Goal: Transaction & Acquisition: Purchase product/service

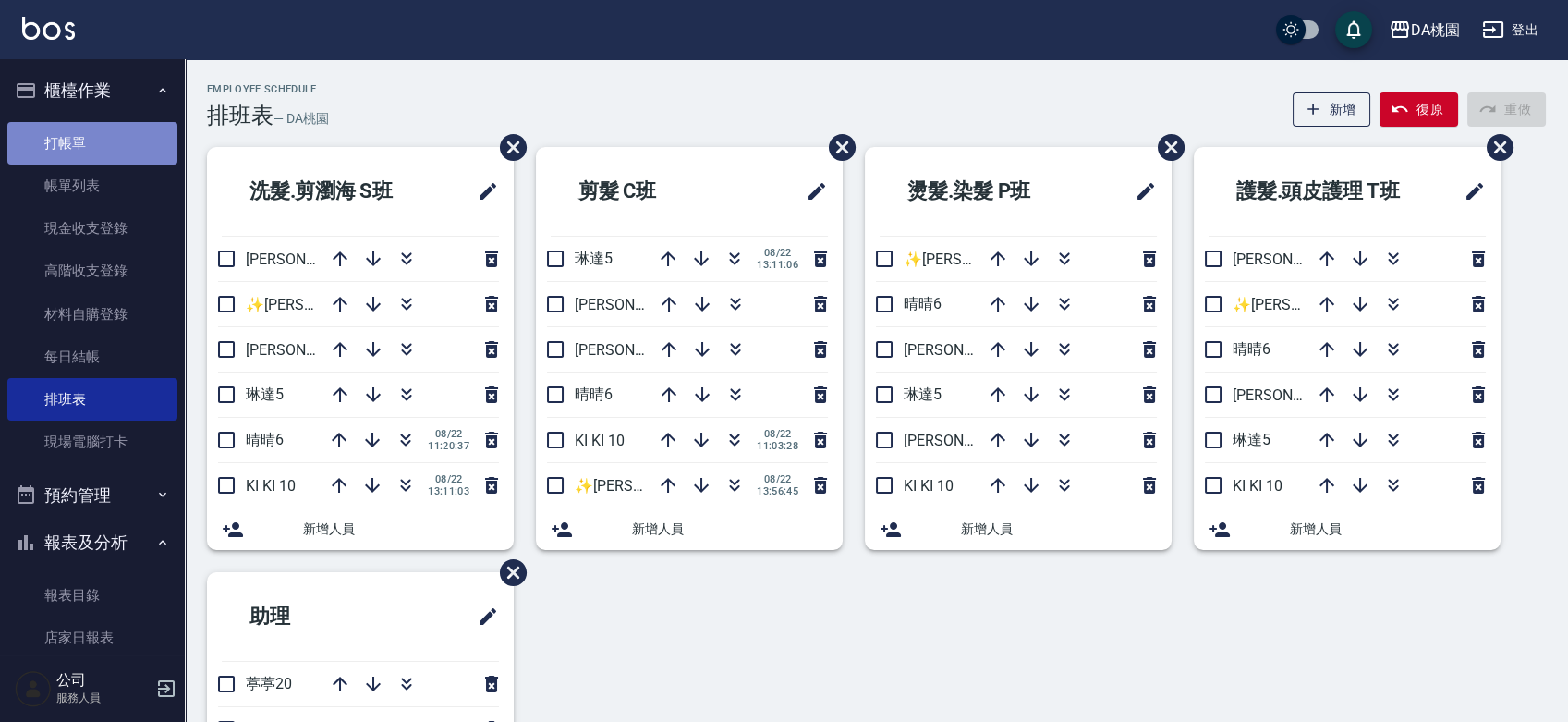
click at [99, 153] on link "打帳單" at bounding box center [92, 144] width 170 height 43
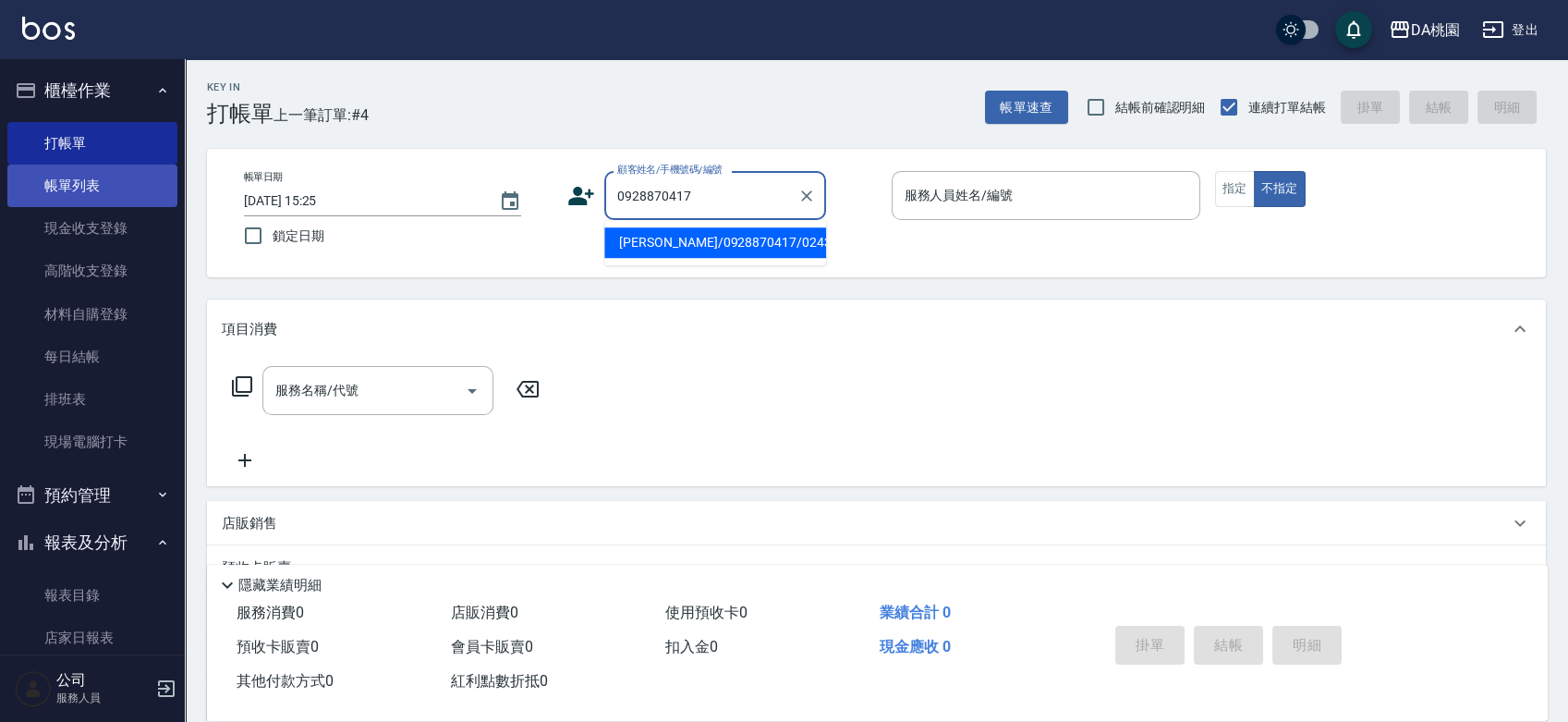
type input "[PERSON_NAME]/0928870417/02436"
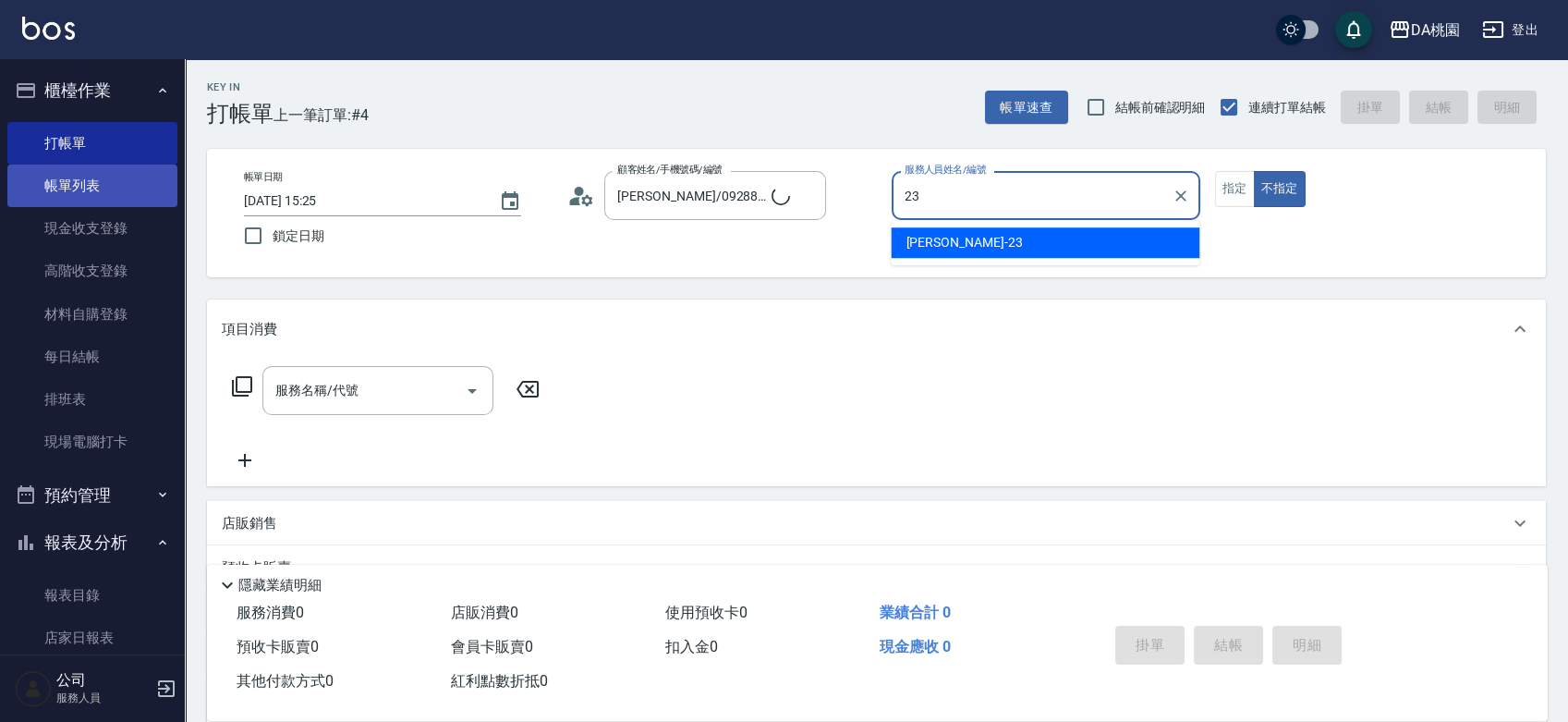
type input "亞瑟 -23"
type button "false"
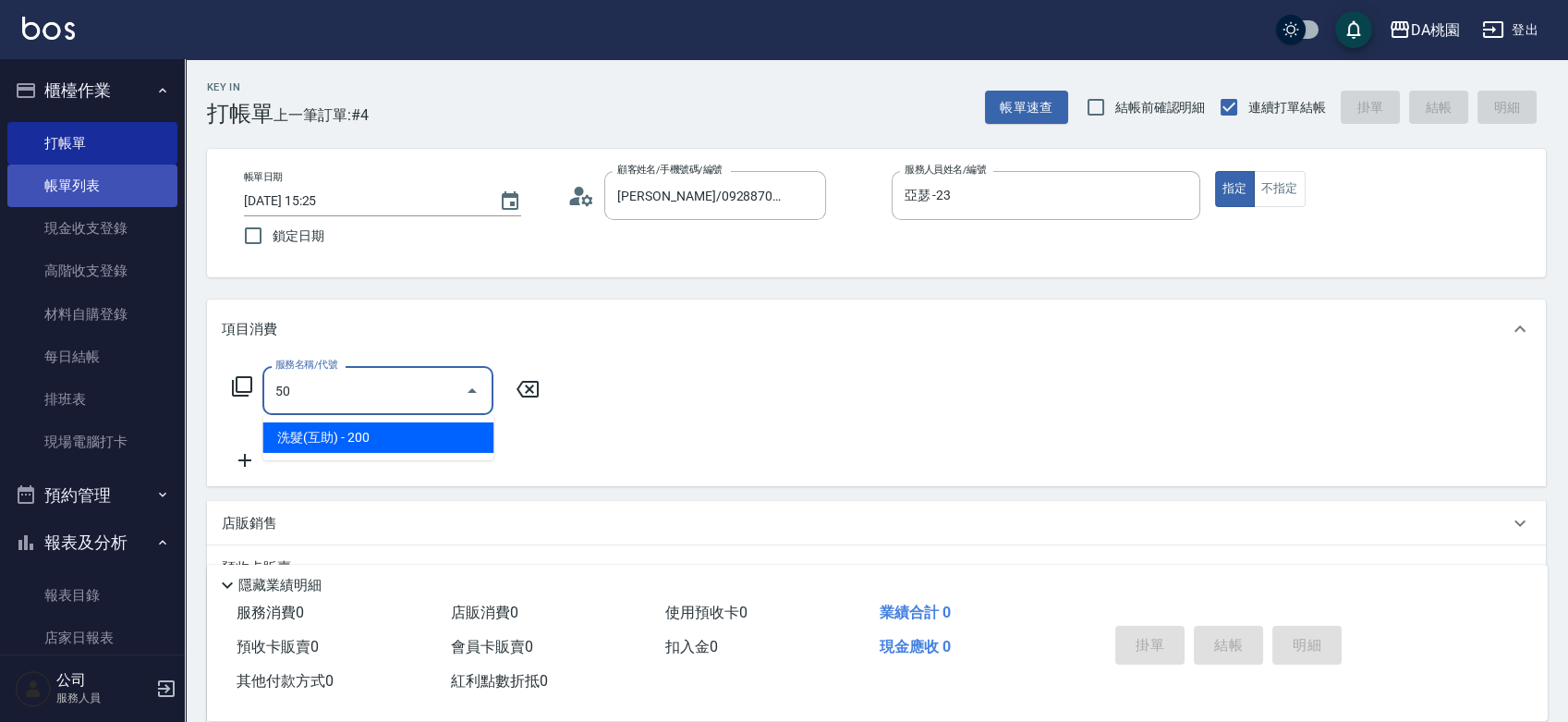
type input "501"
type input "20"
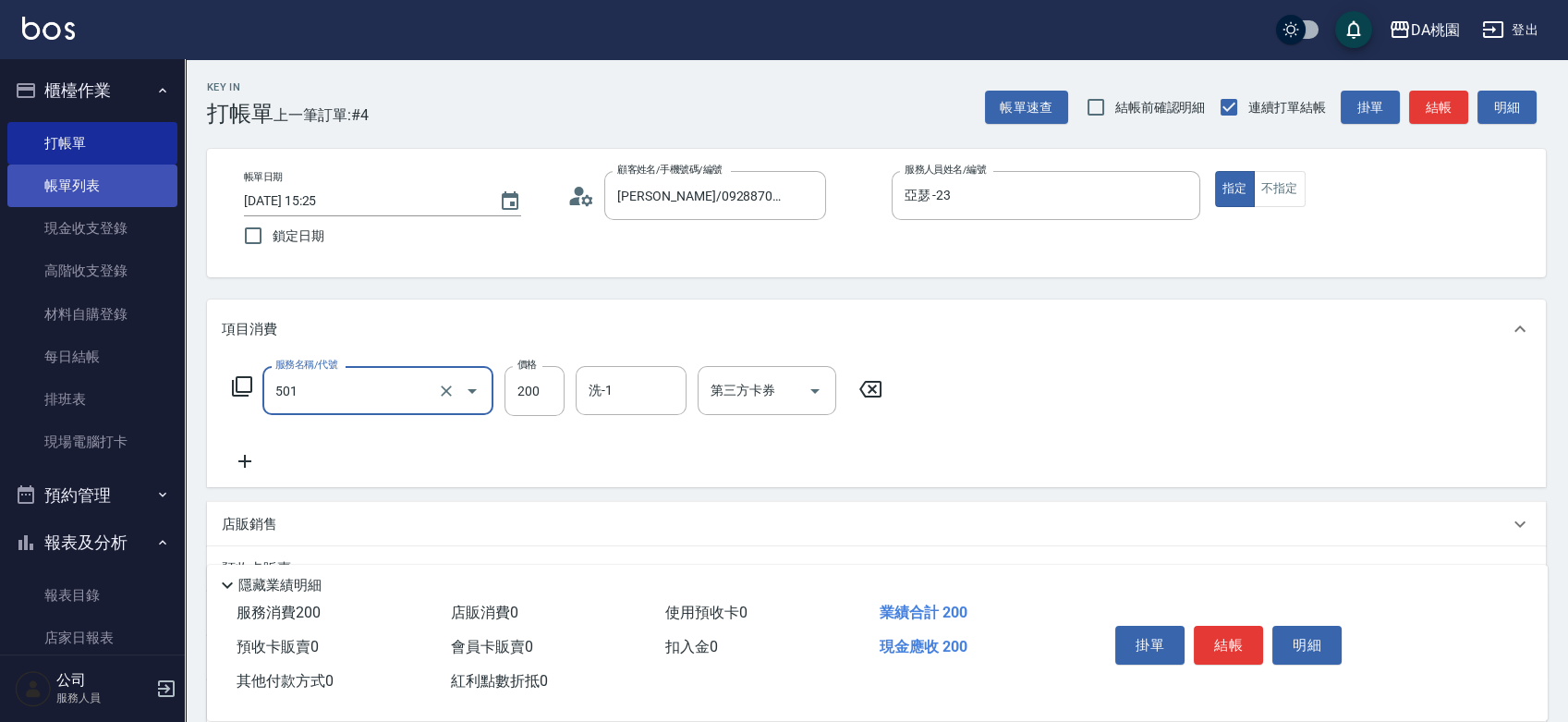
type input "洗髮(互助)(501)"
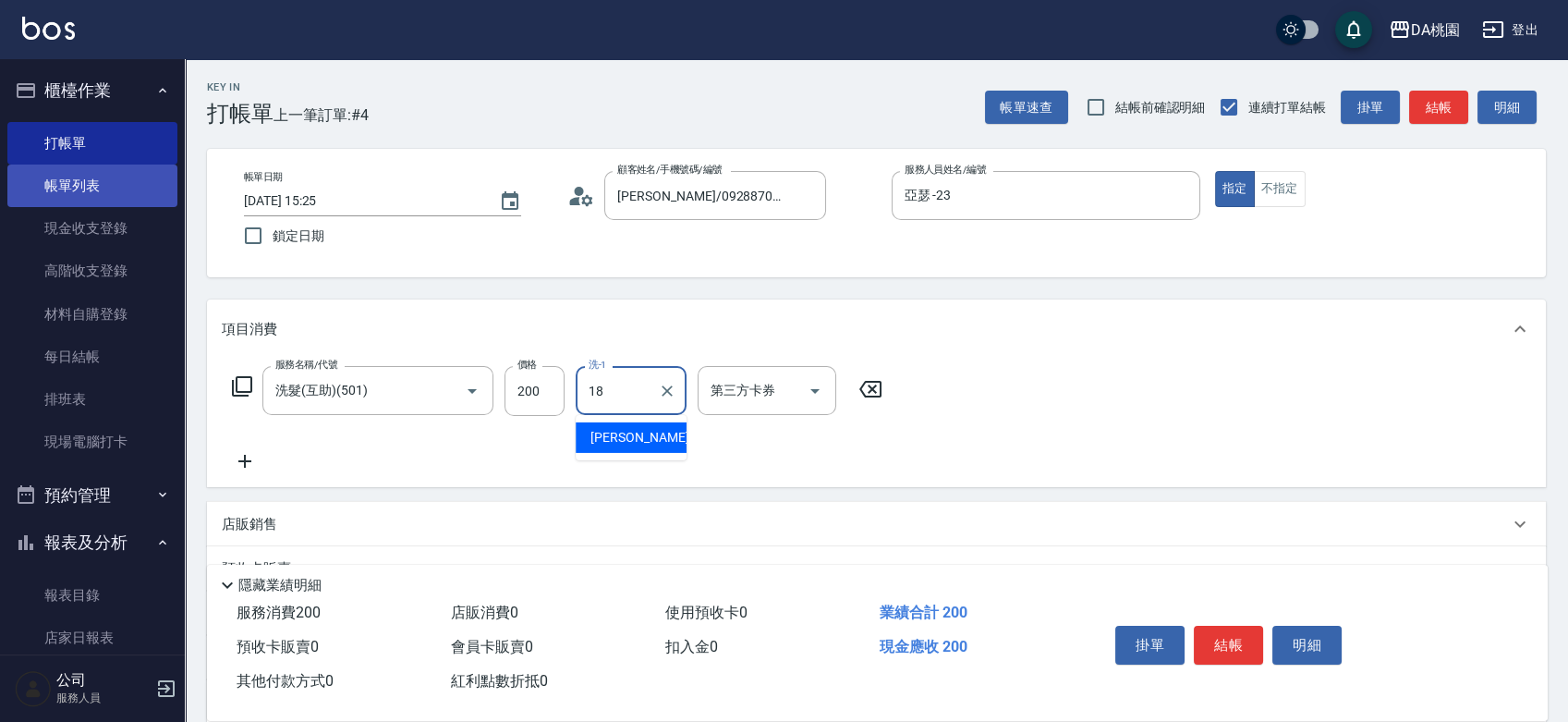
type input "小妤-18"
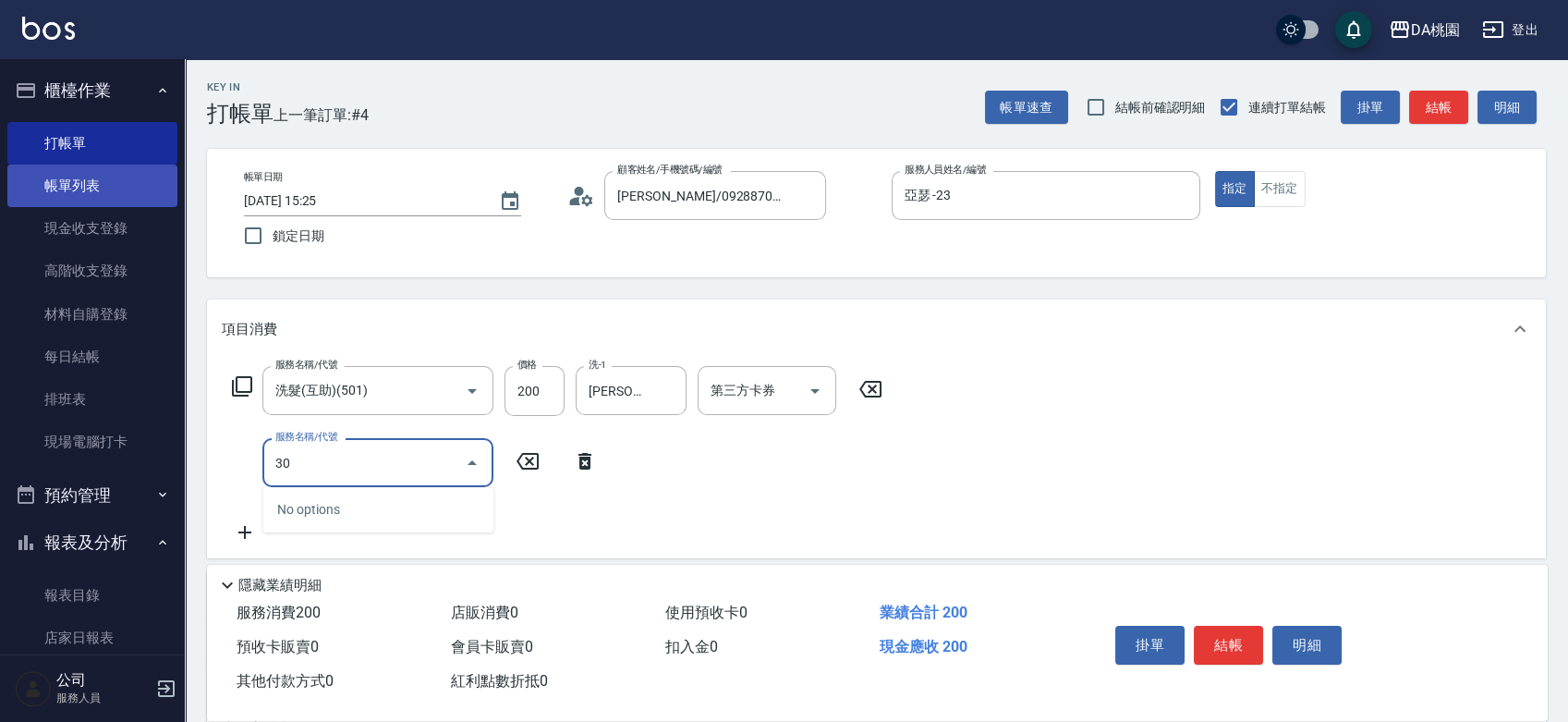
type input "303"
type input "50"
type input "A級剪髮(303)"
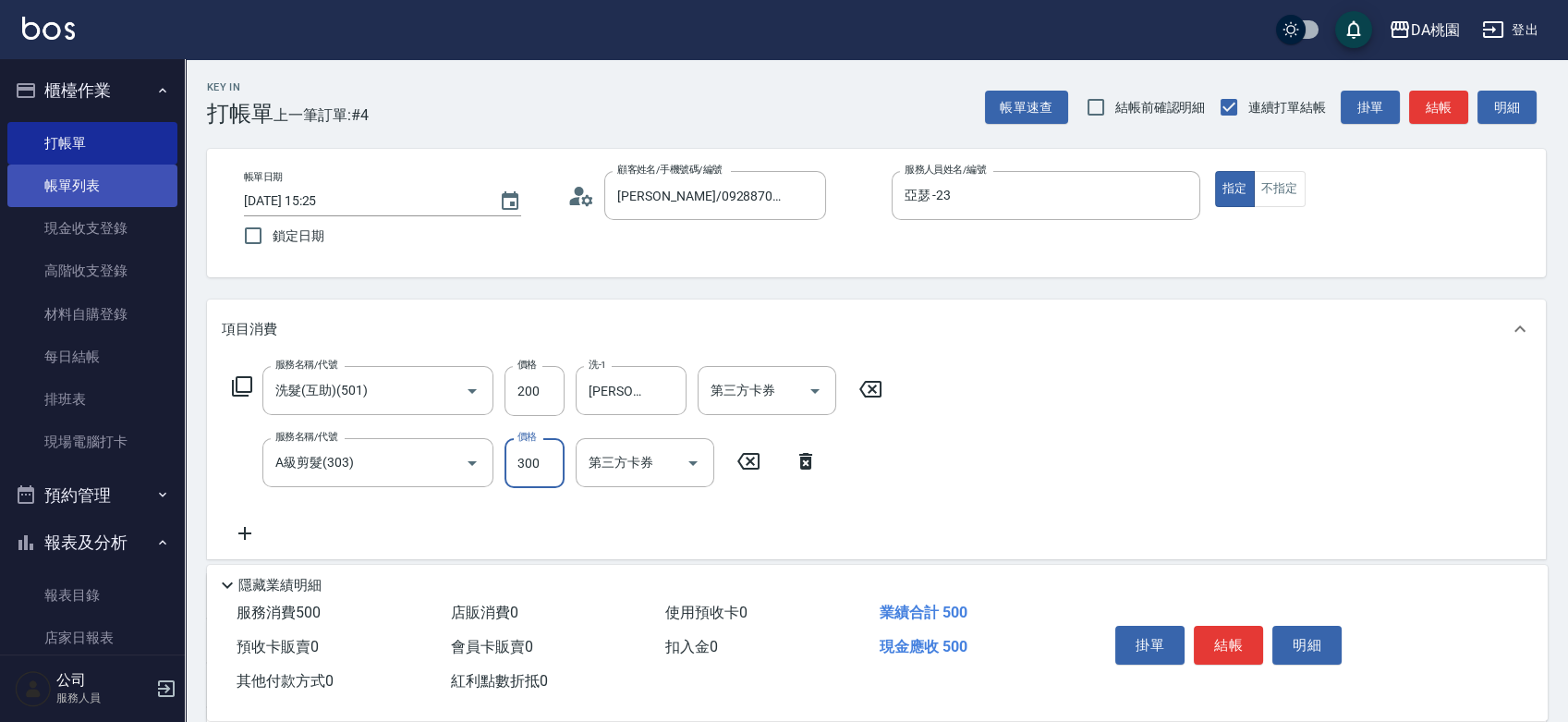
type input "5"
type input "20"
type input "500"
type input "70"
type input "500"
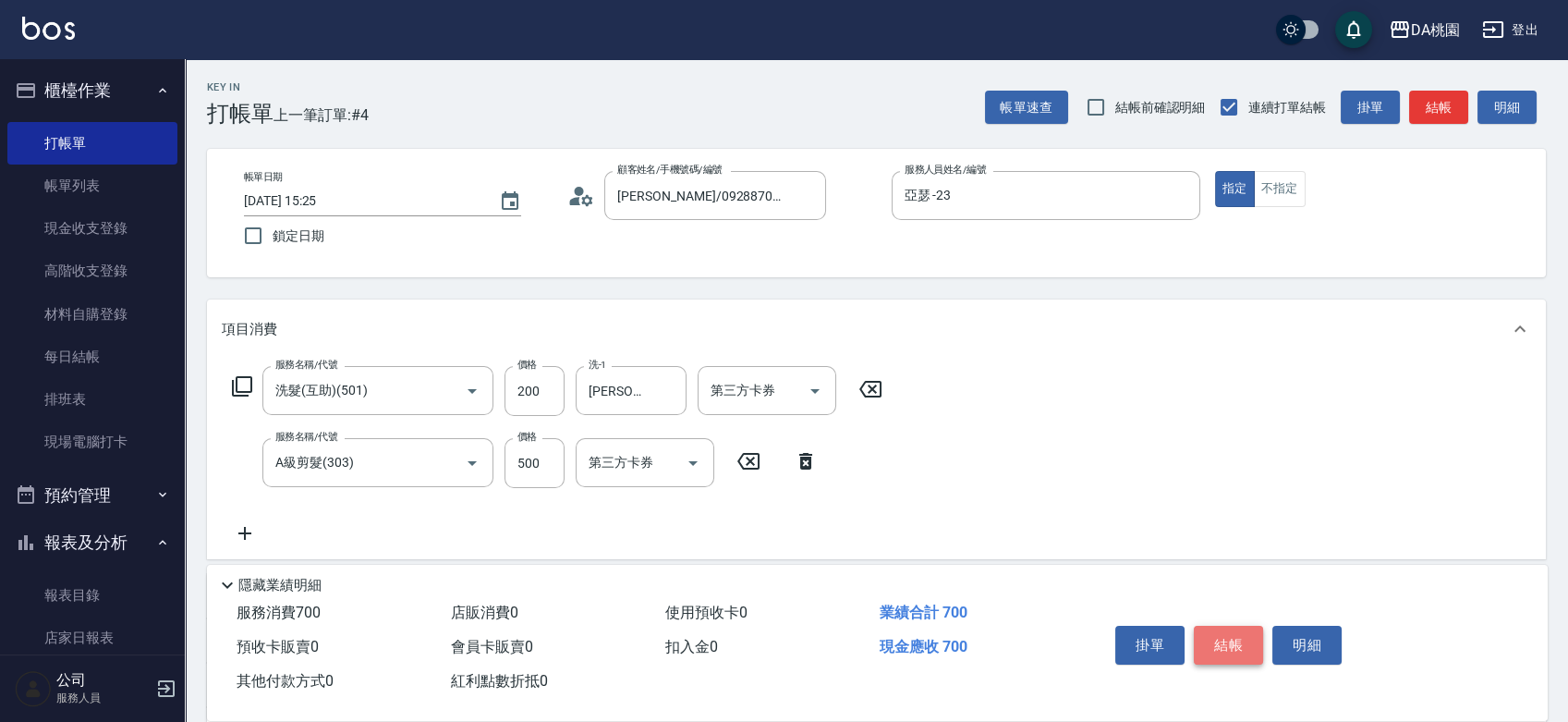
click at [1235, 639] on button "結帳" at bounding box center [1228, 645] width 69 height 39
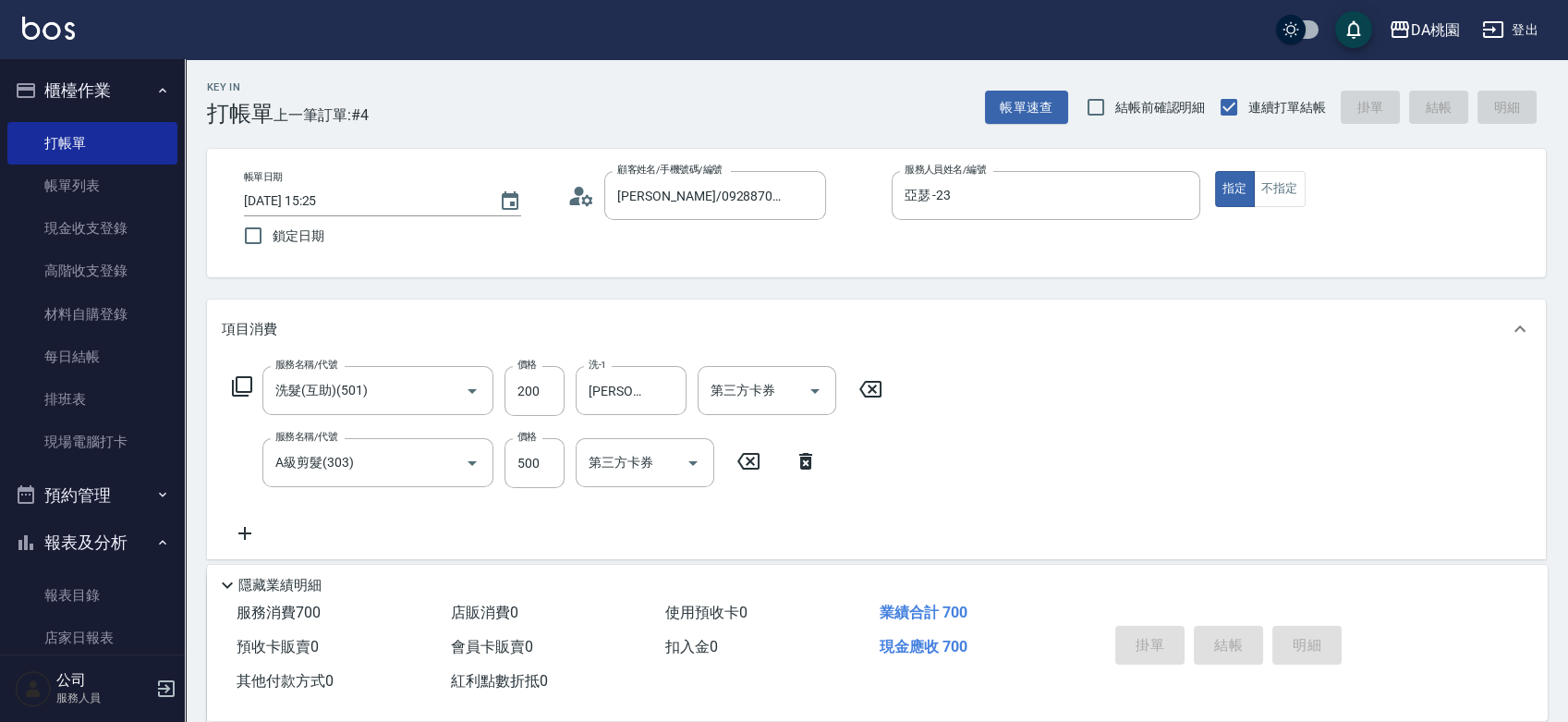
type input "2025/08/22 15:26"
type input "0"
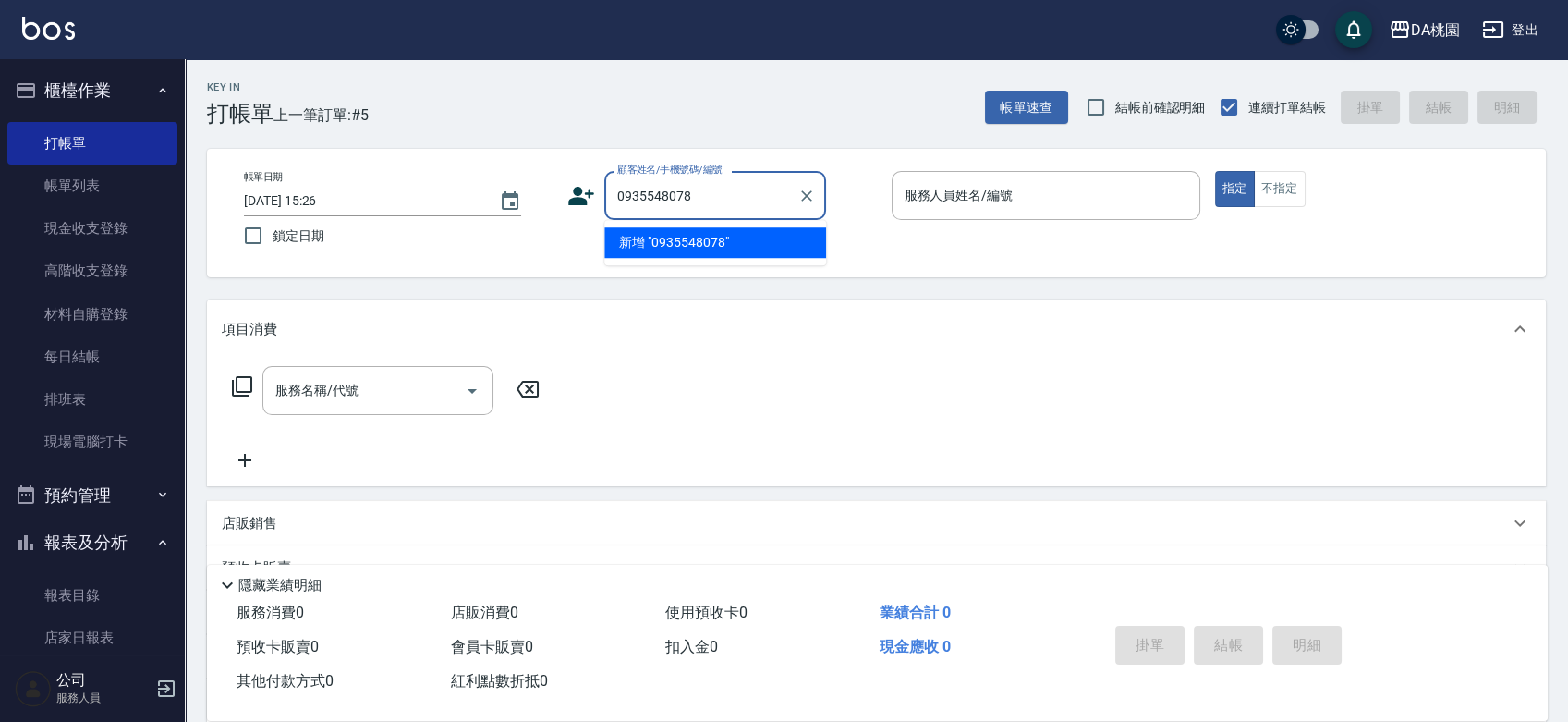
type input "0935548078"
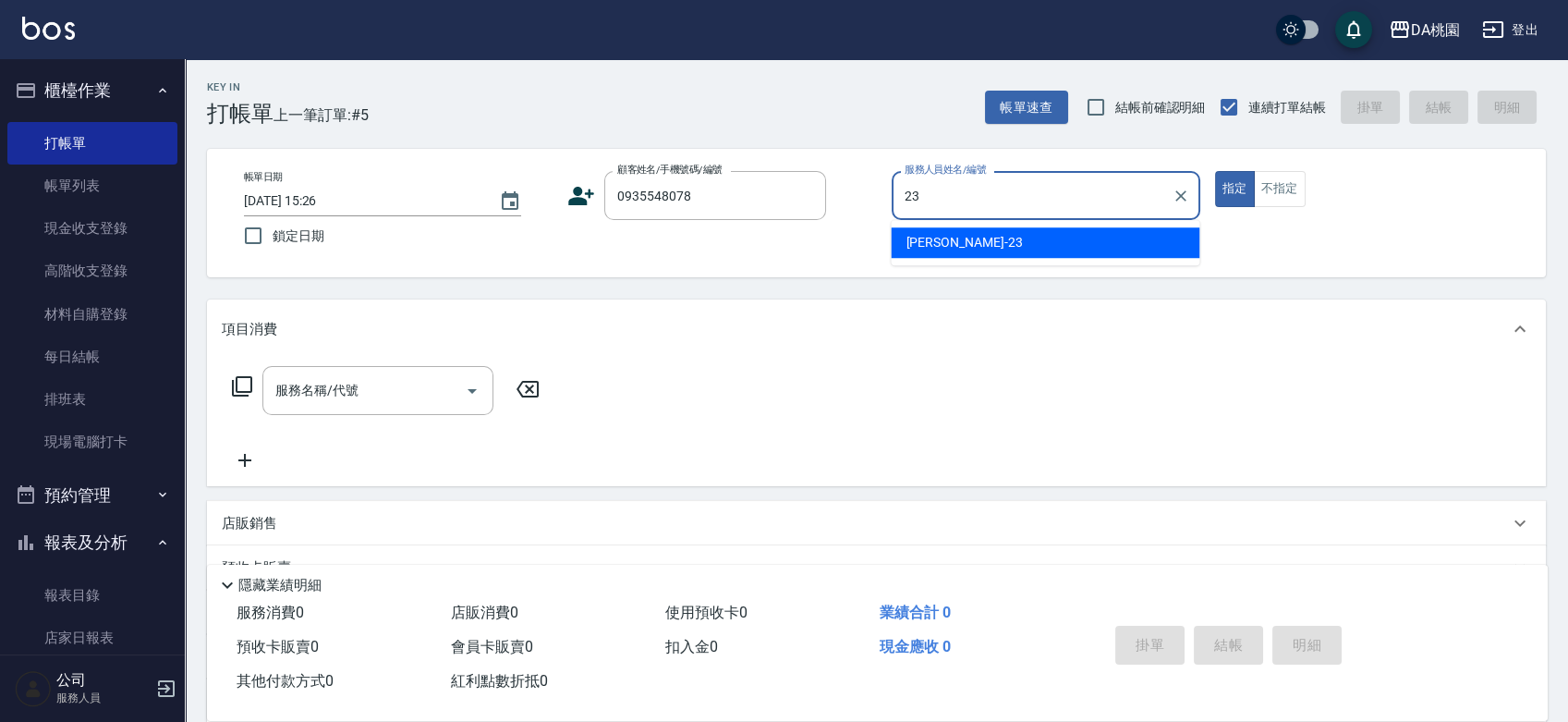
type input "亞瑟 -23"
type button "true"
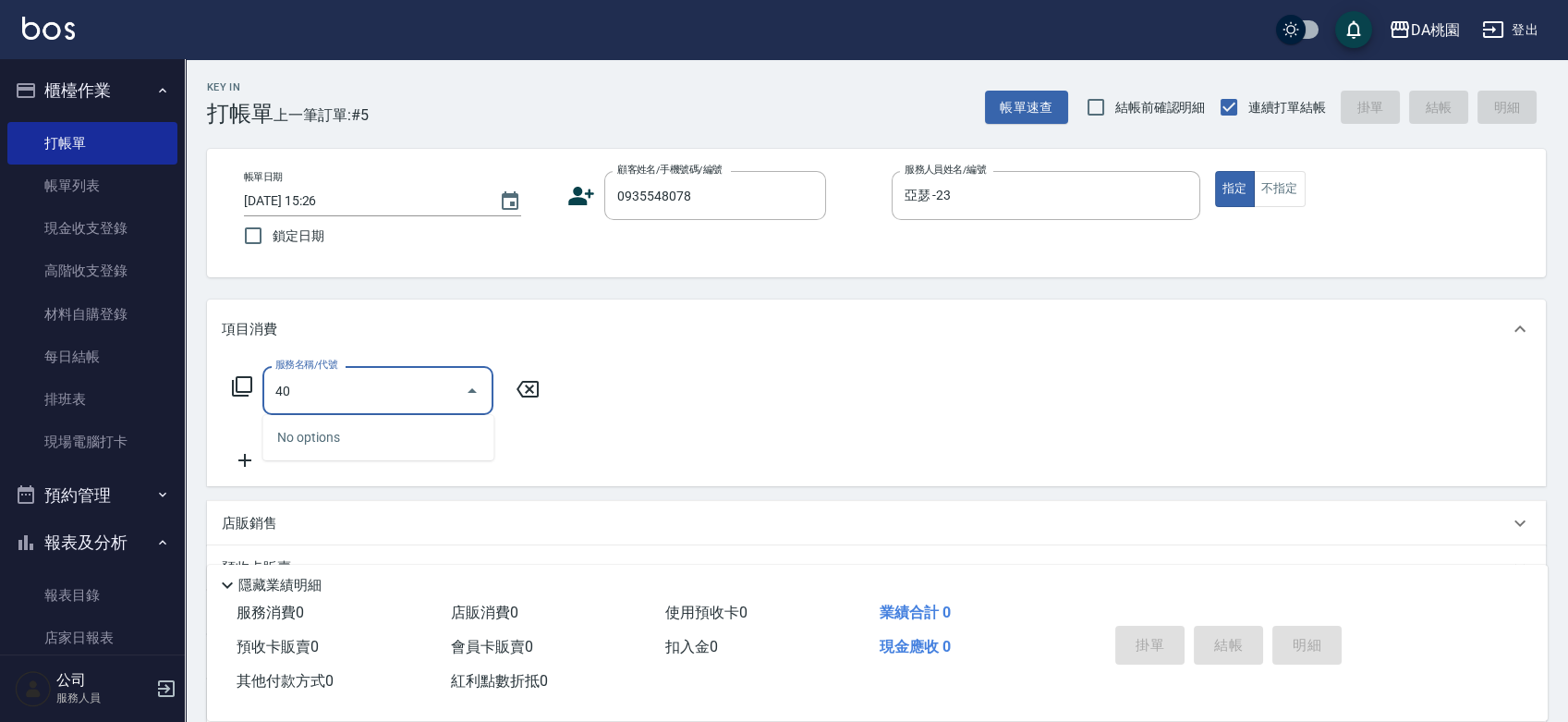
type input "400"
type input "150"
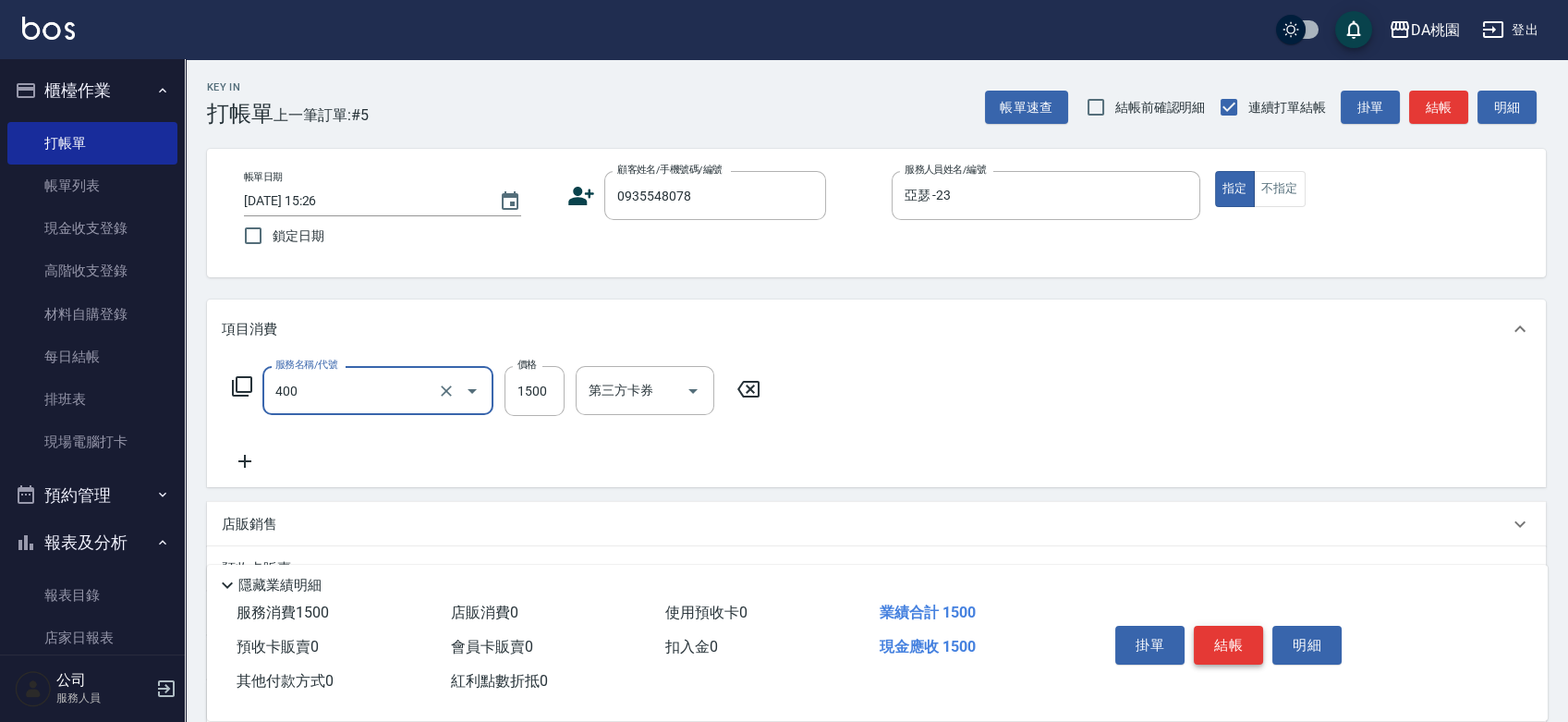
type input "染髮(400)"
type input "1"
type input "0"
type input "100"
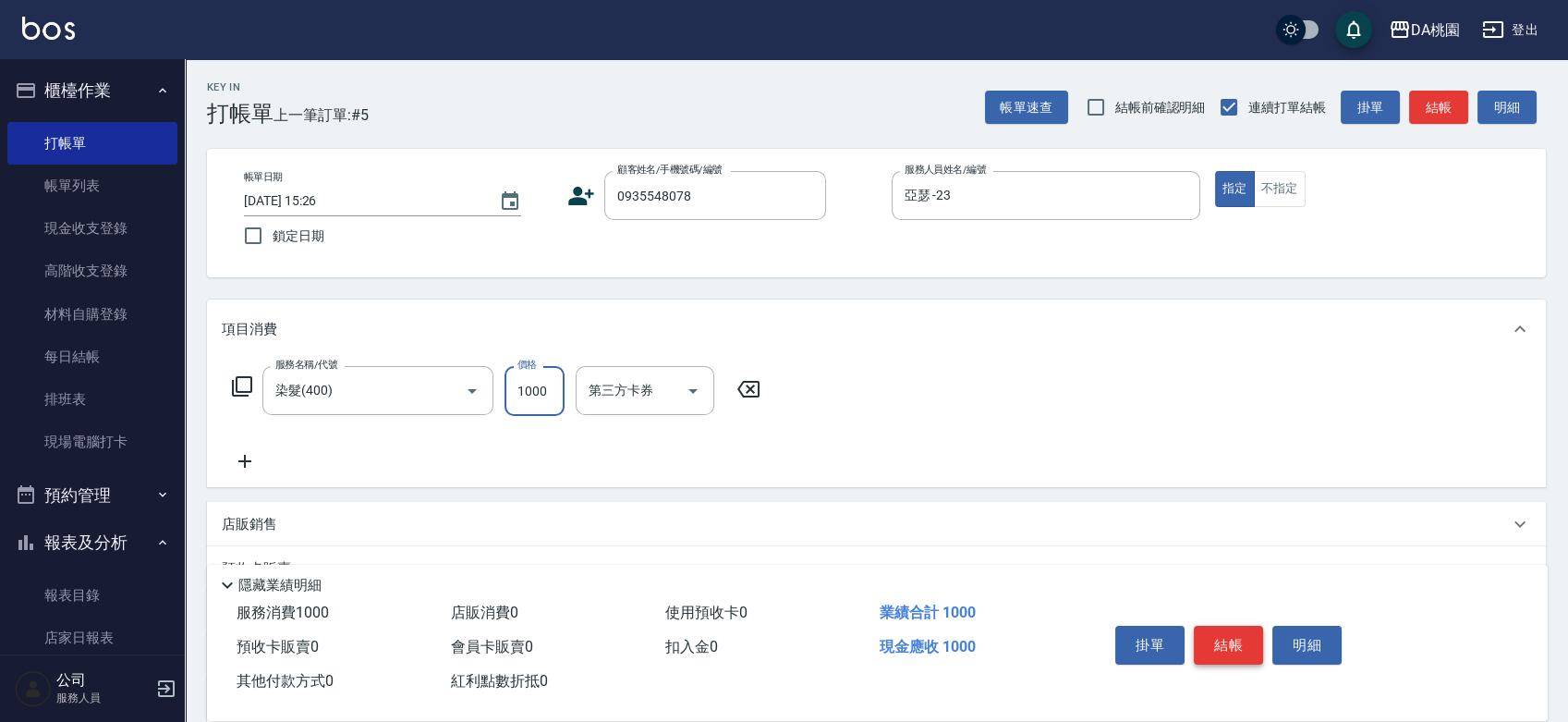
type input "1000"
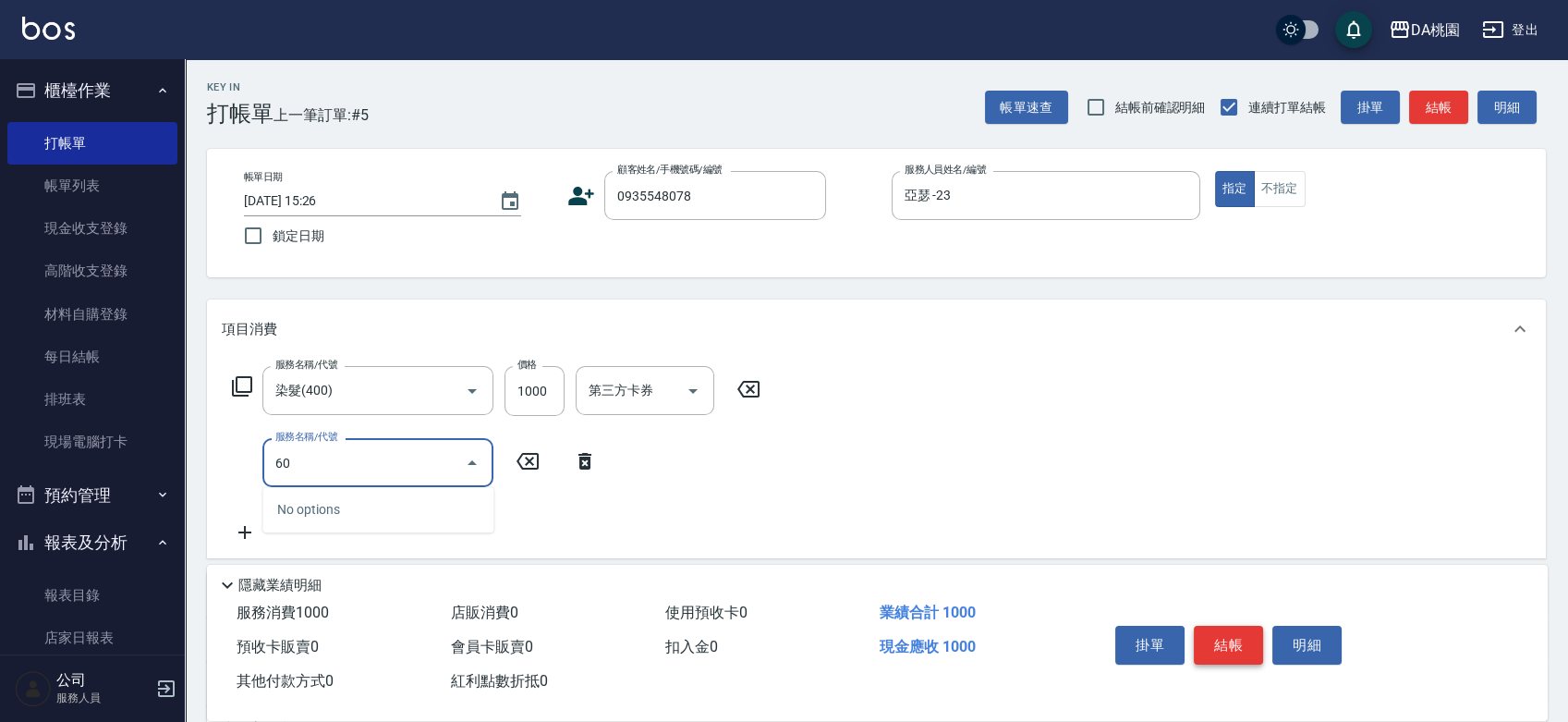
type input "608"
type input "220"
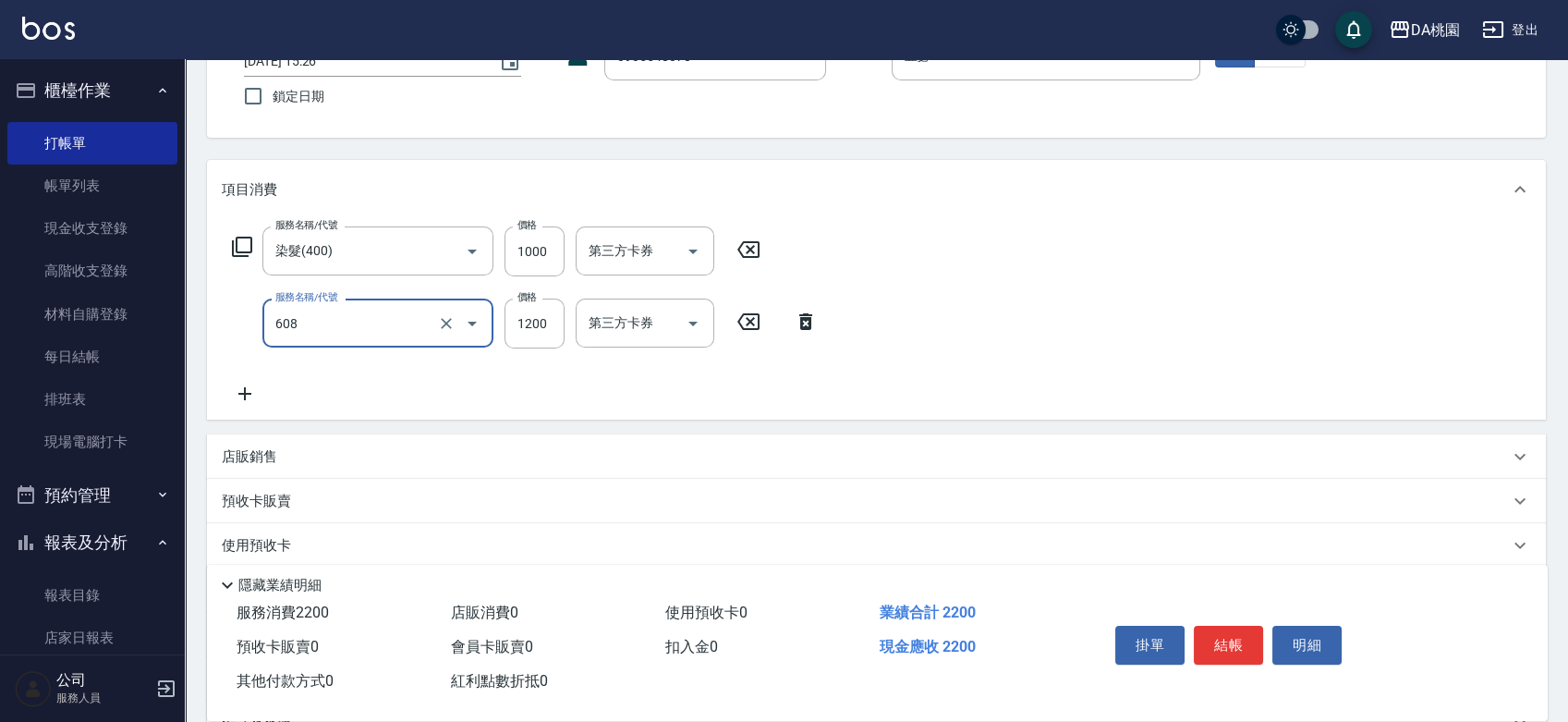
scroll to position [337, 0]
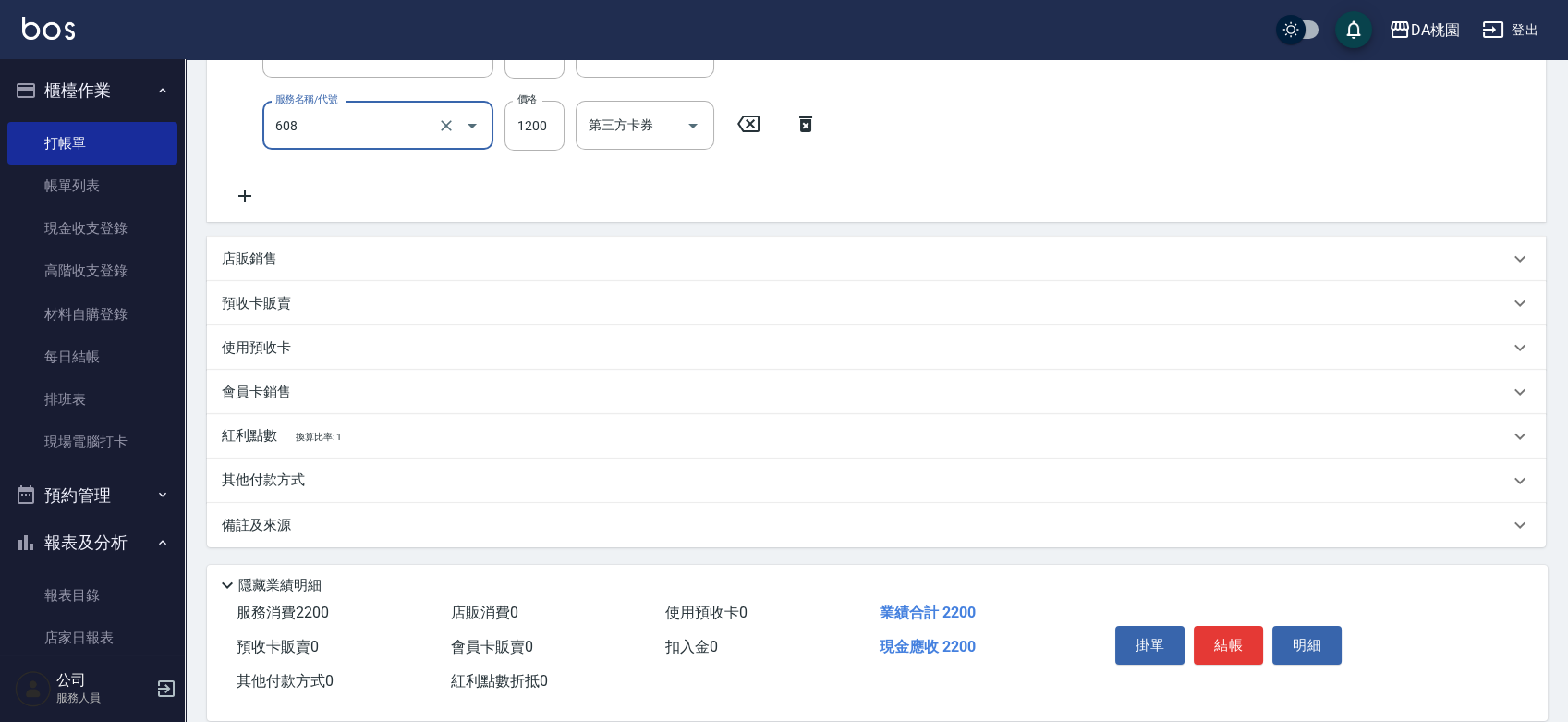
type input "鱗脂質護髮(608)"
click at [341, 480] on div "其他付款方式" at bounding box center [865, 481] width 1287 height 21
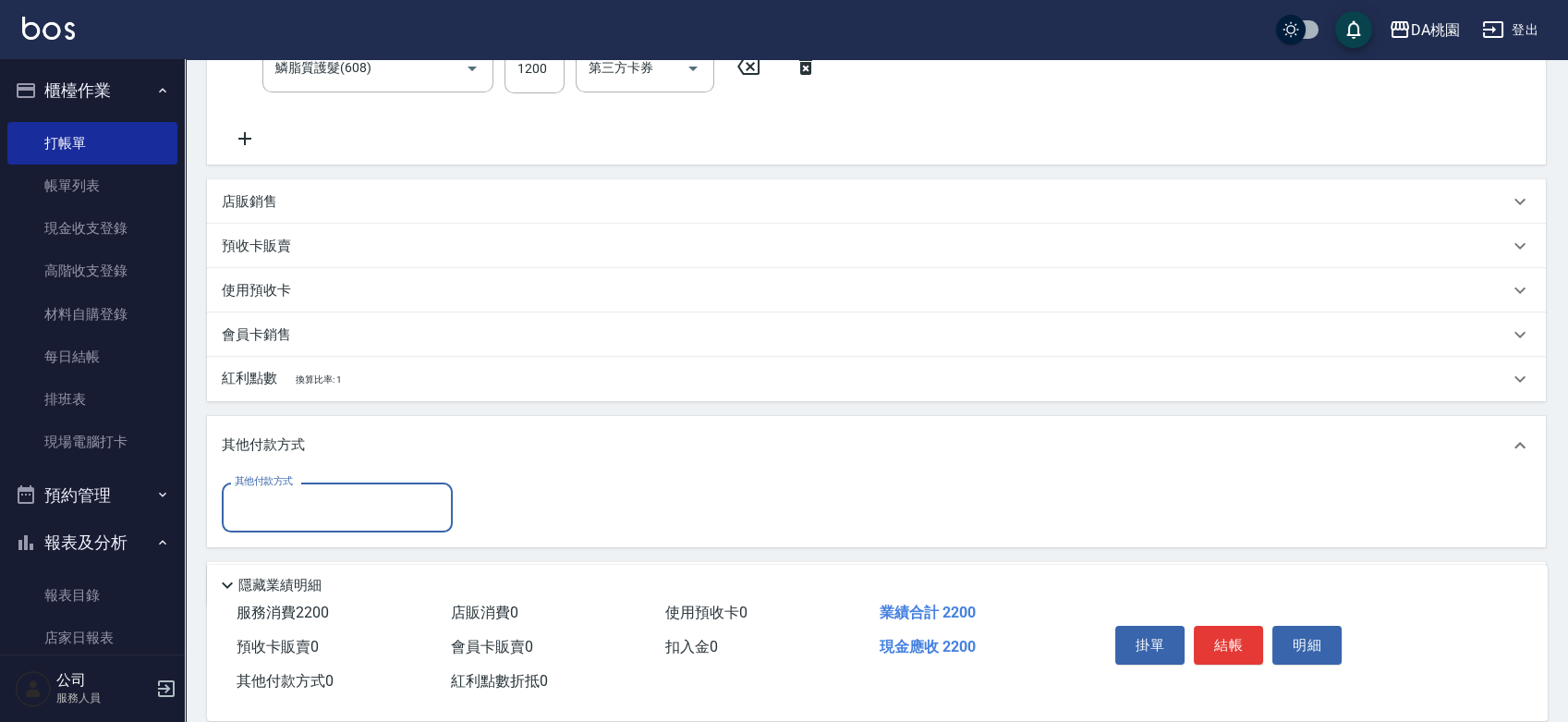
scroll to position [452, 0]
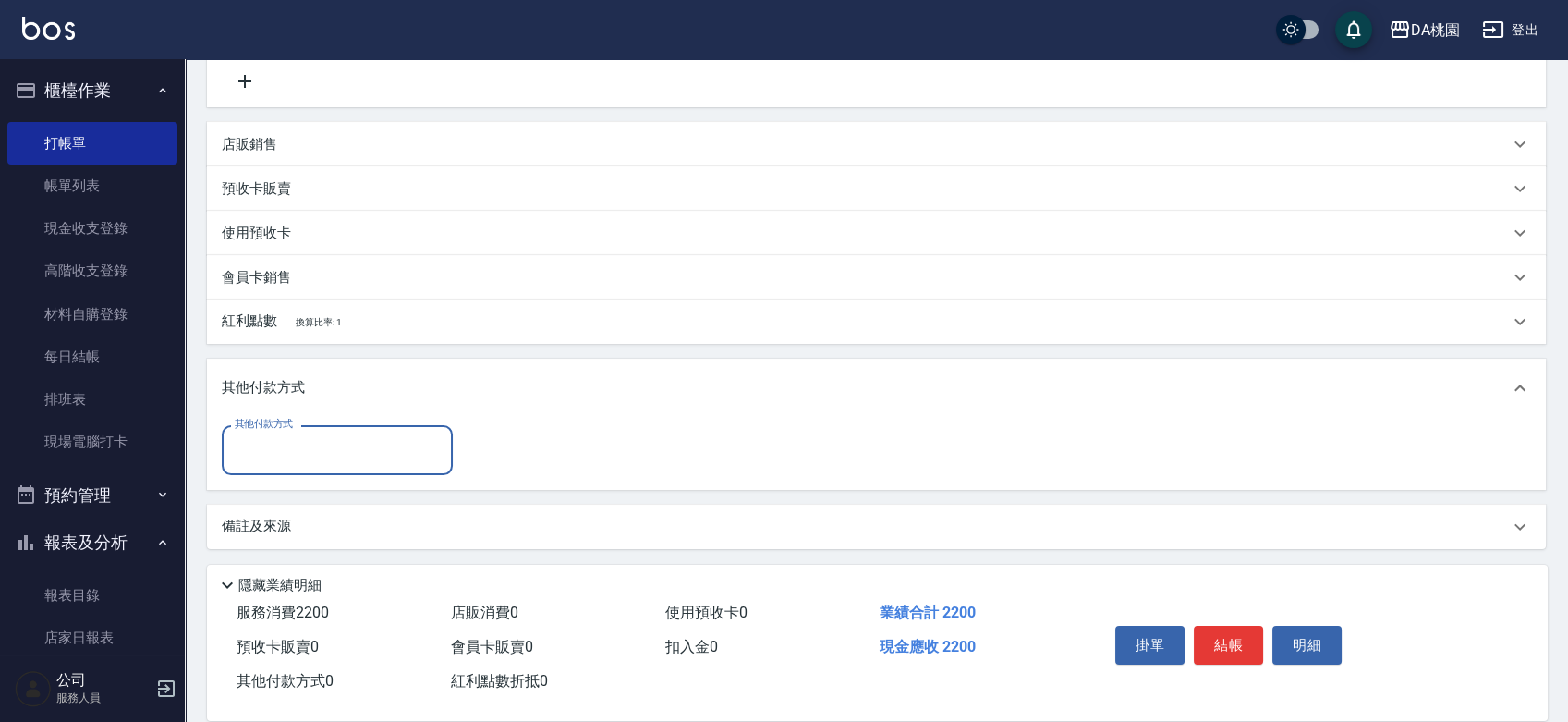
click at [345, 460] on input "其他付款方式" at bounding box center [337, 449] width 215 height 33
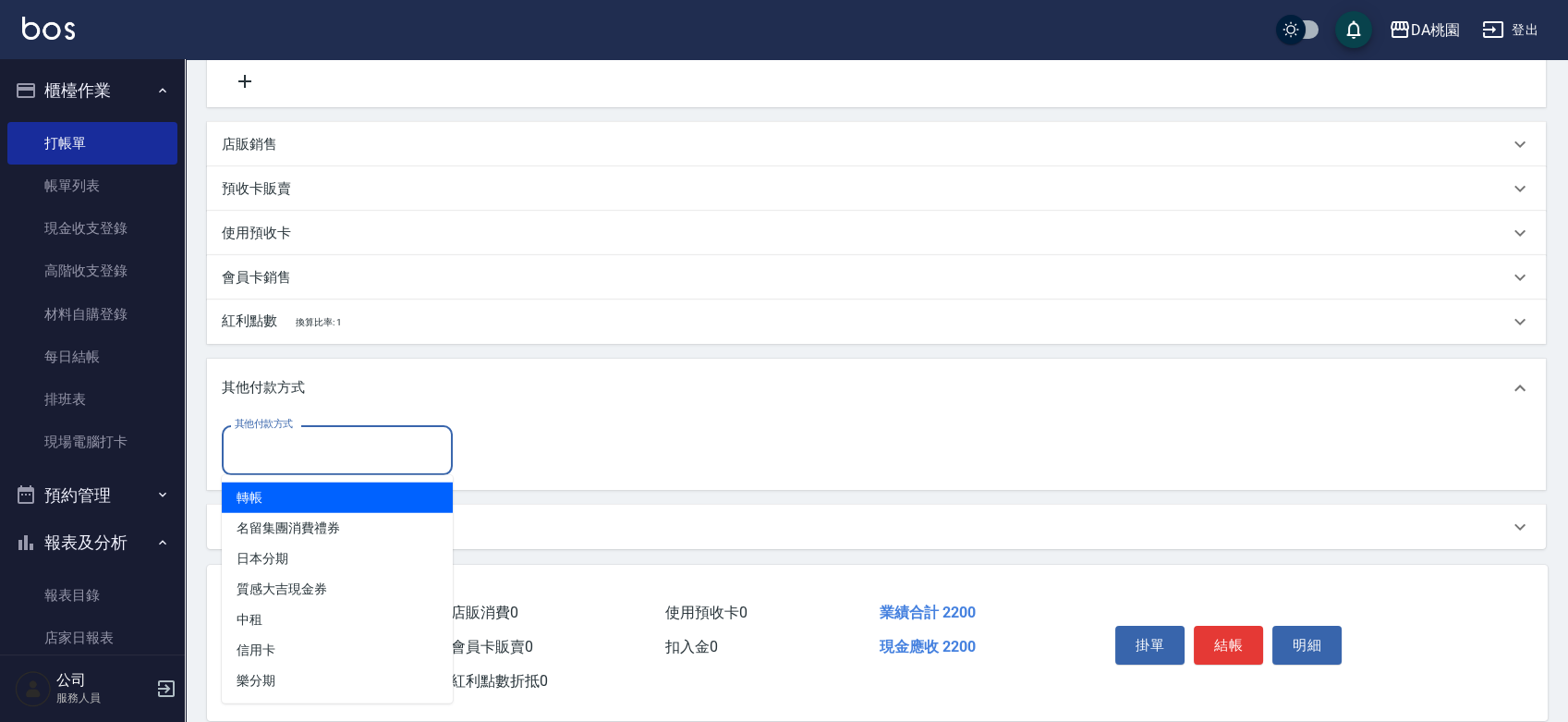
click at [290, 501] on span "轉帳" at bounding box center [336, 498] width 231 height 31
type input "轉帳"
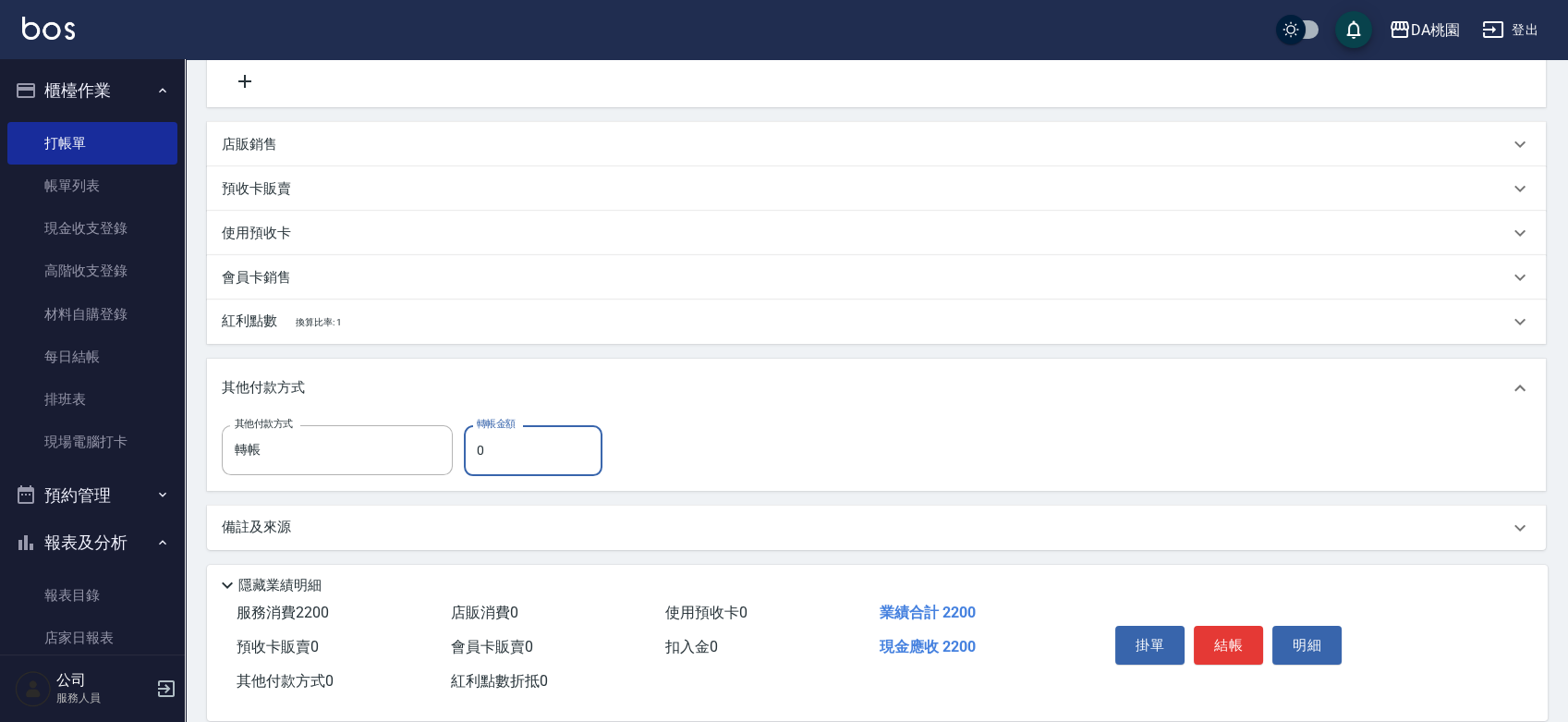
click at [473, 456] on input "0" at bounding box center [533, 449] width 138 height 50
type input "20"
type input "210"
type input "220"
type input "190"
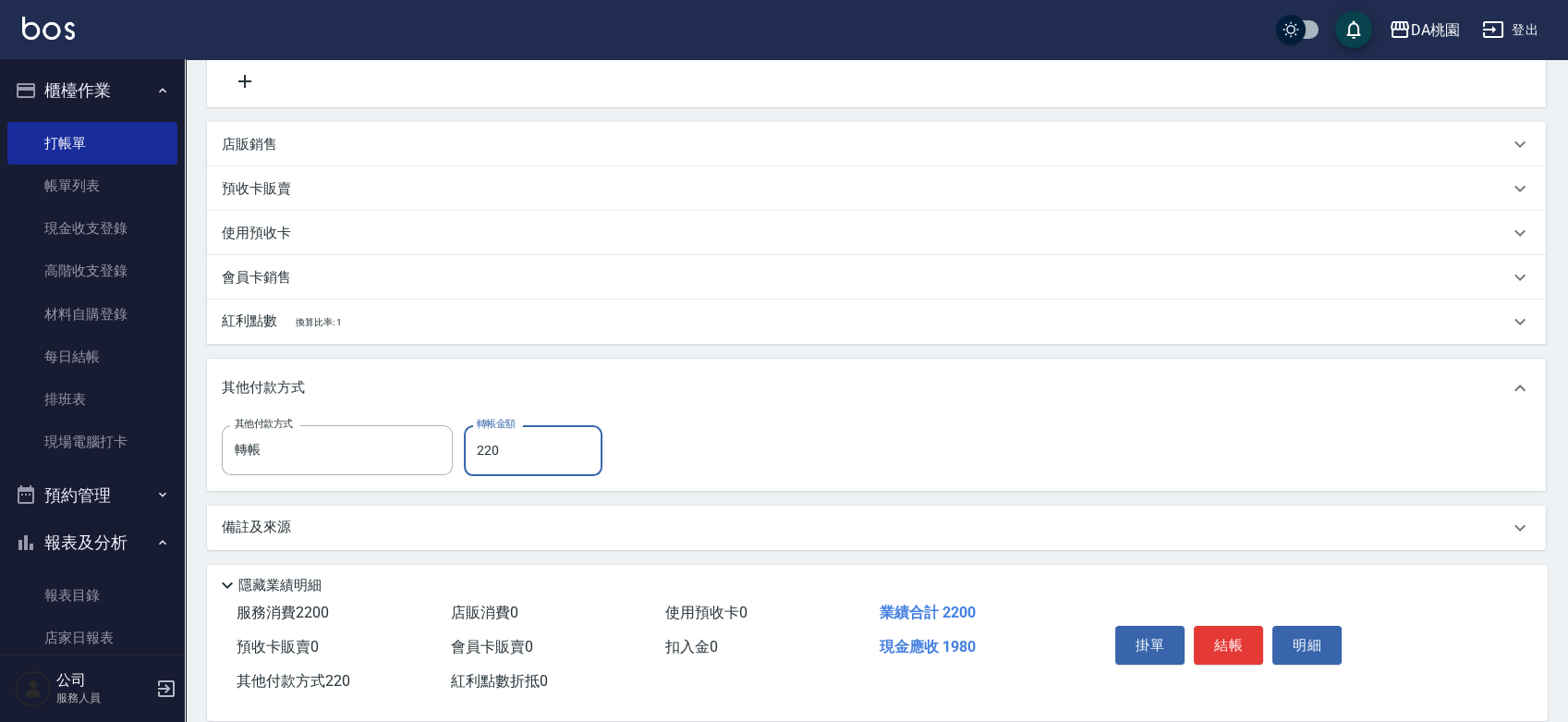
type input "2200"
type input "0"
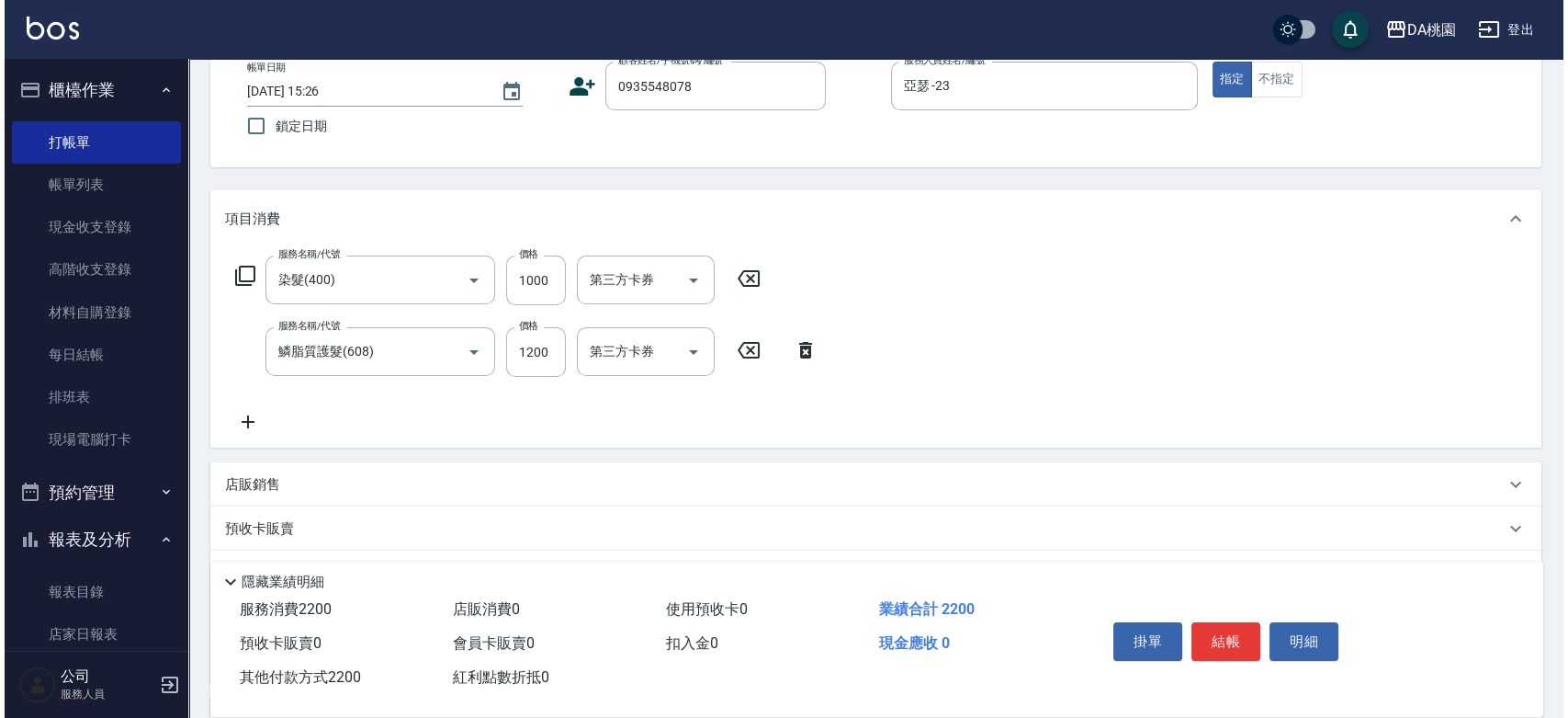
scroll to position [0, 0]
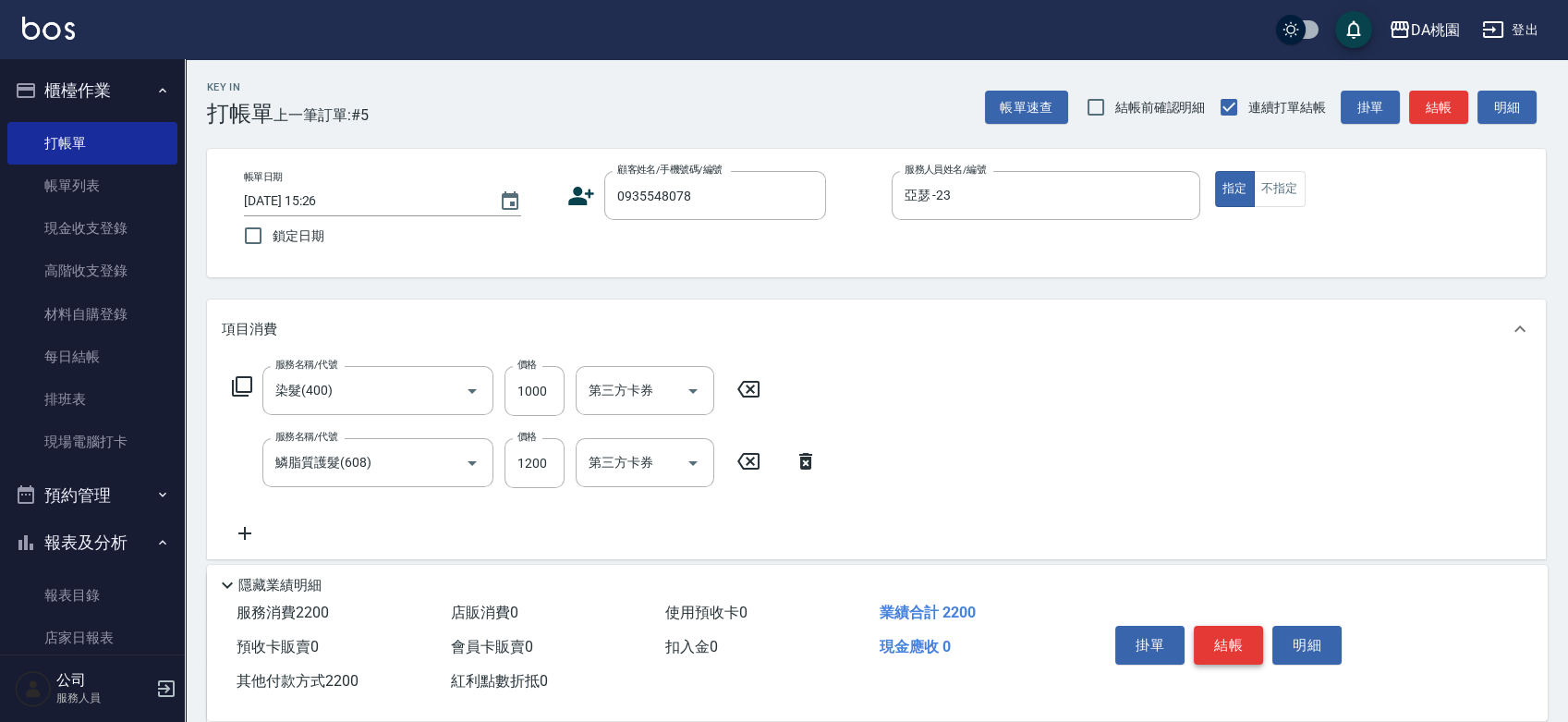
type input "2200"
click at [1223, 637] on button "結帳" at bounding box center [1228, 645] width 69 height 39
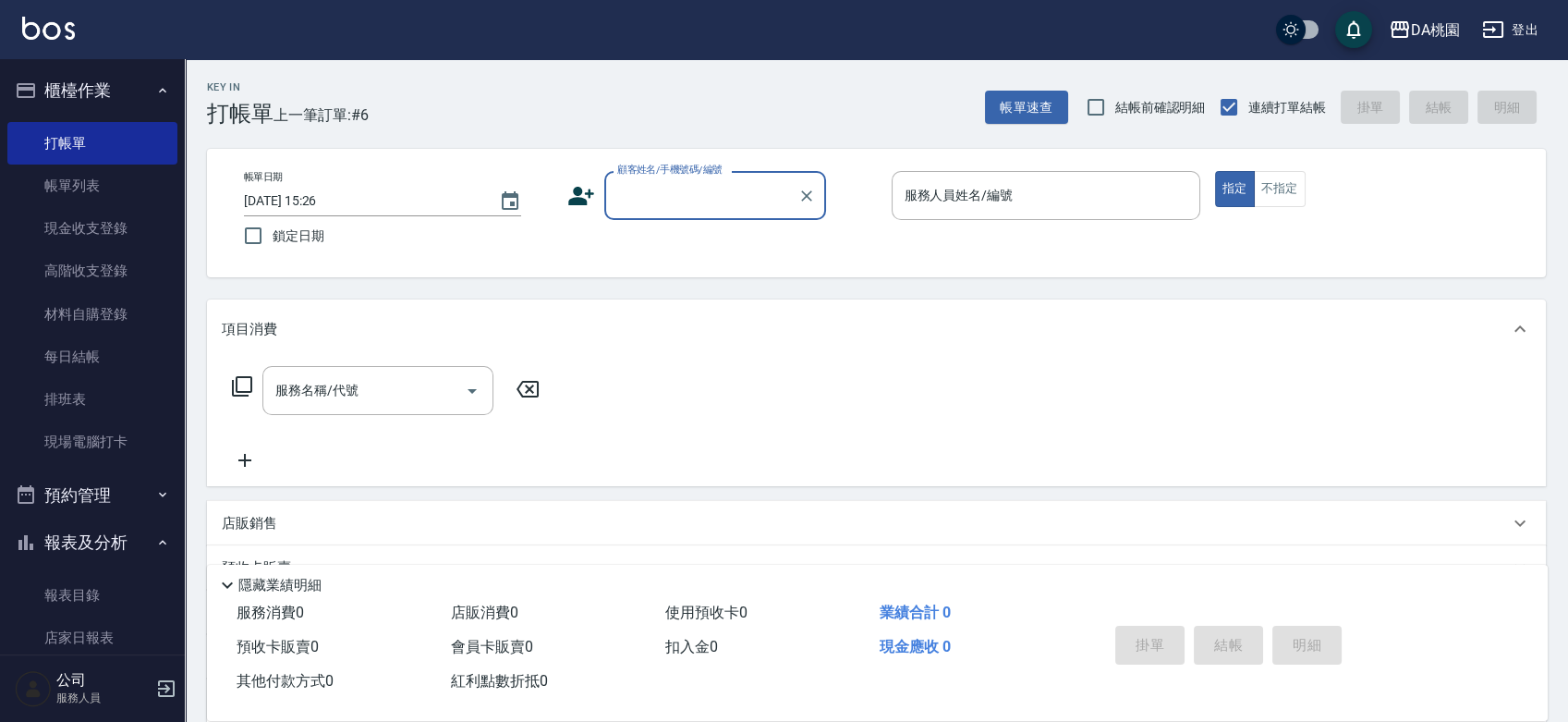
click at [655, 194] on input "顧客姓名/手機號碼/編號" at bounding box center [701, 195] width 177 height 33
type input "0900006217"
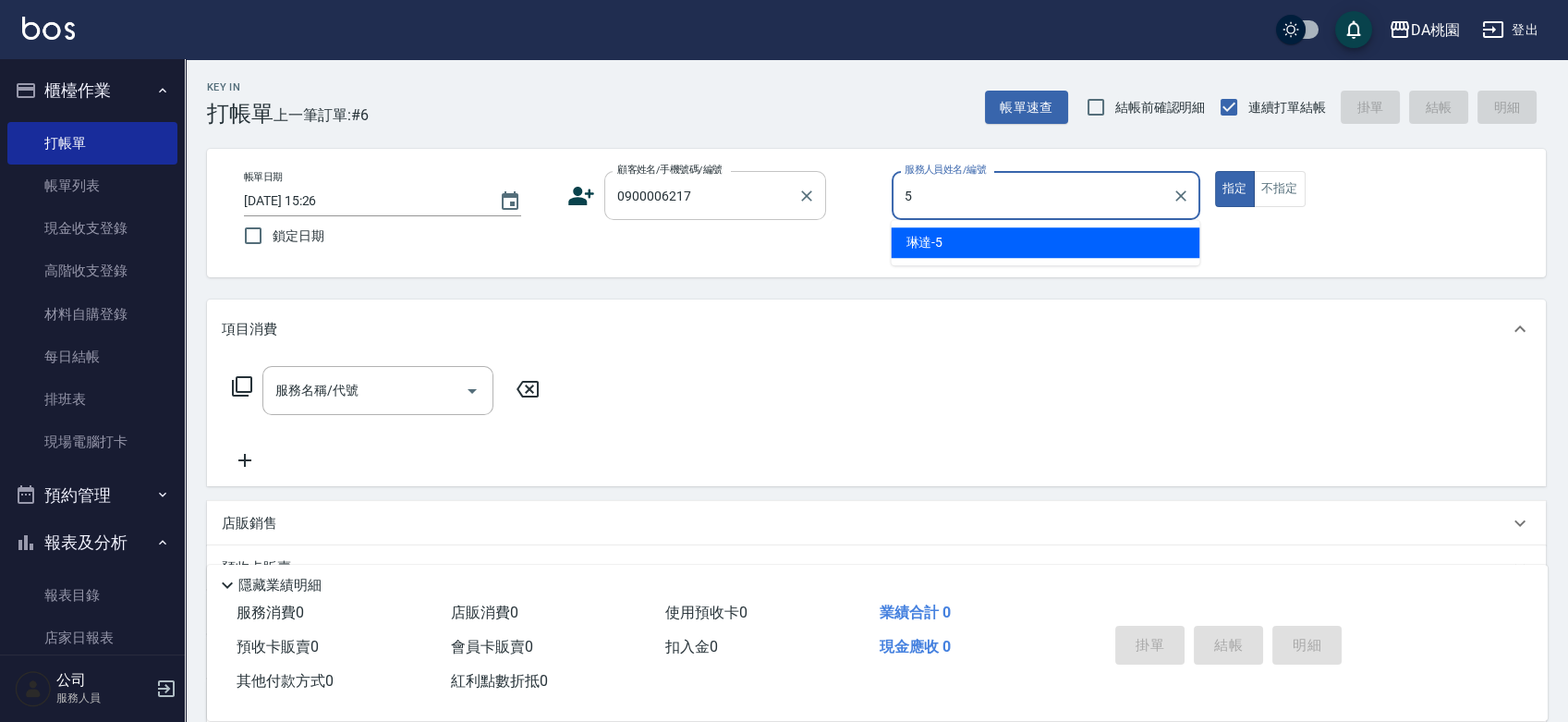
type input "琳達-5"
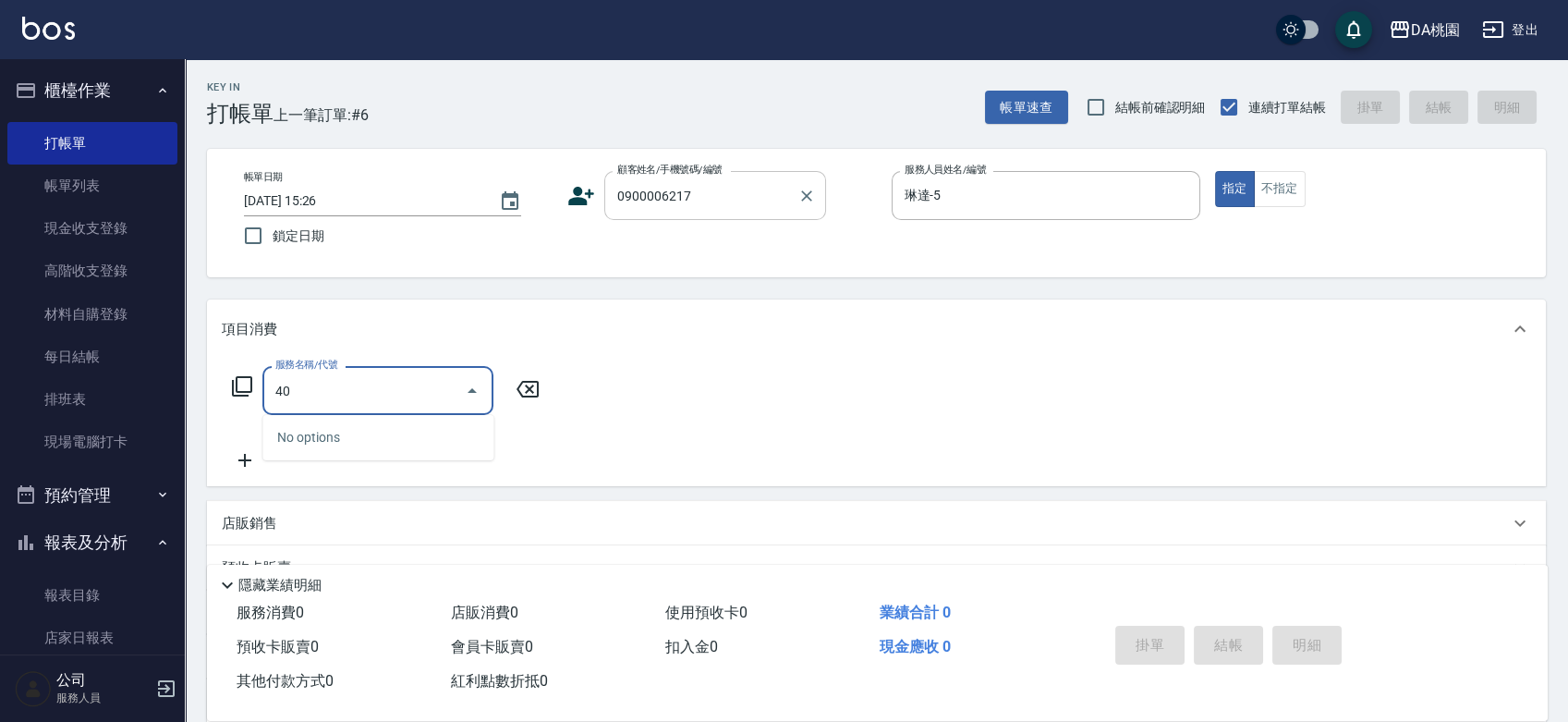
type input "400"
type input "150"
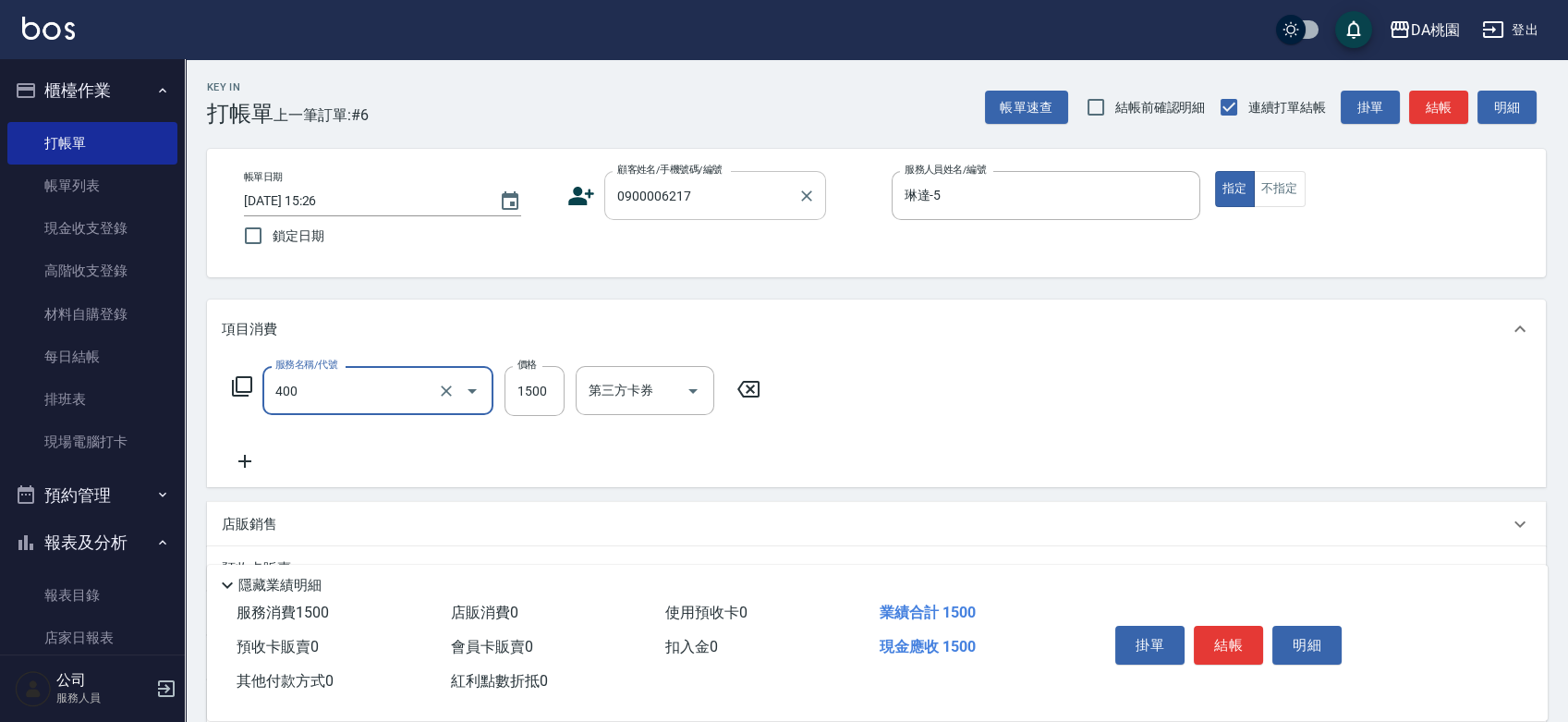
type input "染髮(400)"
type input "0"
type input "198"
type input "190"
type input "1980"
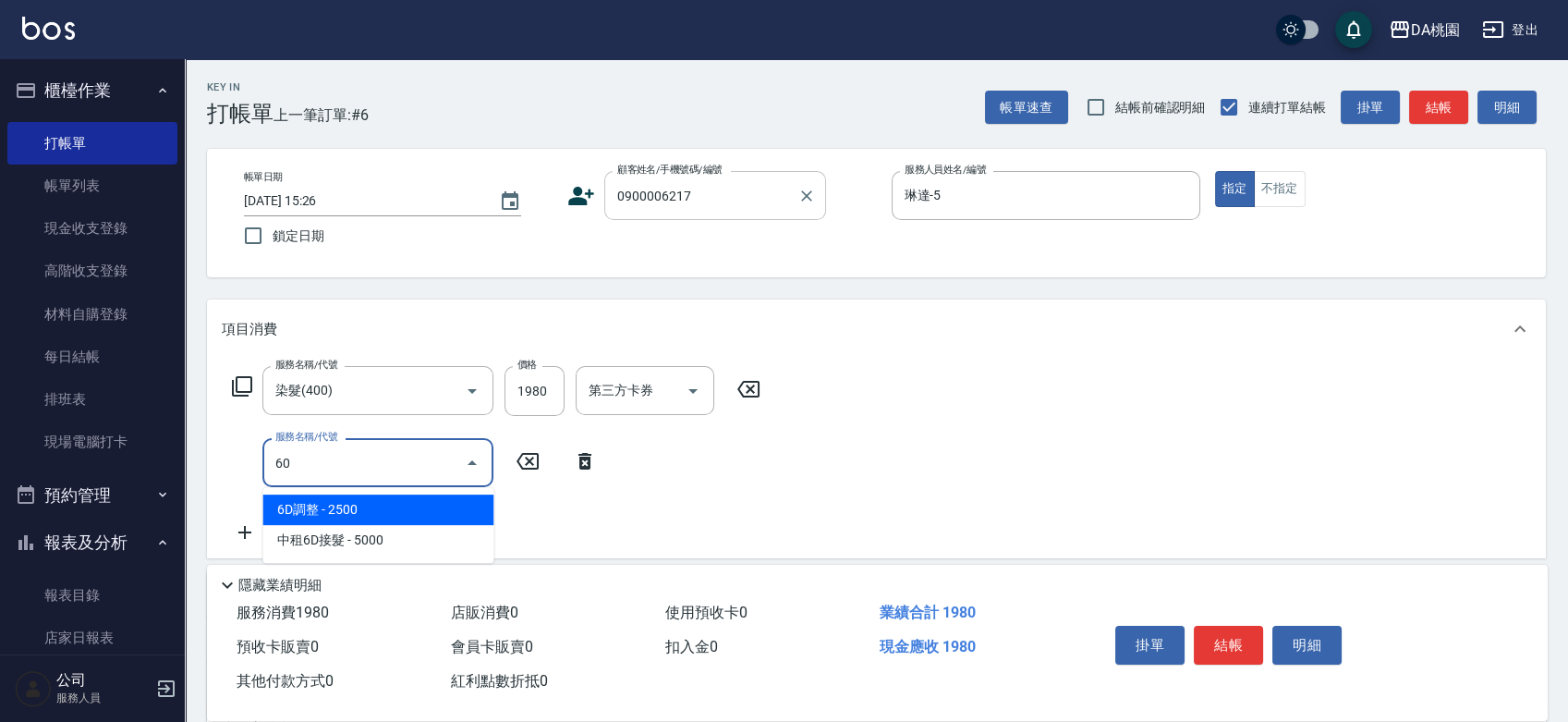
type input "608"
type input "310"
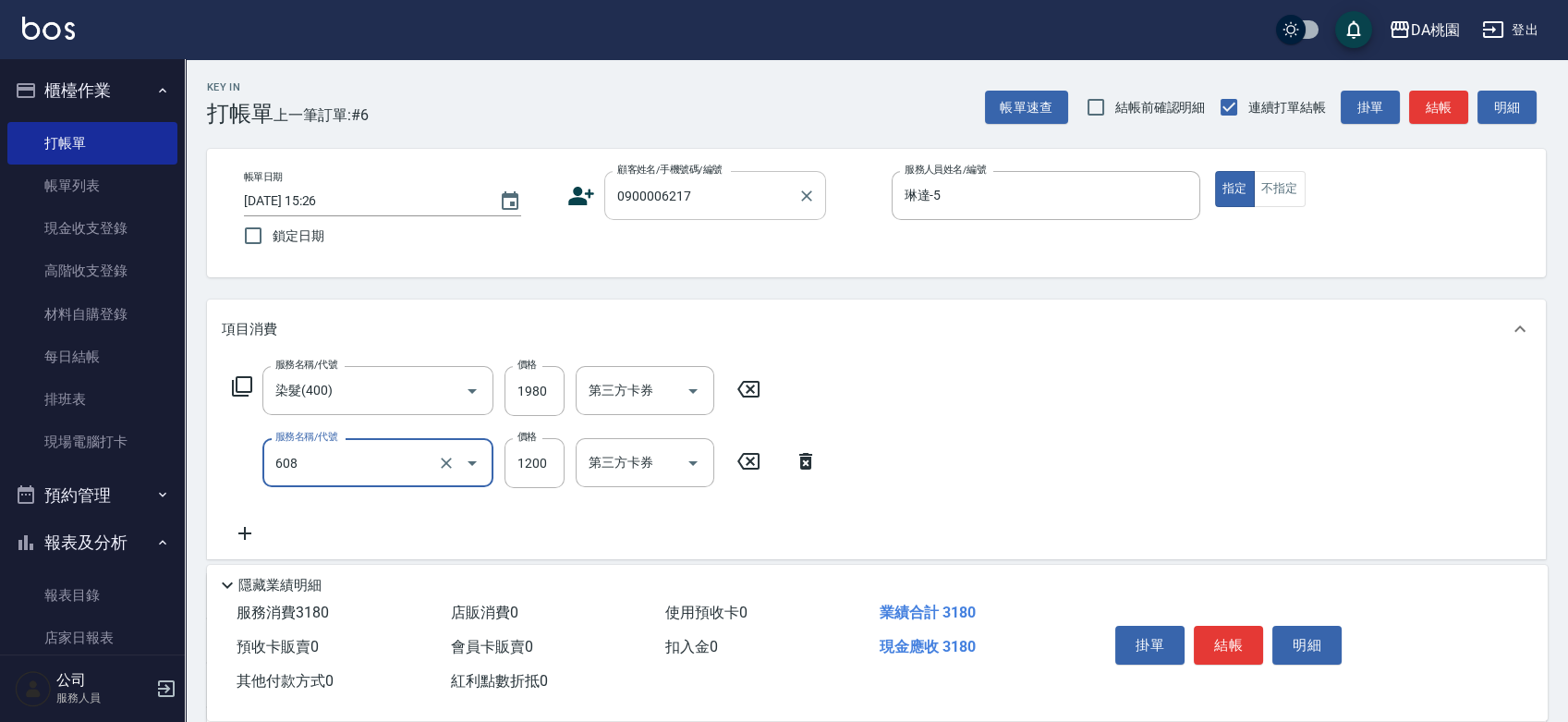
type input "鱗脂質護髮(608)"
type input "2"
type input "190"
type input "25"
type input "220"
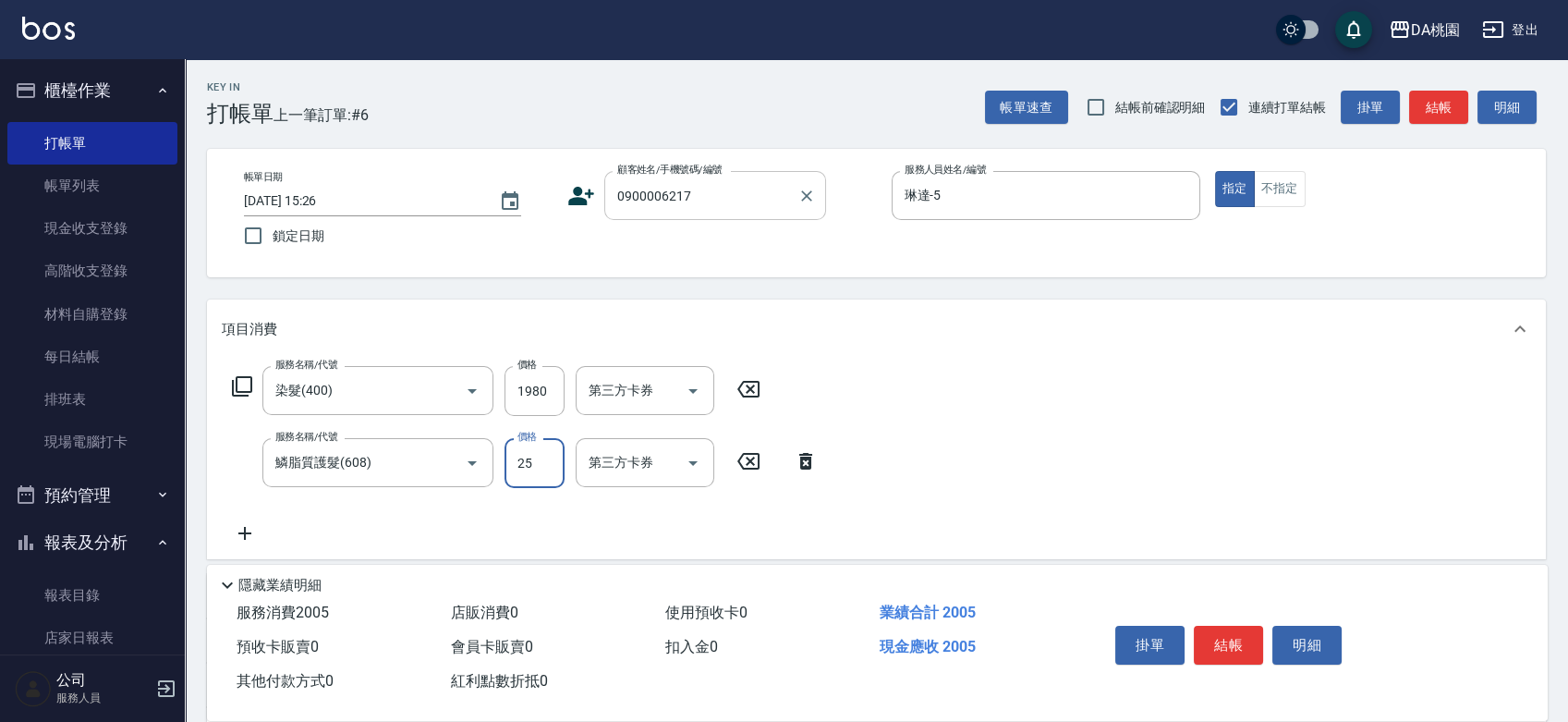
type input "250"
type input "440"
type input "2500"
click at [1231, 641] on button "結帳" at bounding box center [1228, 645] width 69 height 39
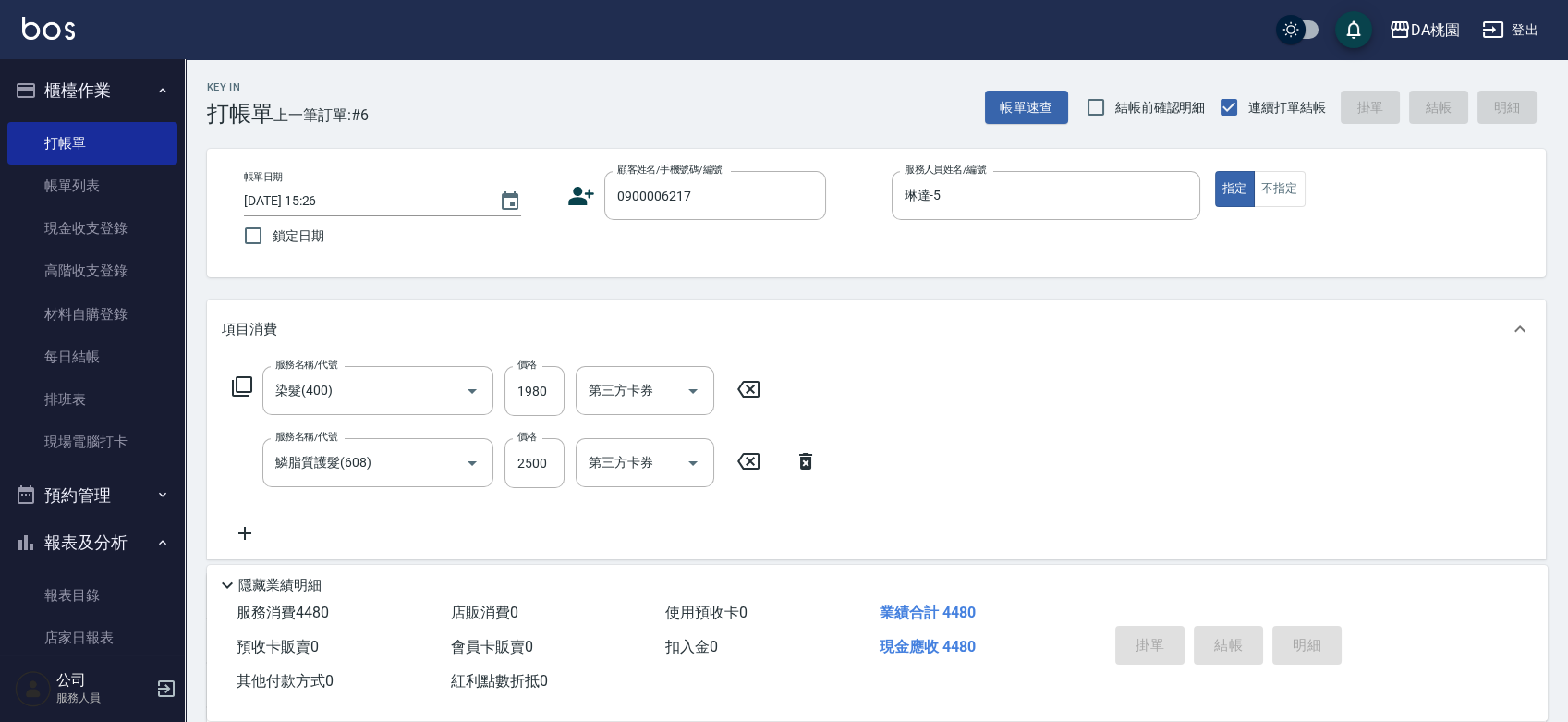
type input "2025/08/22 15:28"
type input "0"
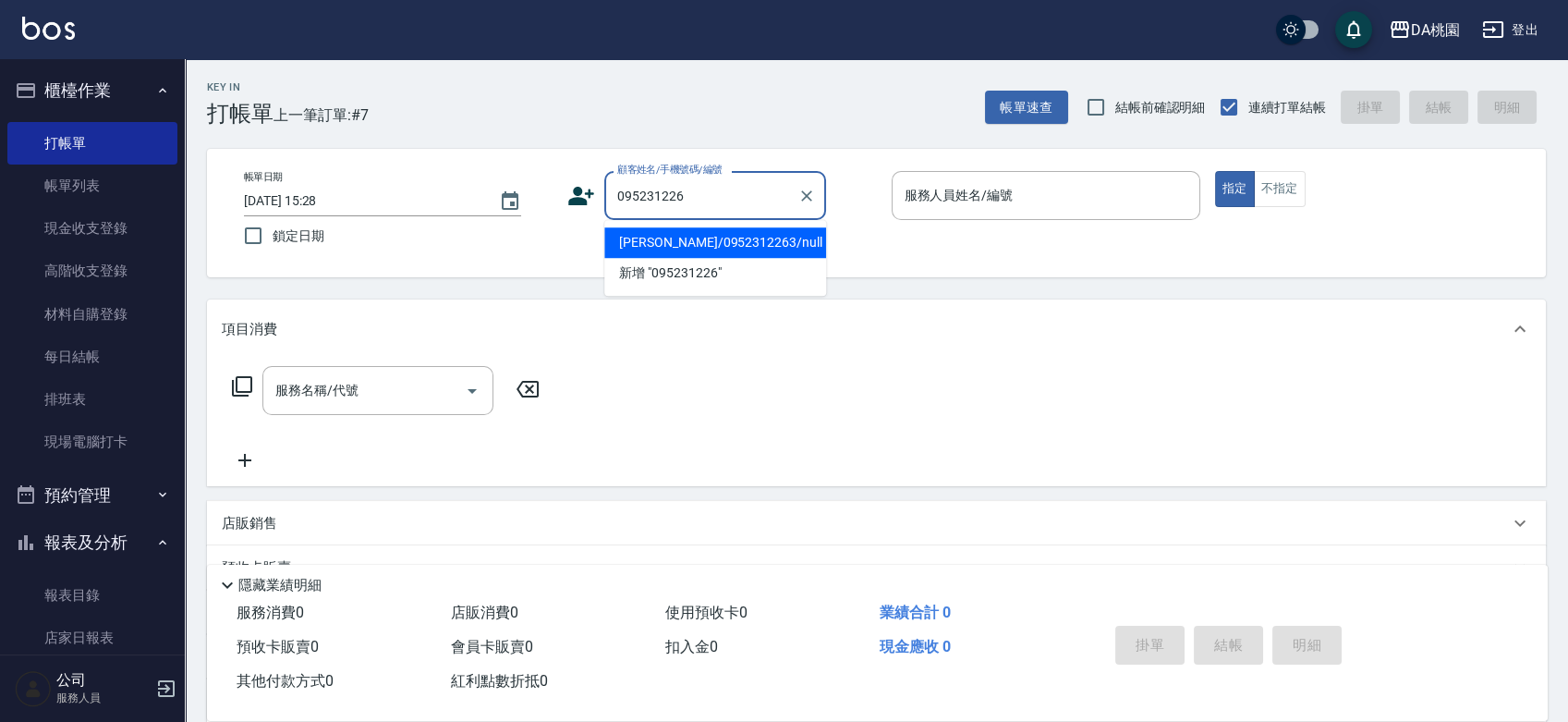
type input "0952312263"
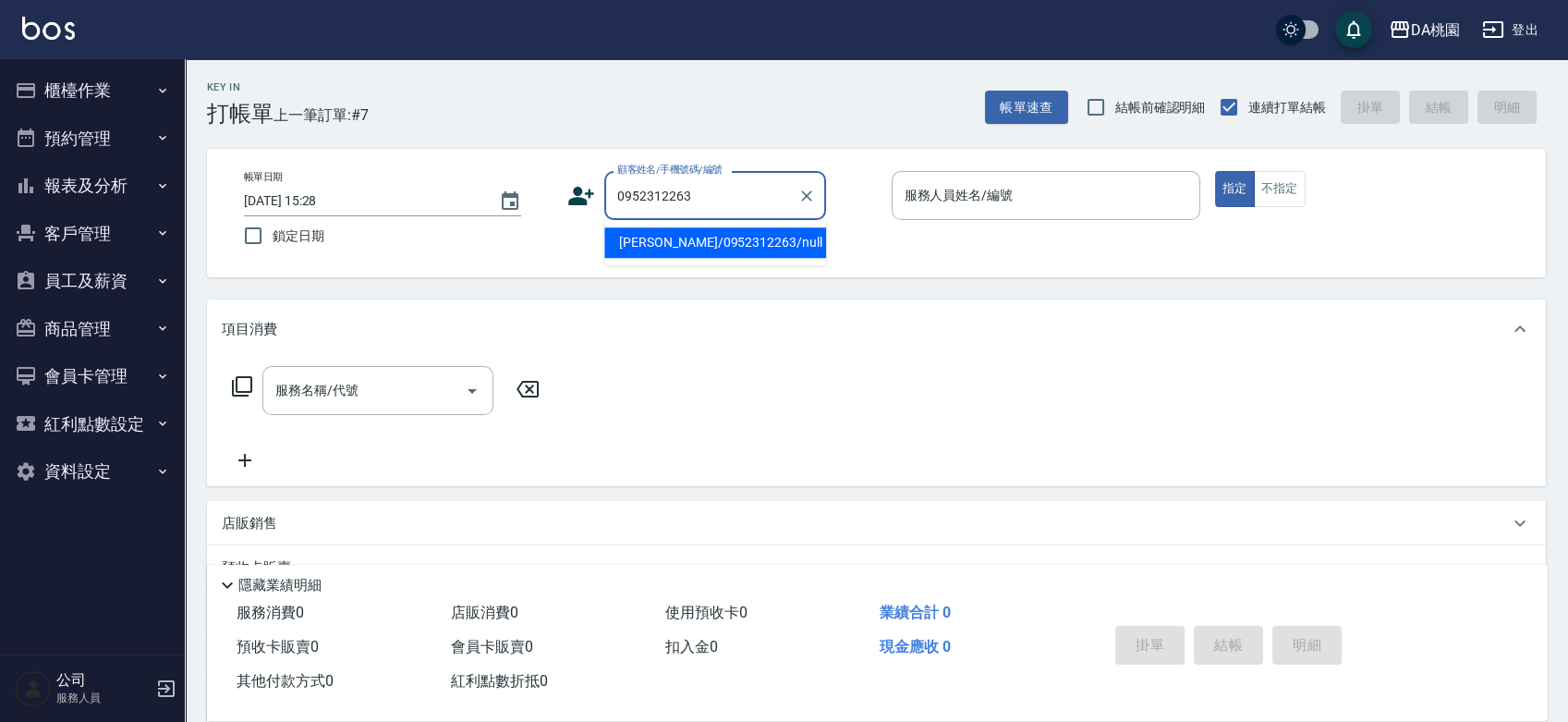
type input "[PERSON_NAME]/0952312263/null"
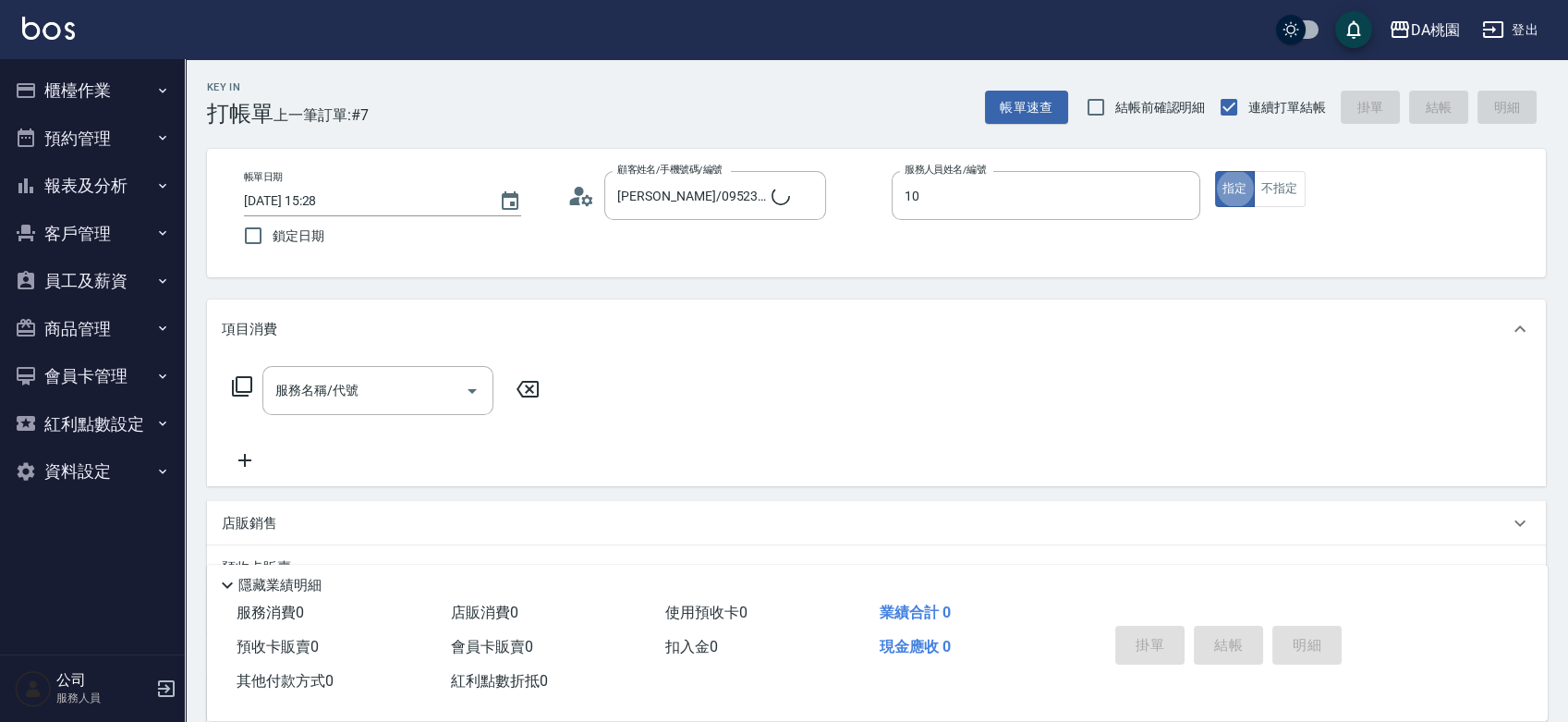
type input "KI KI -10"
type button "true"
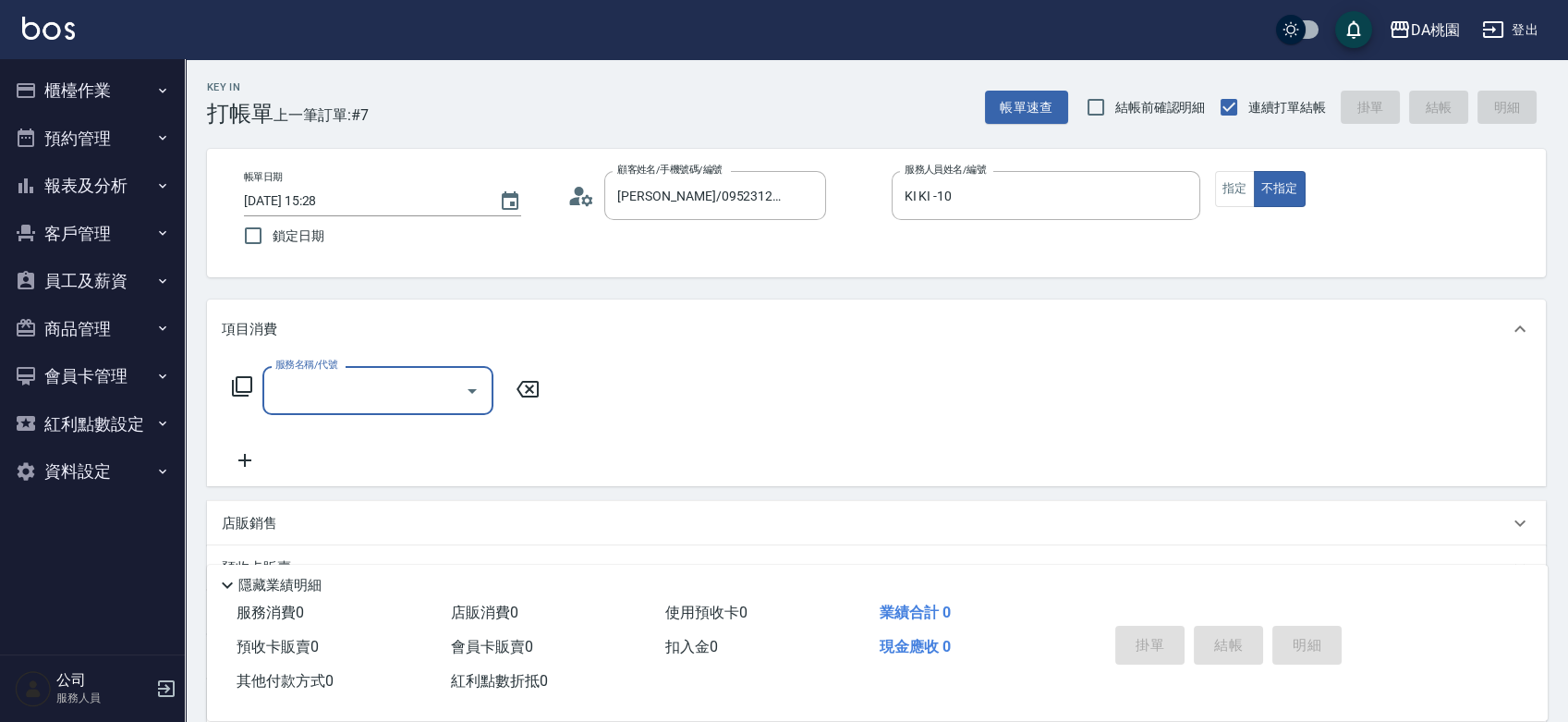
click at [239, 384] on icon at bounding box center [242, 387] width 22 height 22
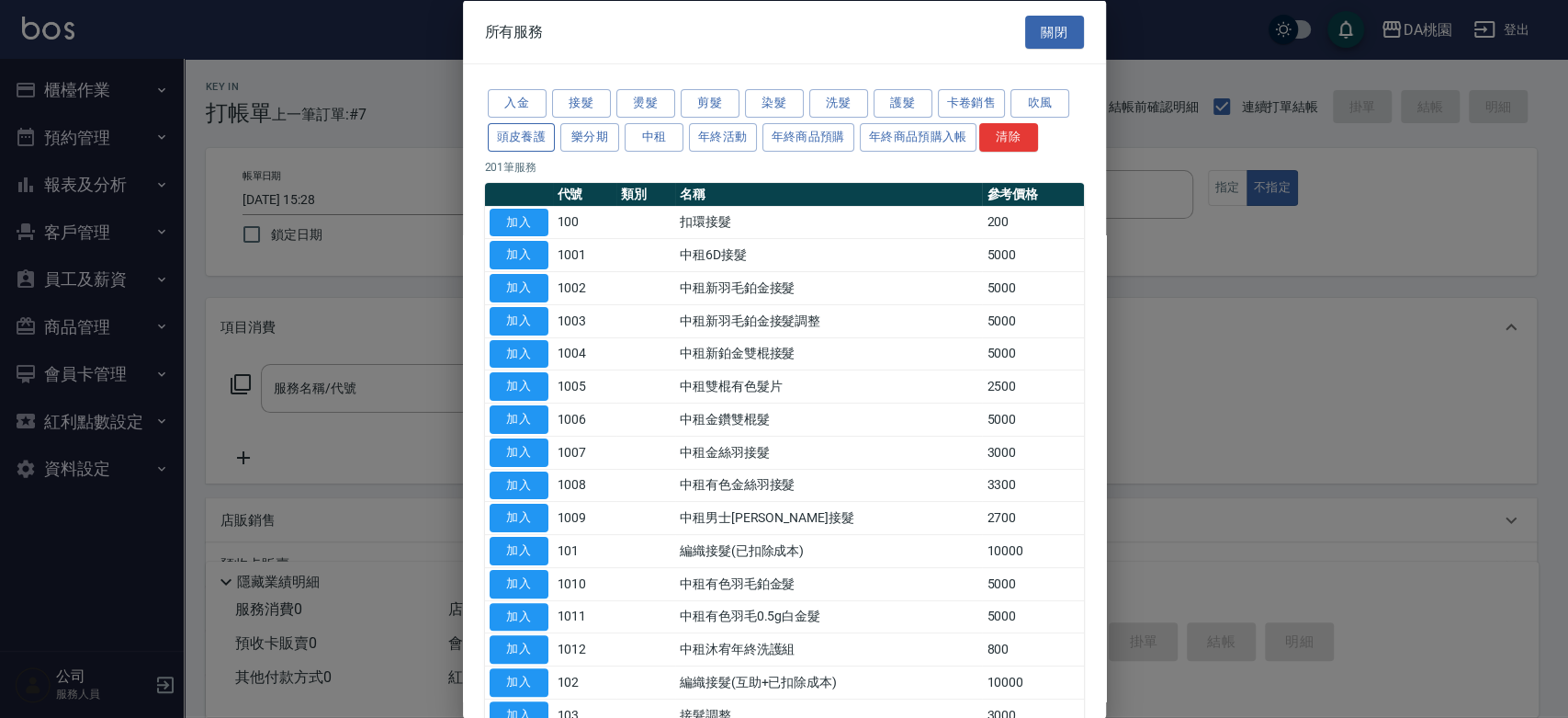
click at [531, 140] on button "頭皮養護" at bounding box center [521, 137] width 68 height 29
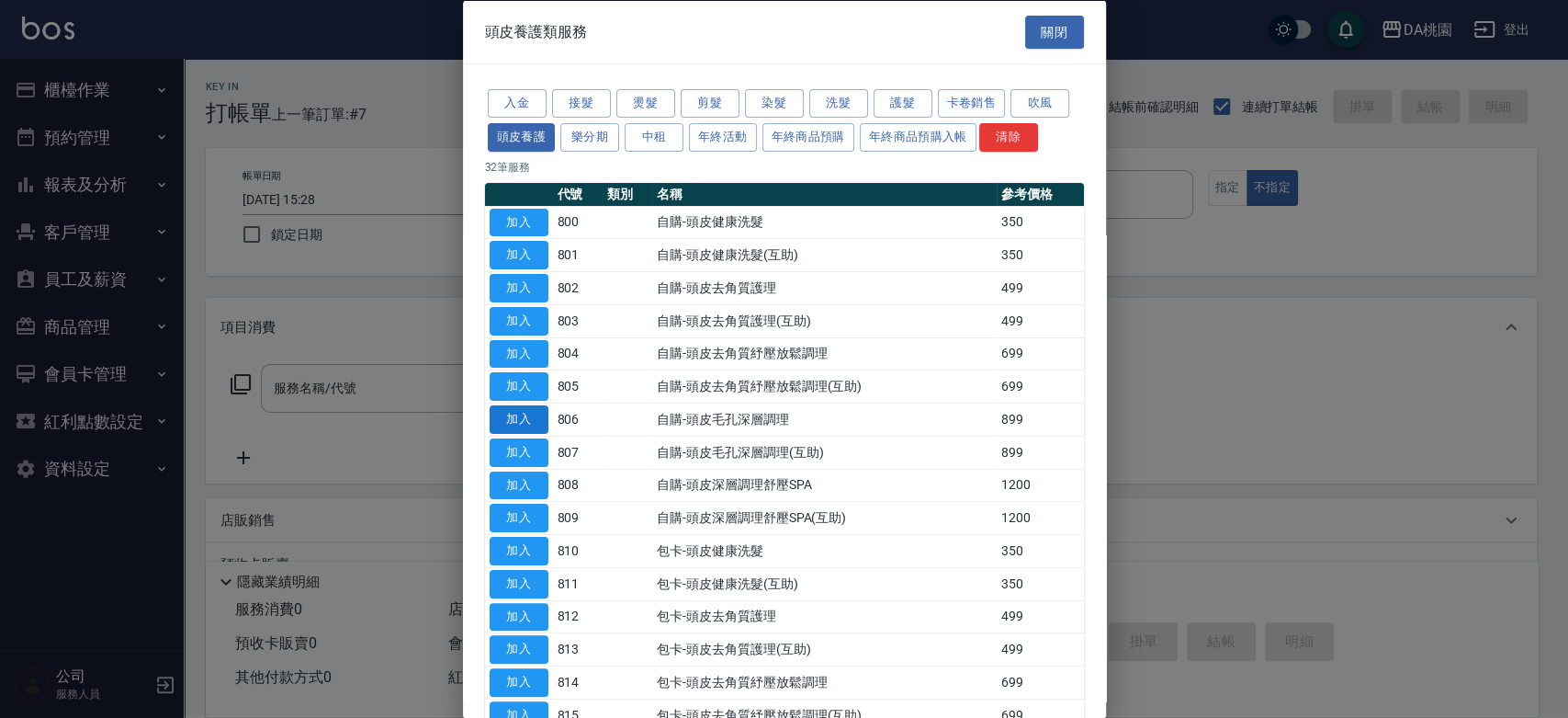
click at [516, 415] on button "加入" at bounding box center [518, 419] width 58 height 29
type input "自購-頭皮毛孔深層調理(806)"
type input "80"
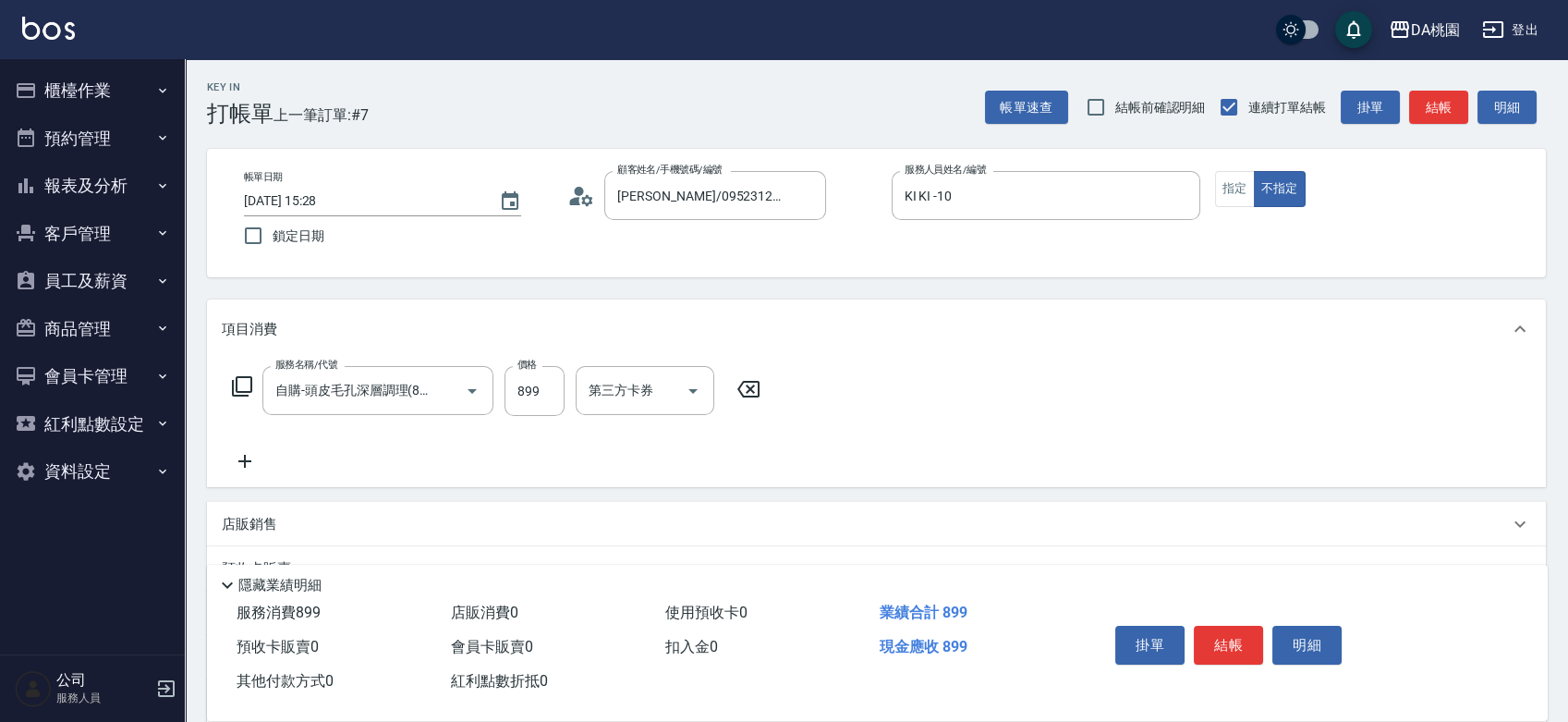
click at [245, 462] on icon at bounding box center [245, 461] width 13 height 13
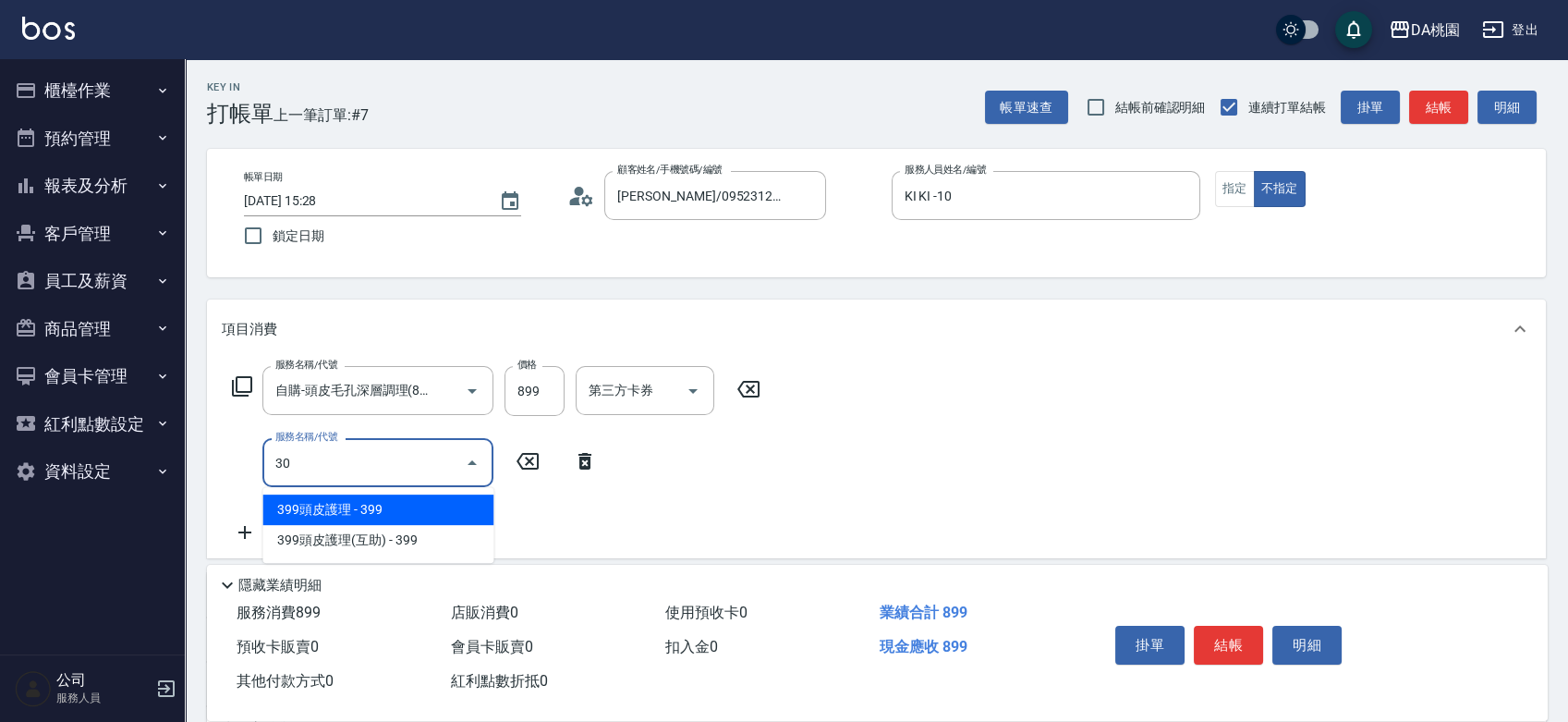
type input "300"
type input "90"
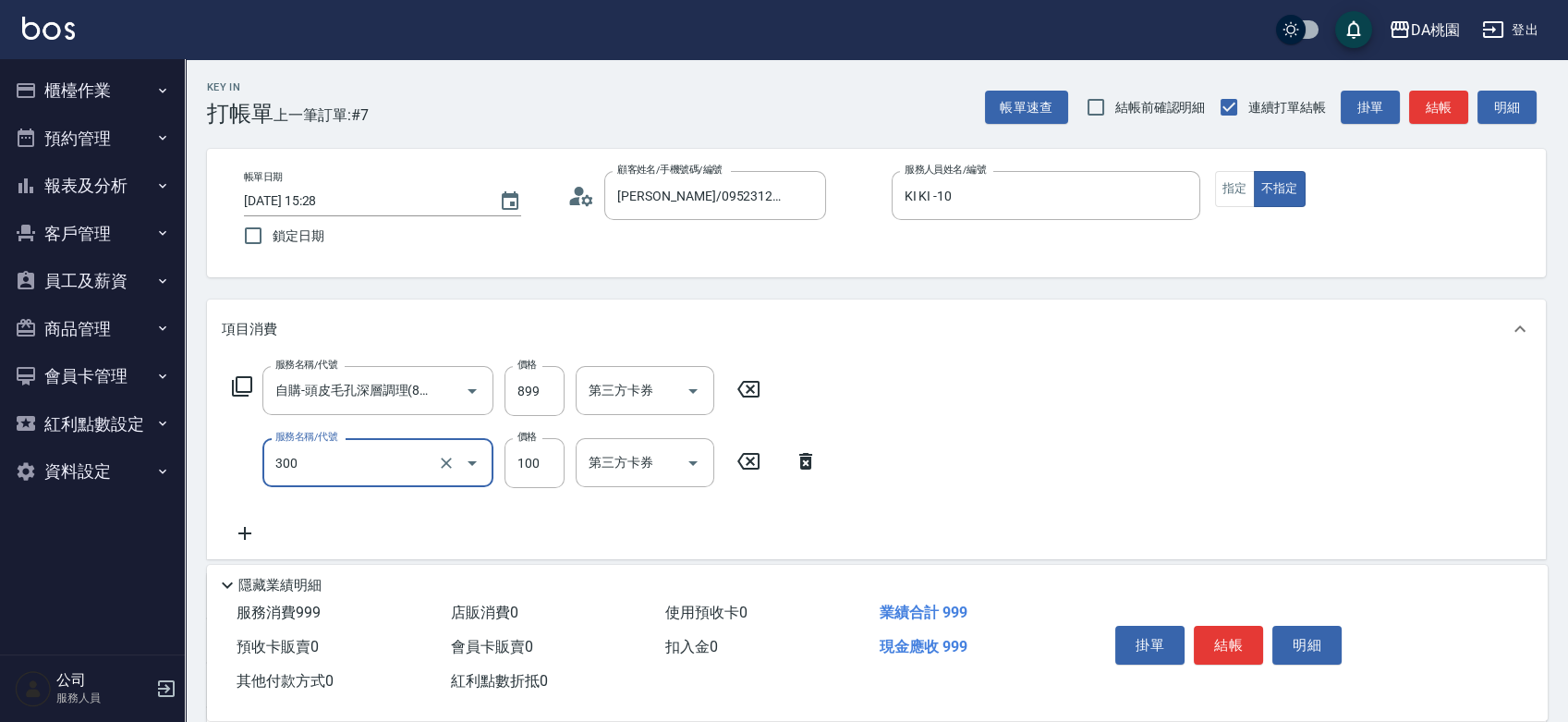
type input "剪瀏海(300)"
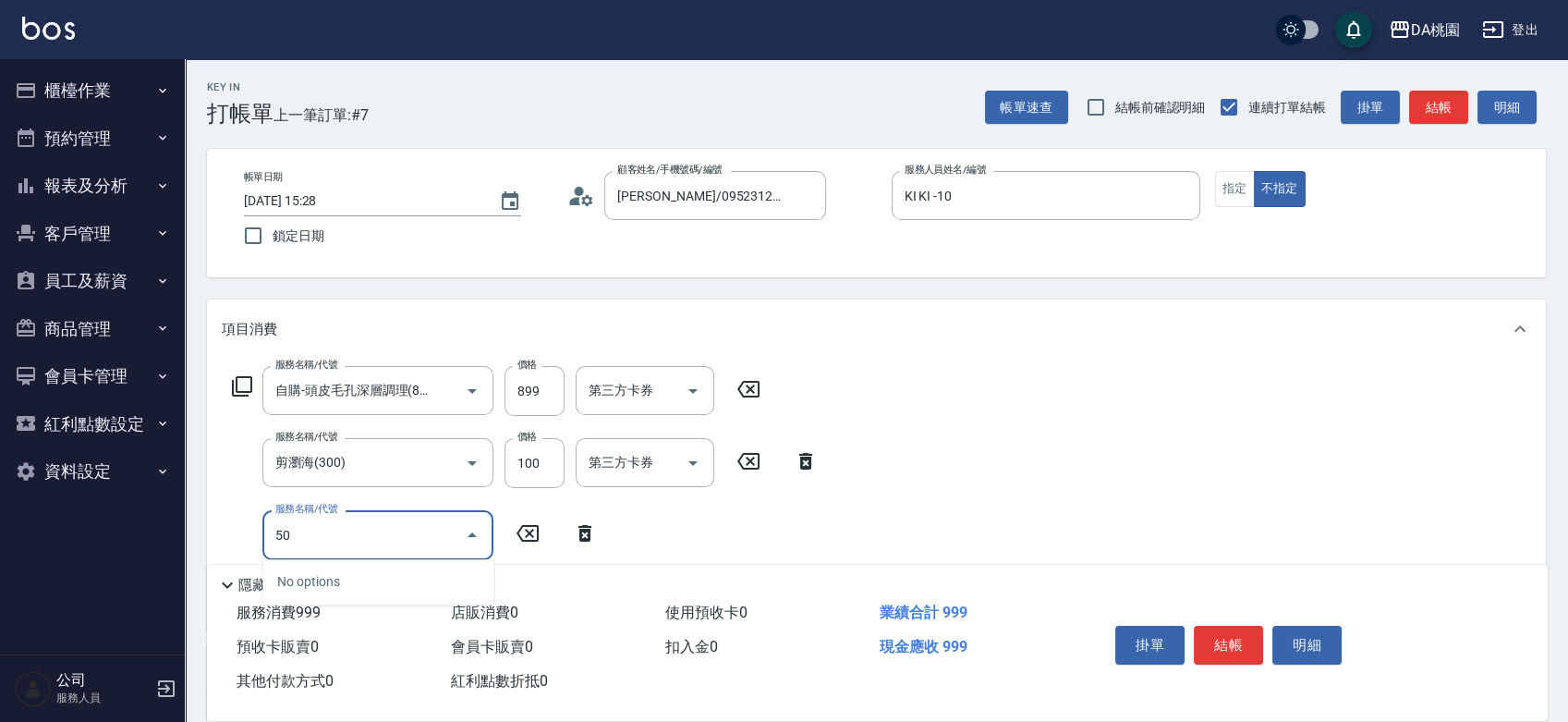
type input "504"
type input "100"
type input "潤絲(互助)(504)"
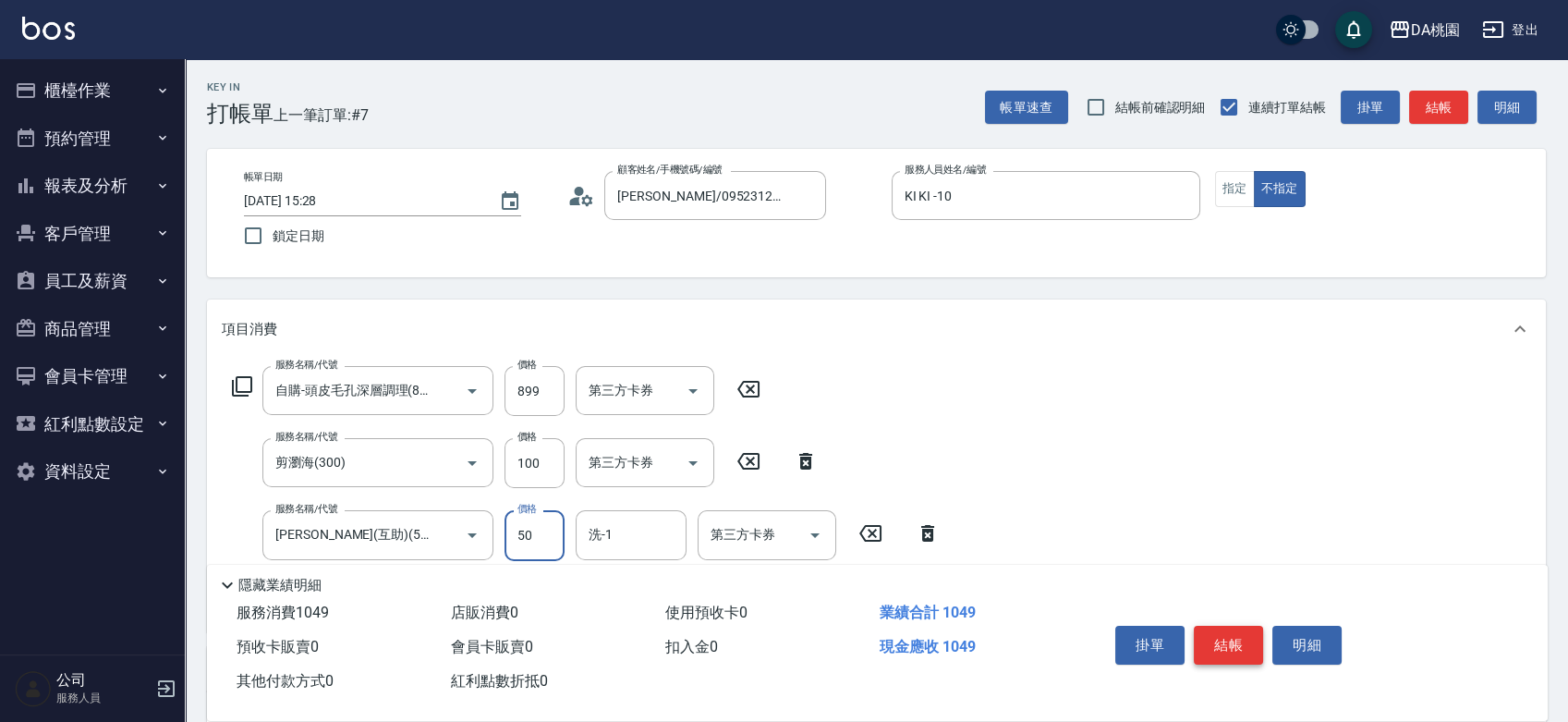
click at [1241, 635] on button "結帳" at bounding box center [1228, 645] width 69 height 39
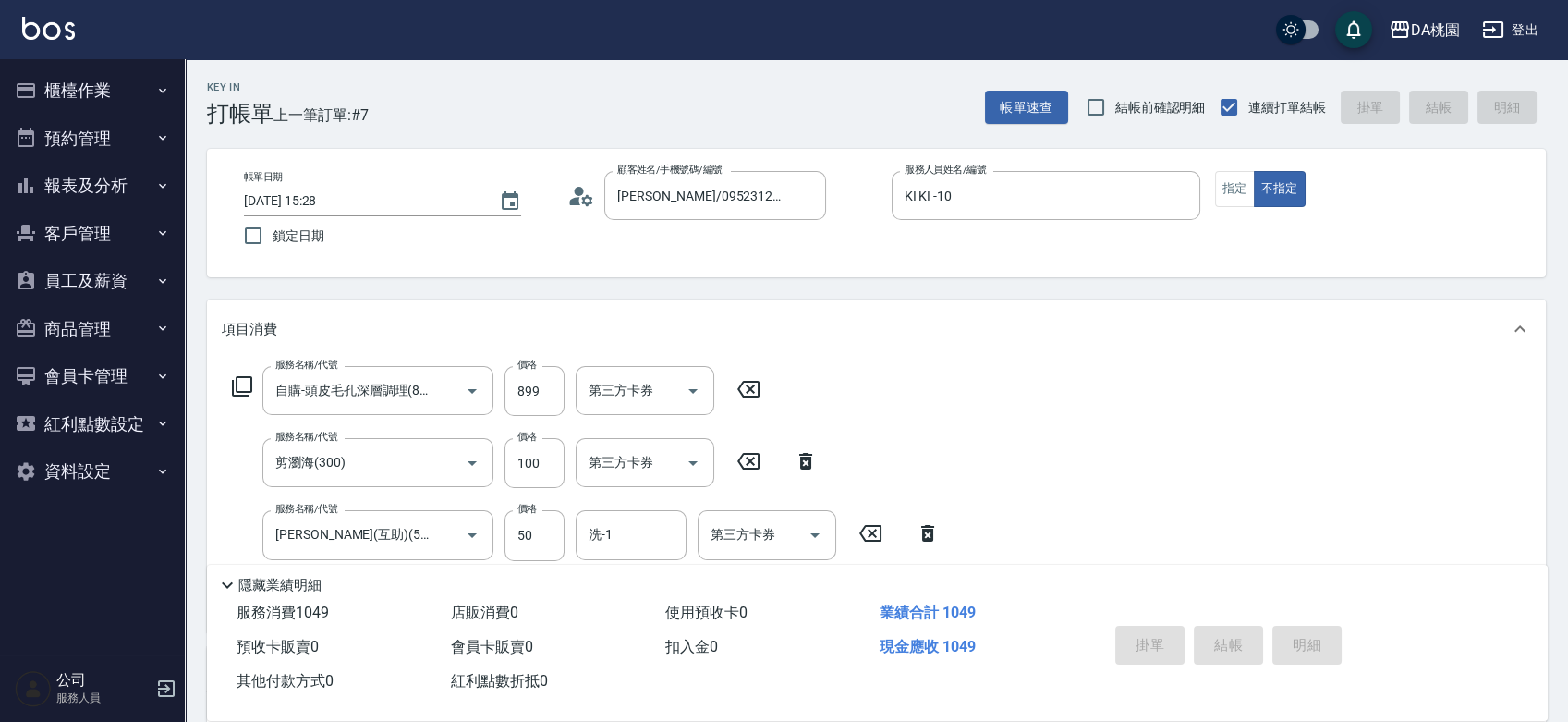
type input "0"
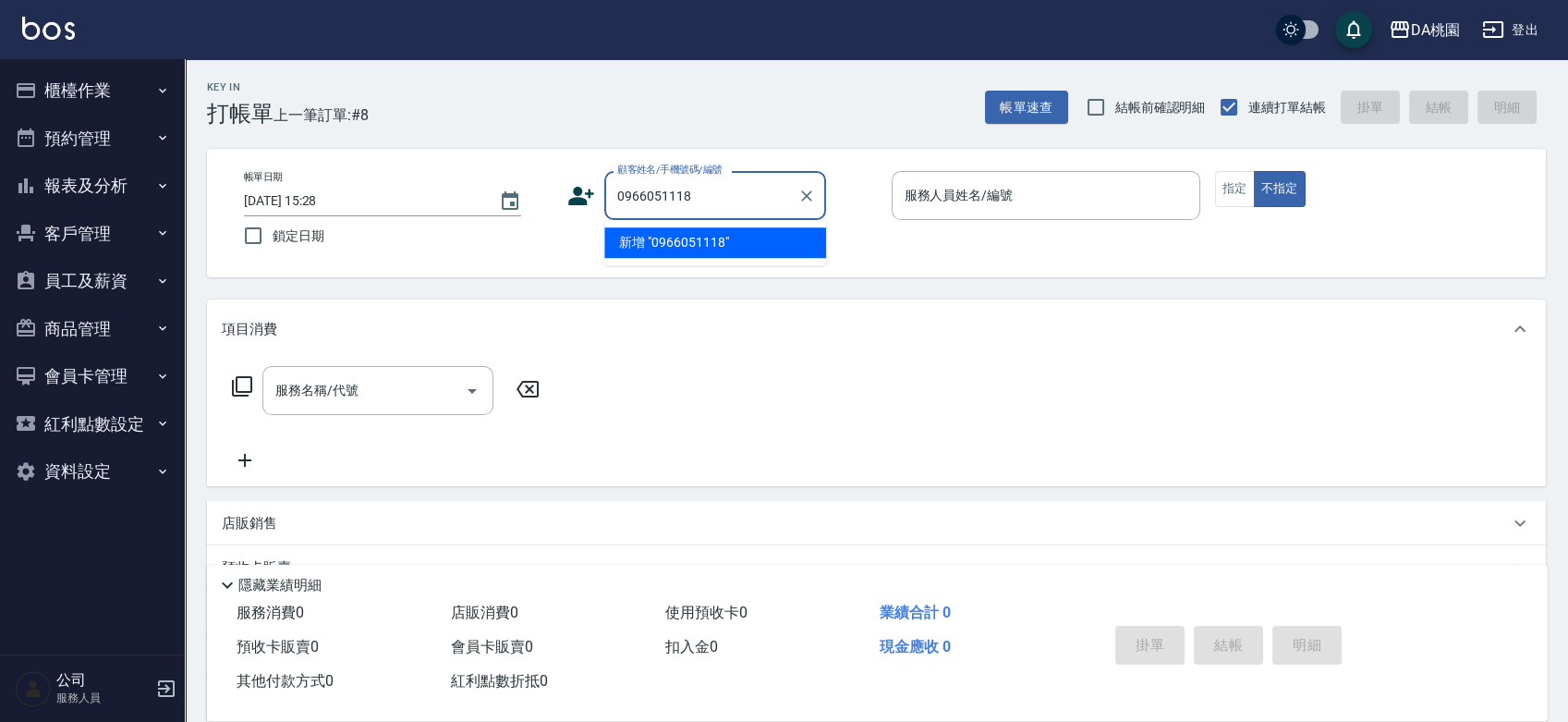
type input "0966051118"
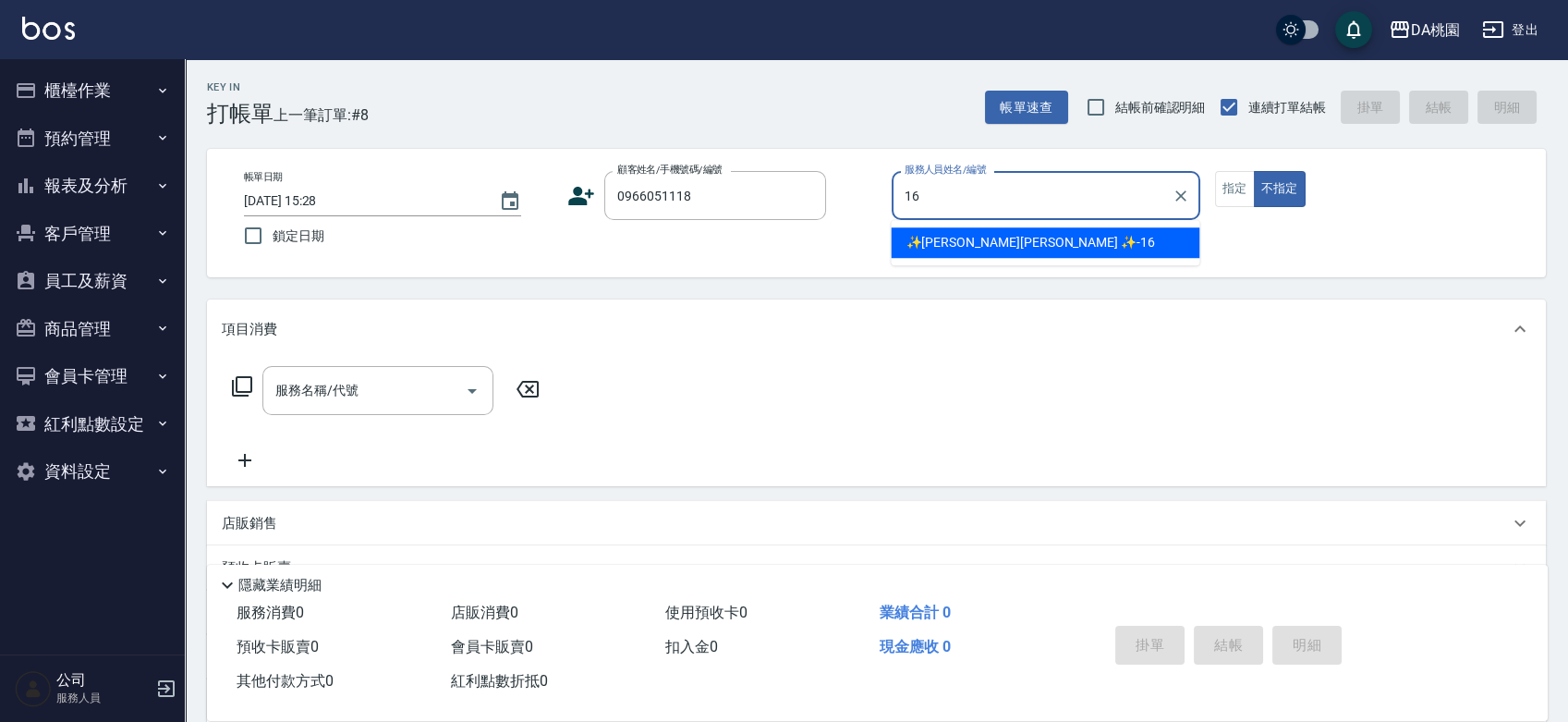
type input "✨GARY蓋瑞 ✨-16"
type button "false"
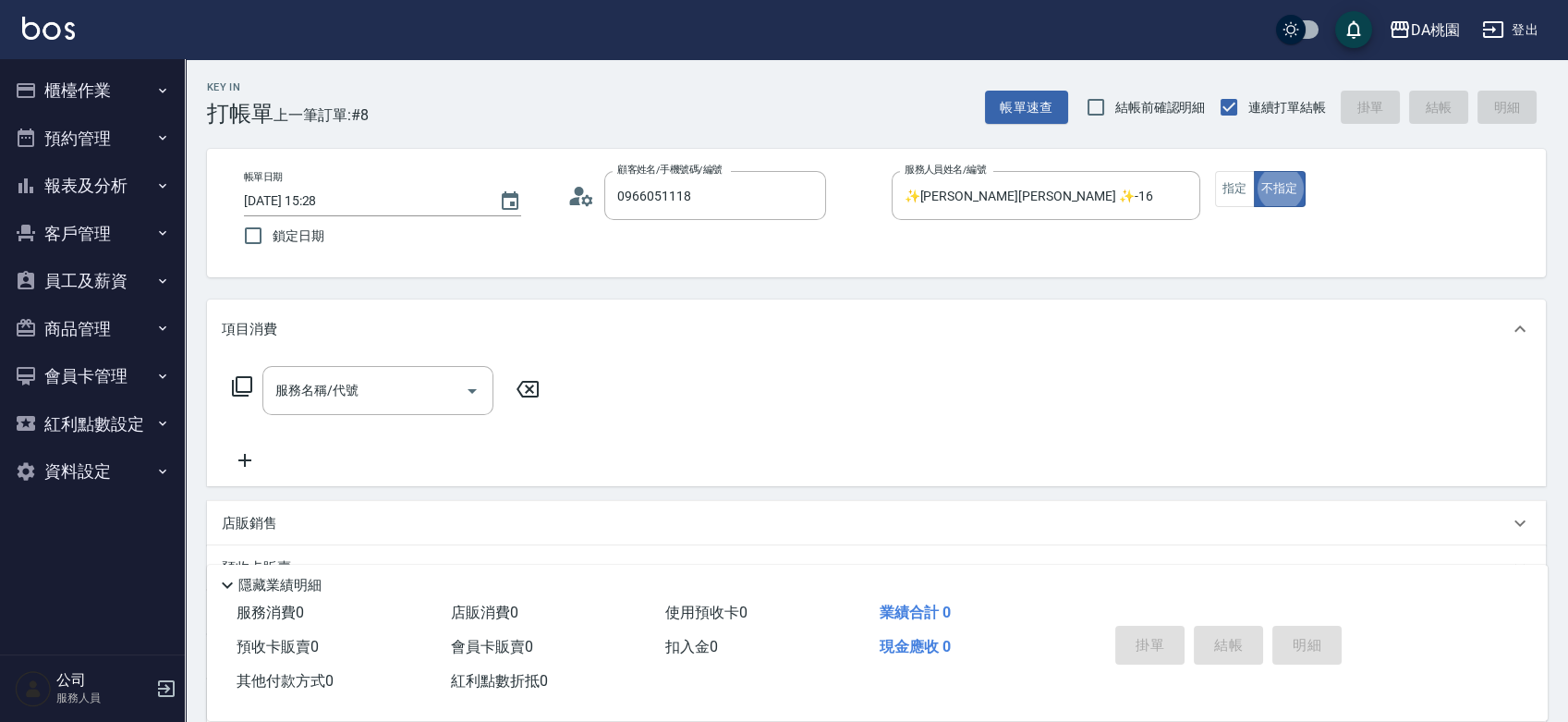
type input "施旻沂/0966051118/null"
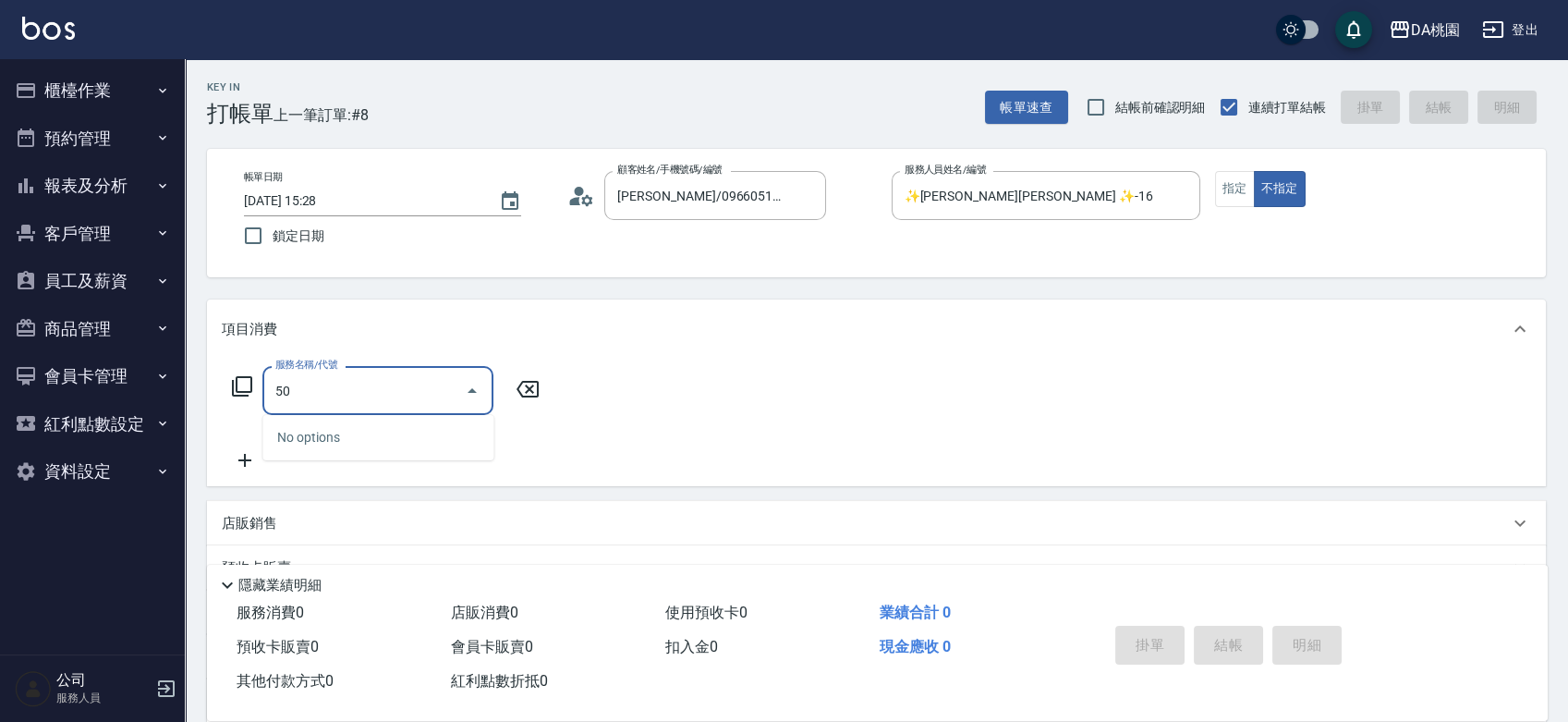
type input "500"
type input "20"
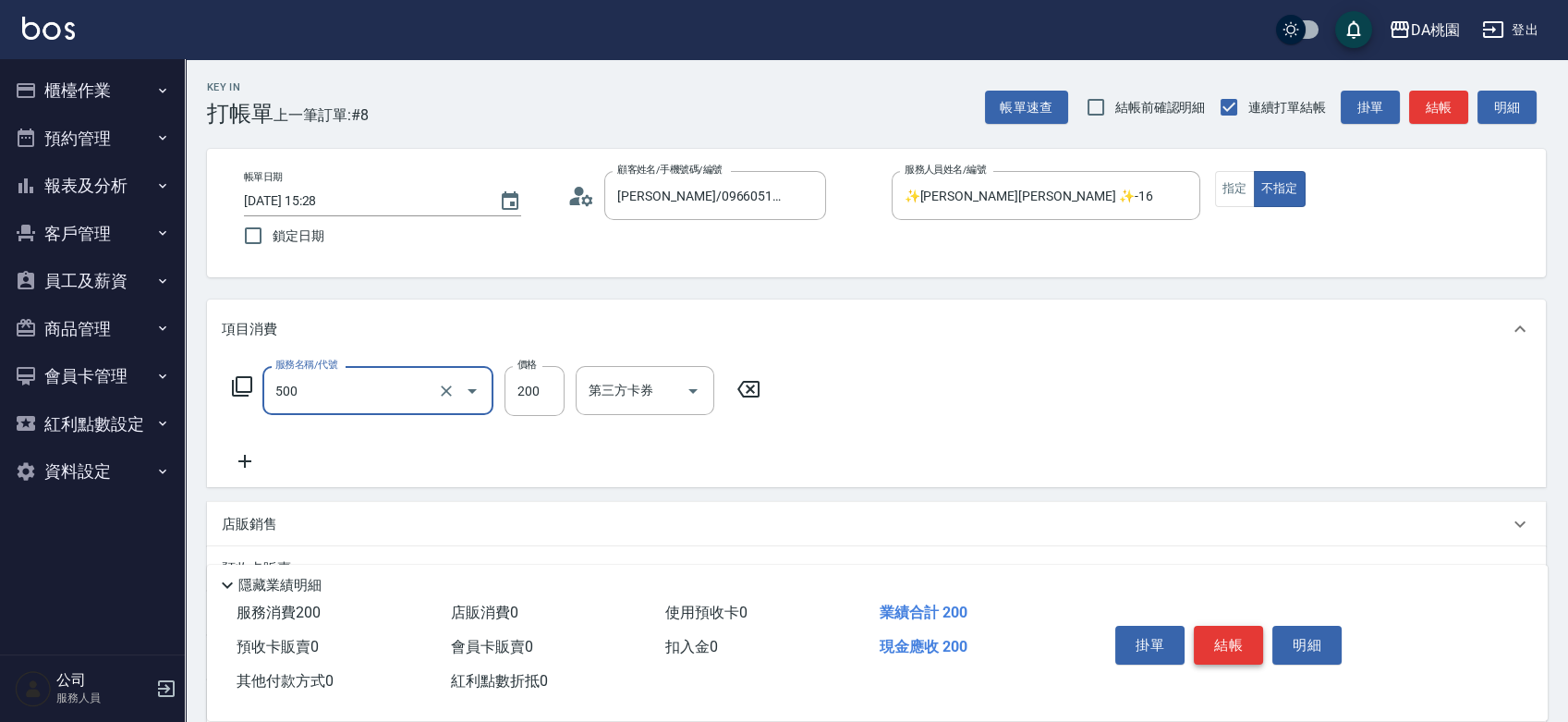
type input "洗髮(500)"
type input "0"
type input "25"
type input "20"
type input "250"
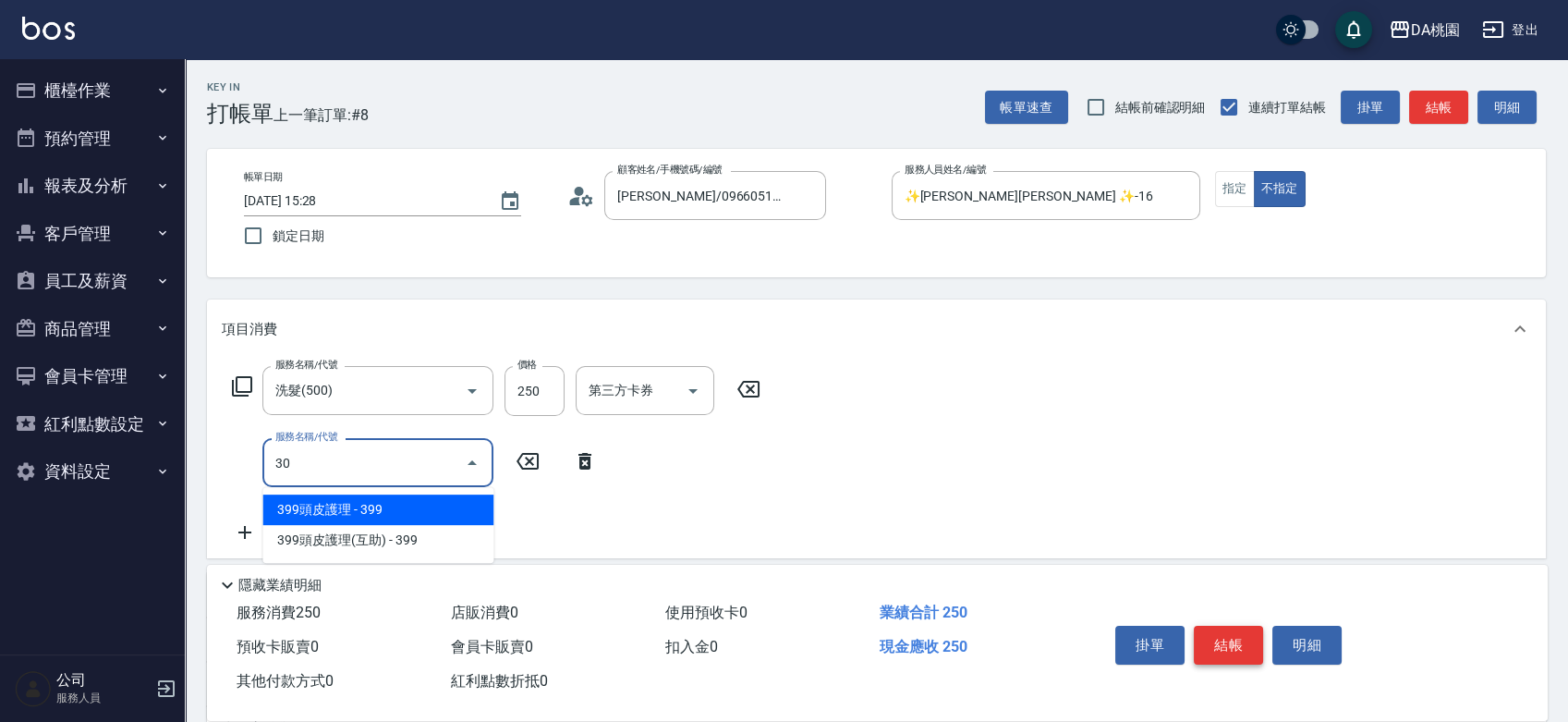
type input "303"
type input "50"
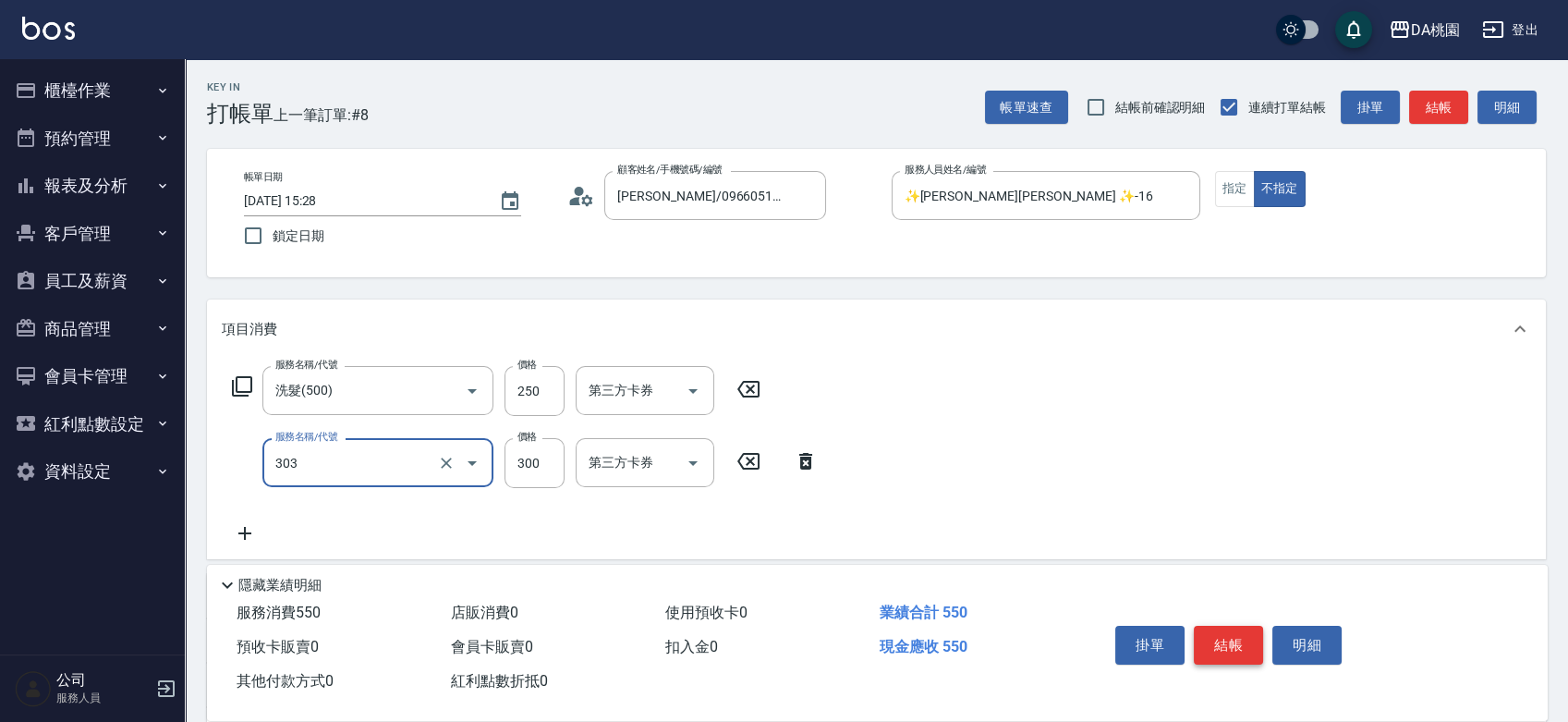
type input "A級剪髮(303)"
click at [1241, 635] on button "結帳" at bounding box center [1228, 645] width 69 height 39
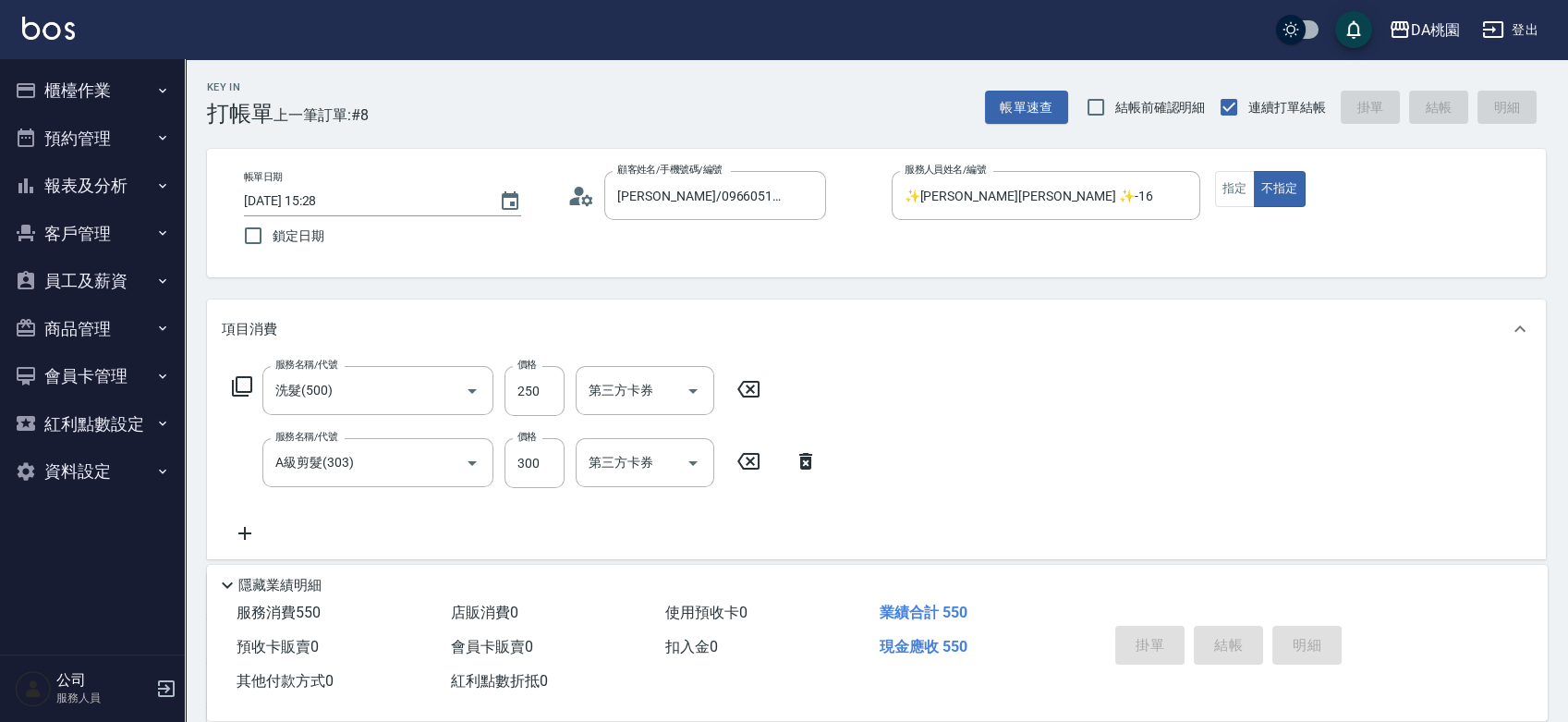
type input "2025/08/22 15:29"
type input "0"
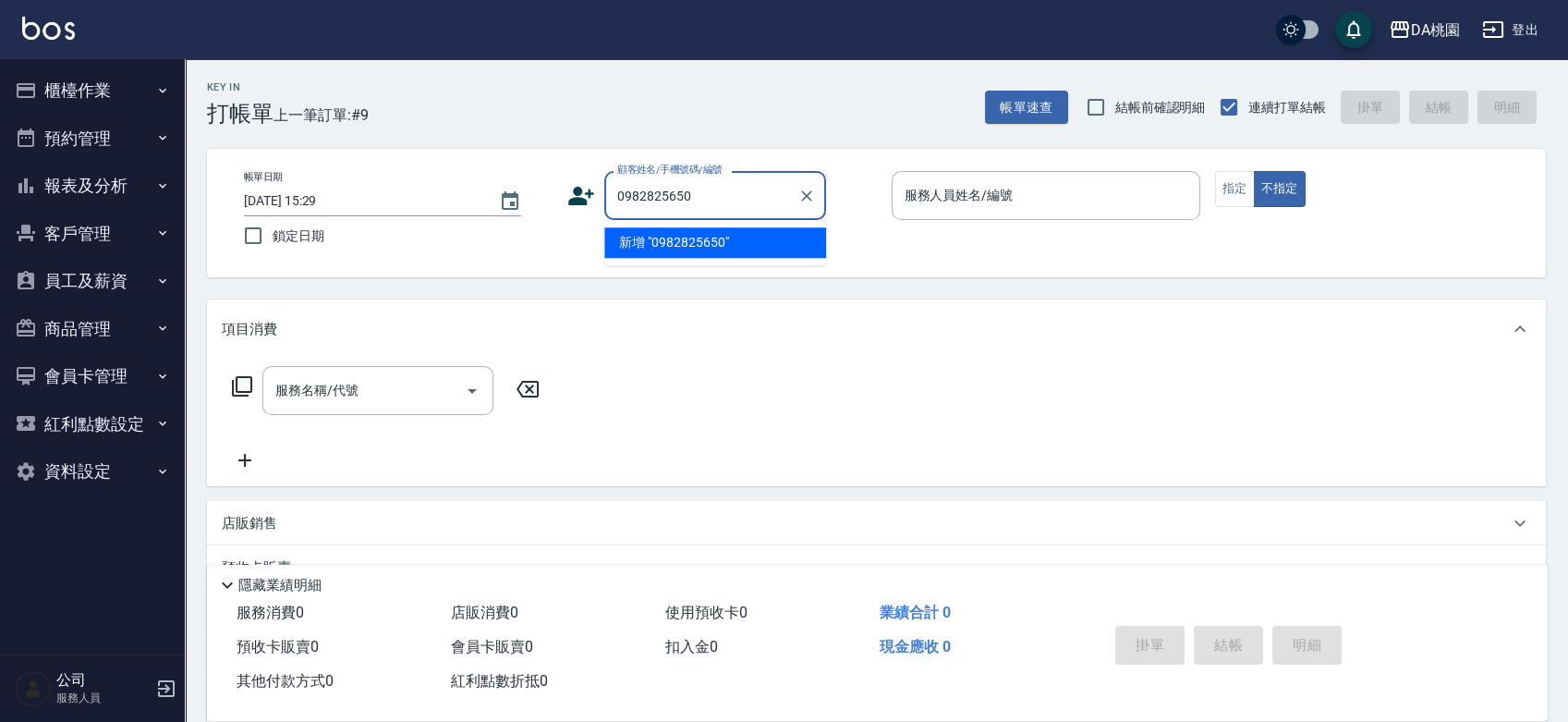
type input "0982825650"
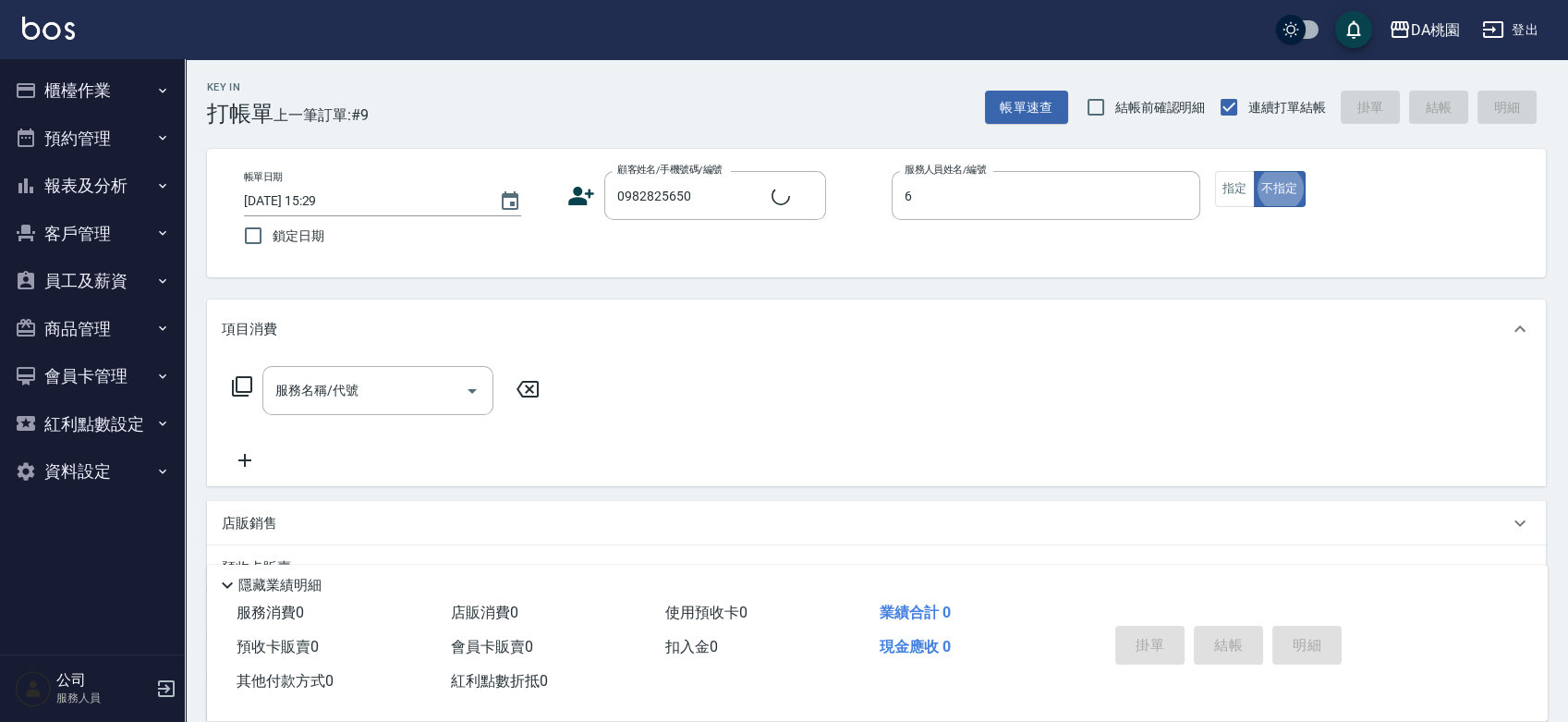
type input "晴晴-6"
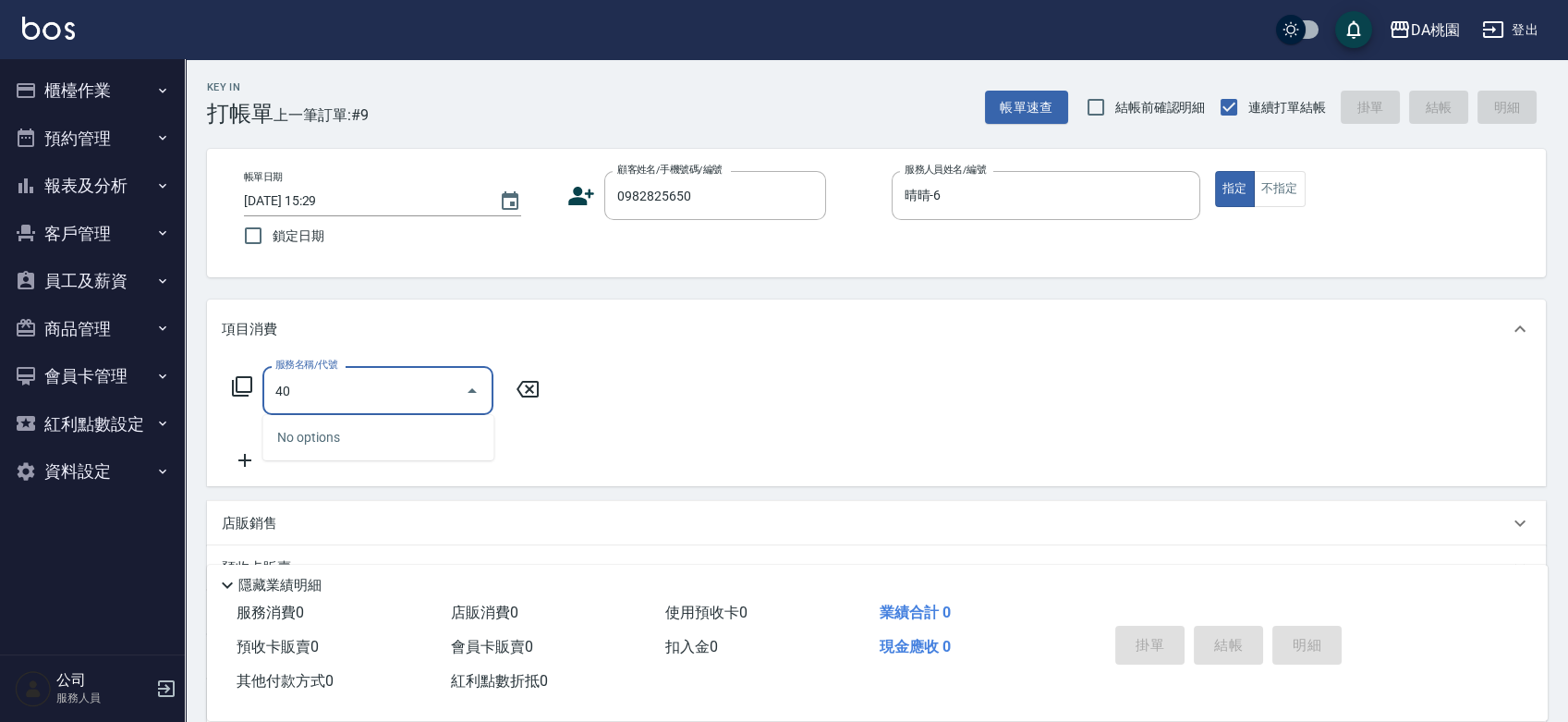
type input "400"
type input "150"
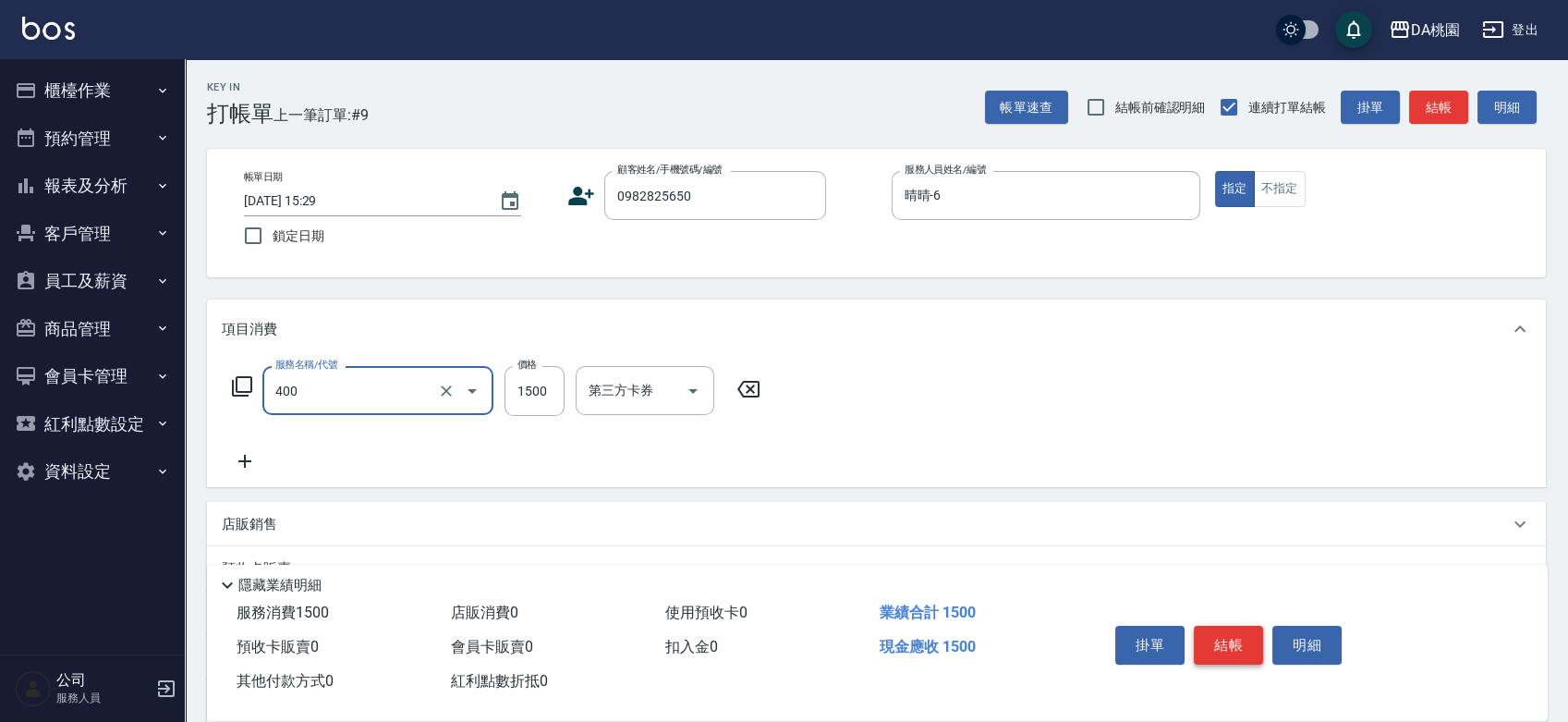
type input "染髮(400)"
type input "1"
type input "0"
type input "169"
type input "10"
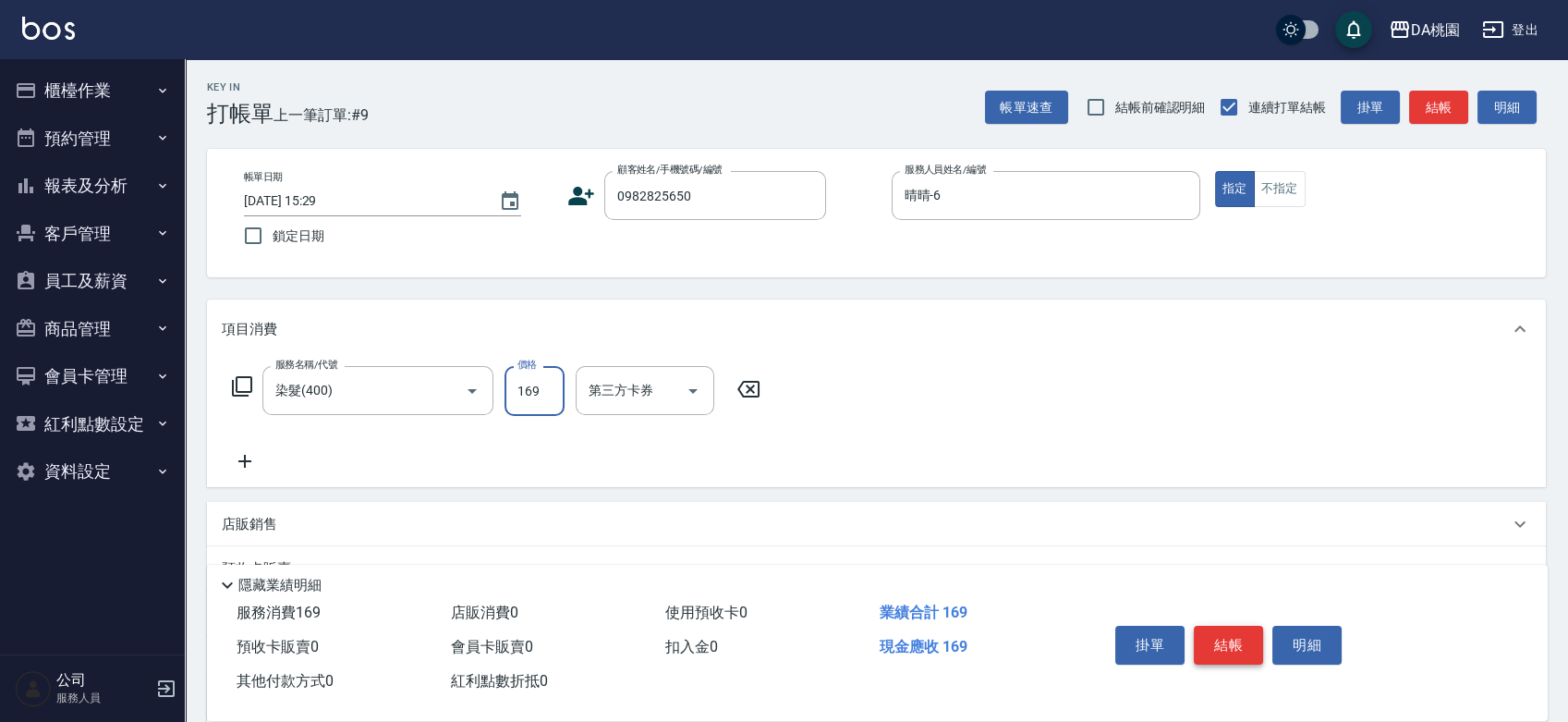
type input "1699"
type input "160"
type input "1699"
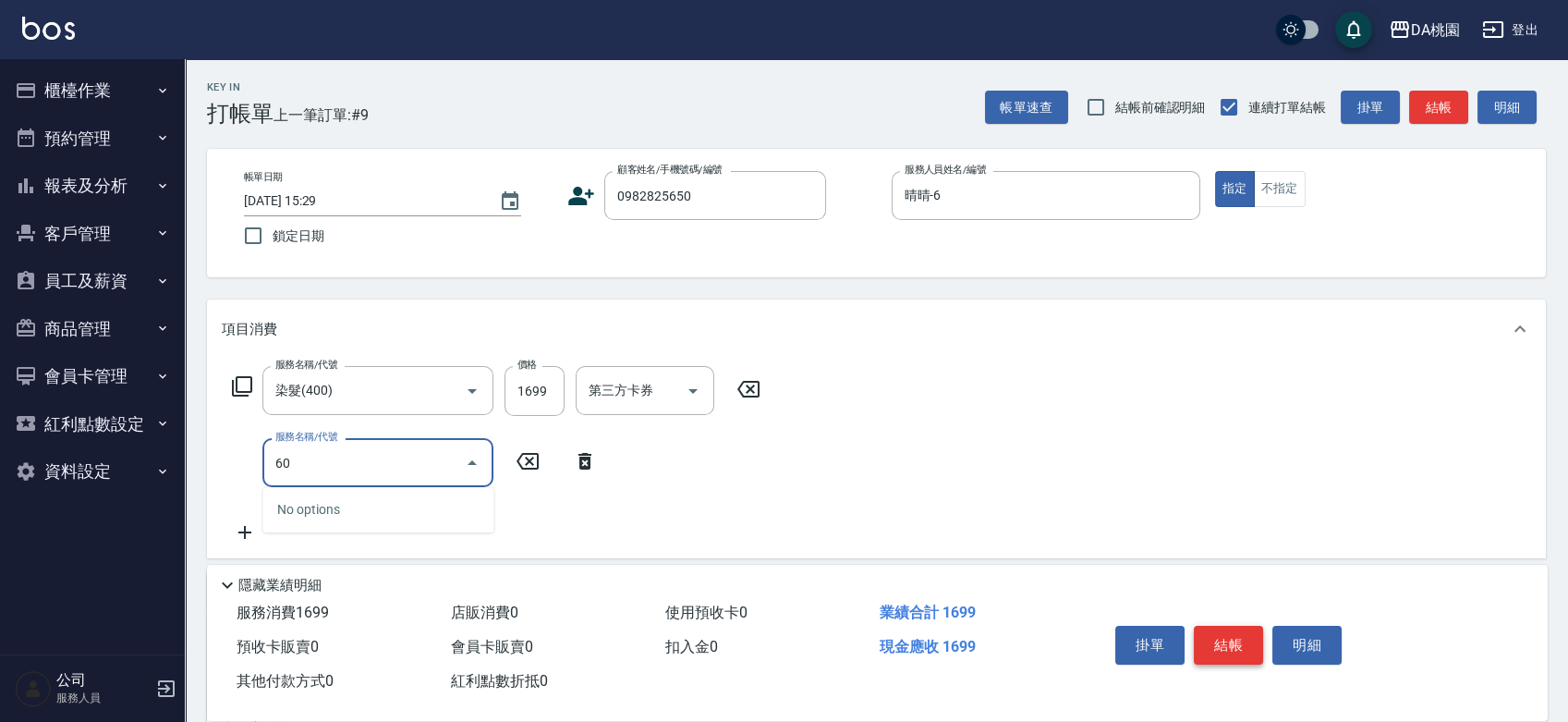
type input "608"
type input "280"
type input "鱗脂質護髮(608)"
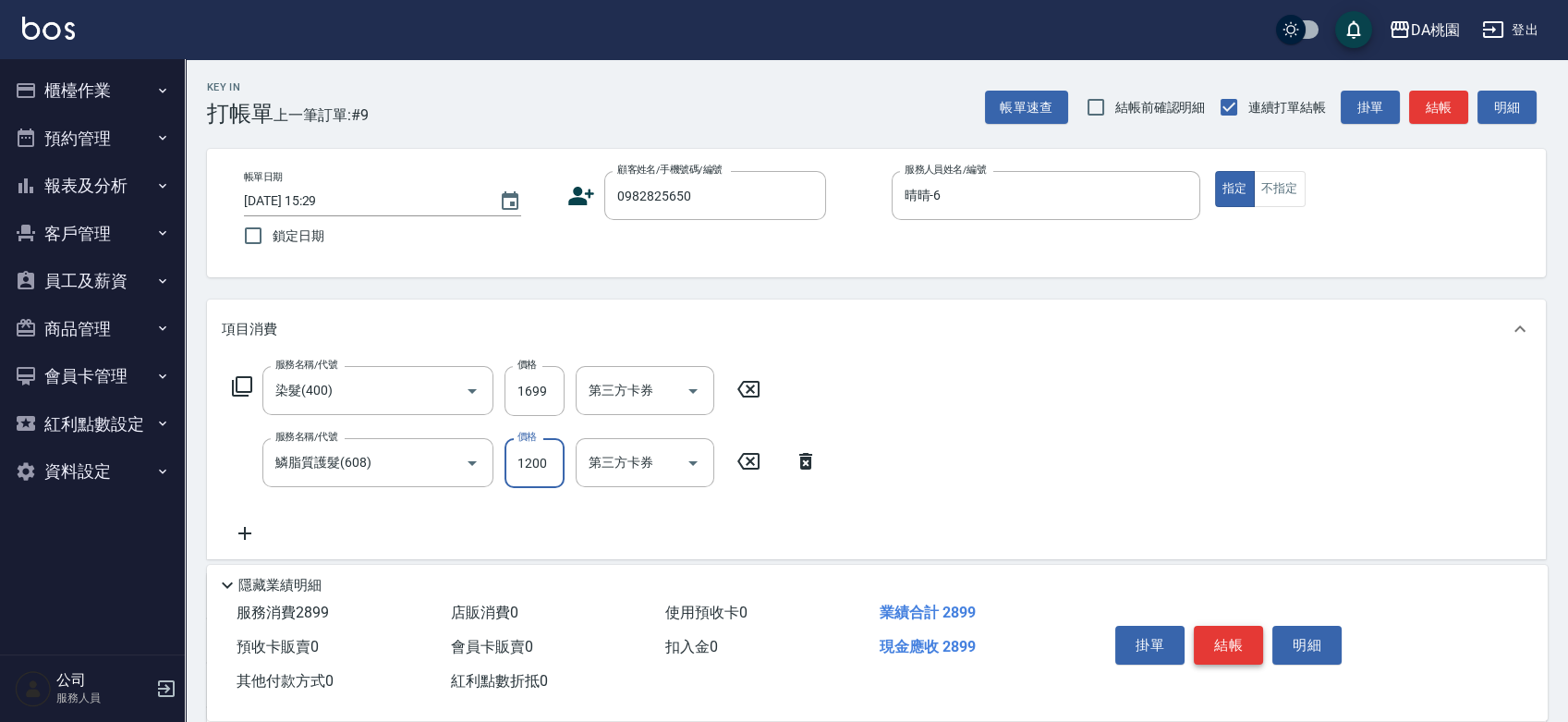
type input "2"
type input "170"
type input "20"
type input "180"
type input "2000"
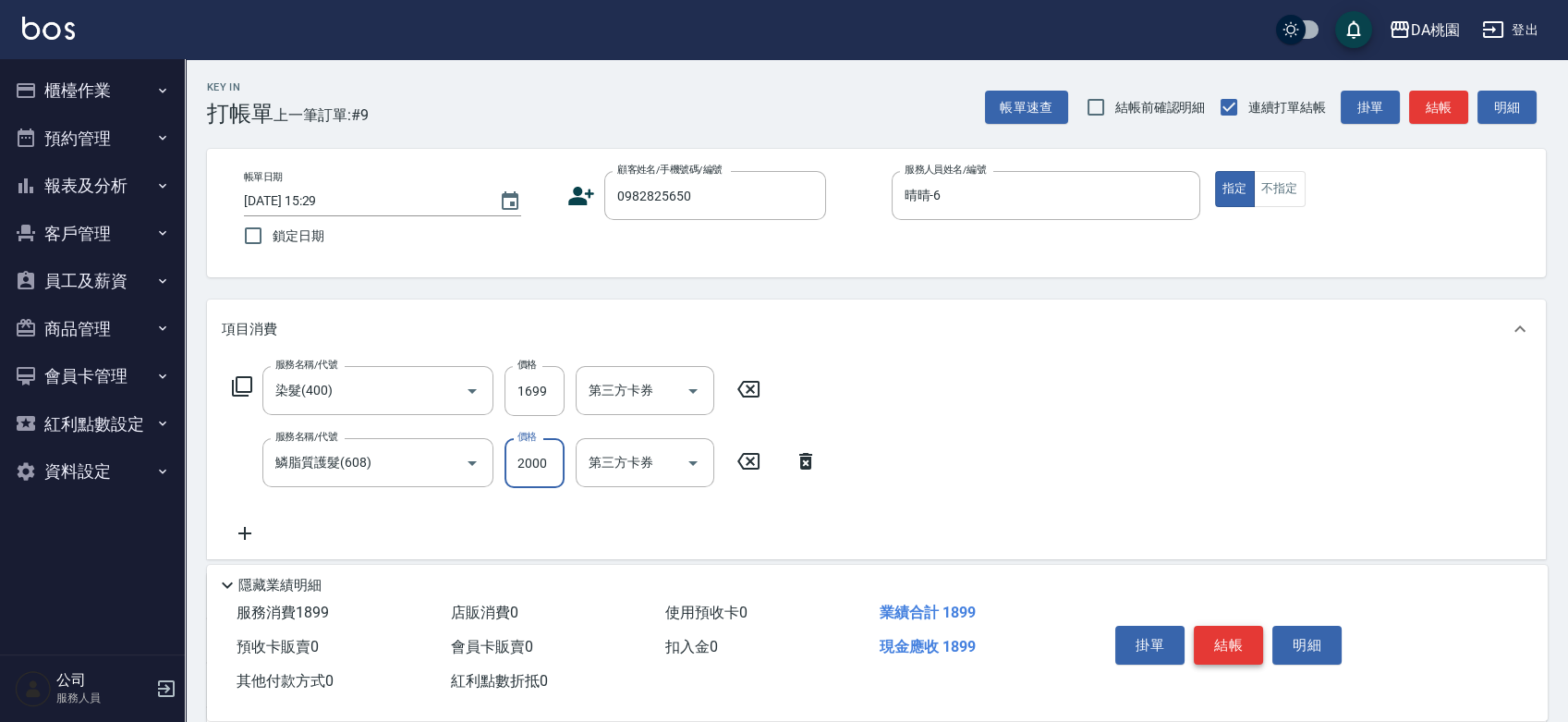
type input "360"
type input "2000"
click at [1241, 635] on button "結帳" at bounding box center [1228, 645] width 69 height 39
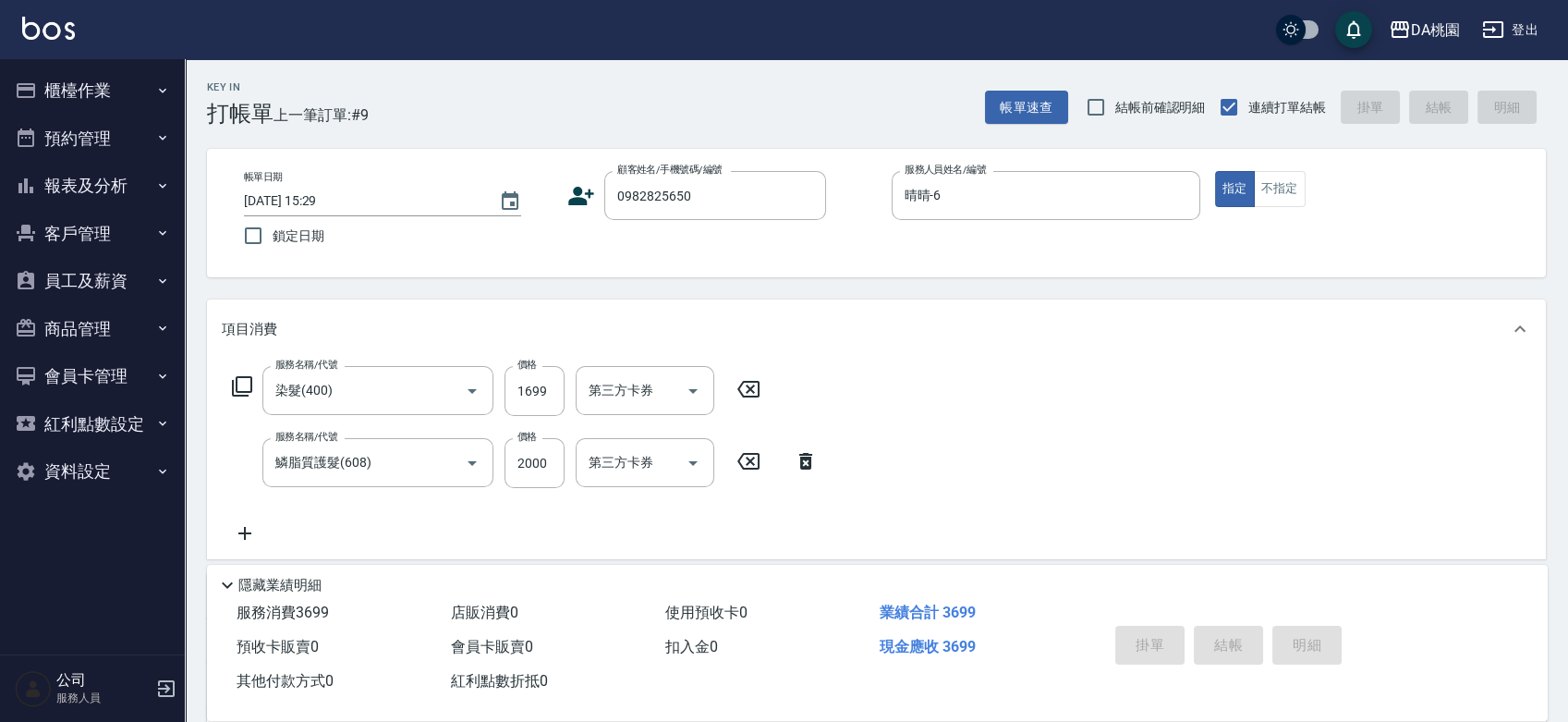
type input "0"
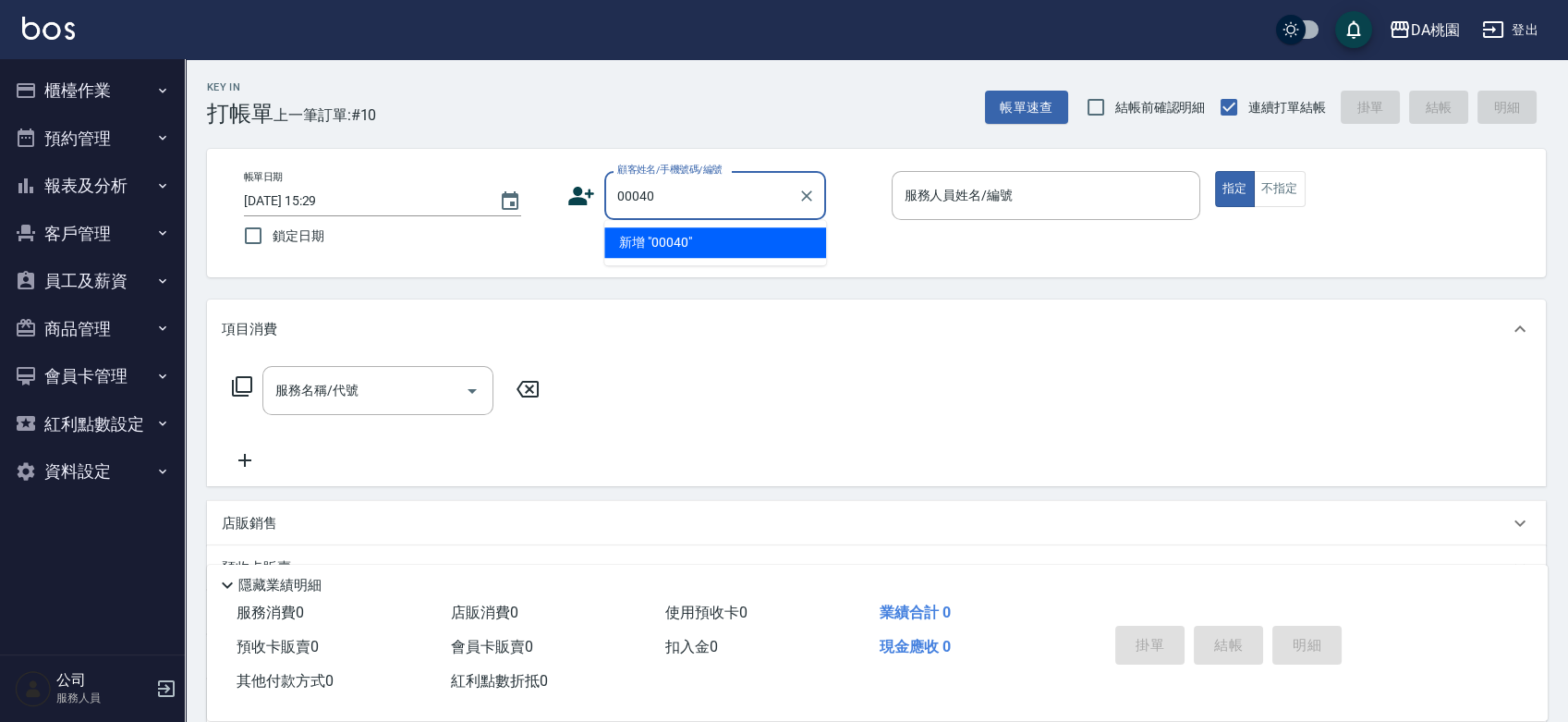
type input "00040"
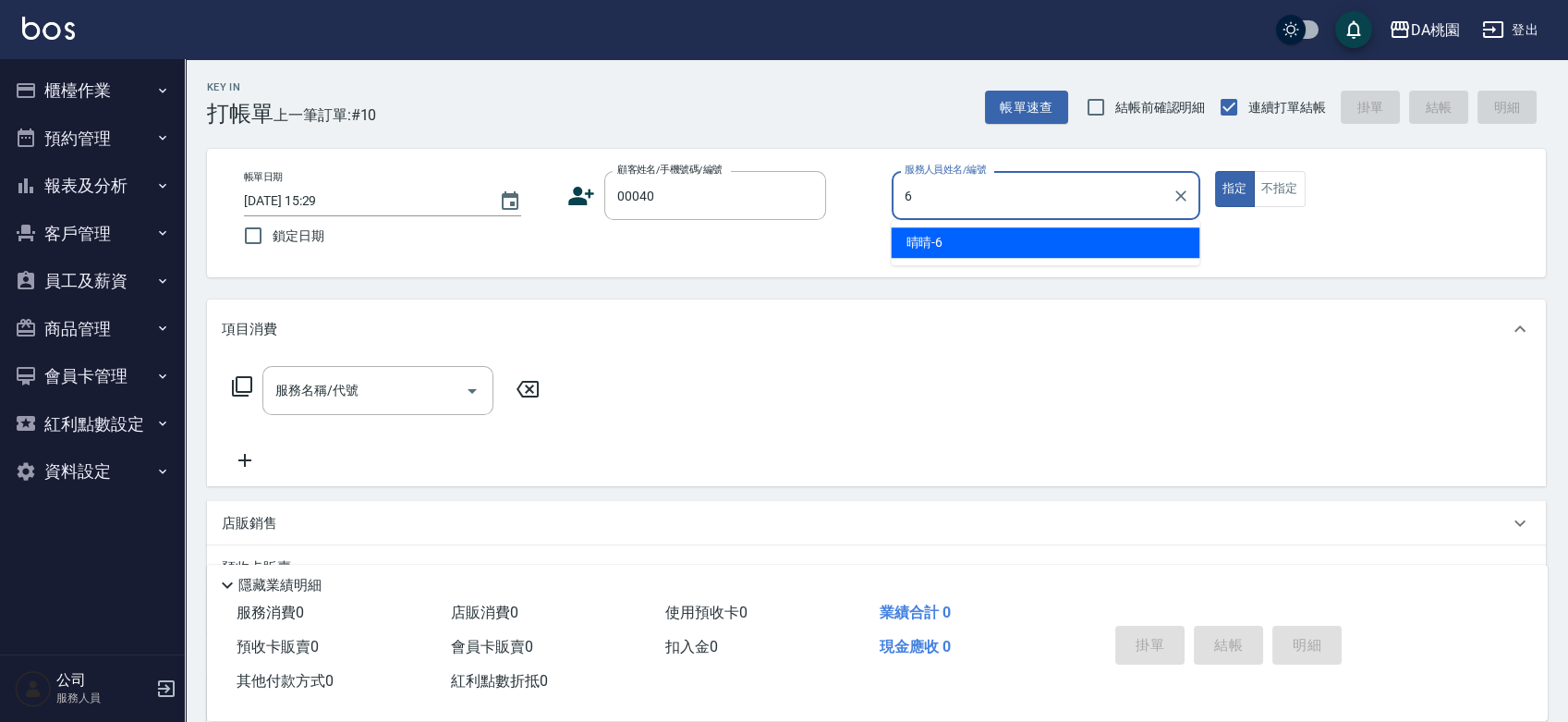
type input "晴晴-6"
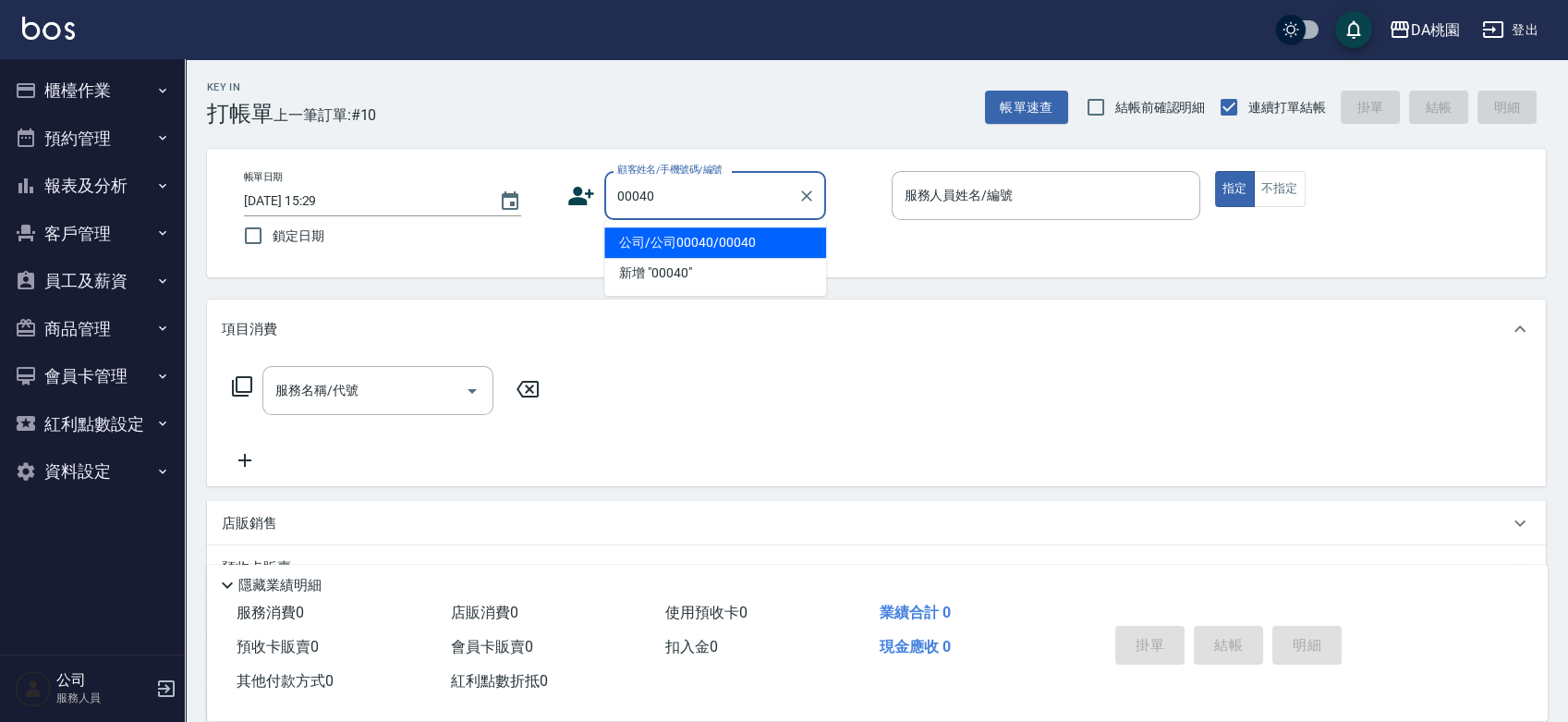
type input "公司/公司00040/00040"
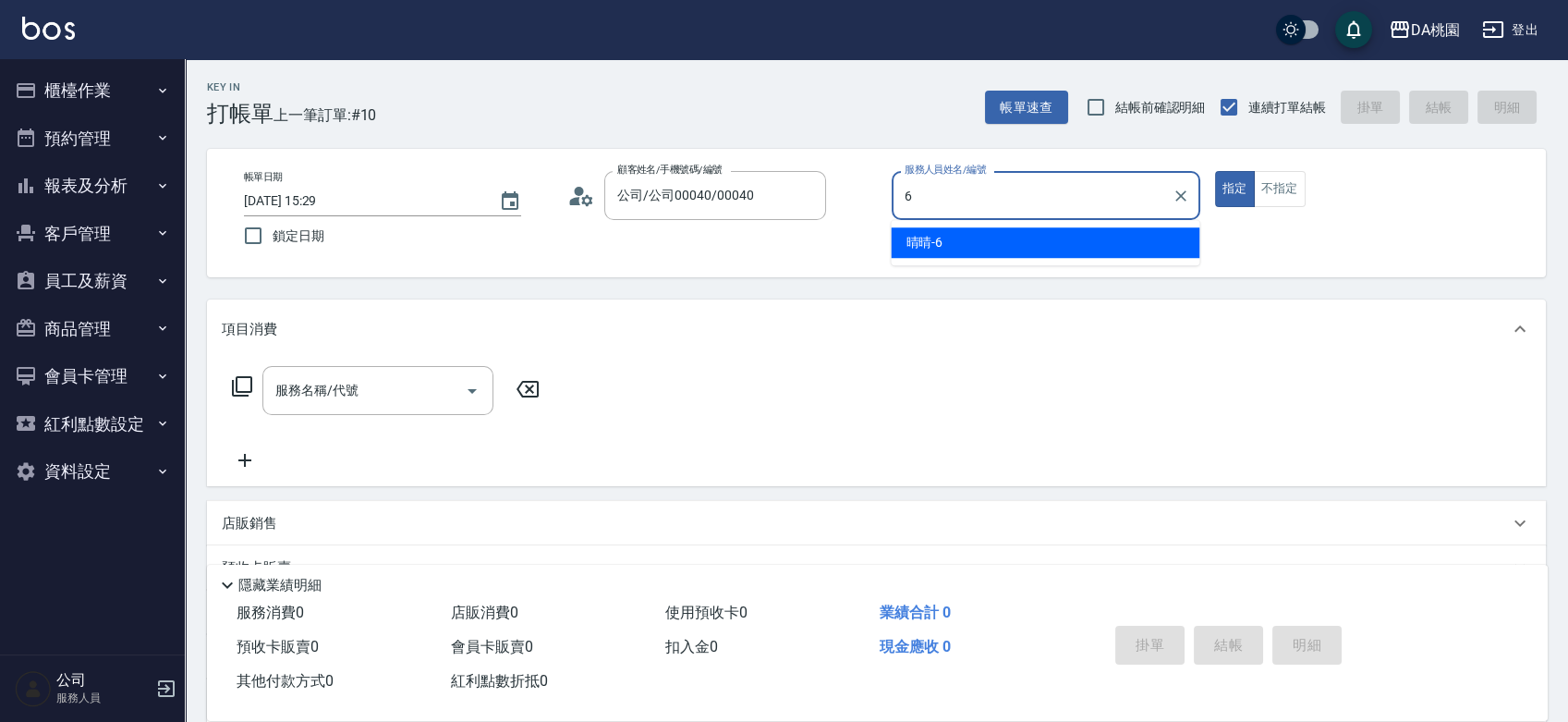
type input "晴晴-6"
type button "true"
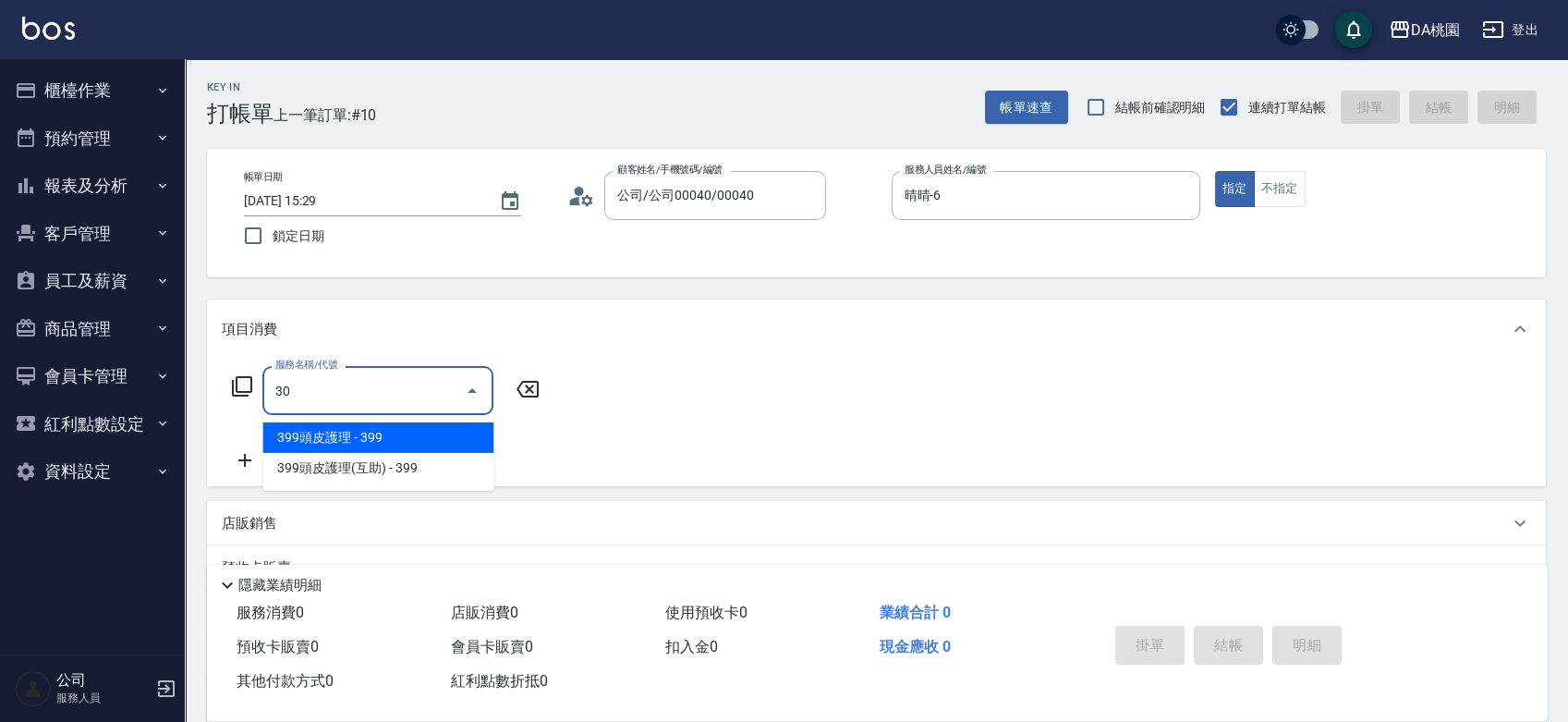
type input "303"
type input "30"
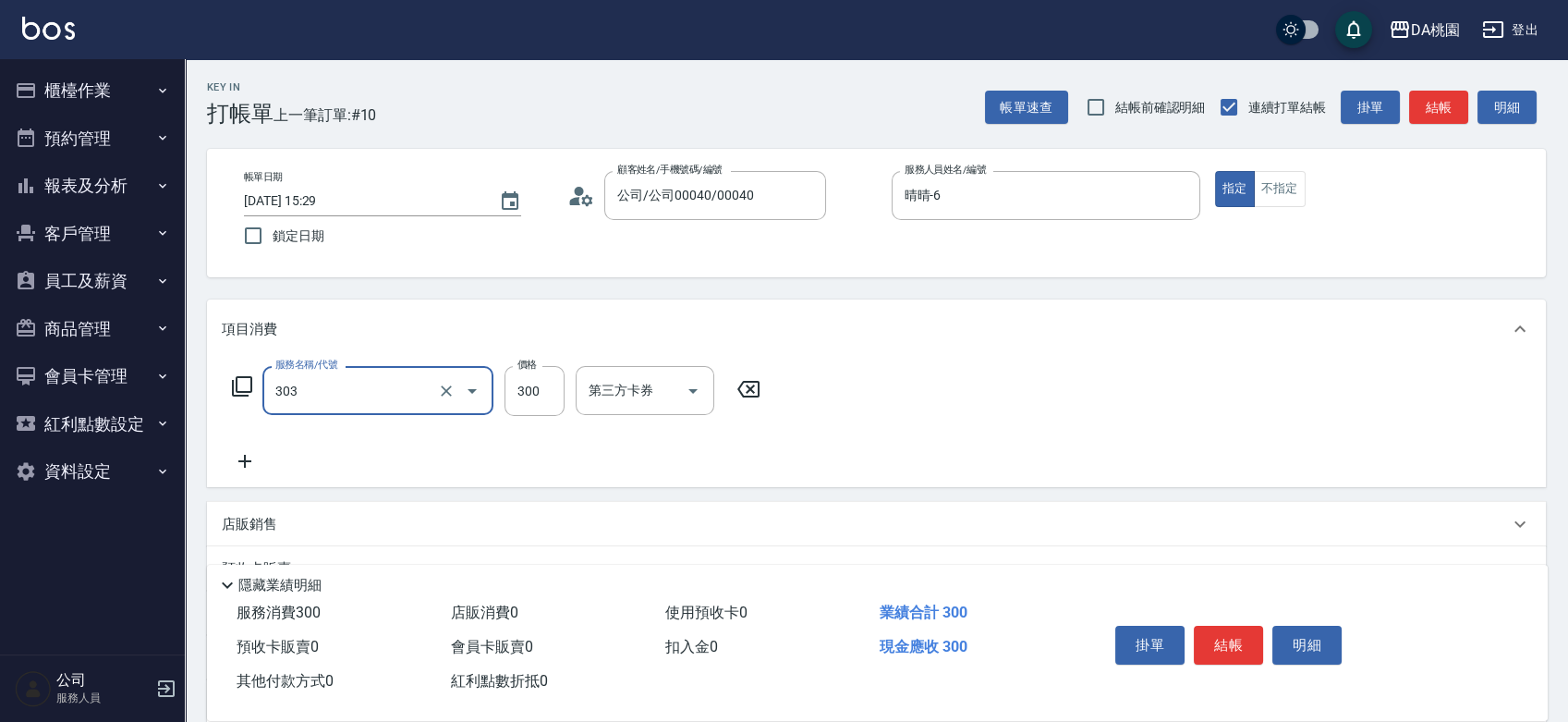
type input "A級剪髮(303)"
type input "7"
type input "0"
type input "75"
type input "70"
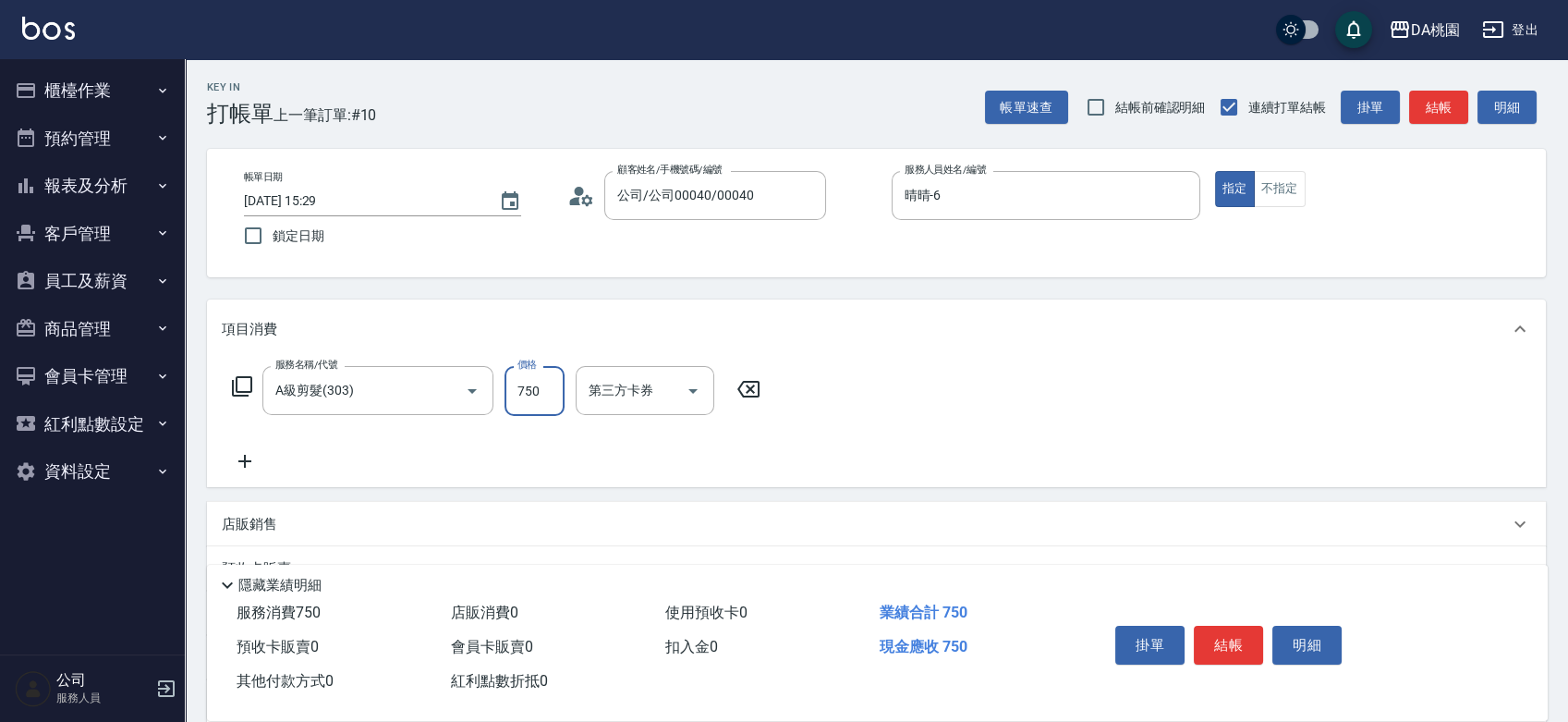
type input "750"
click at [1220, 642] on button "結帳" at bounding box center [1228, 645] width 69 height 39
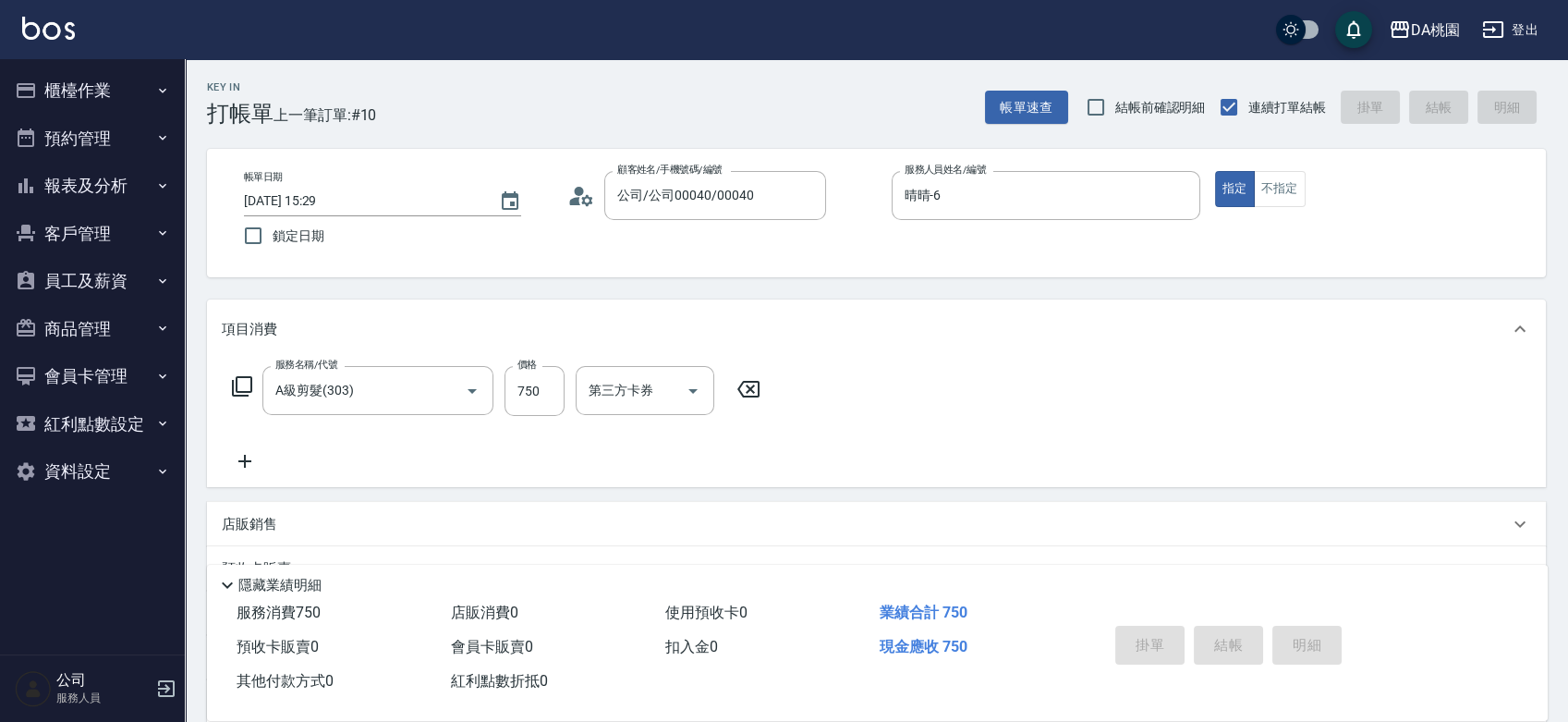
type input "2025/08/22 15:30"
type input "0"
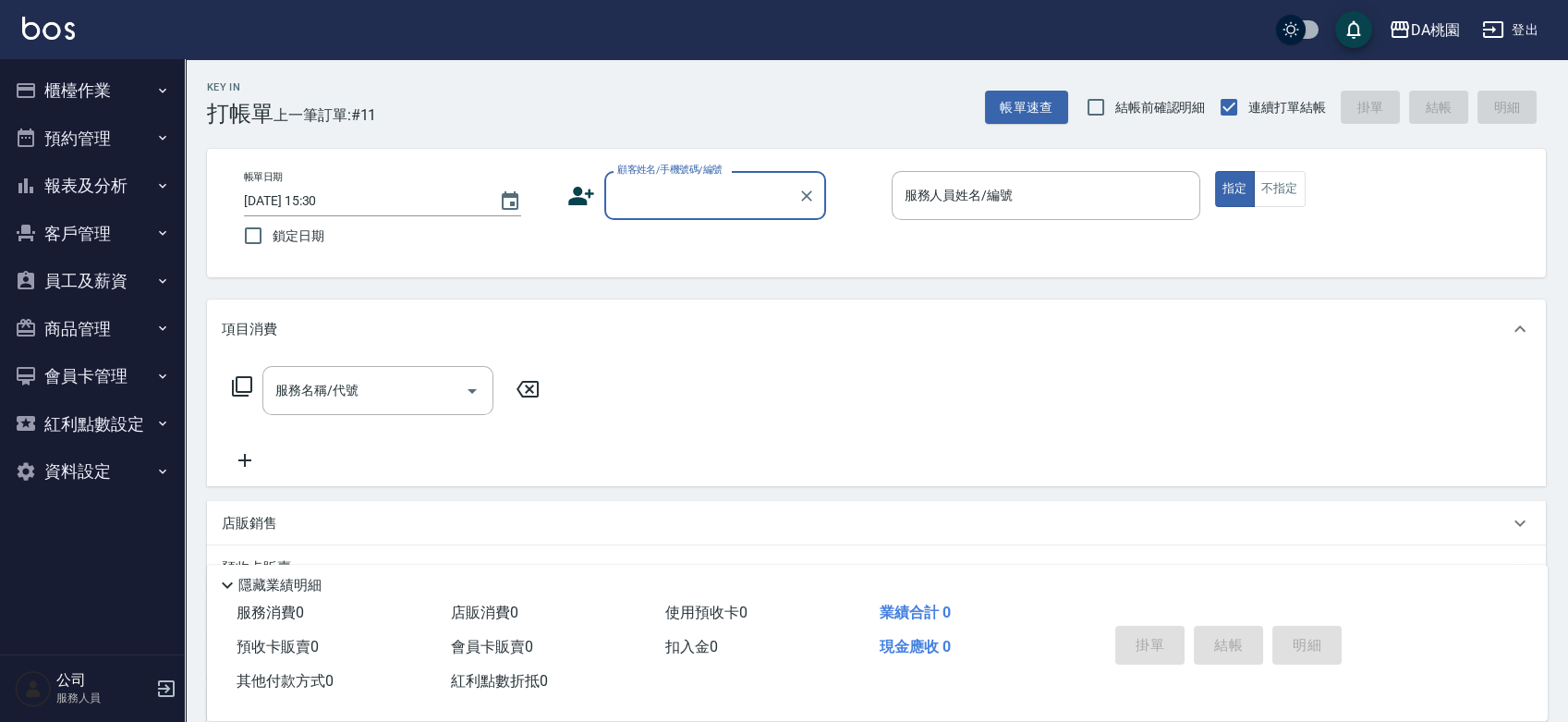
click at [134, 79] on button "櫃檯作業" at bounding box center [92, 90] width 170 height 48
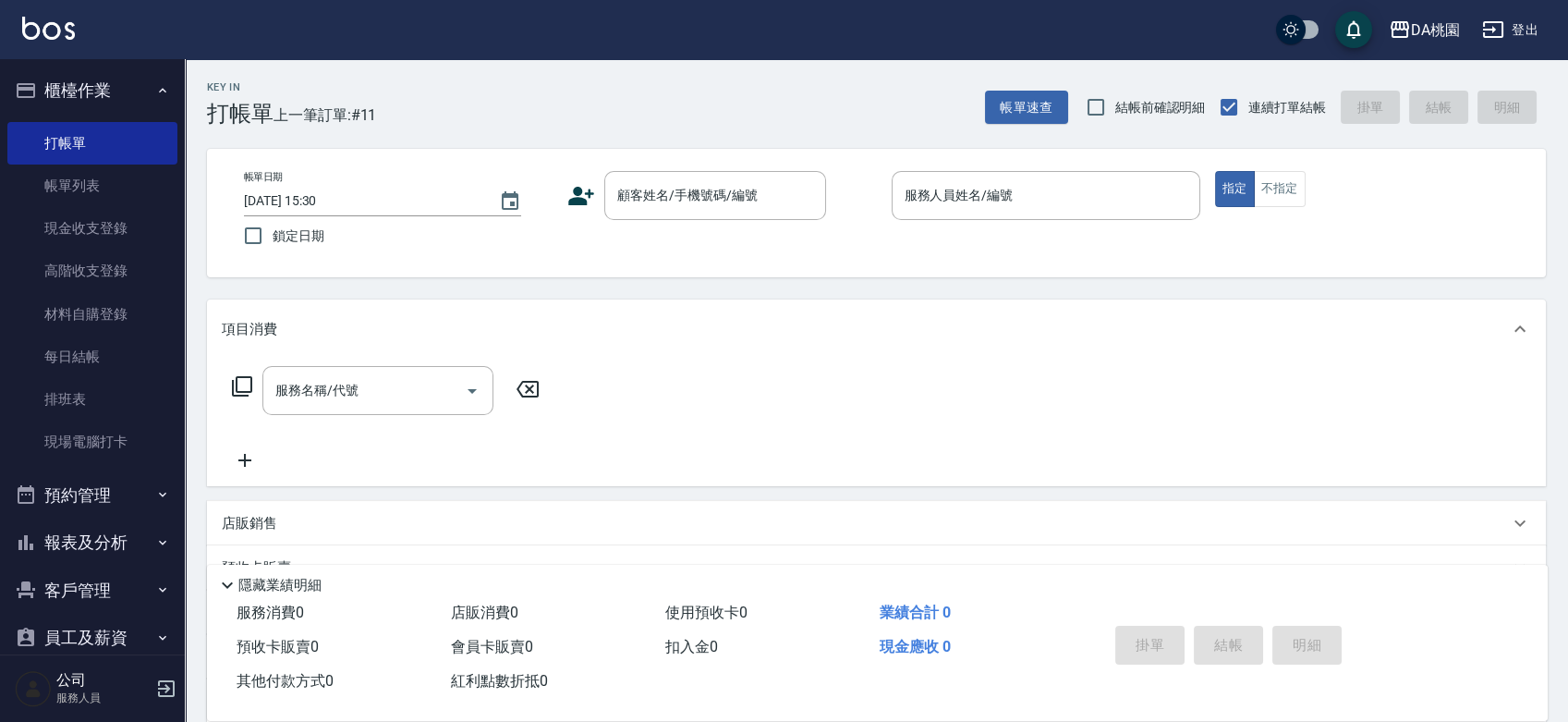
click at [672, 222] on div "帳單日期 2025/08/22 15:30 鎖定日期 顧客姓名/手機號碼/編號 顧客姓名/手機號碼/編號 服務人員姓名/編號 服務人員姓名/編號 指定 不指定" at bounding box center [876, 213] width 1294 height 84
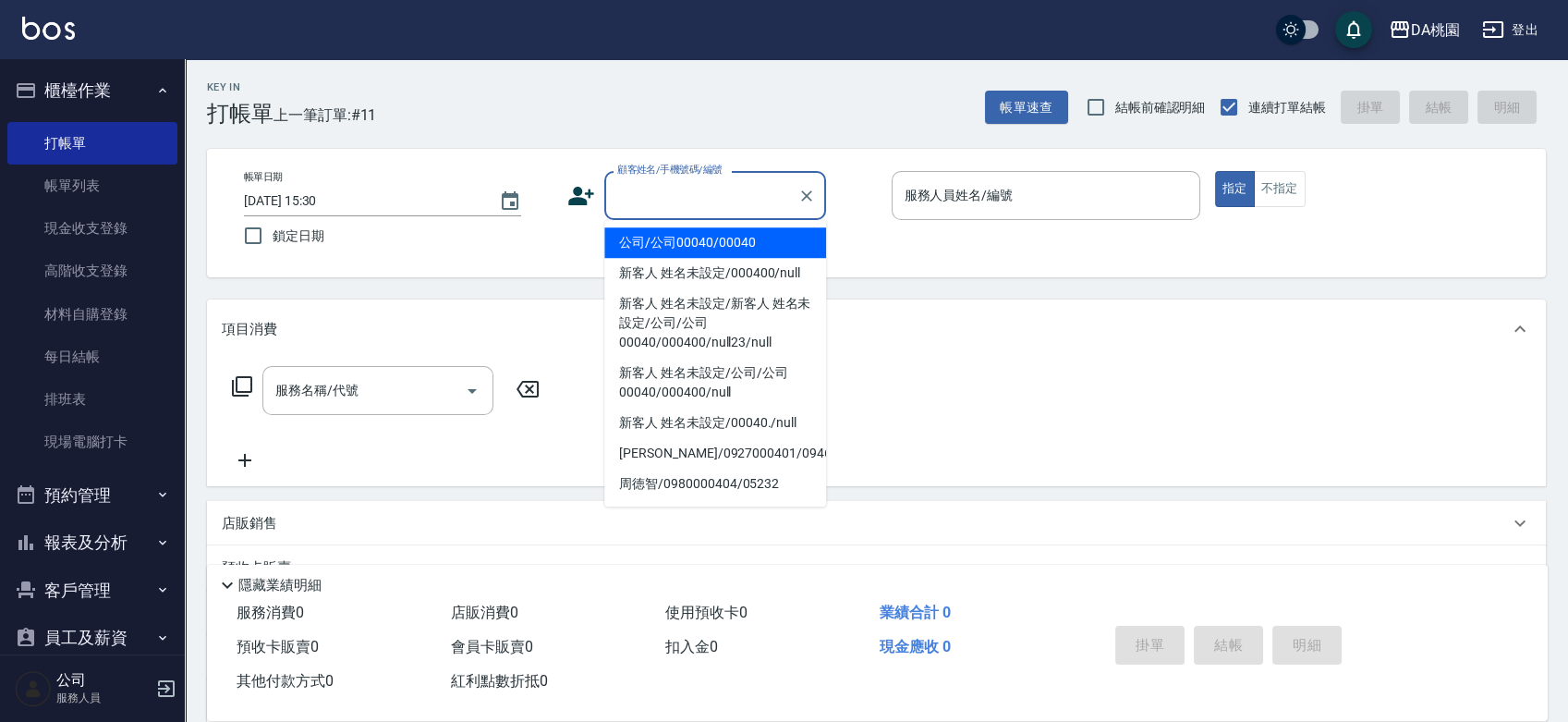
click at [673, 203] on input "顧客姓名/手機號碼/編號" at bounding box center [701, 195] width 177 height 33
type input "公司/公司00040/00040"
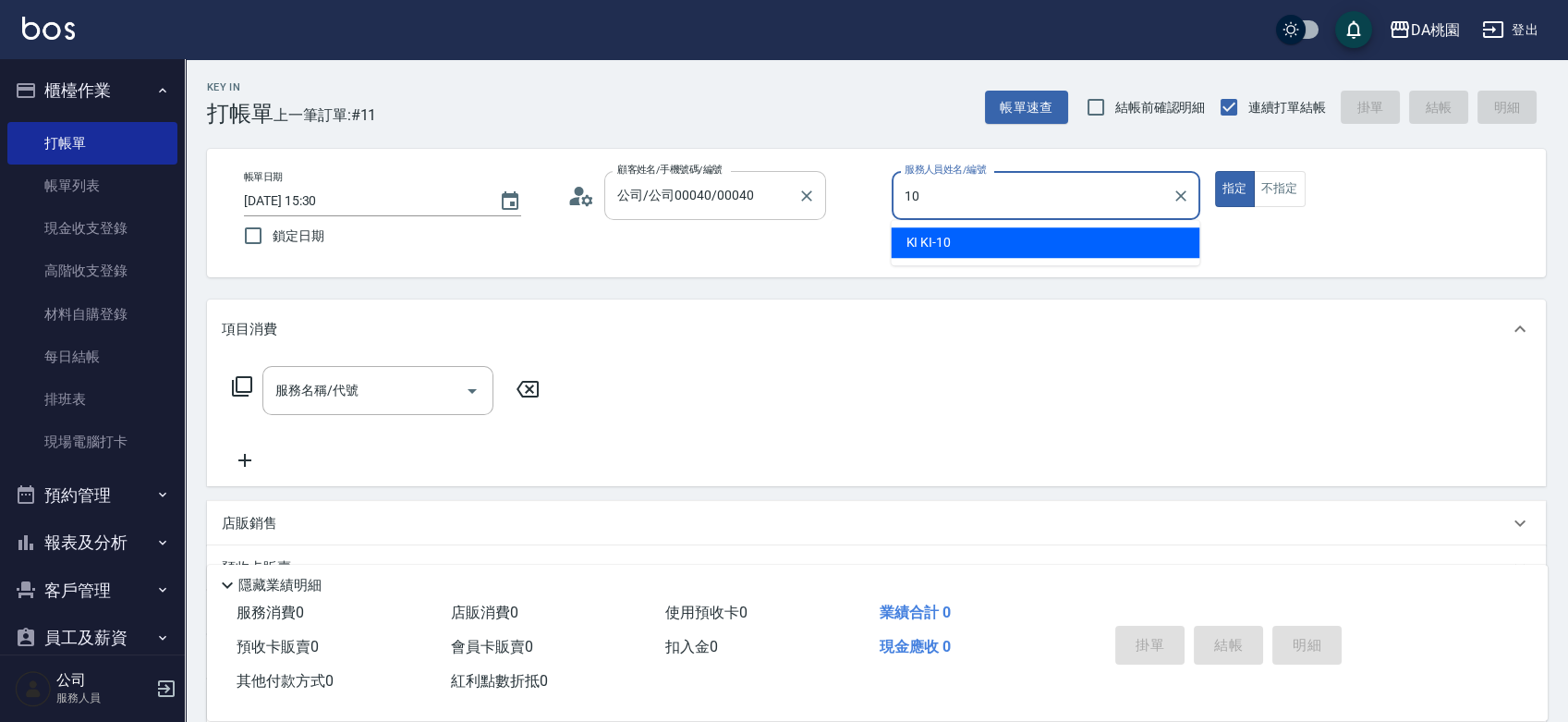
type input "KI KI -10"
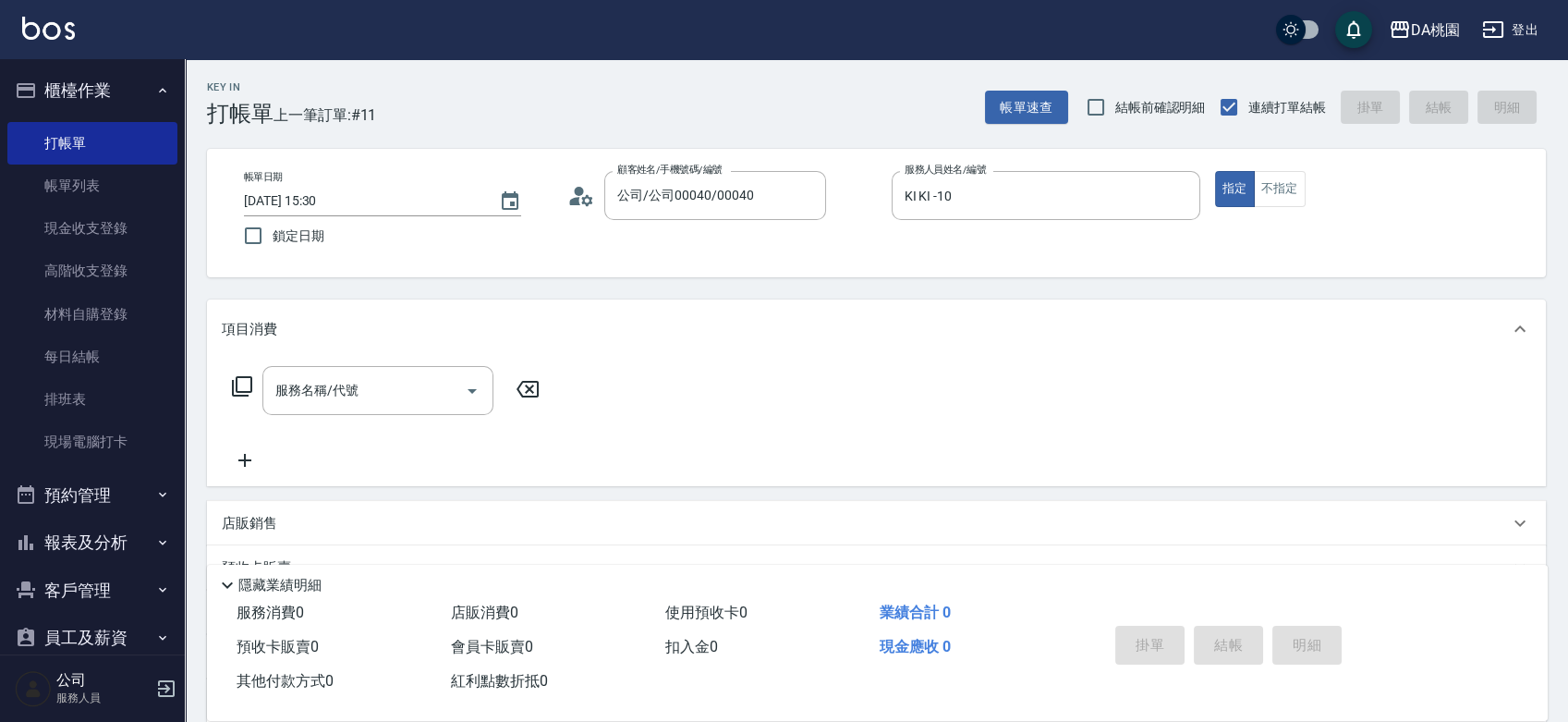
click at [248, 384] on icon at bounding box center [242, 387] width 22 height 22
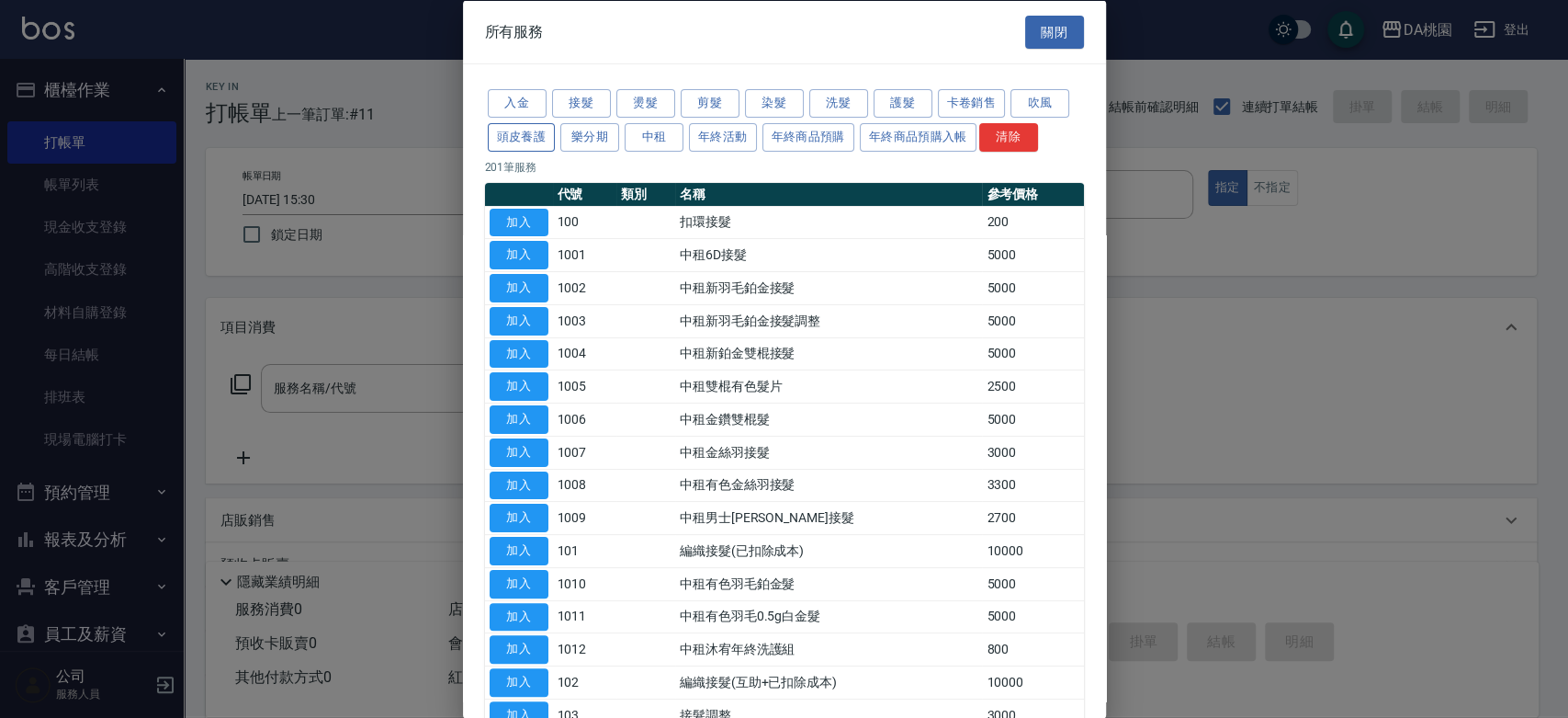
click at [544, 126] on button "頭皮養護" at bounding box center [521, 137] width 68 height 29
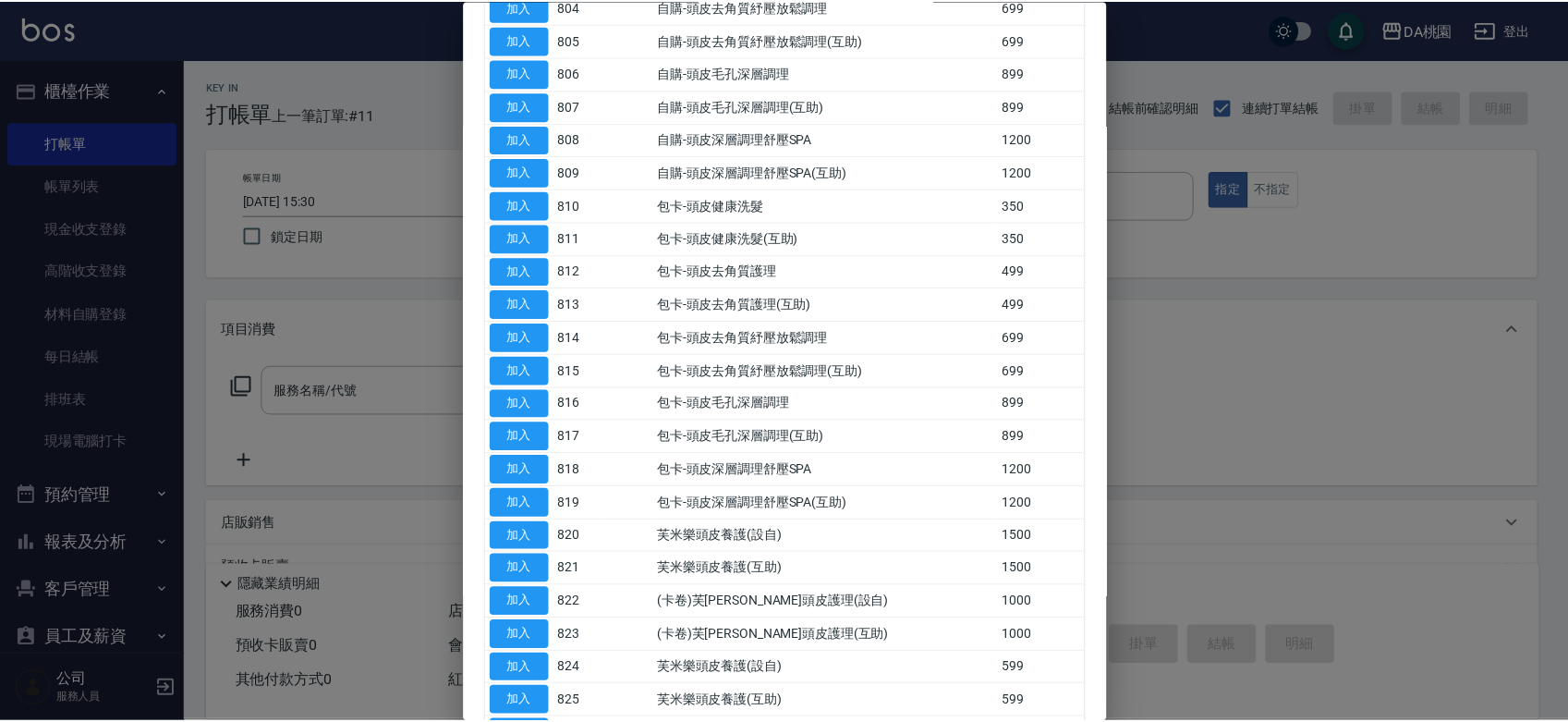
scroll to position [410, 0]
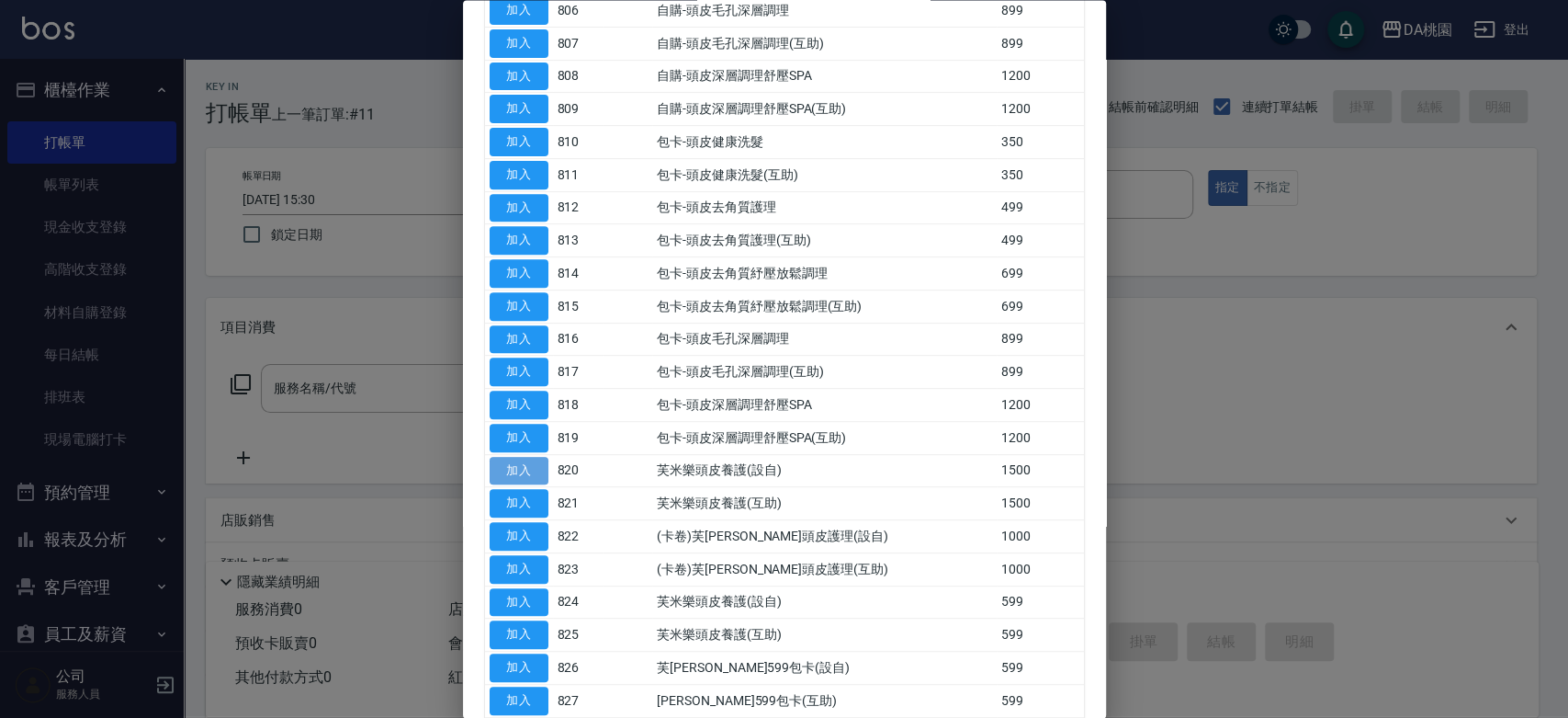
click at [518, 470] on button "加入" at bounding box center [518, 471] width 58 height 29
type input "芙米樂頭皮養護(設自)(820)"
type input "150"
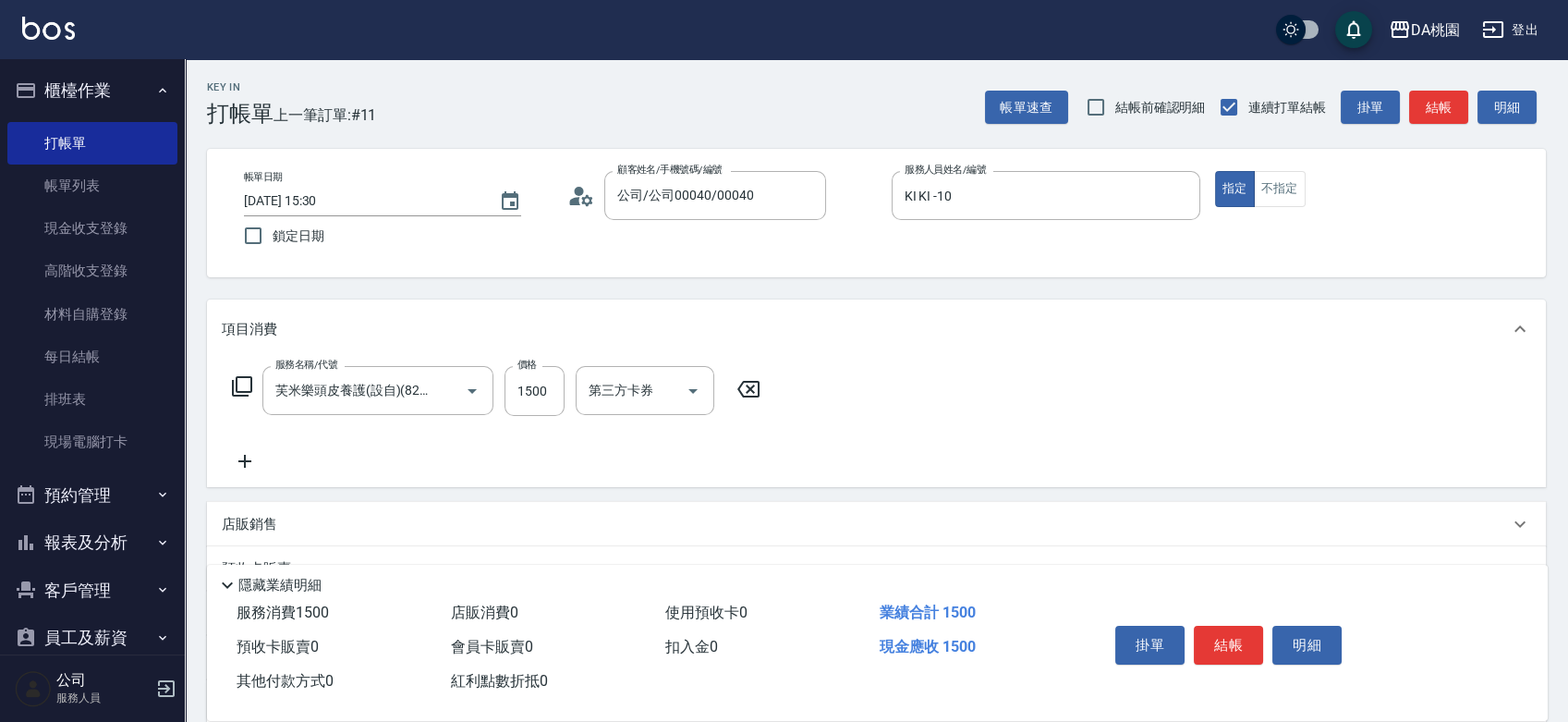
click at [249, 459] on icon at bounding box center [244, 461] width 46 height 22
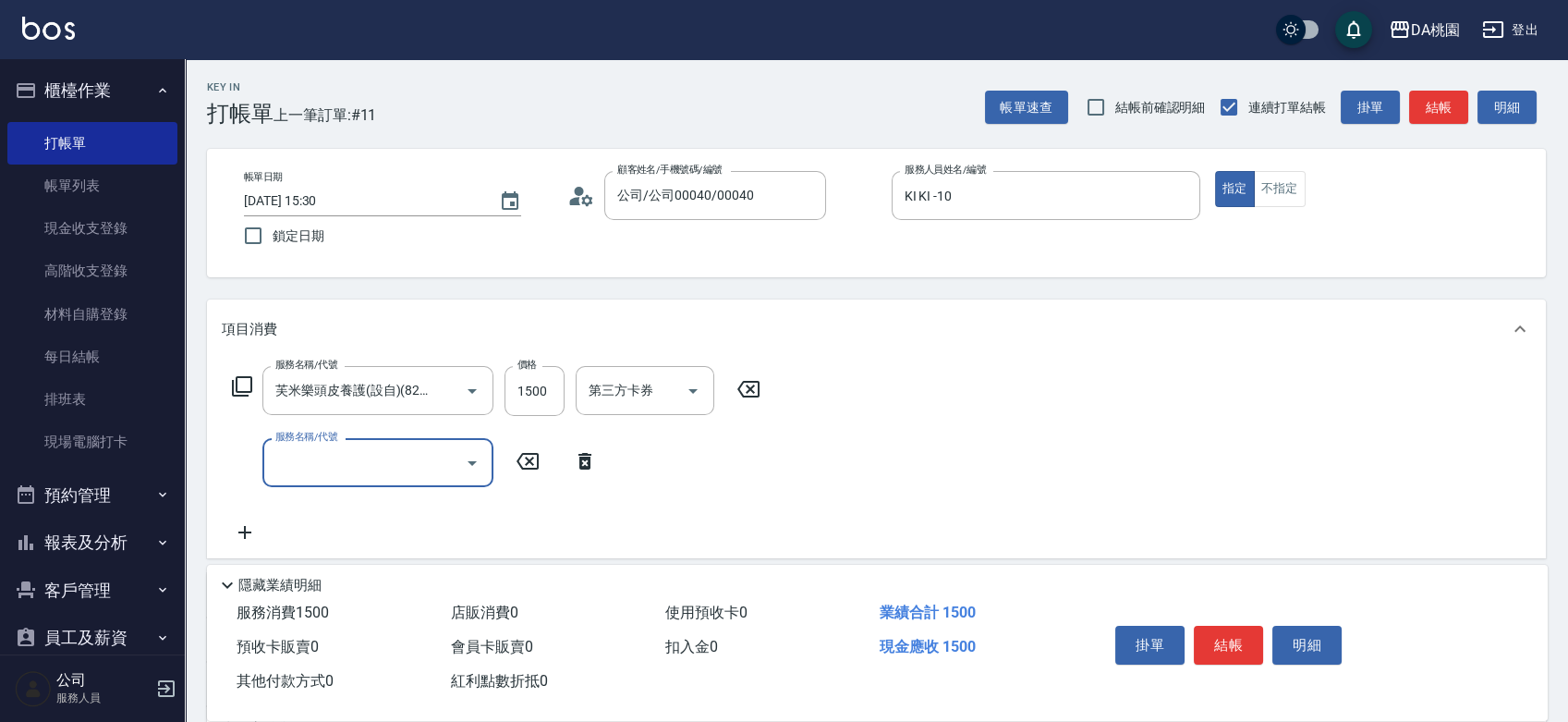
scroll to position [0, 0]
type input "303"
type input "180"
type input "A級剪髮(303)"
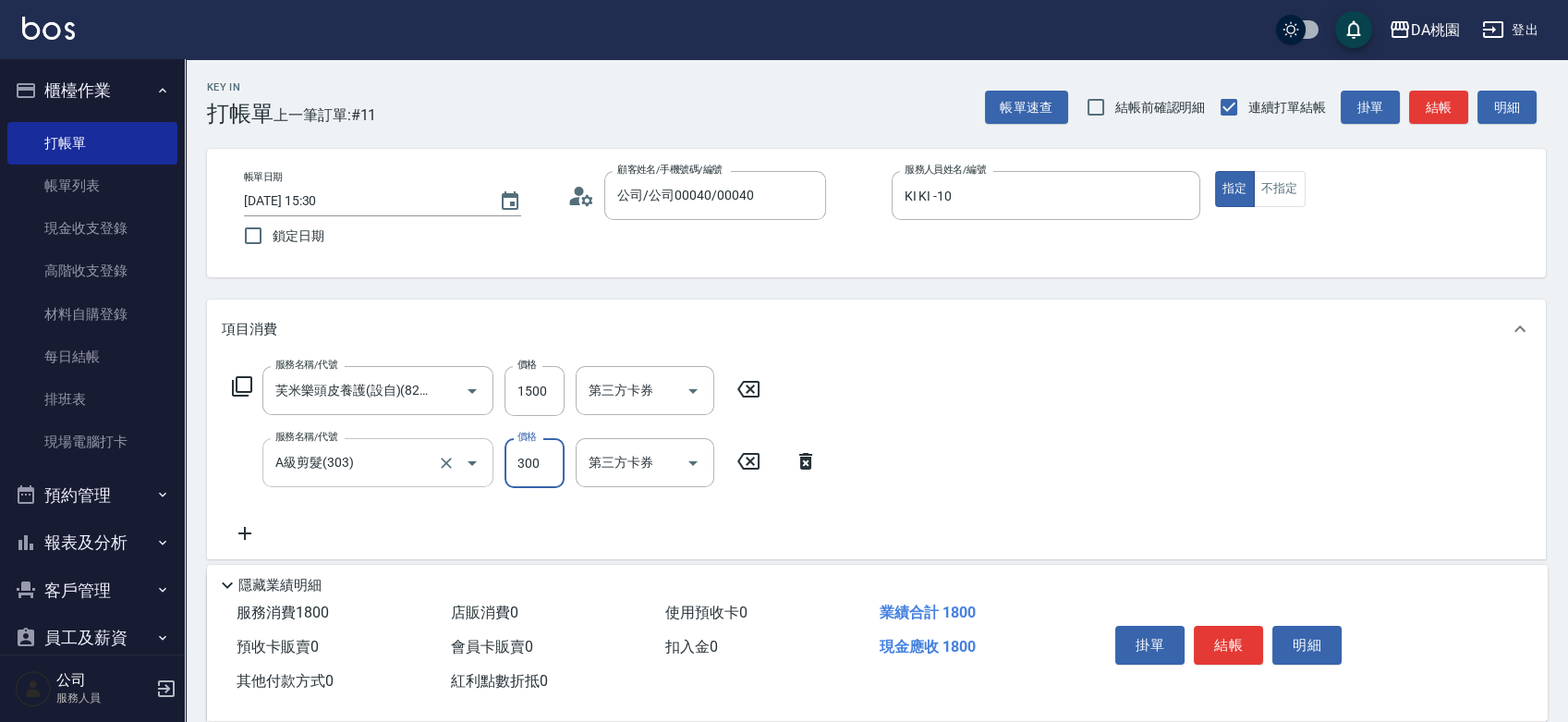
type input "150"
type input "40"
type input "190"
type input "400"
click at [1232, 628] on button "結帳" at bounding box center [1228, 645] width 69 height 39
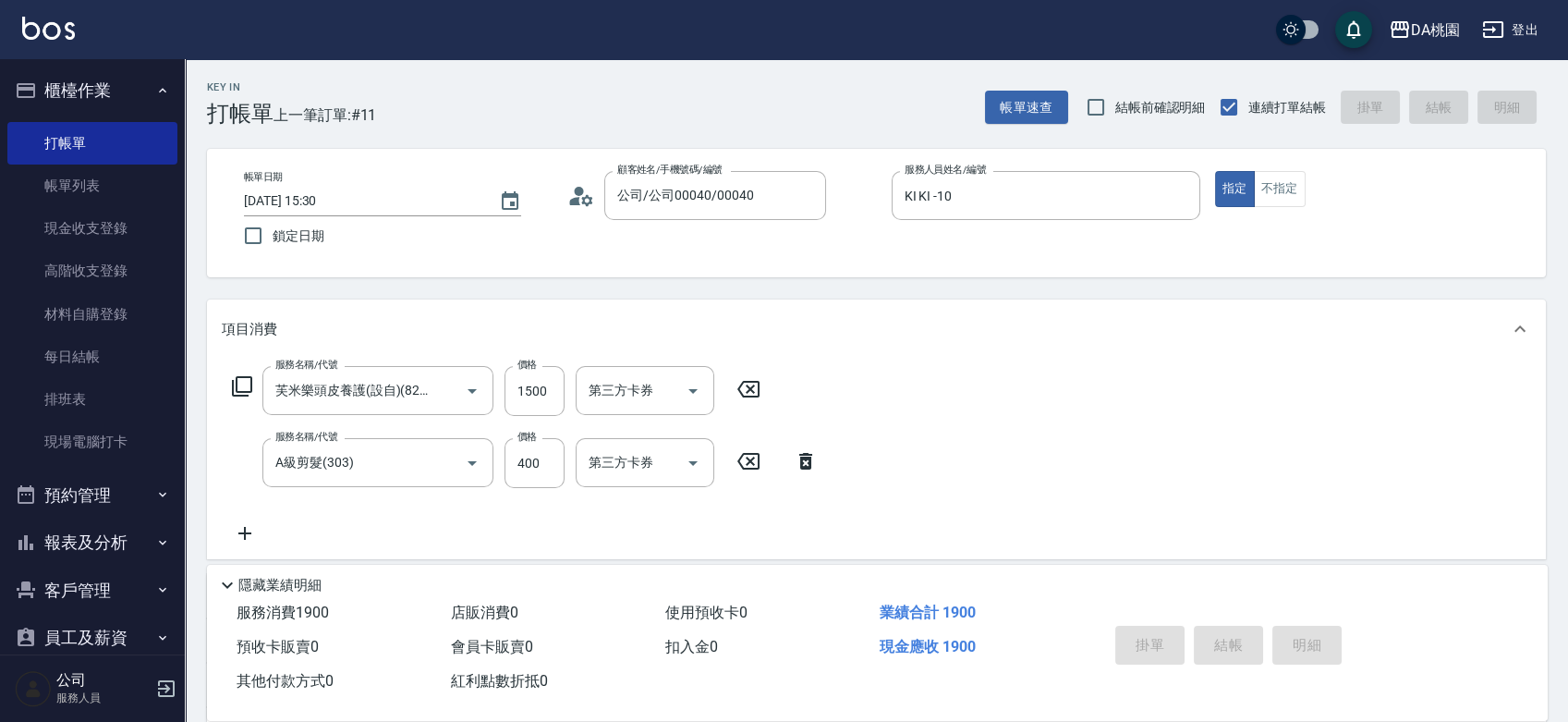
type input "2025/08/22 15:33"
type input "0"
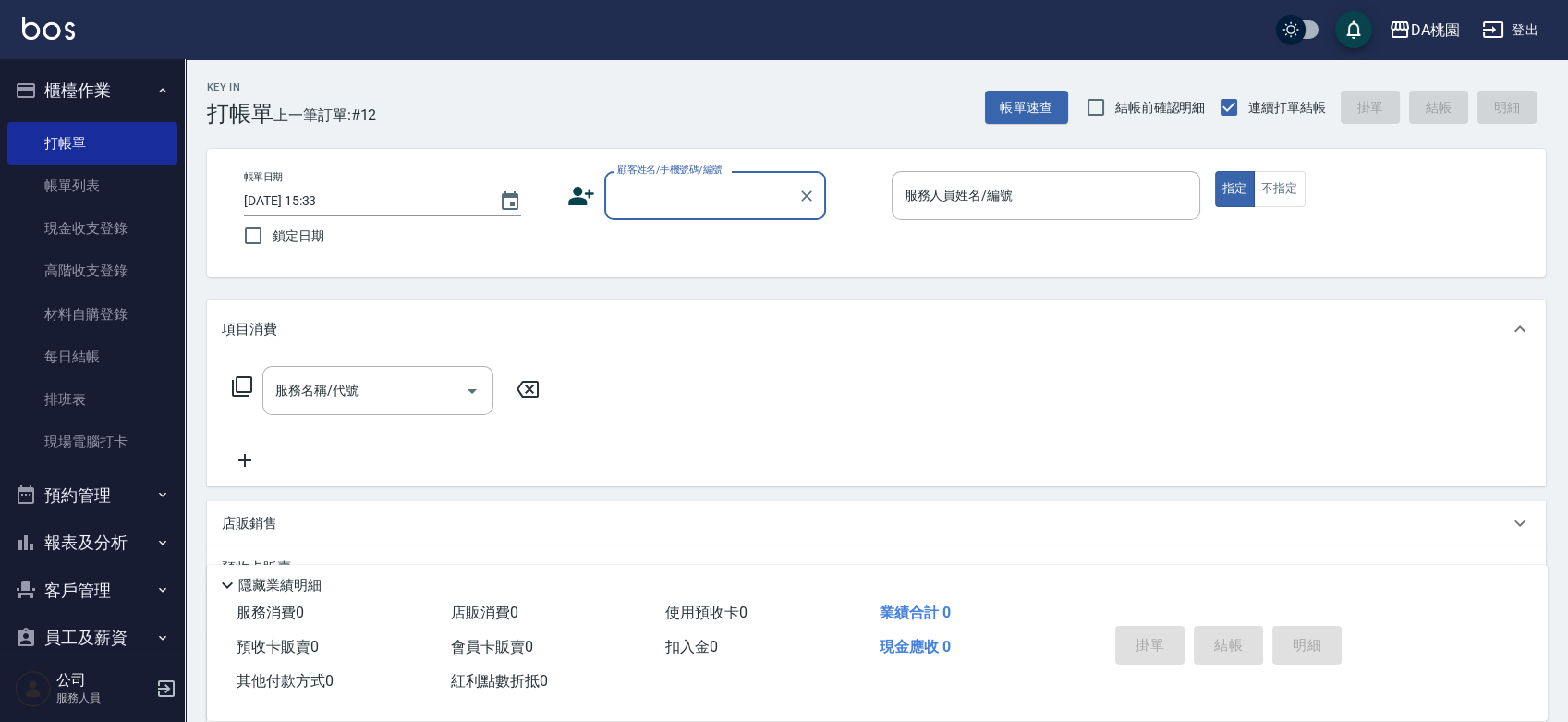
click at [697, 205] on input "顧客姓名/手機號碼/編號" at bounding box center [701, 195] width 177 height 33
type input "無名字/0970656629/null"
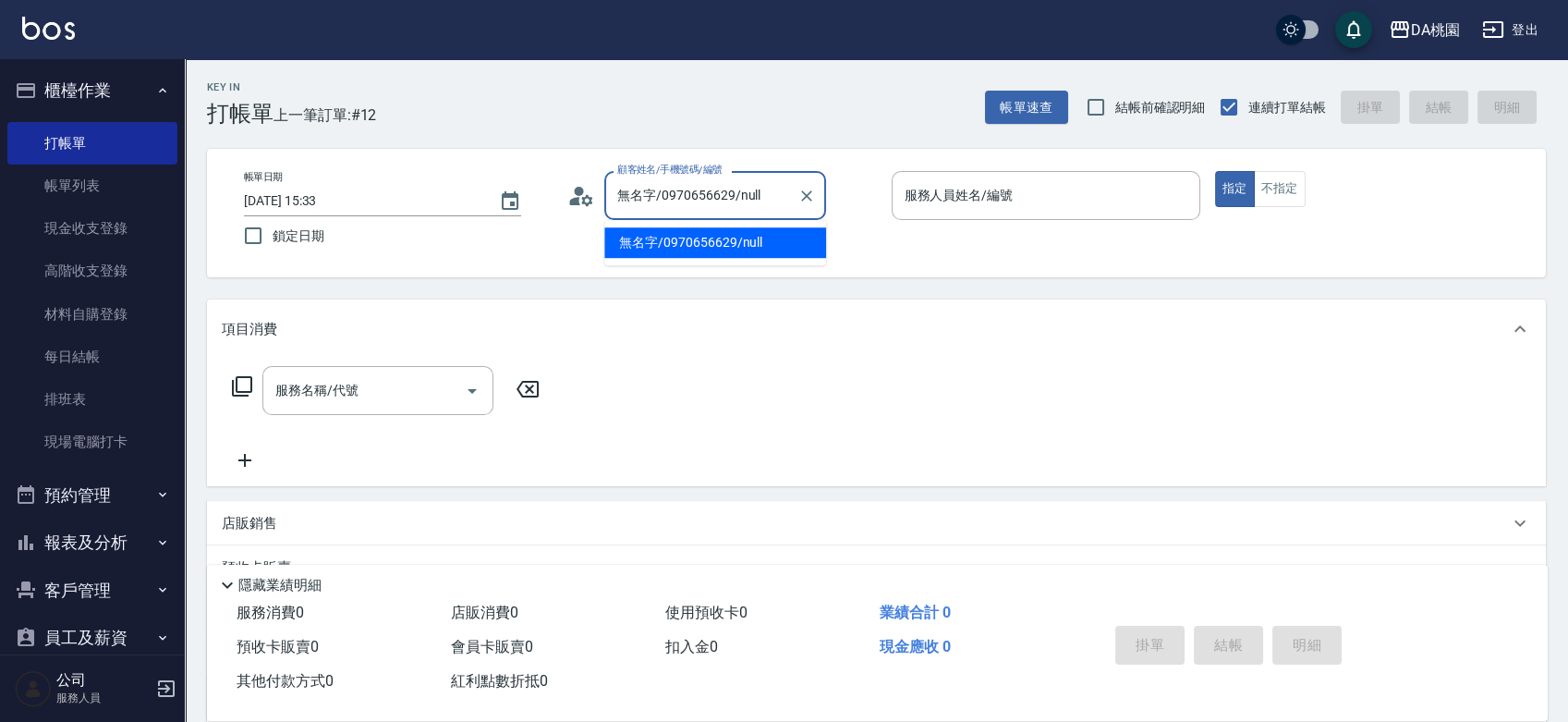
click at [735, 205] on input "無名字/0970656629/null" at bounding box center [701, 195] width 177 height 33
click at [809, 201] on icon "Clear" at bounding box center [807, 196] width 19 height 19
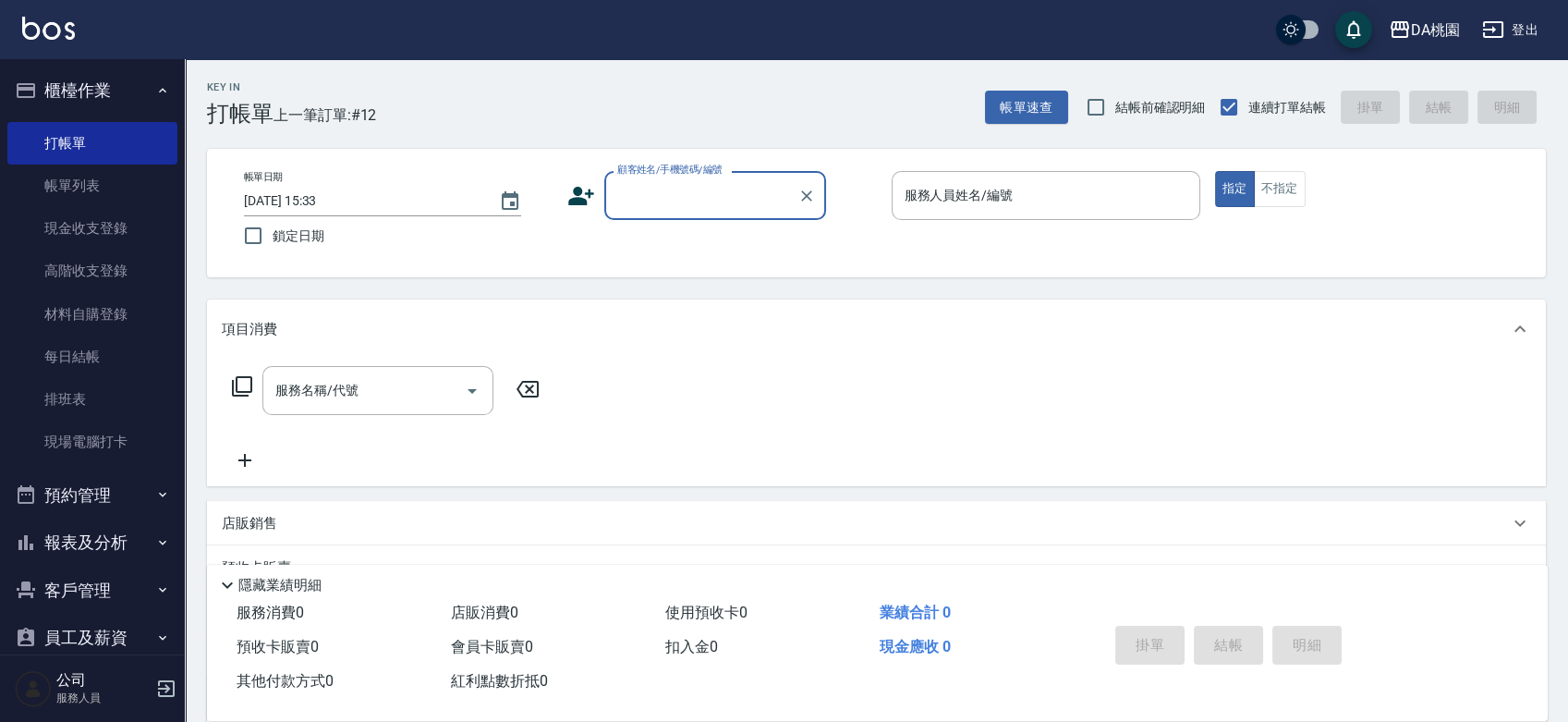
click at [689, 194] on input "顧客姓名/手機號碼/編號" at bounding box center [701, 195] width 177 height 33
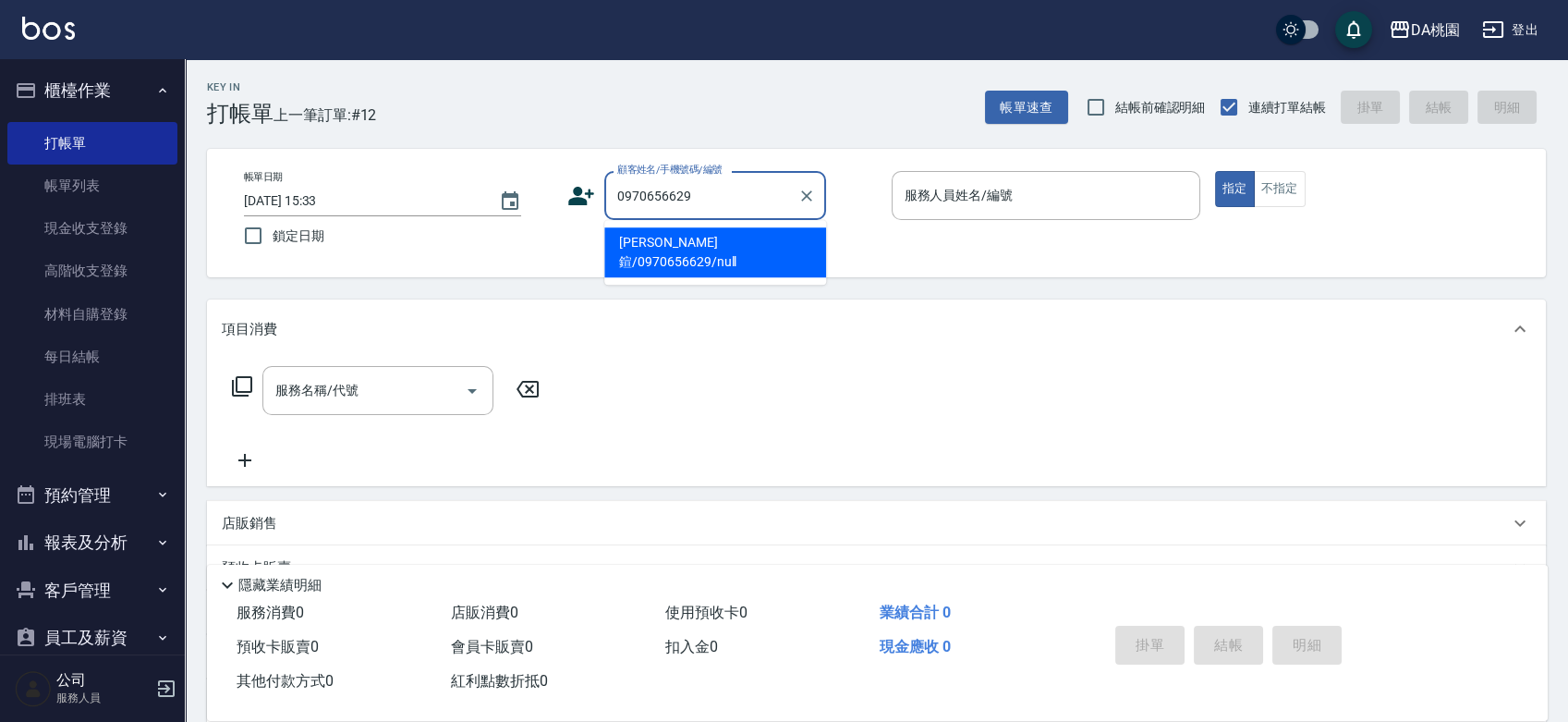
type input "黎佩鍹/0970656629/null"
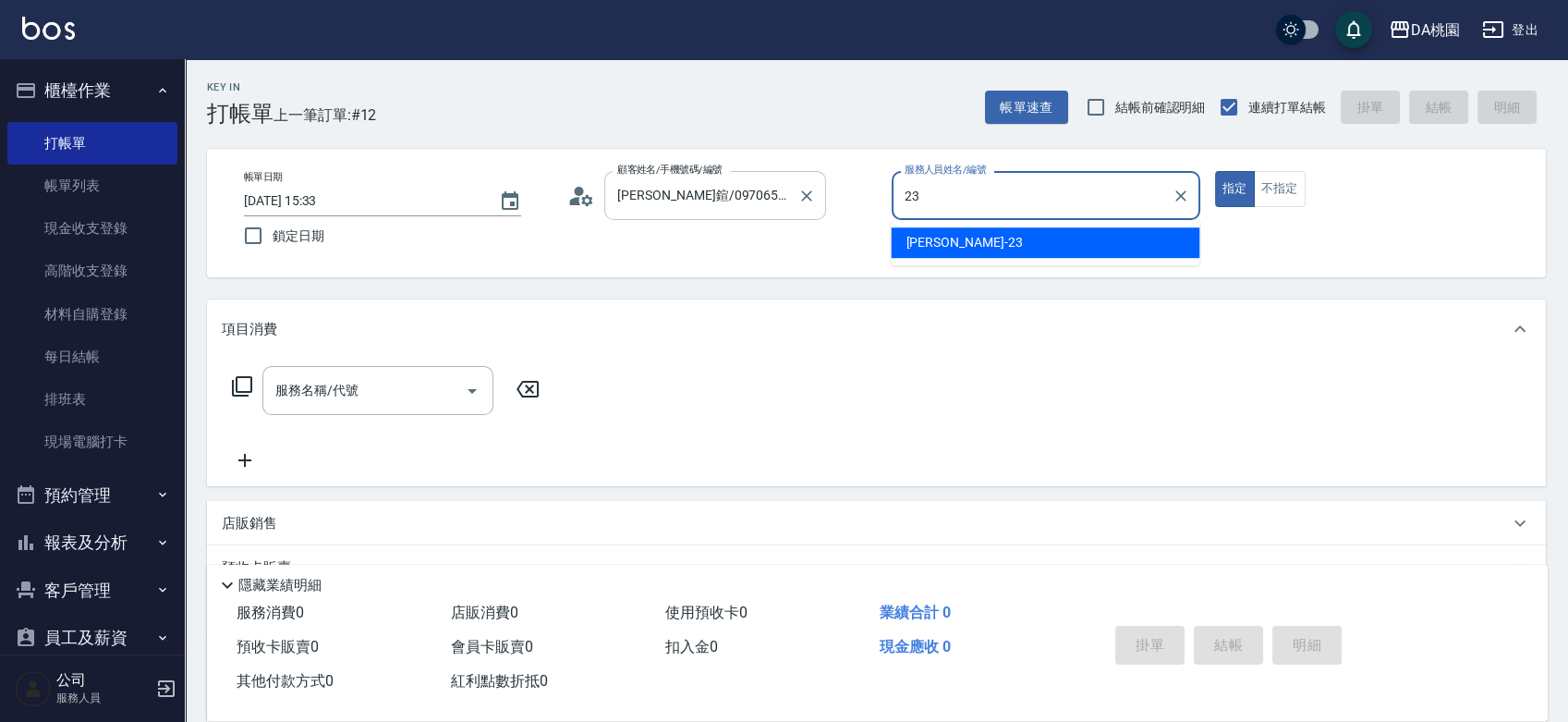
type input "亞瑟 -23"
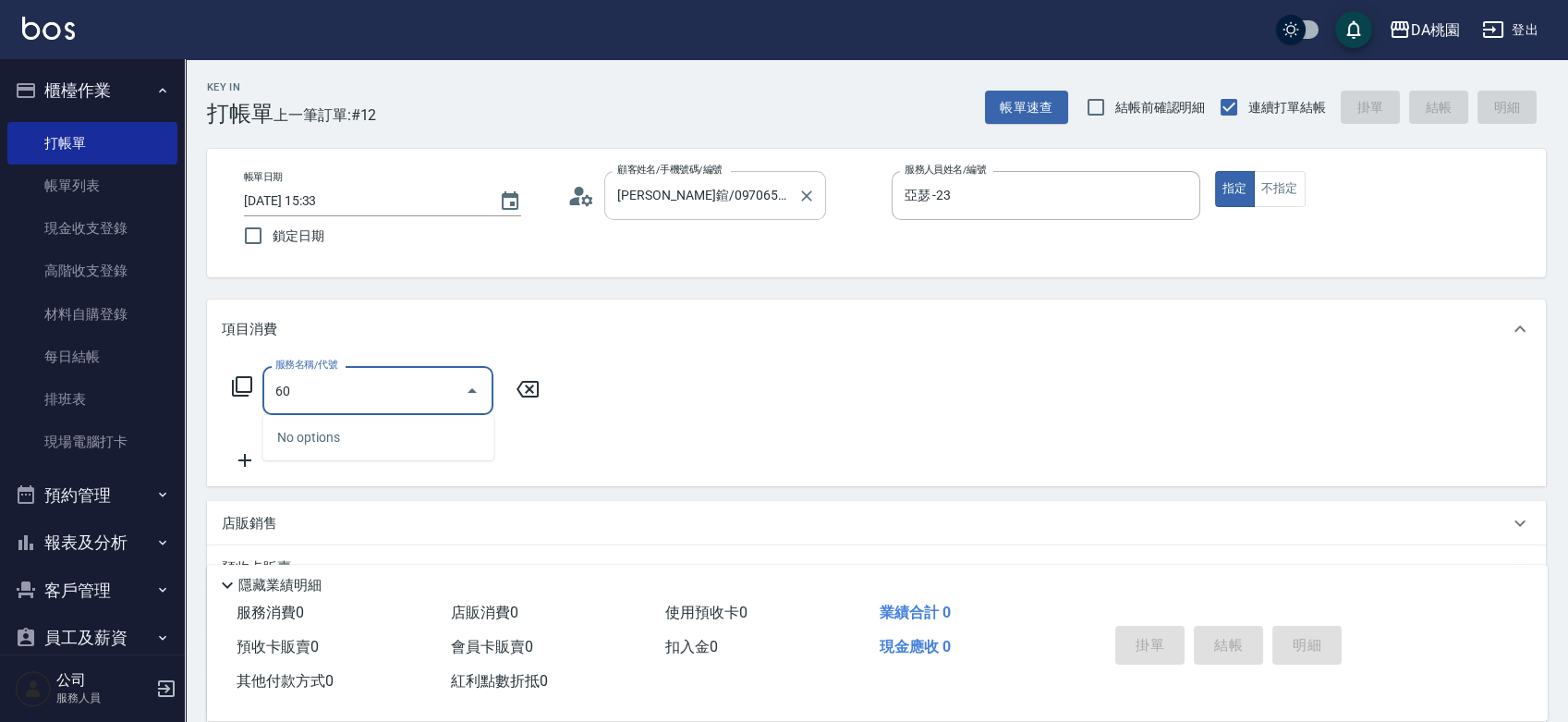
type input "608"
type input "120"
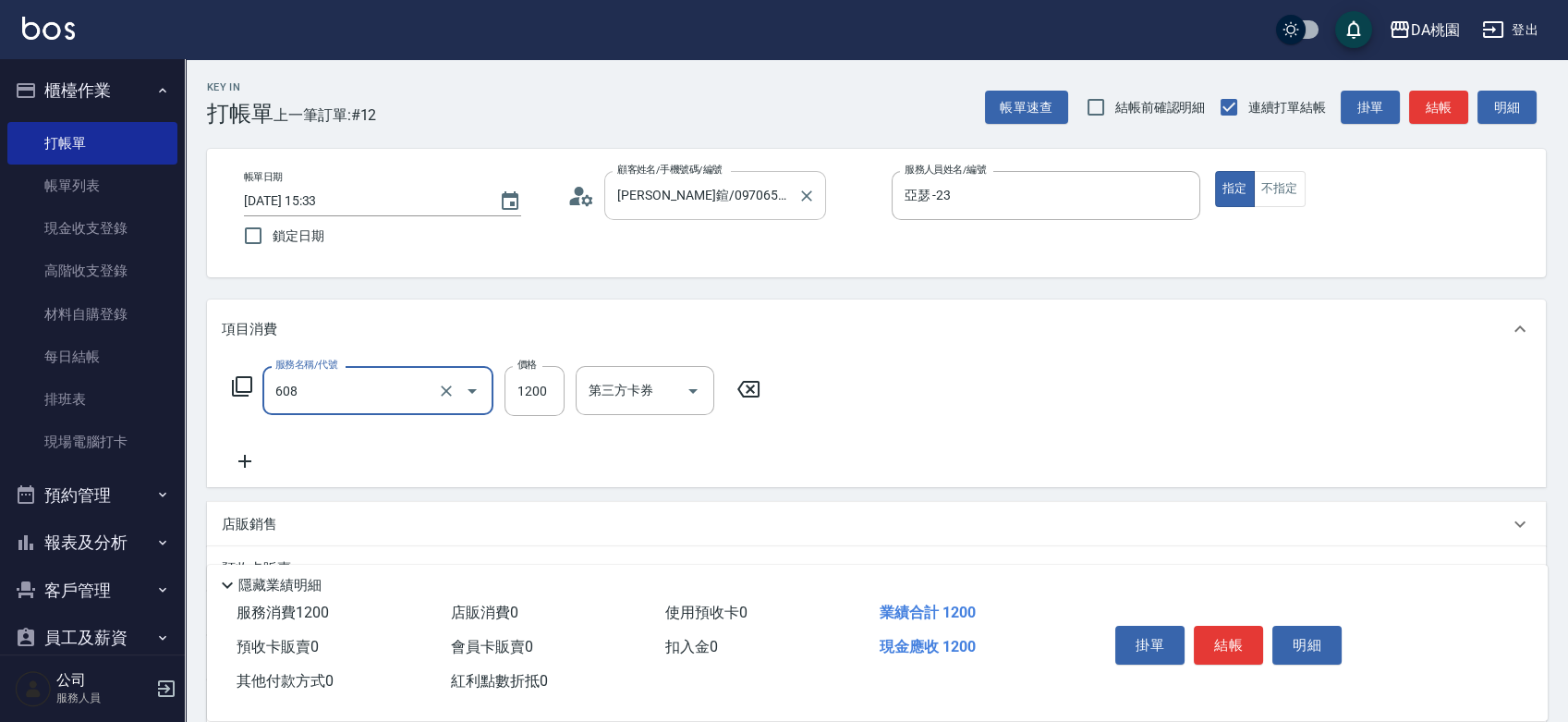
type input "鱗脂質護髮(608)"
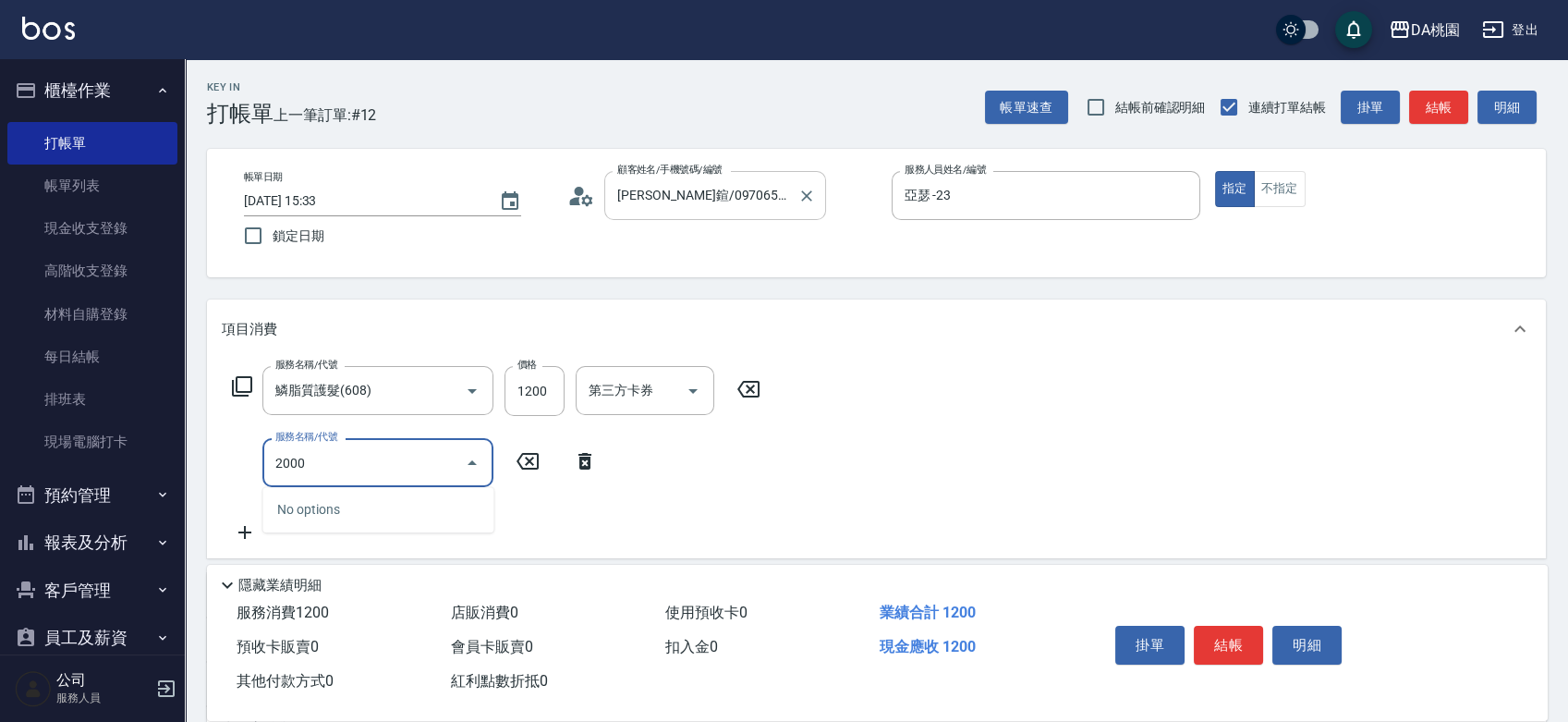
type input "200"
type input "270"
type input "離子燙(200)"
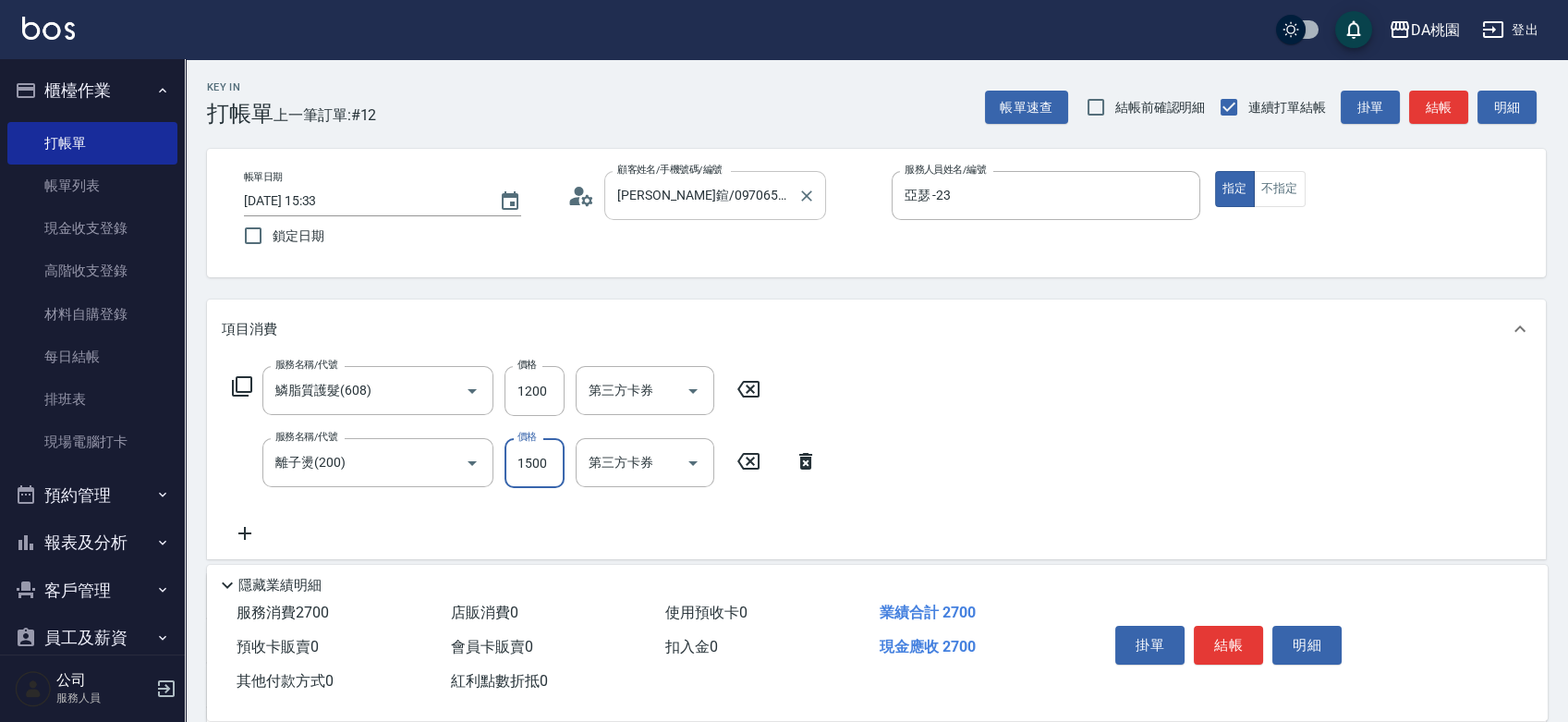
type input "1"
type input "120"
type input "168"
type input "280"
type input "1680"
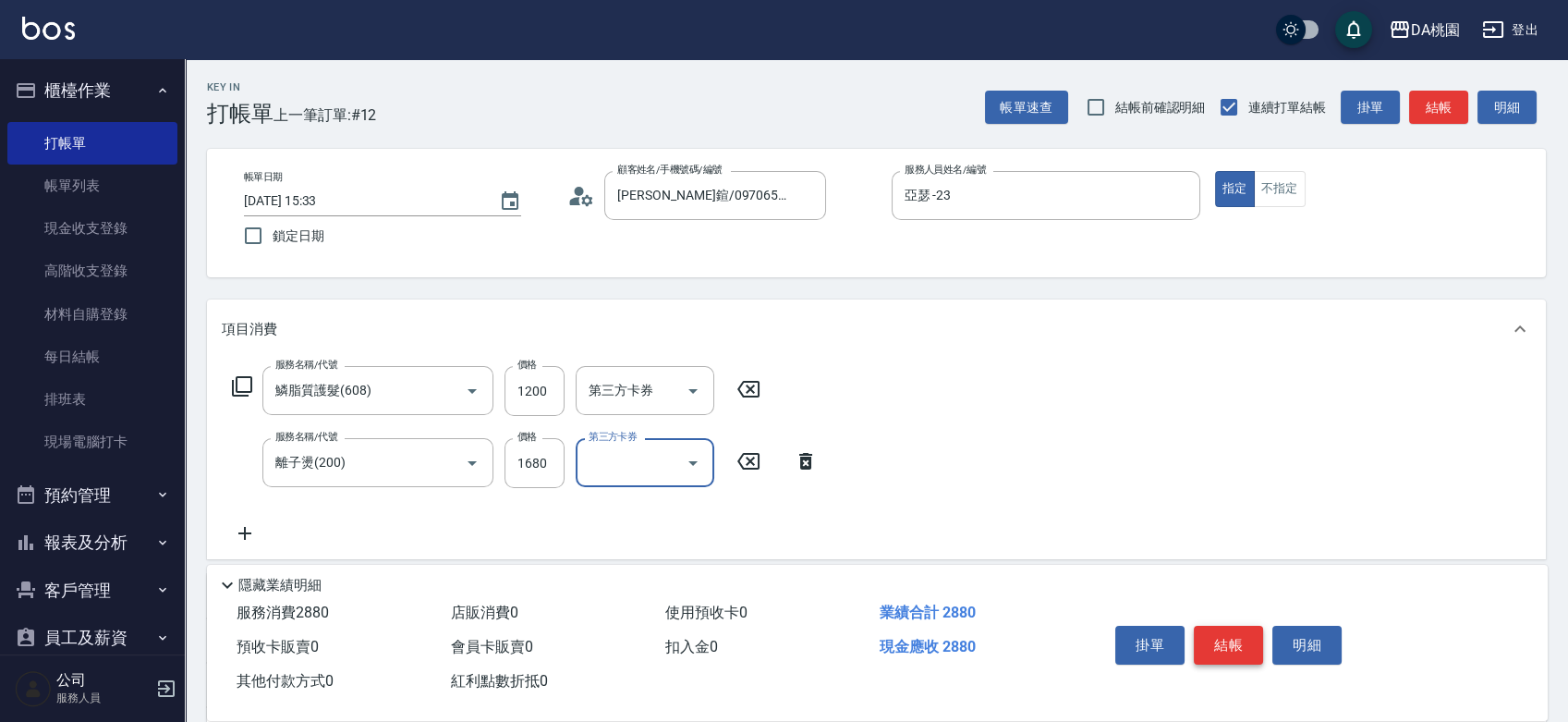
click at [1230, 640] on button "結帳" at bounding box center [1228, 645] width 69 height 39
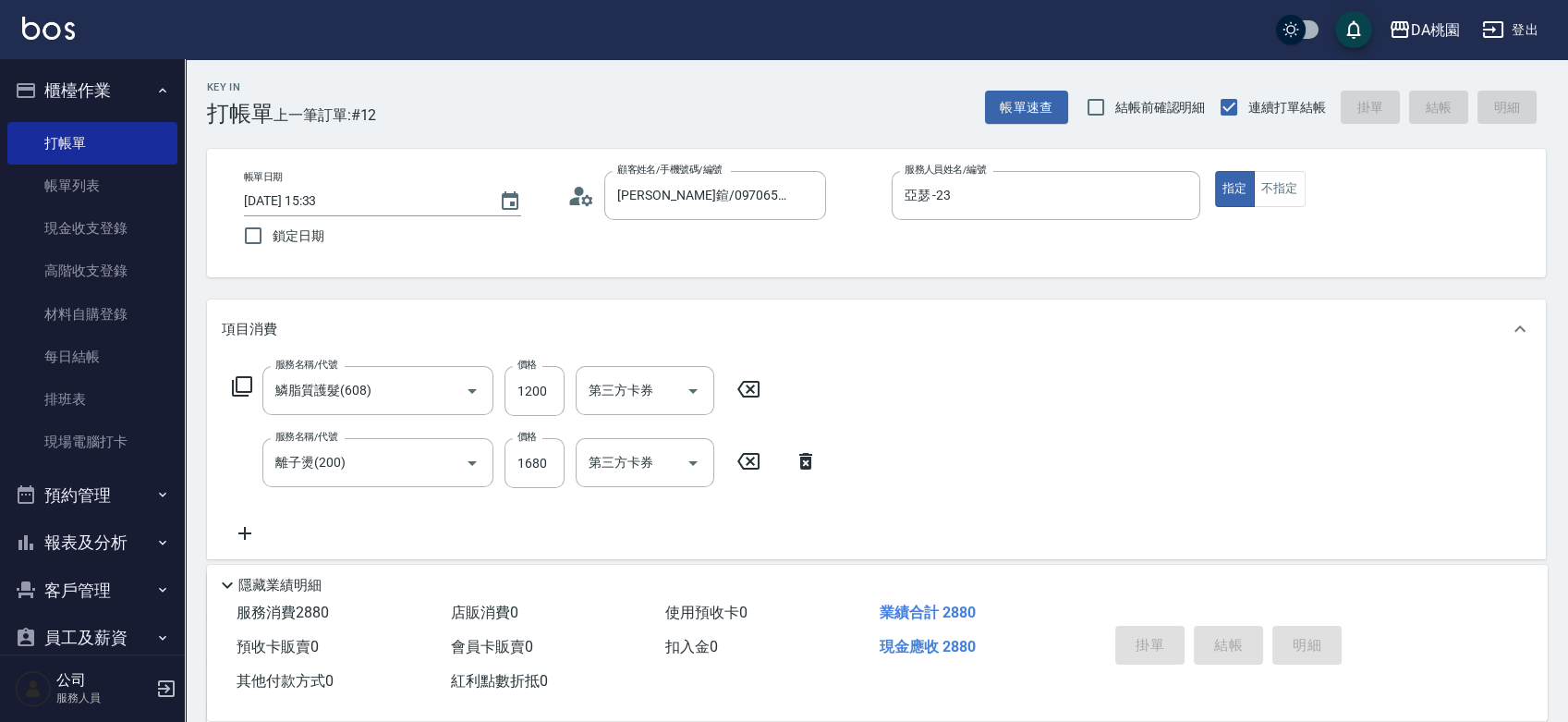
type input "2025/08/22 15:52"
type input "0"
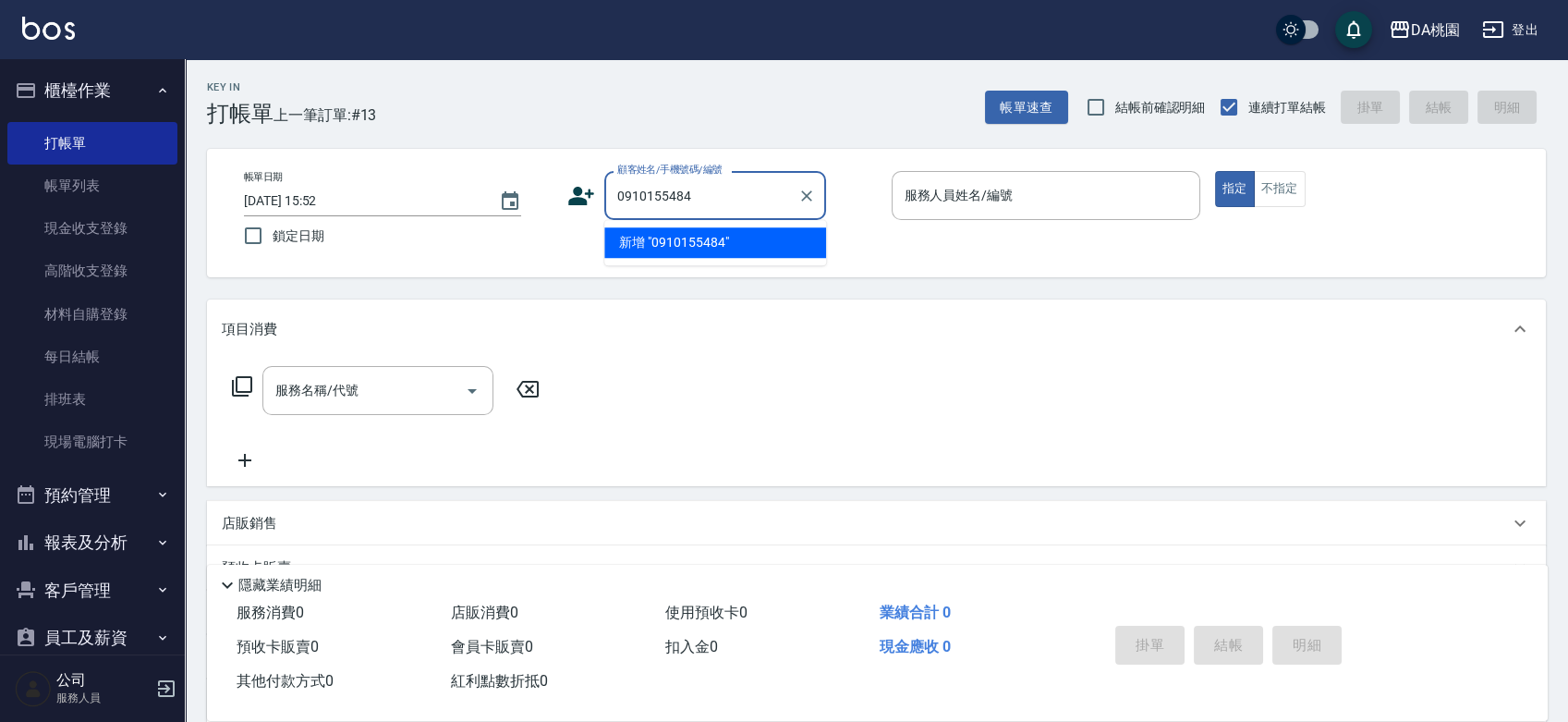
type input "0910155484"
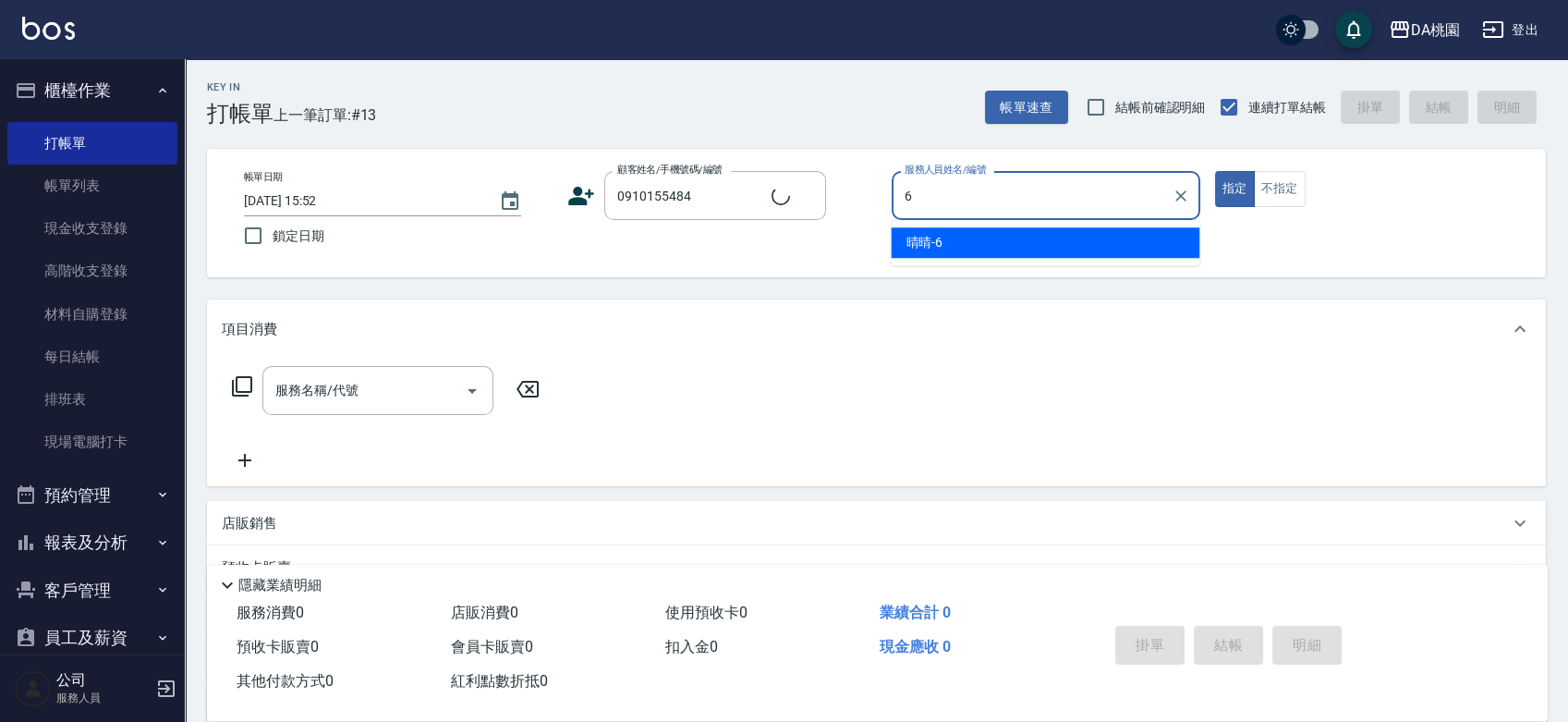
type input "晴晴-6"
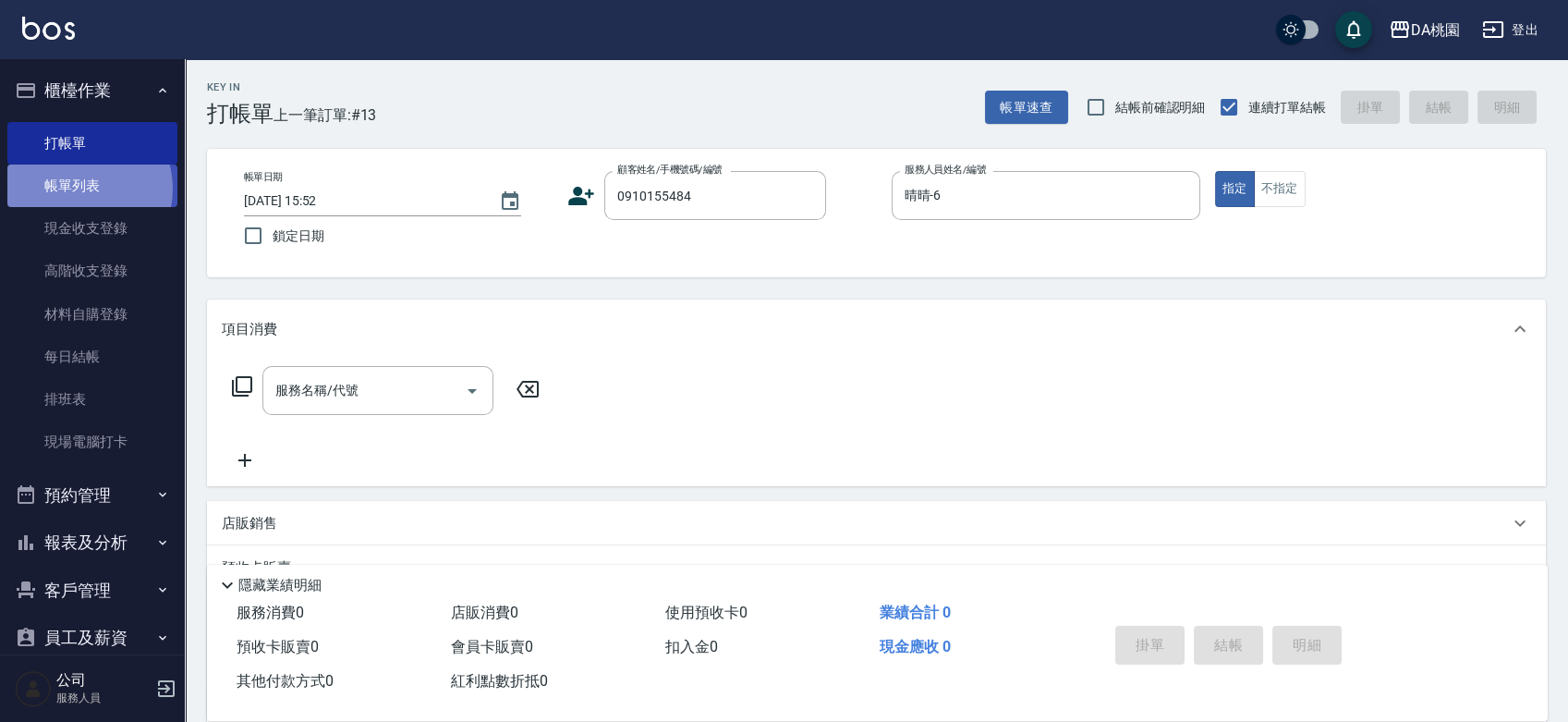
click at [81, 189] on link "帳單列表" at bounding box center [92, 186] width 170 height 43
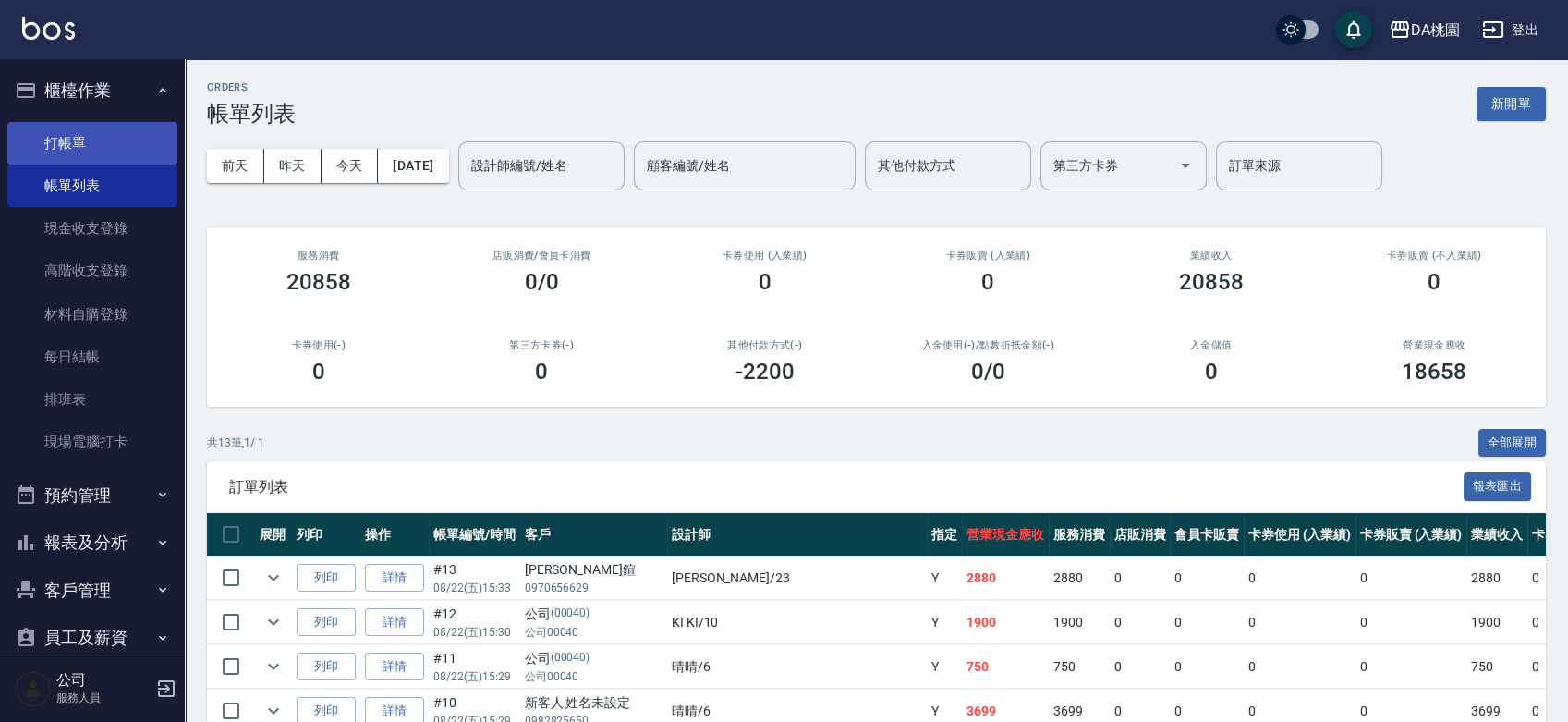
click at [94, 141] on link "打帳單" at bounding box center [92, 144] width 170 height 43
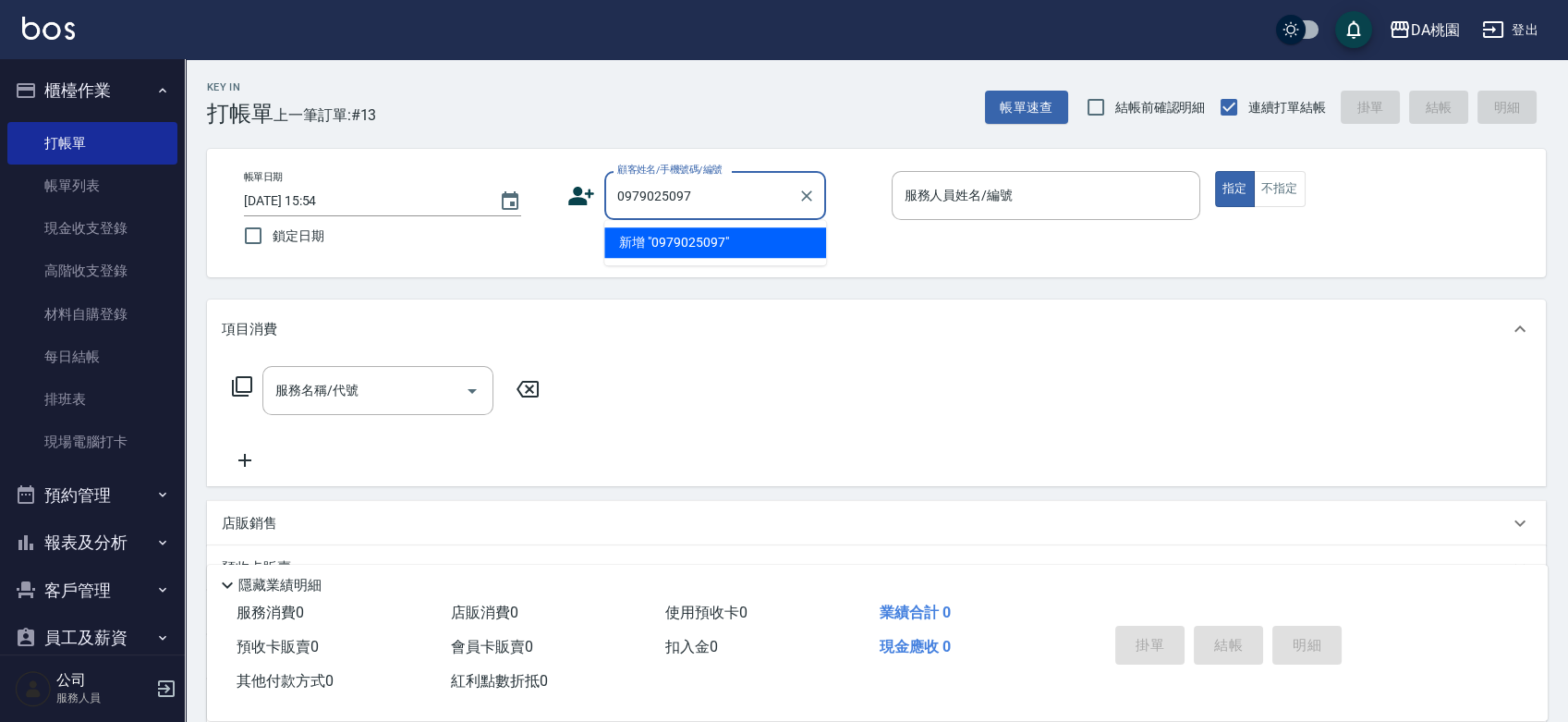
type input "0979025097"
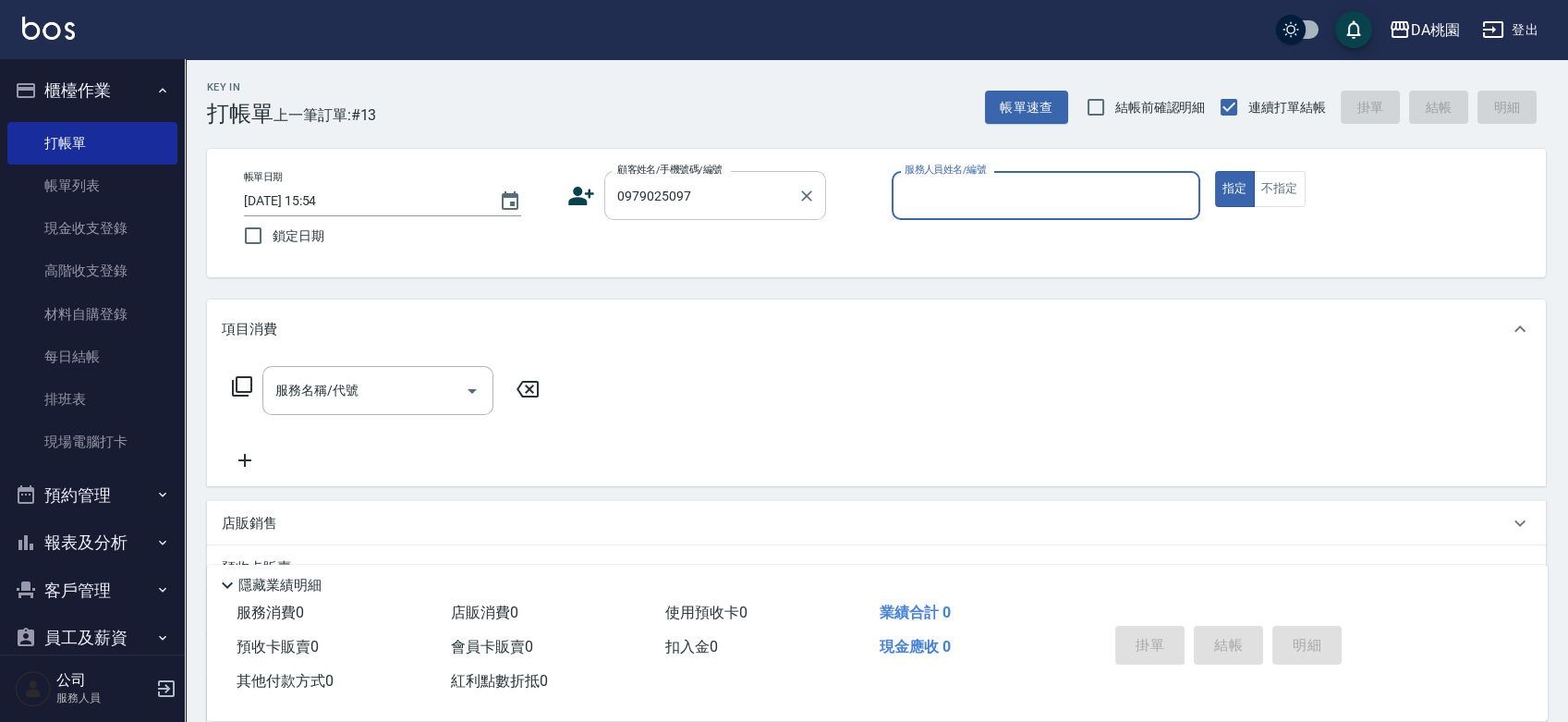
click at [734, 197] on input "0979025097" at bounding box center [701, 195] width 177 height 33
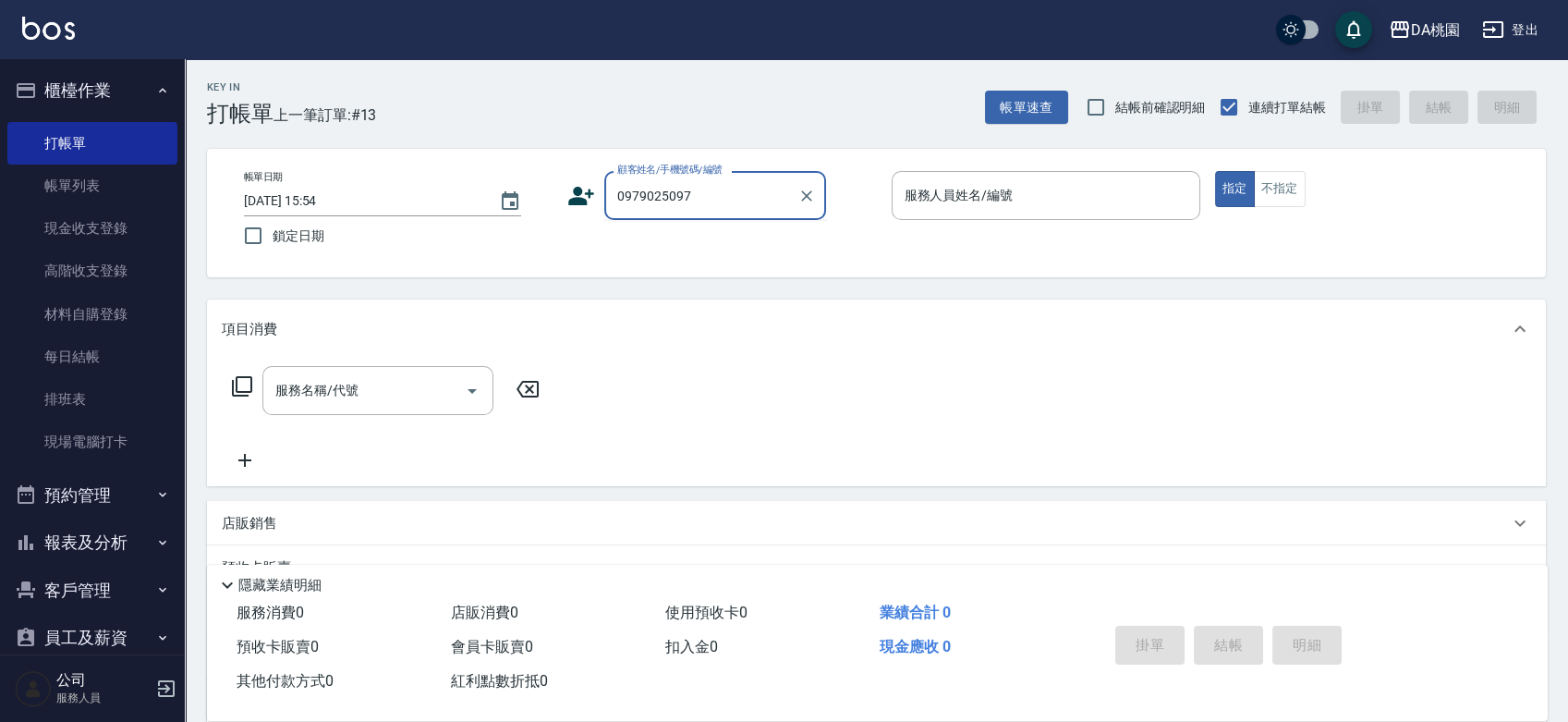
click at [734, 197] on input "0979025097" at bounding box center [701, 195] width 177 height 33
click at [806, 193] on icon "Clear" at bounding box center [807, 196] width 11 height 11
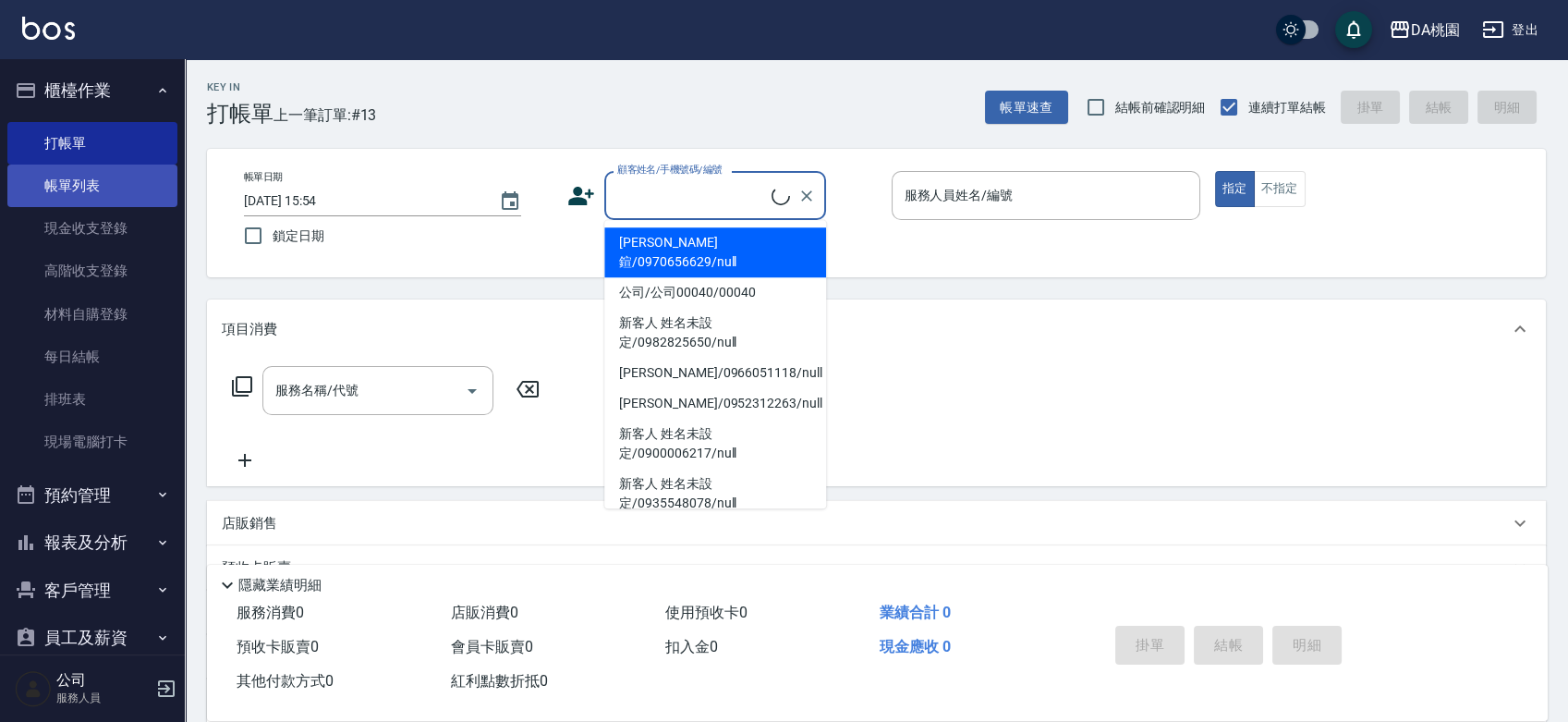
click at [104, 177] on link "帳單列表" at bounding box center [92, 186] width 170 height 43
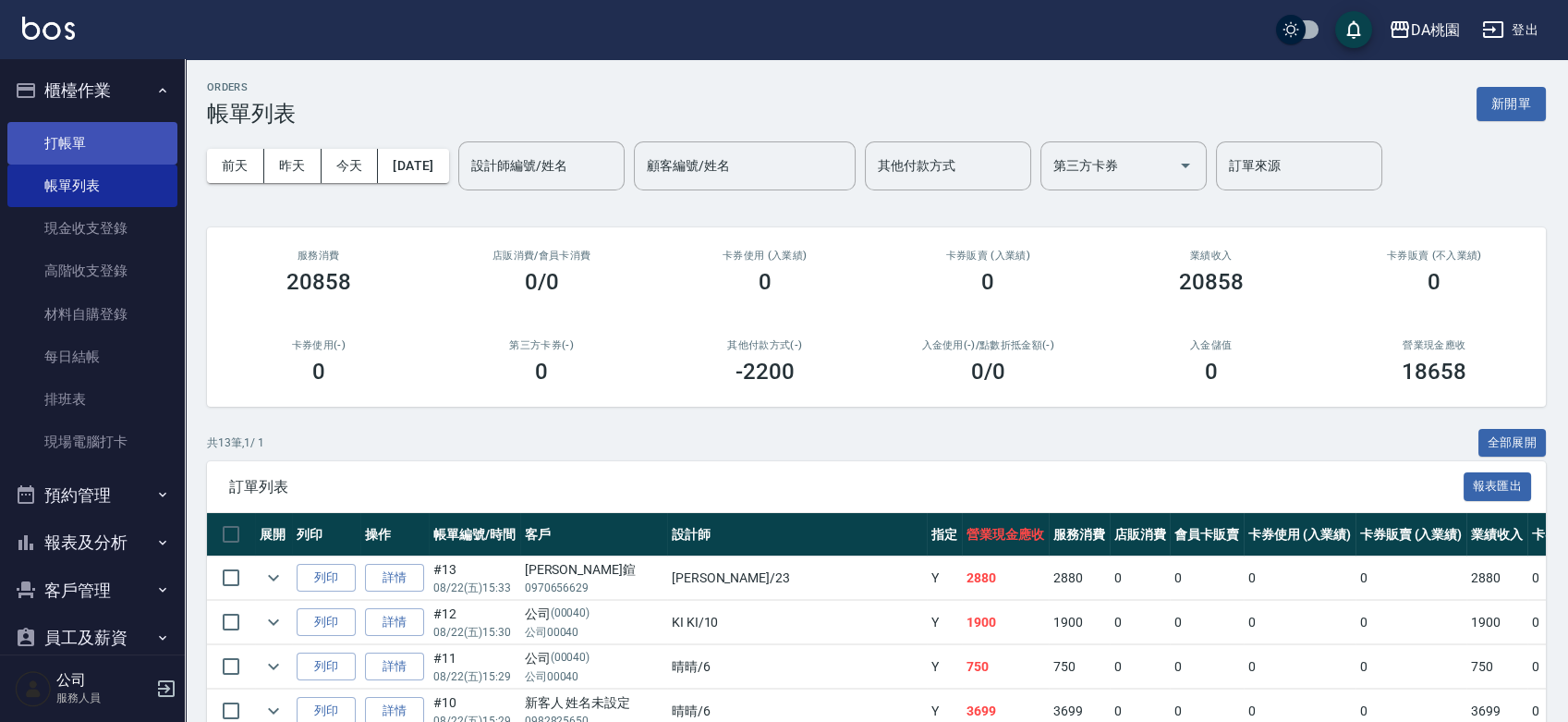
click at [90, 145] on link "打帳單" at bounding box center [92, 144] width 170 height 43
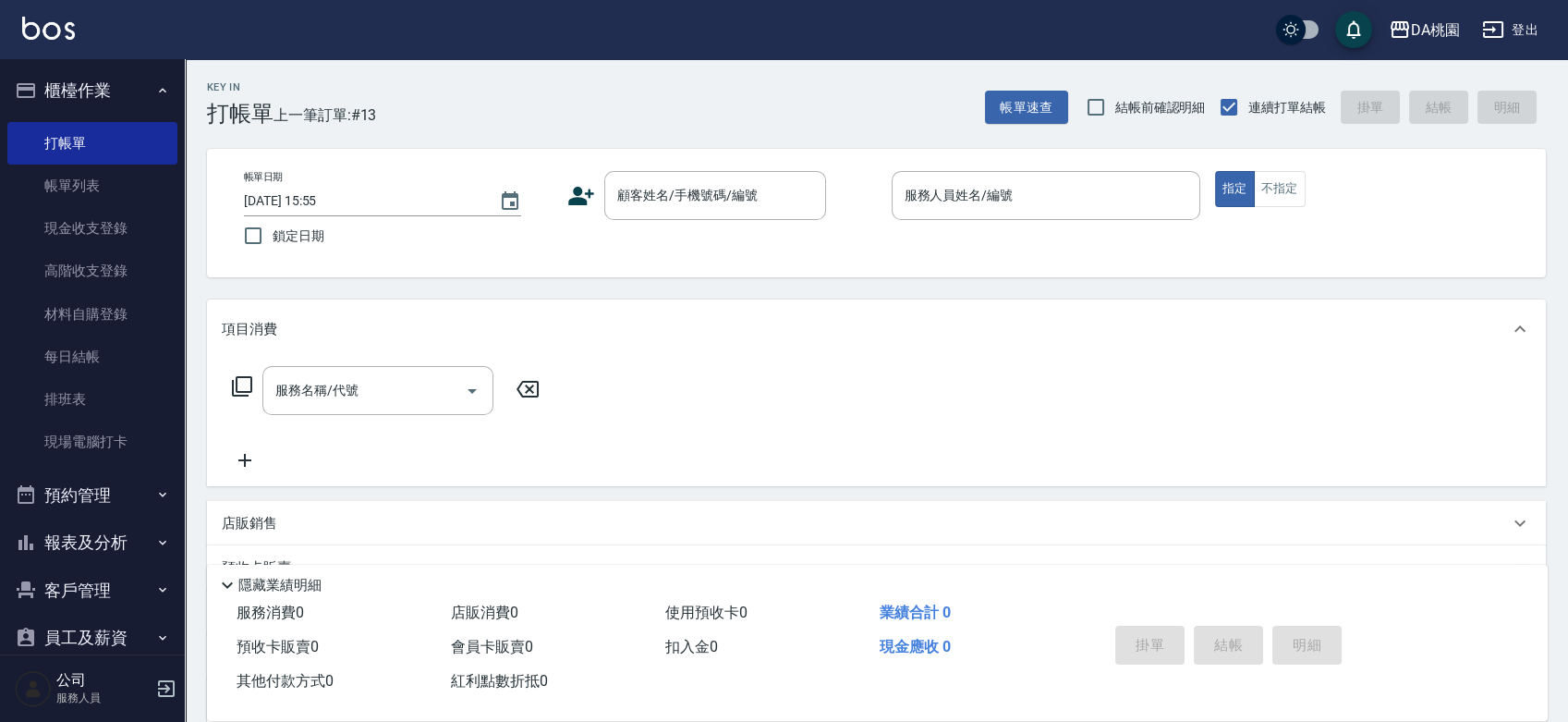
click at [581, 194] on icon at bounding box center [582, 196] width 28 height 28
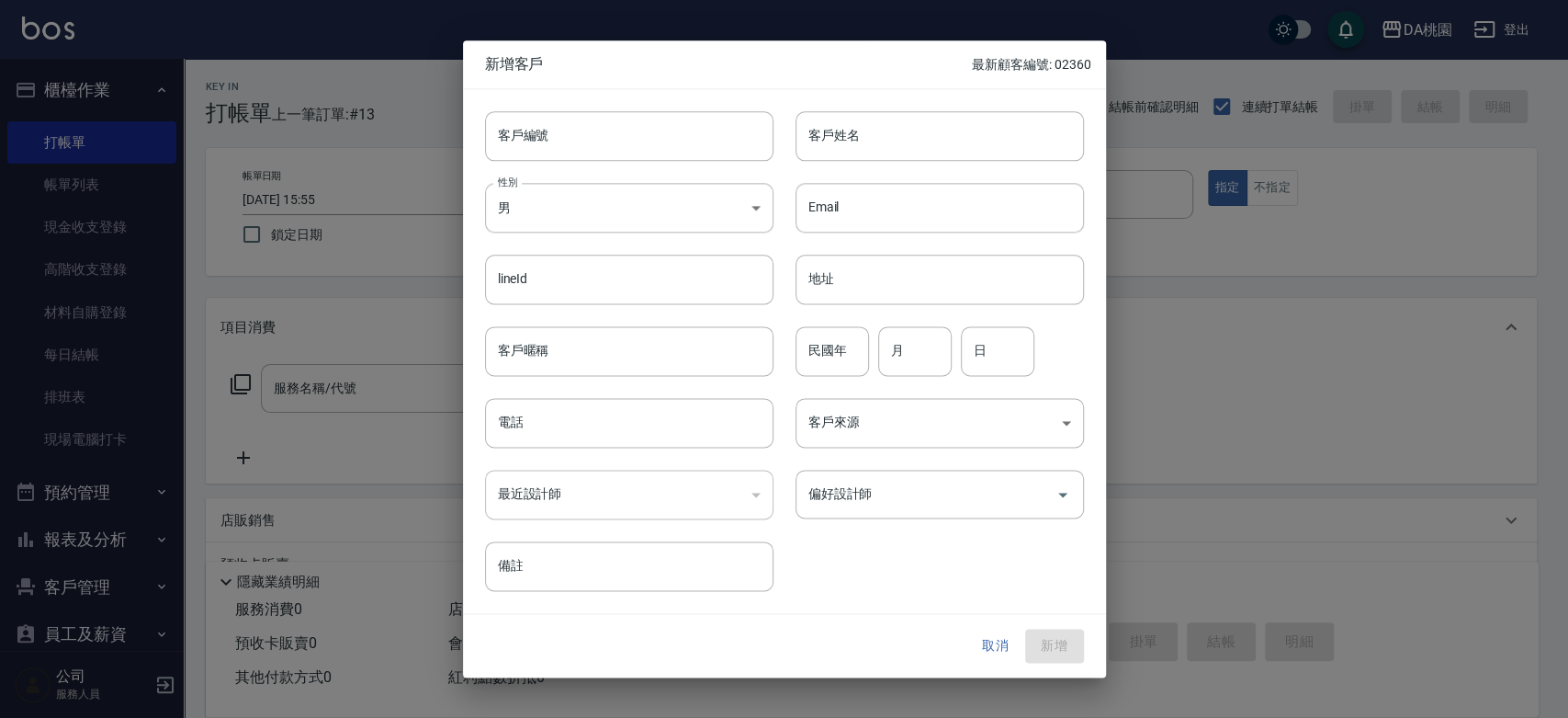
click at [999, 645] on button "取消" at bounding box center [995, 646] width 58 height 34
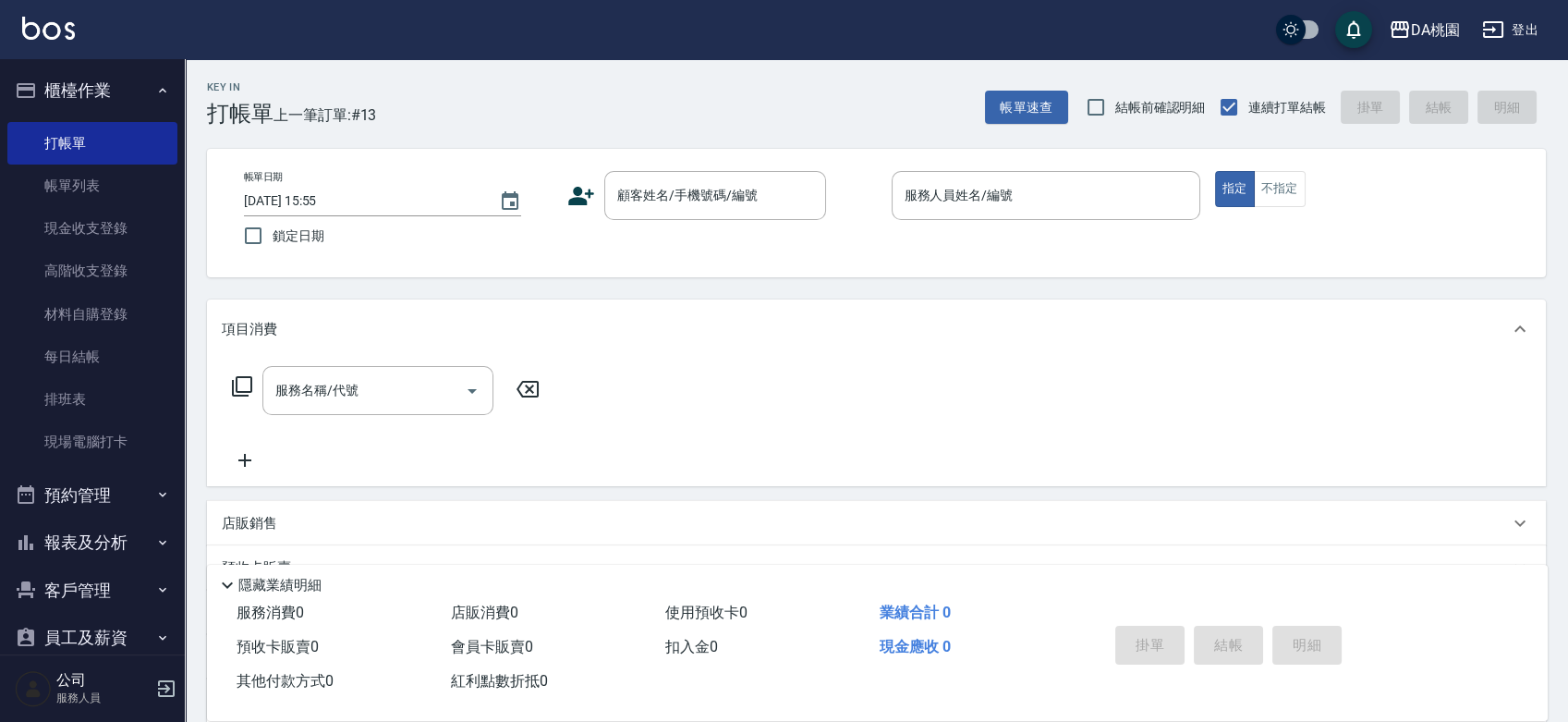
click at [579, 193] on icon at bounding box center [583, 196] width 26 height 19
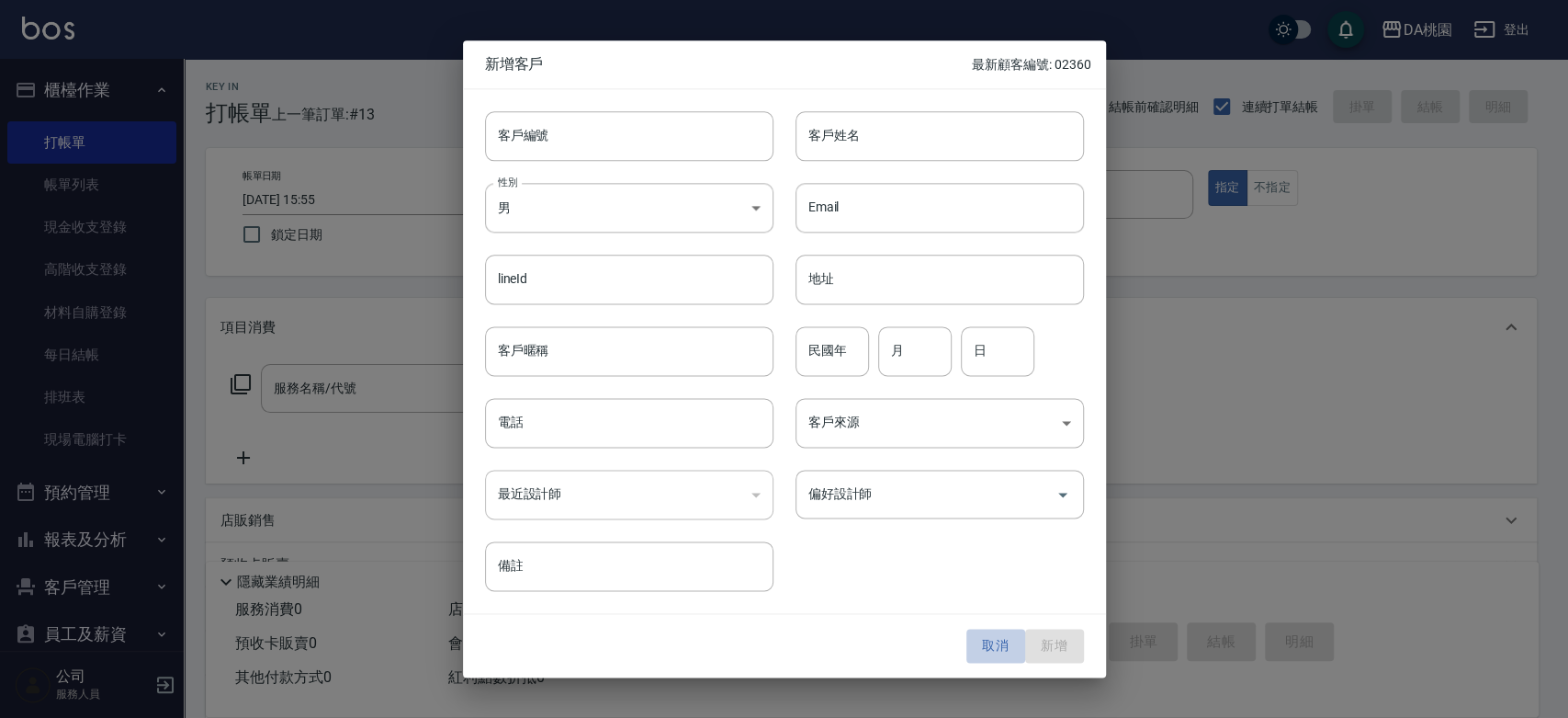
click at [992, 646] on button "取消" at bounding box center [995, 646] width 58 height 34
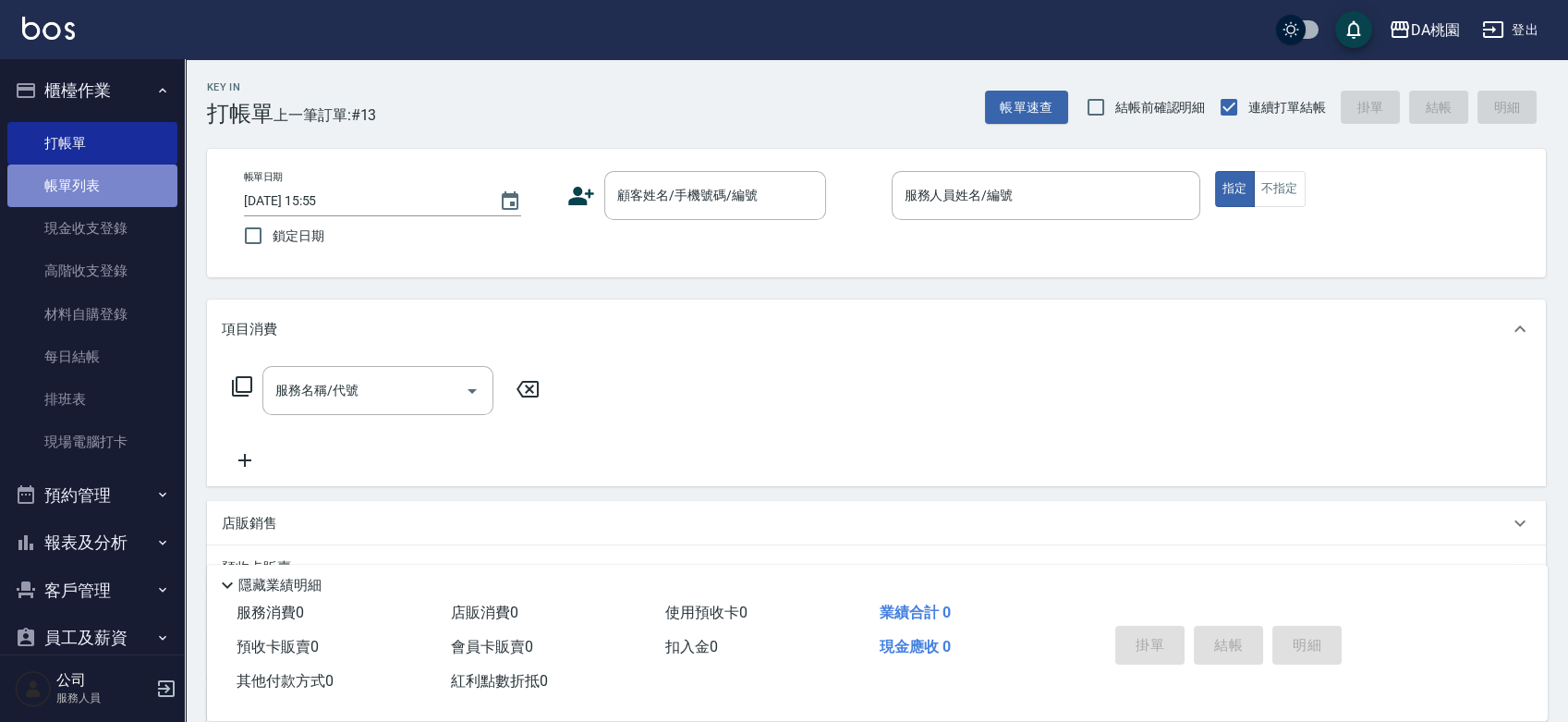
click at [103, 176] on link "帳單列表" at bounding box center [92, 186] width 170 height 43
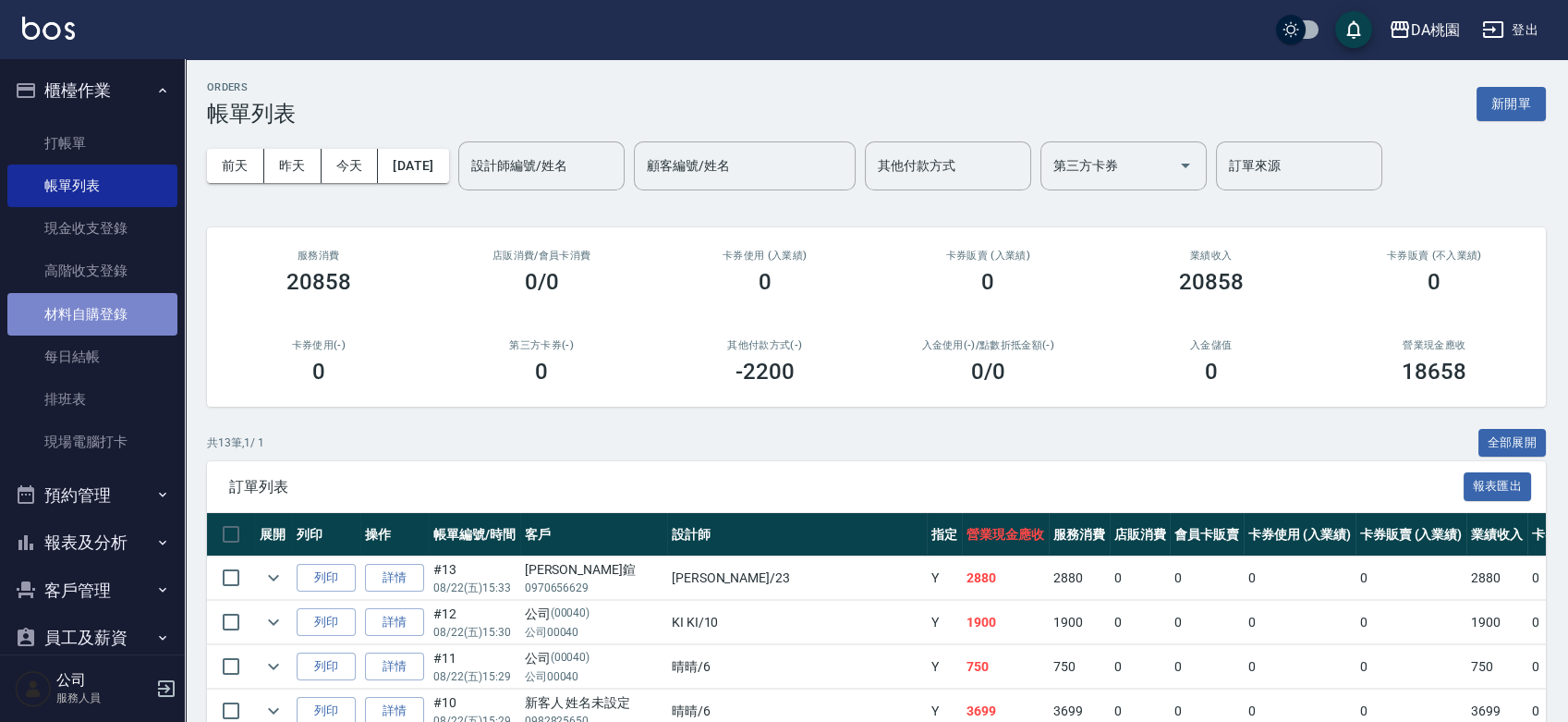
click at [107, 309] on link "材料自購登錄" at bounding box center [92, 315] width 170 height 43
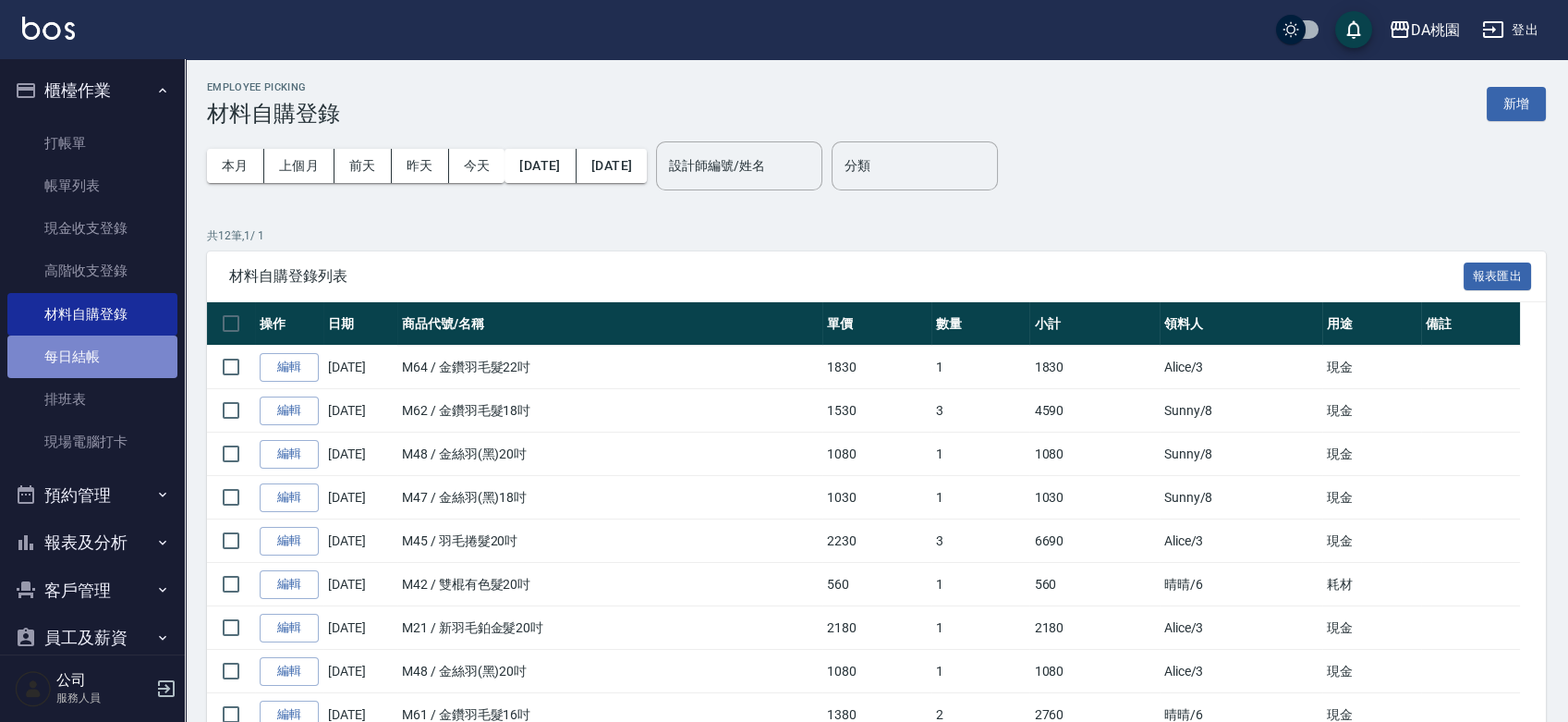
click at [131, 361] on link "每日結帳" at bounding box center [92, 357] width 170 height 43
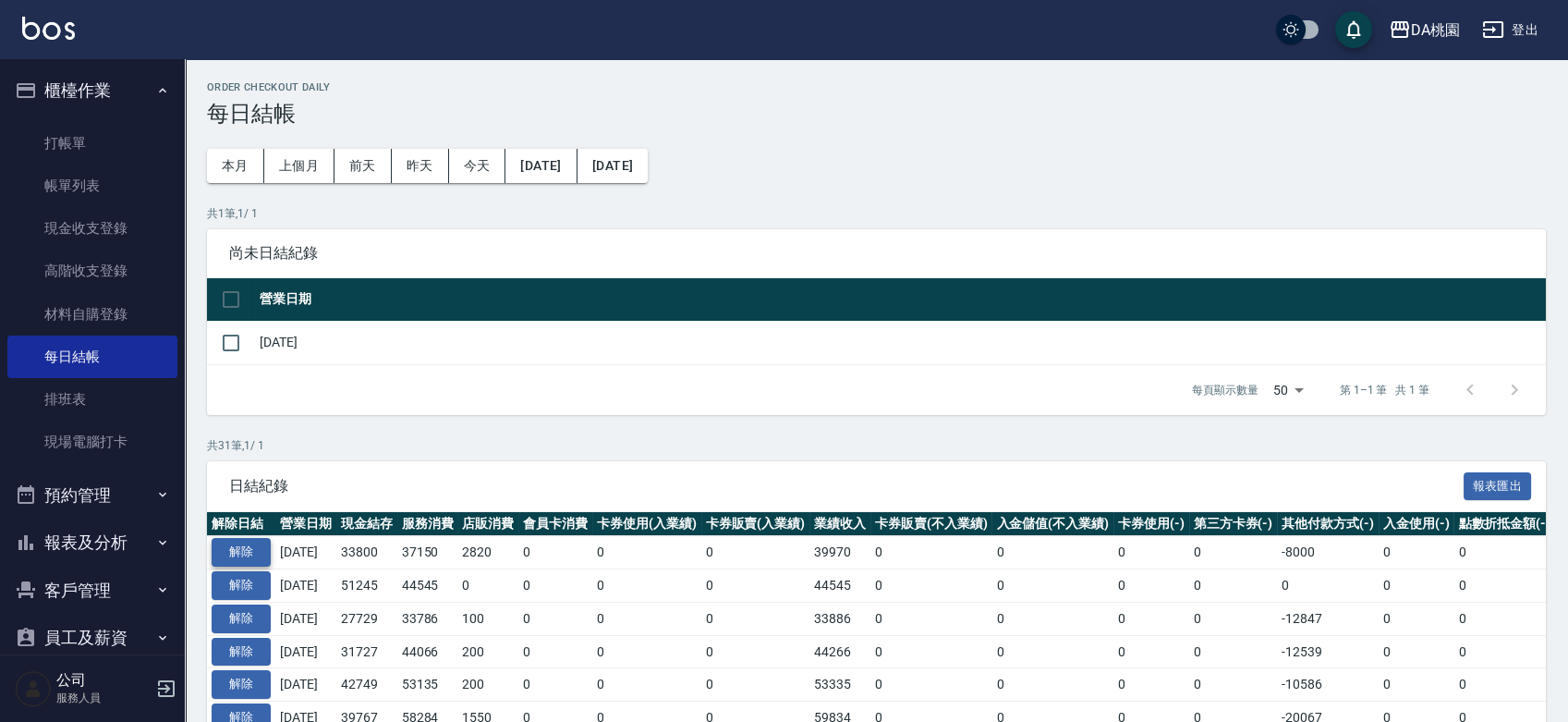
click at [250, 552] on button "解除" at bounding box center [241, 552] width 59 height 29
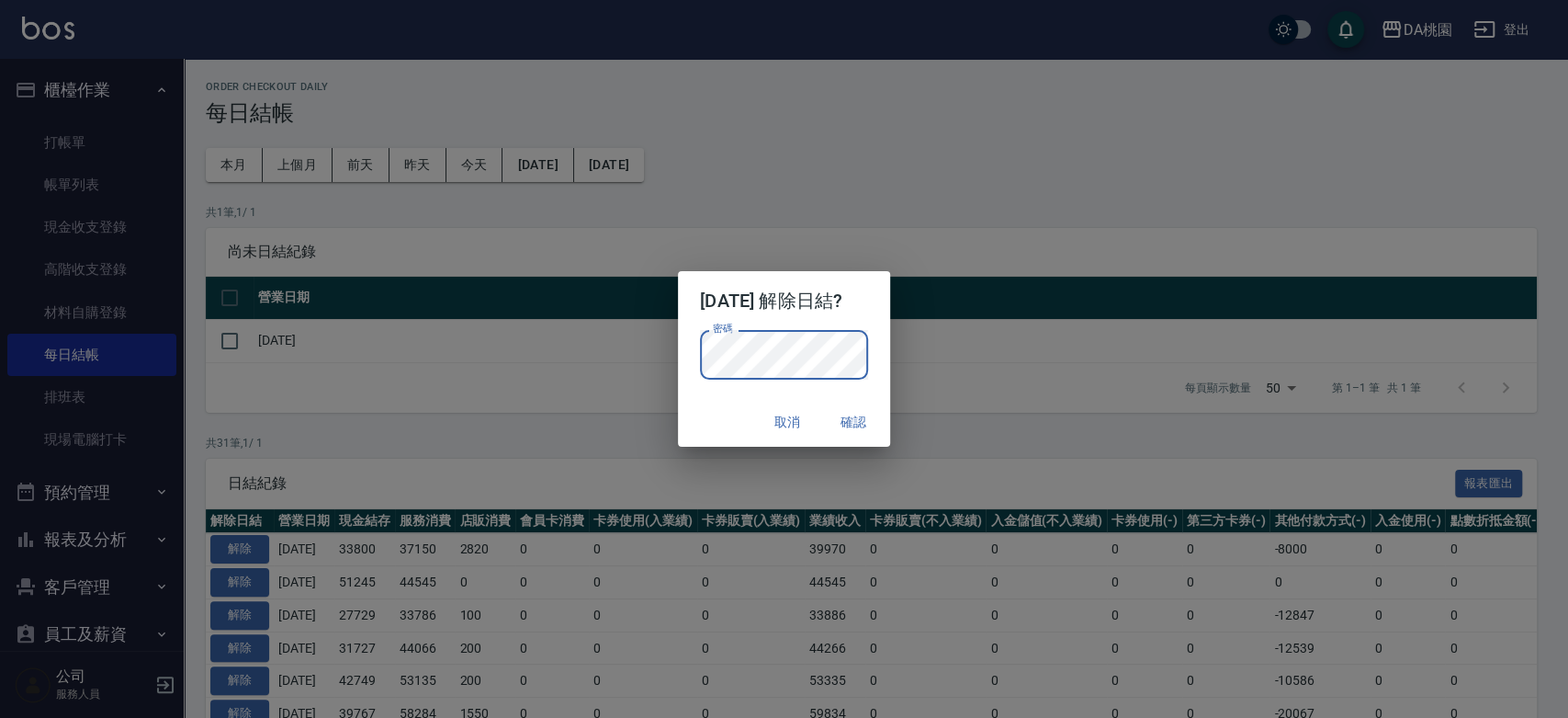
click at [694, 424] on div "取消 確認" at bounding box center [784, 422] width 213 height 48
click at [865, 419] on button "確認" at bounding box center [853, 422] width 58 height 34
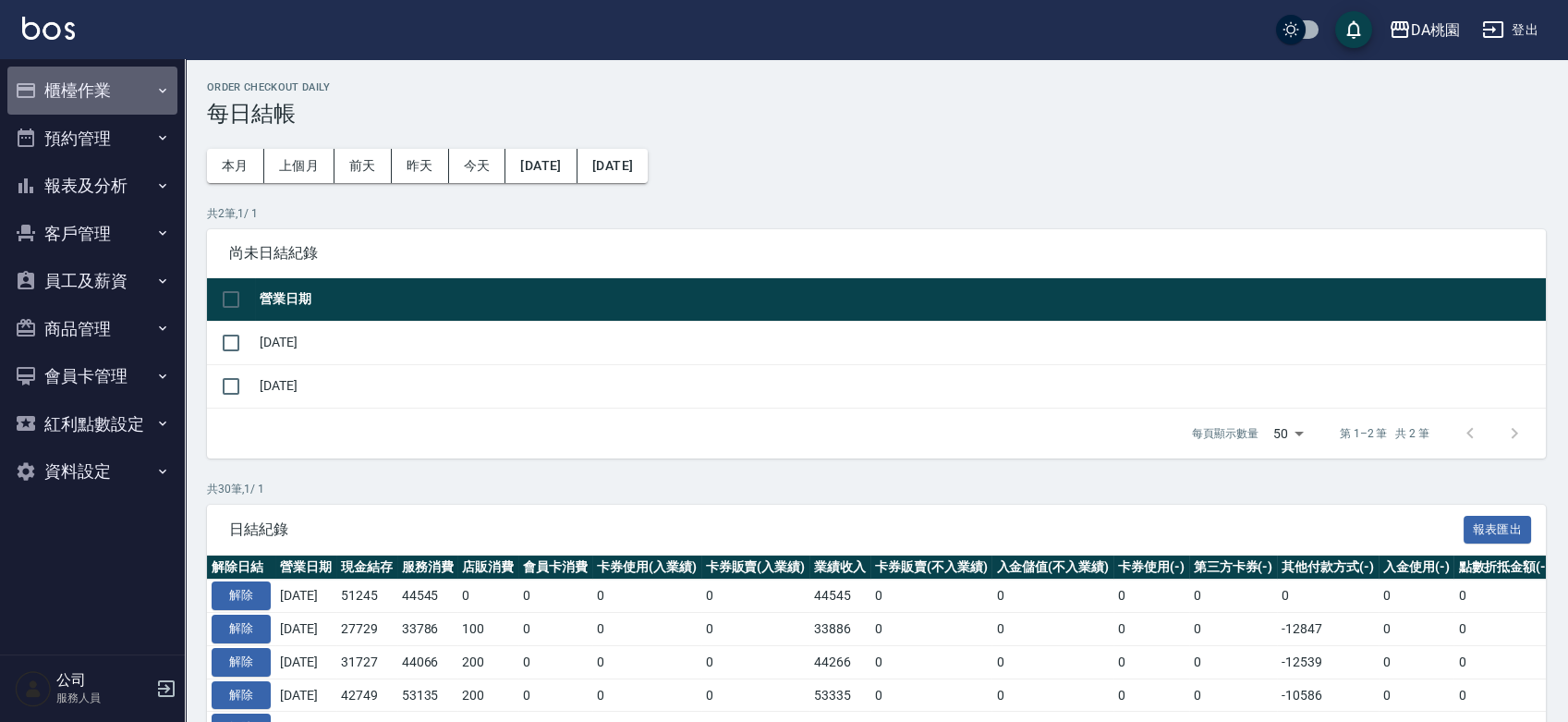
click at [91, 86] on button "櫃檯作業" at bounding box center [92, 90] width 170 height 48
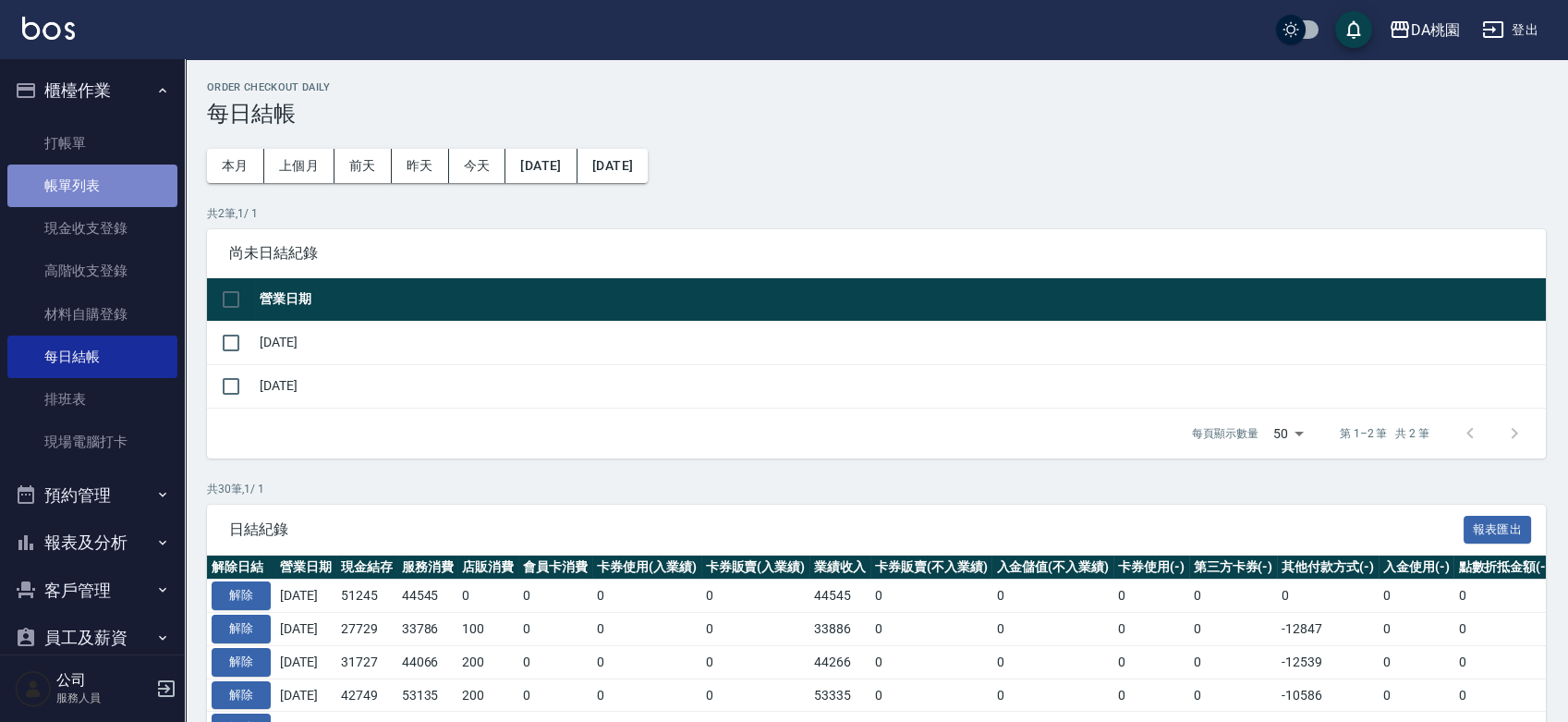
click at [99, 184] on link "帳單列表" at bounding box center [92, 186] width 170 height 43
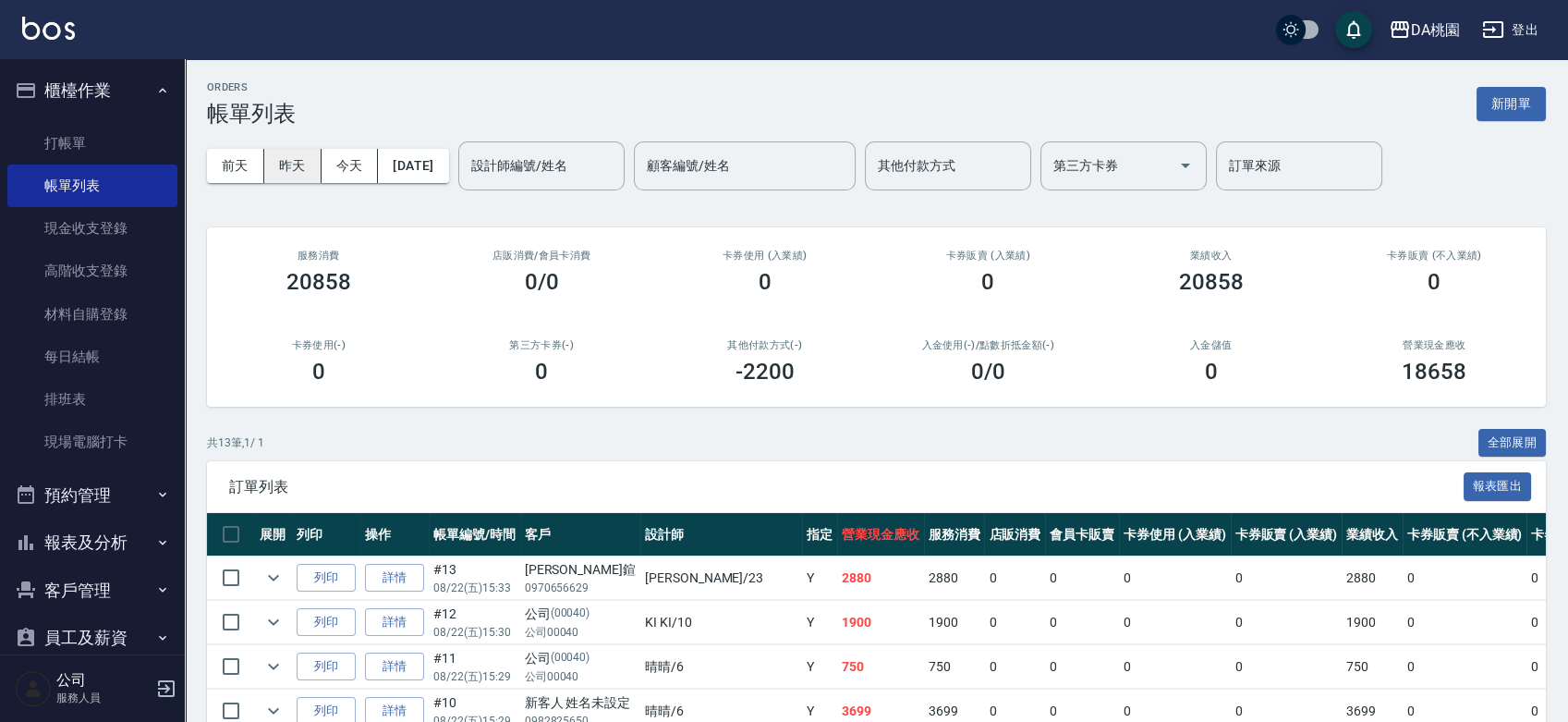
click at [304, 164] on button "昨天" at bounding box center [292, 165] width 57 height 35
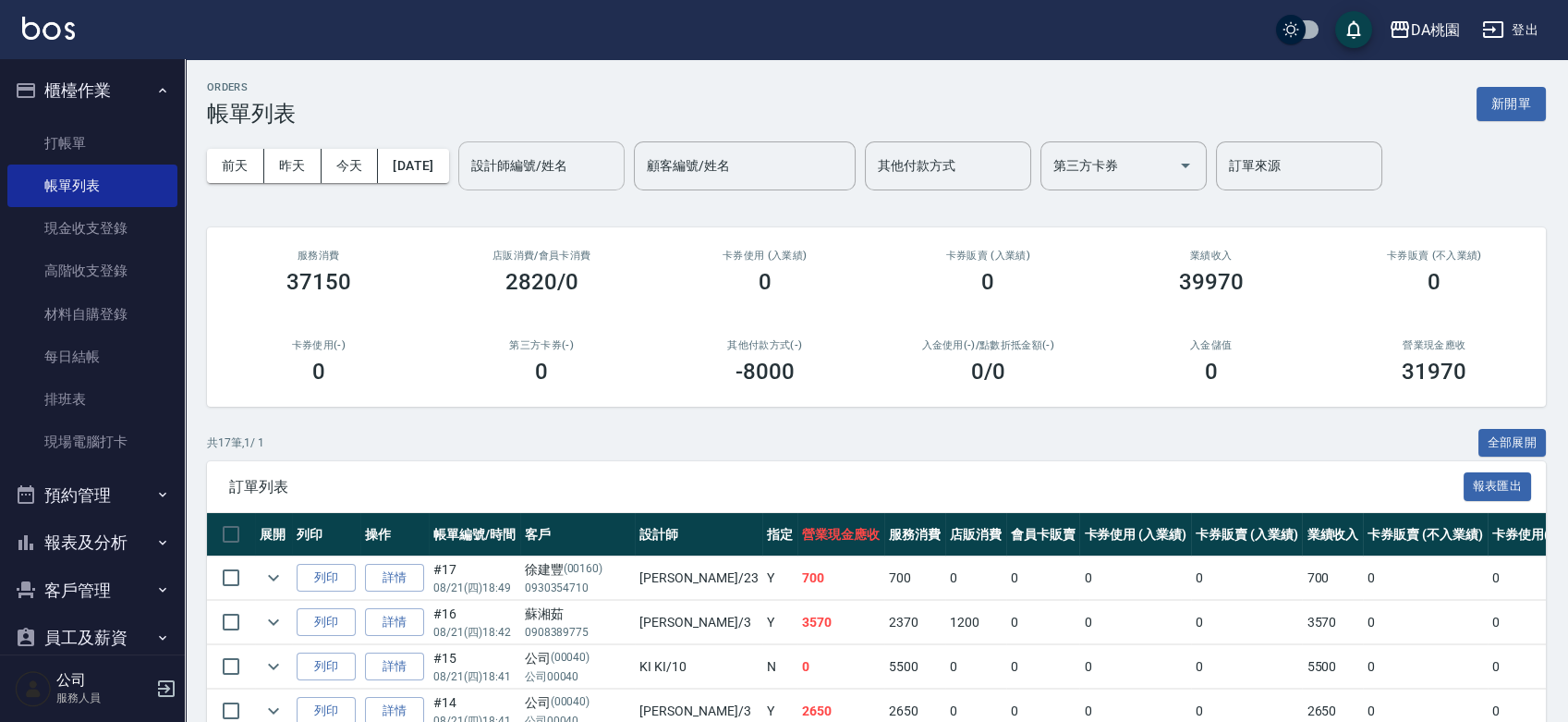
click at [586, 160] on input "設計師編號/姓名" at bounding box center [542, 165] width 149 height 33
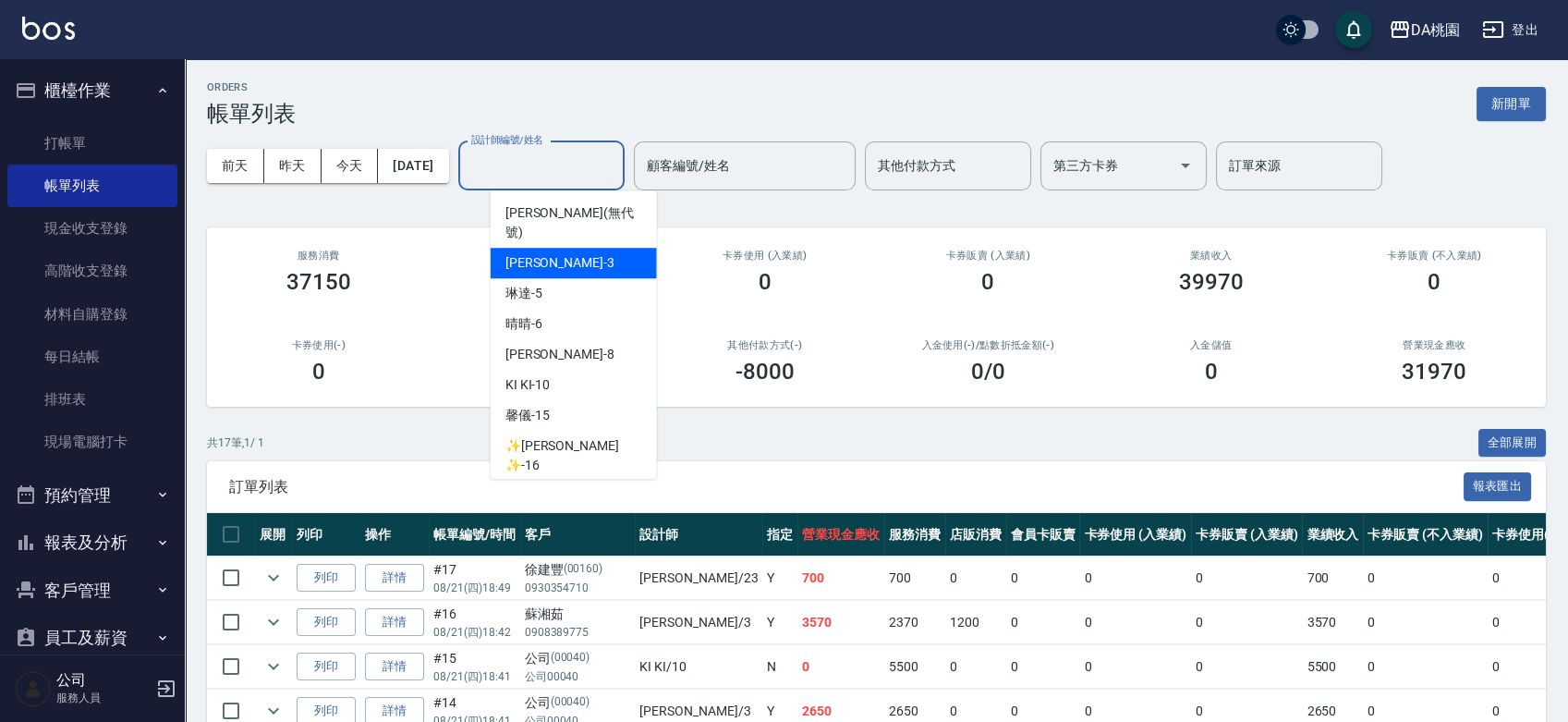
click at [590, 248] on div "[PERSON_NAME] -3" at bounding box center [573, 262] width 166 height 31
type input "[PERSON_NAME]-3"
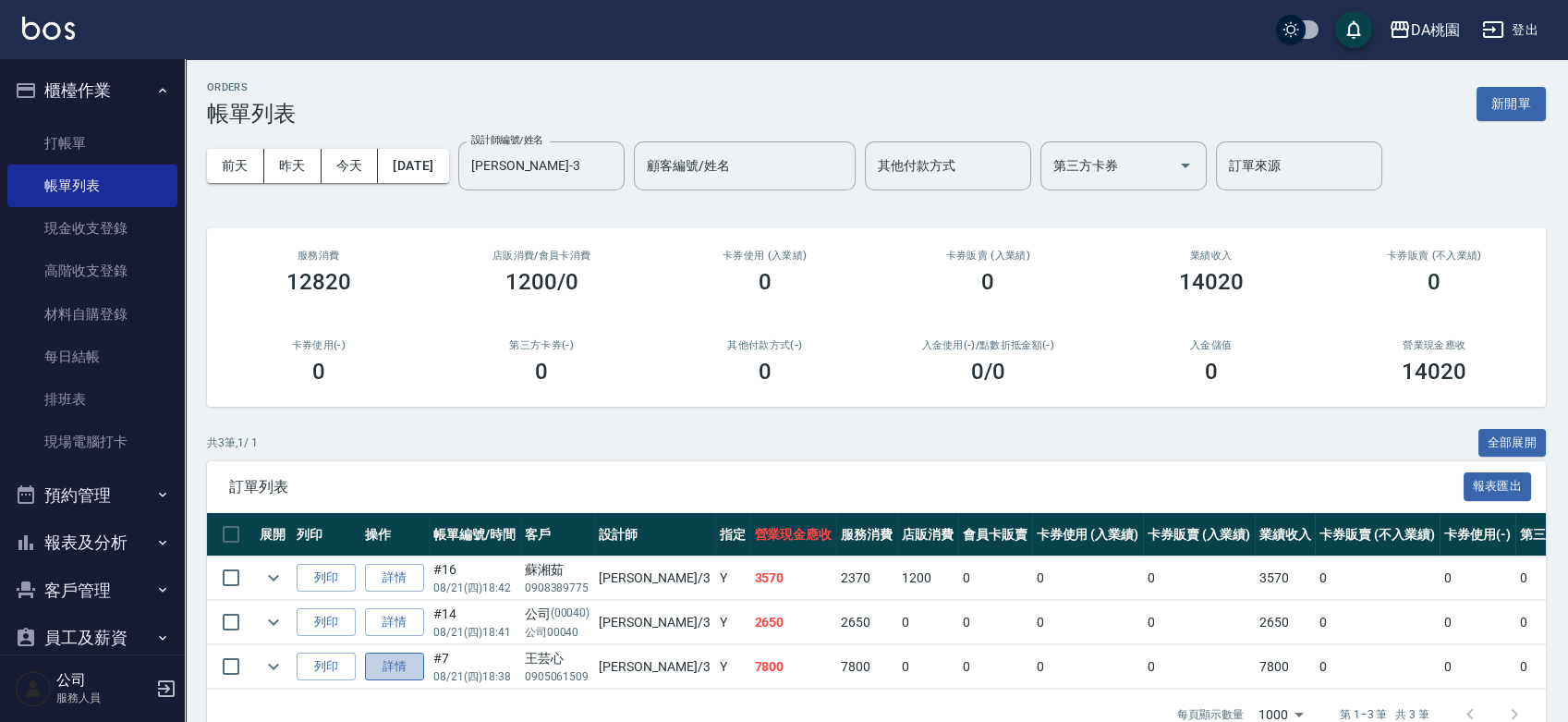
click at [400, 663] on link "詳情" at bounding box center [394, 667] width 59 height 29
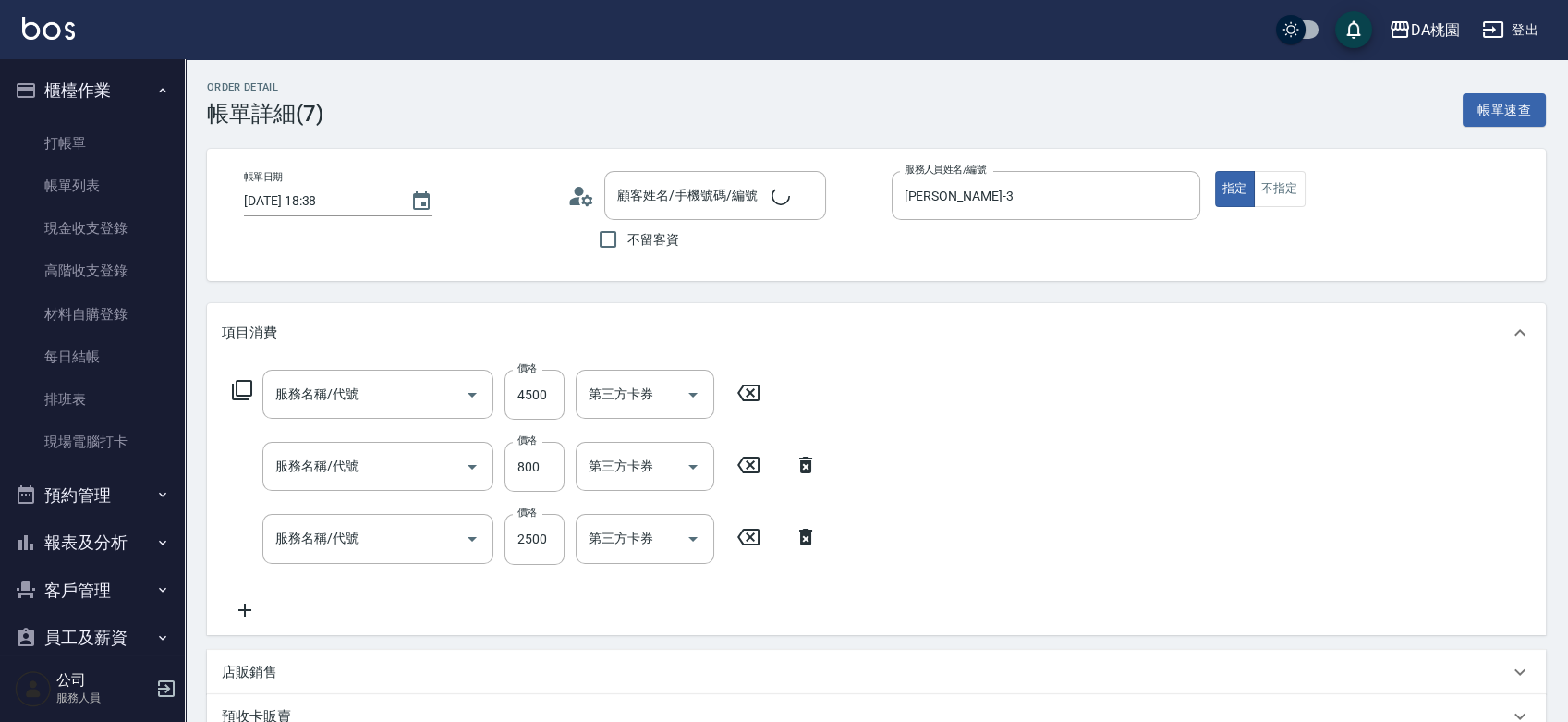
type input "[DATE] 18:38"
type input "[PERSON_NAME]-3"
type input "780"
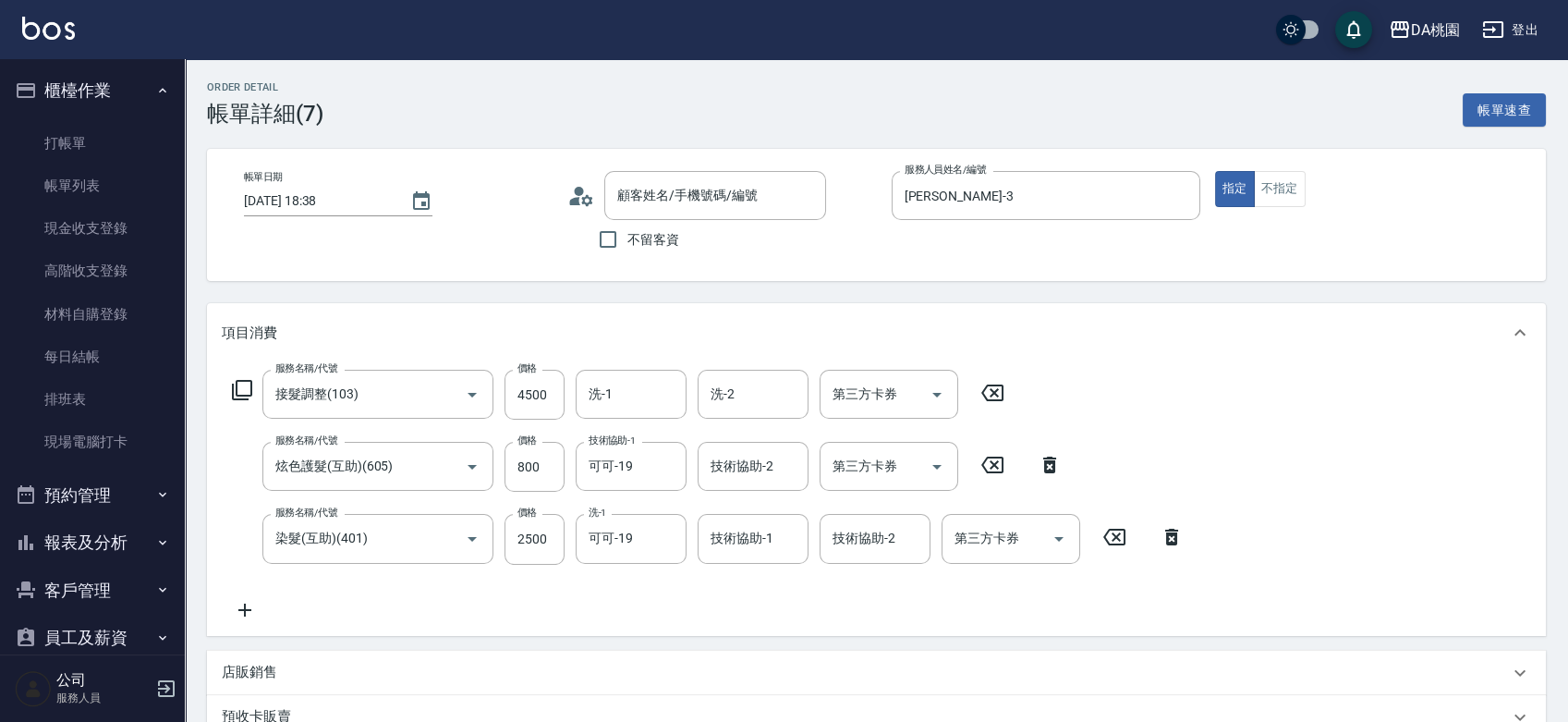
type input "接髮調整(103)"
type input "炫色護髮(互助)(605)"
type input "染髮(互助)(401)"
type input "王芸心/0905061509/null"
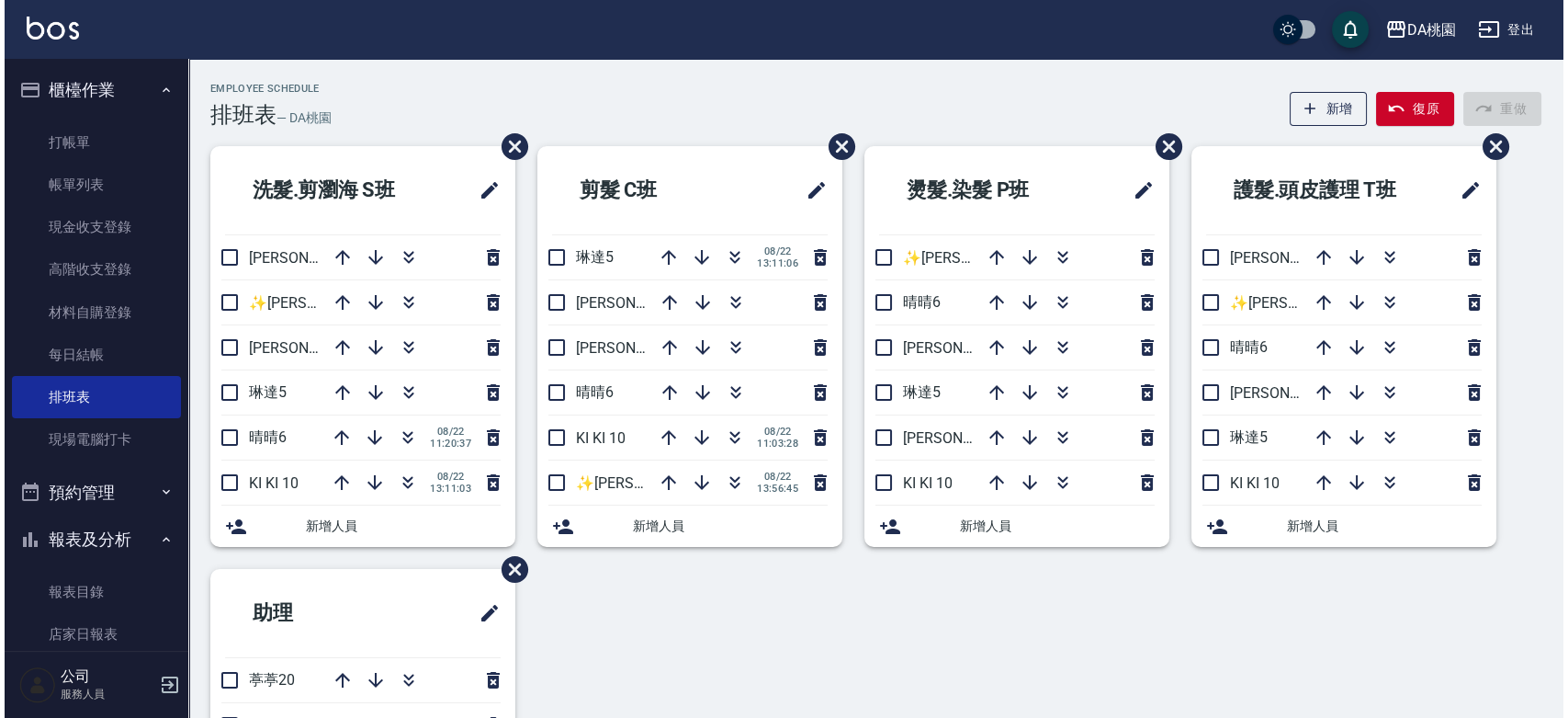
scroll to position [204, 0]
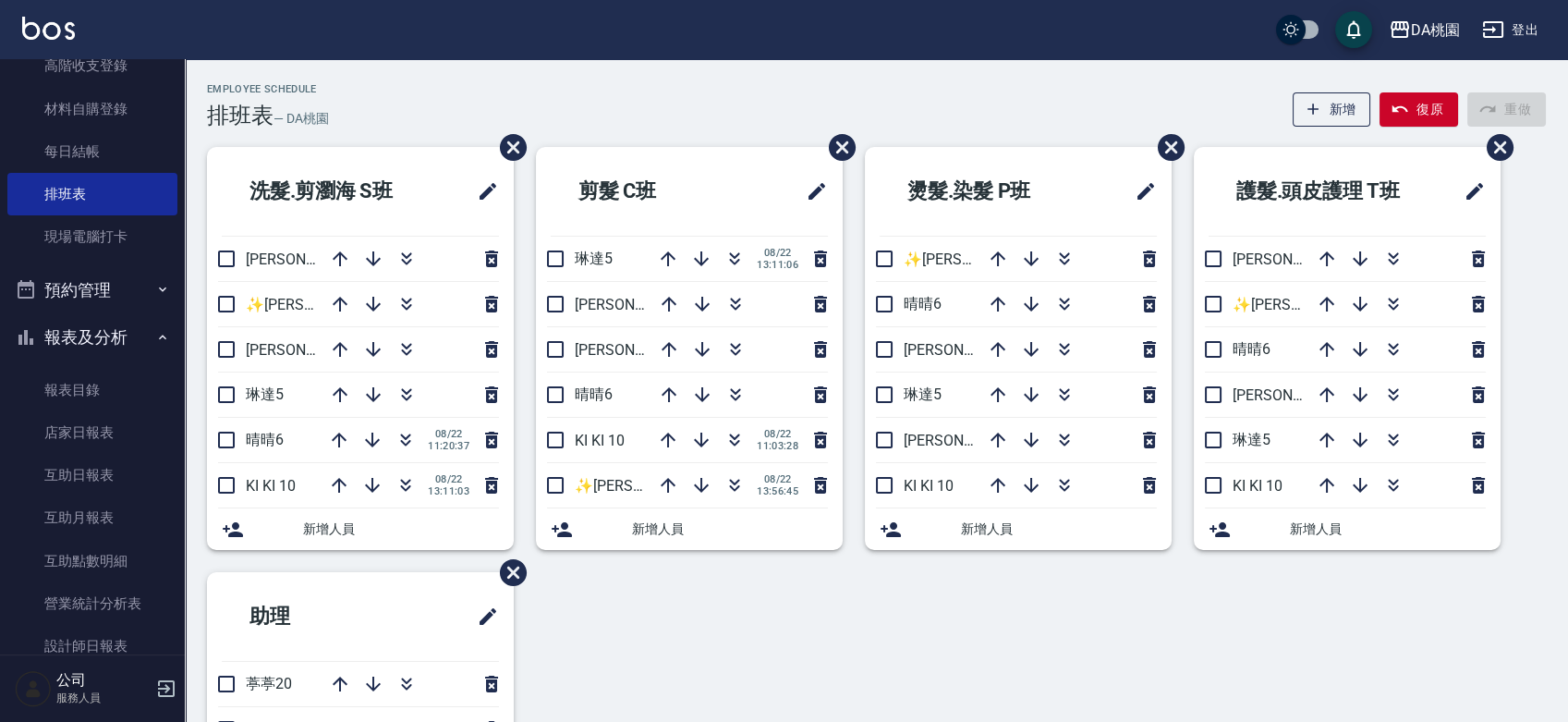
click at [102, 127] on link "材料自購登錄" at bounding box center [92, 109] width 170 height 43
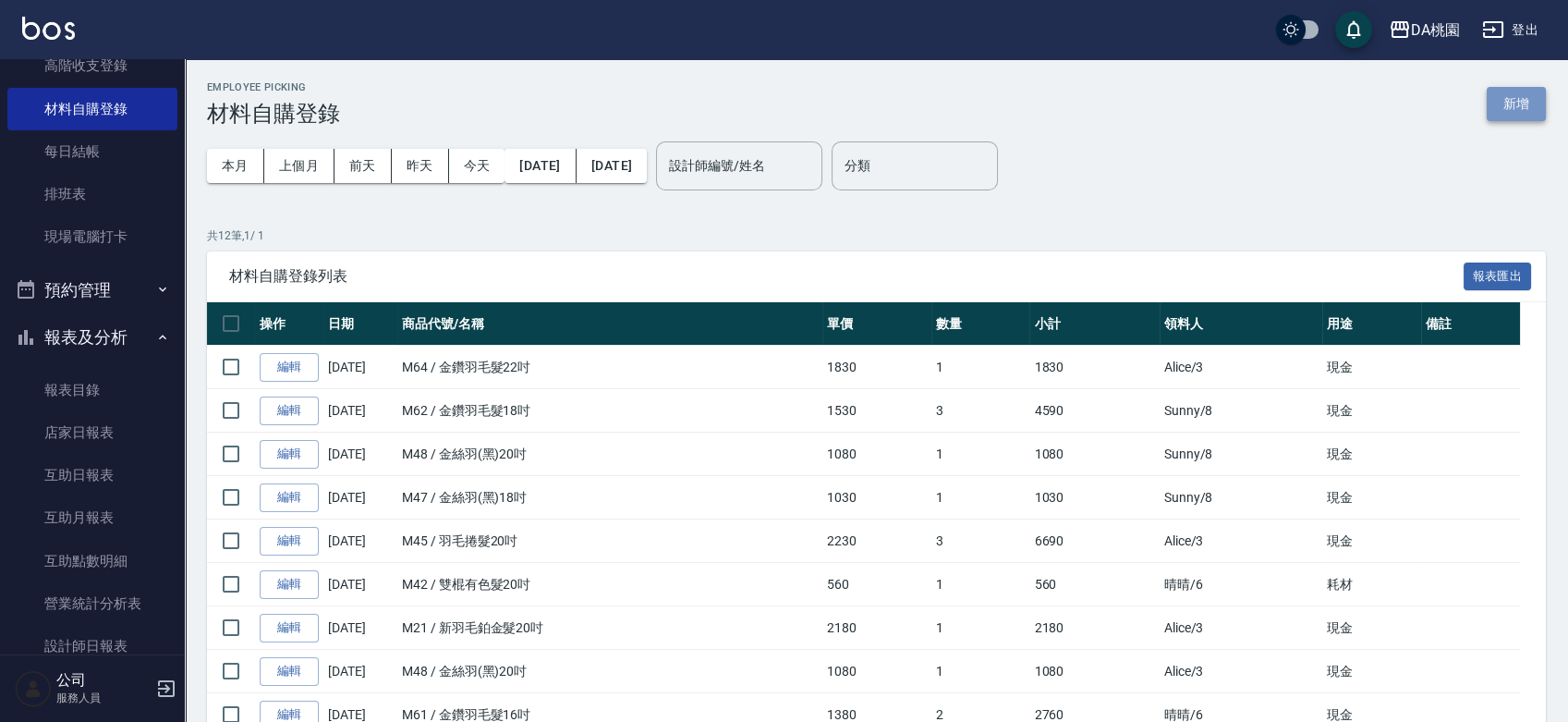
click at [1523, 94] on button "新增" at bounding box center [1516, 104] width 59 height 35
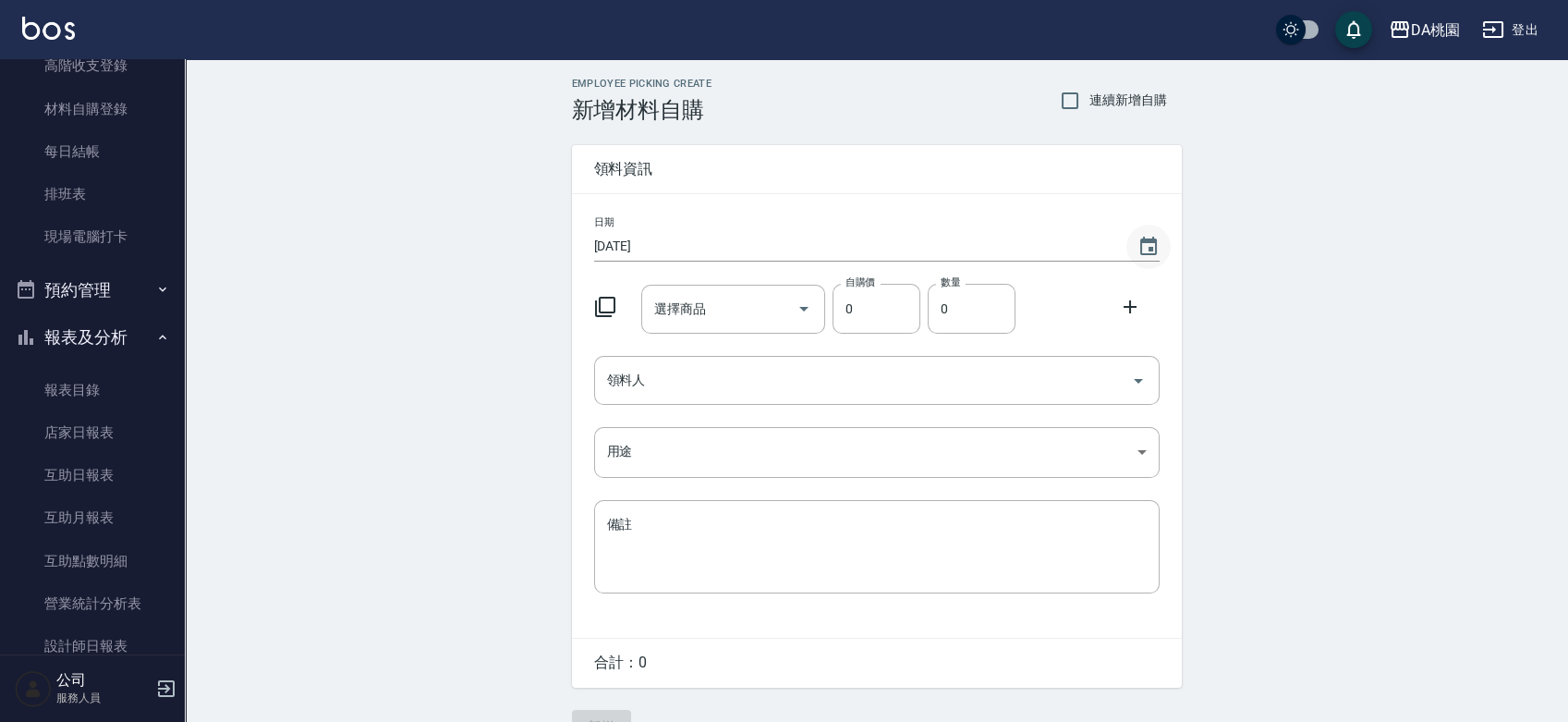
click at [1152, 245] on icon "Choose date, selected date is 2025-08-22" at bounding box center [1149, 247] width 22 height 22
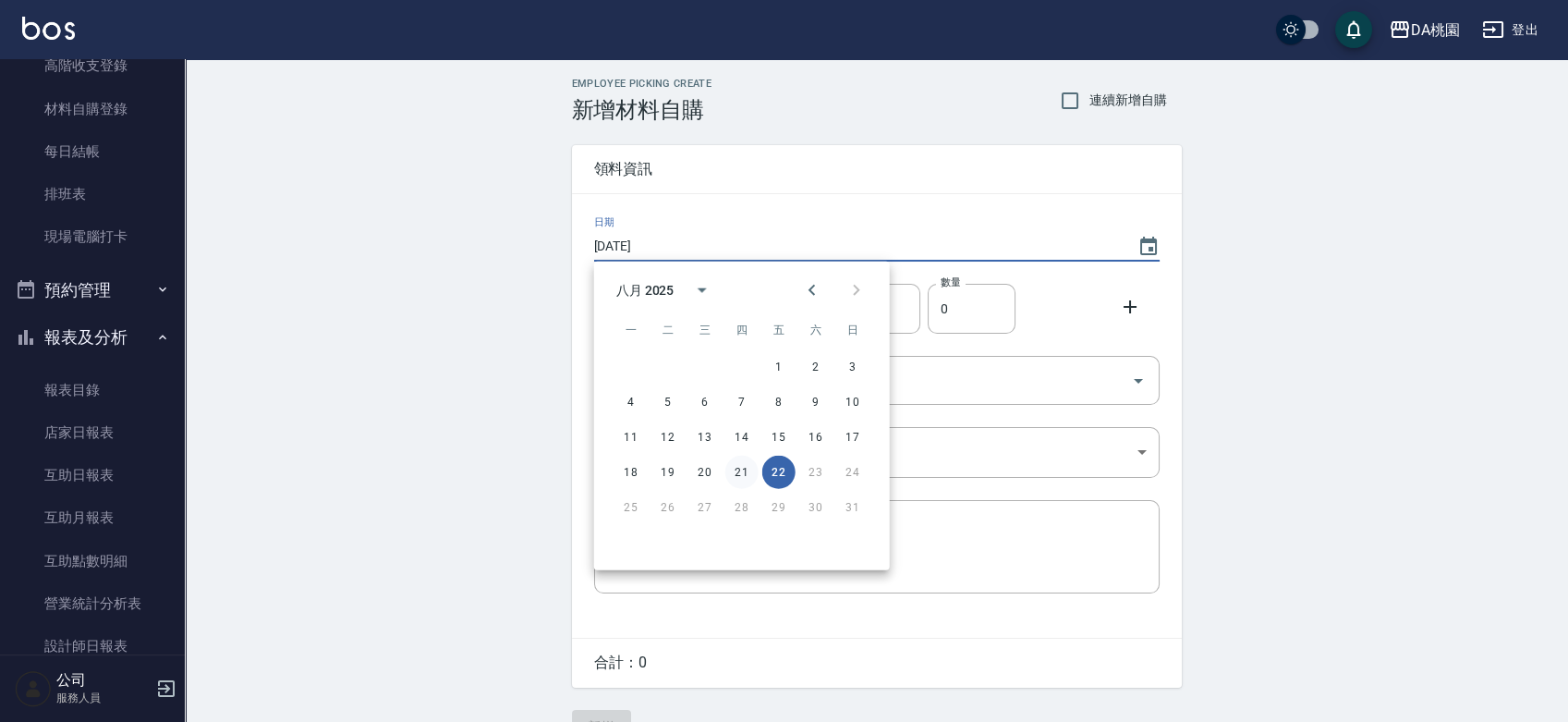
click at [742, 466] on button "21" at bounding box center [742, 473] width 34 height 34
type input "[DATE]"
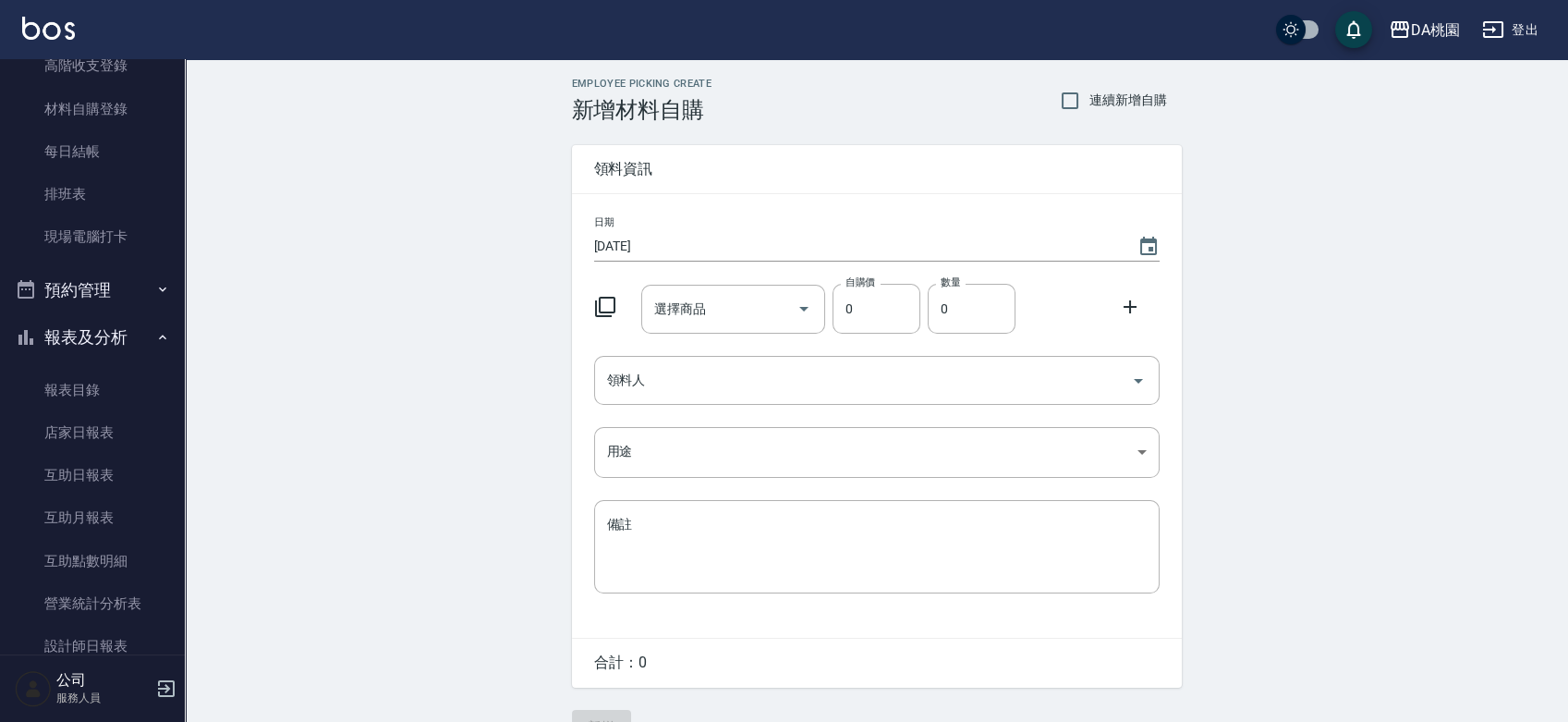
click at [607, 312] on icon at bounding box center [605, 307] width 21 height 21
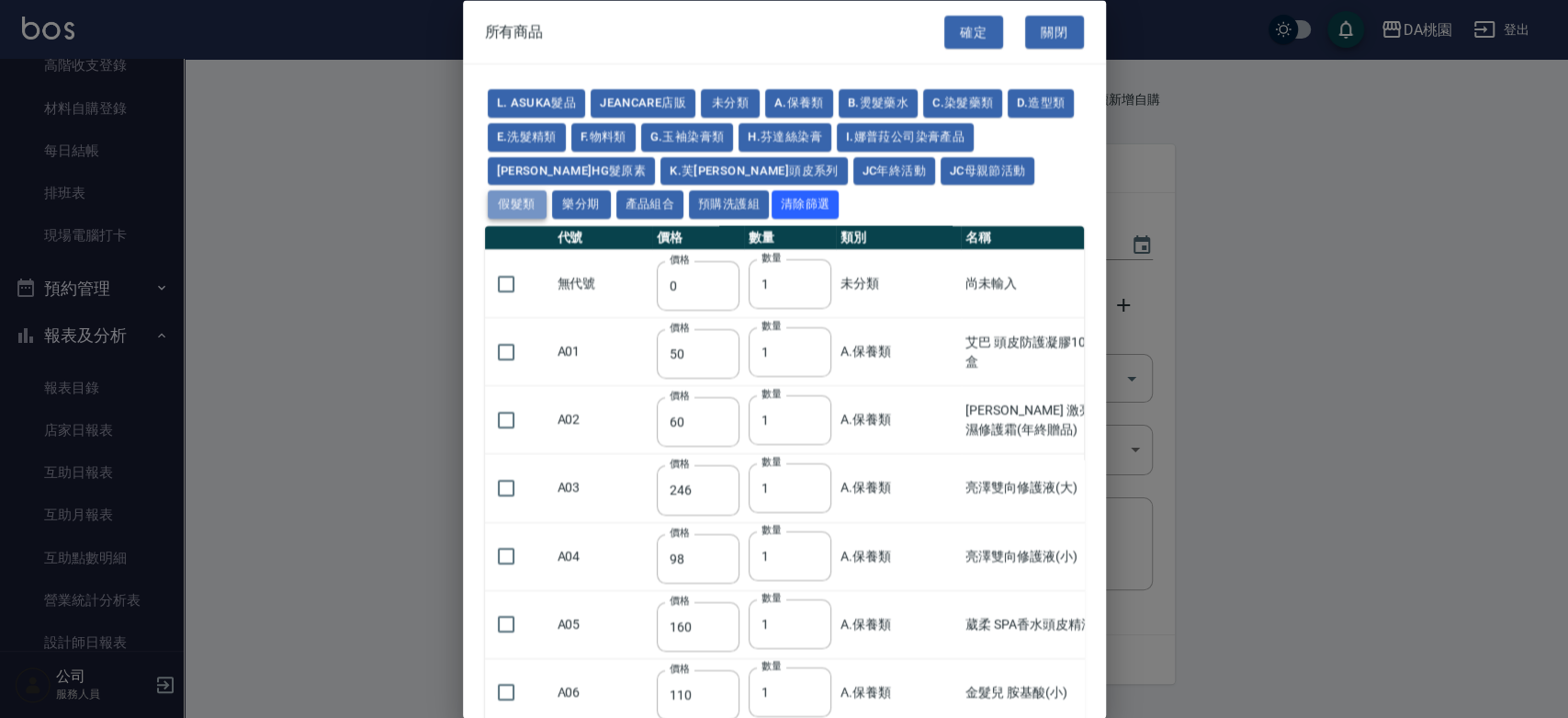
click at [547, 190] on button "假髮類" at bounding box center [516, 204] width 58 height 29
type input "62"
type input "64"
type input "350"
type input "800"
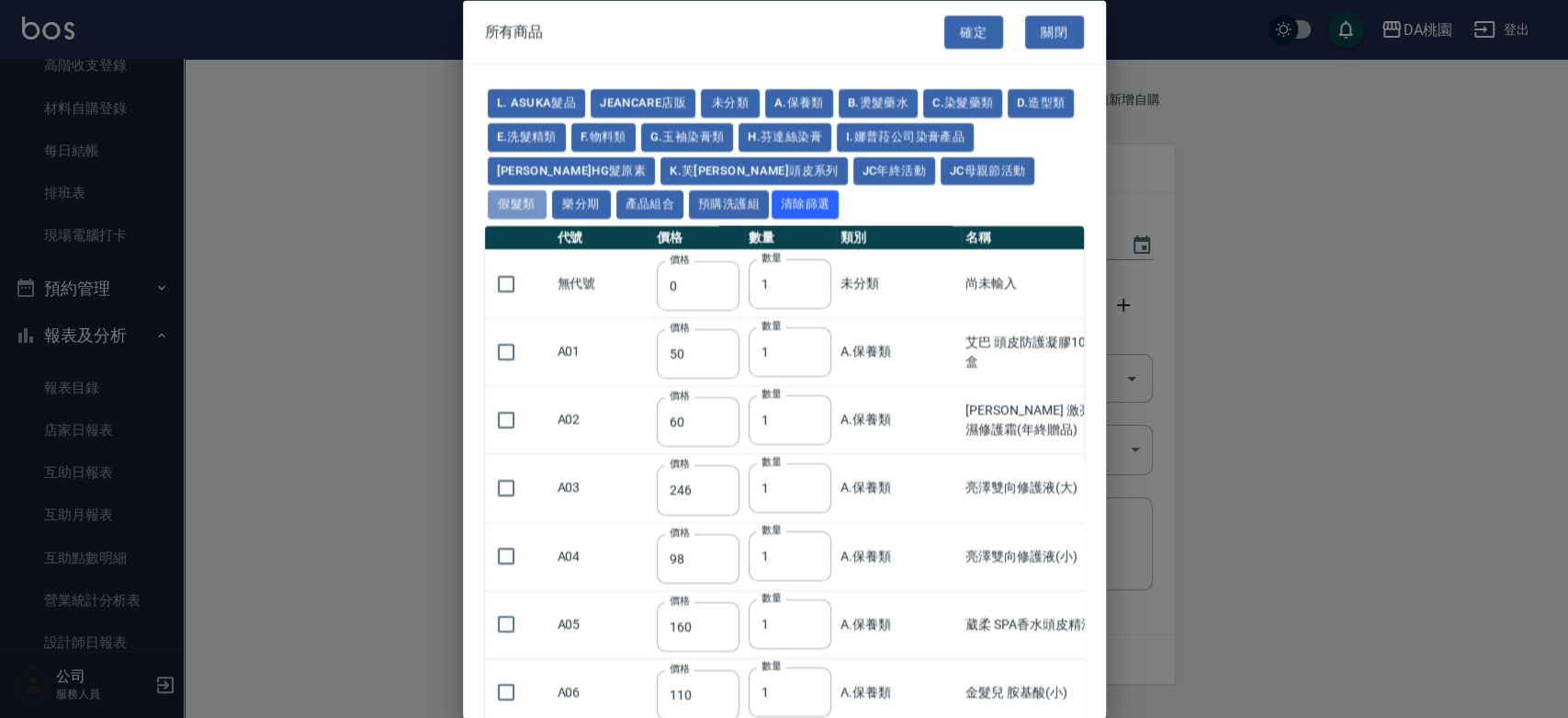
type input "80"
type input "350"
type input "25"
type input "400"
type input "100"
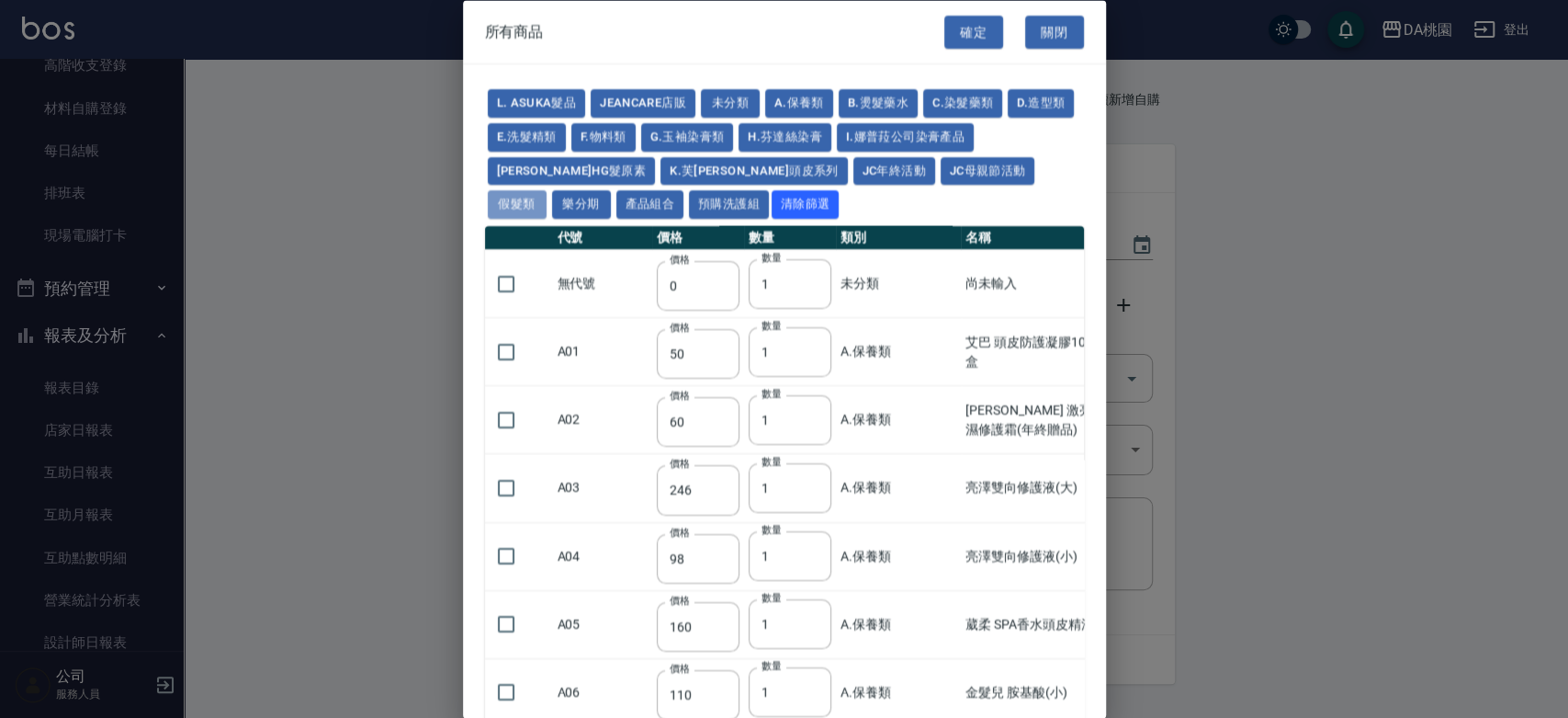
type input "100"
type input "880"
type input "930"
type input "980"
type input "1030"
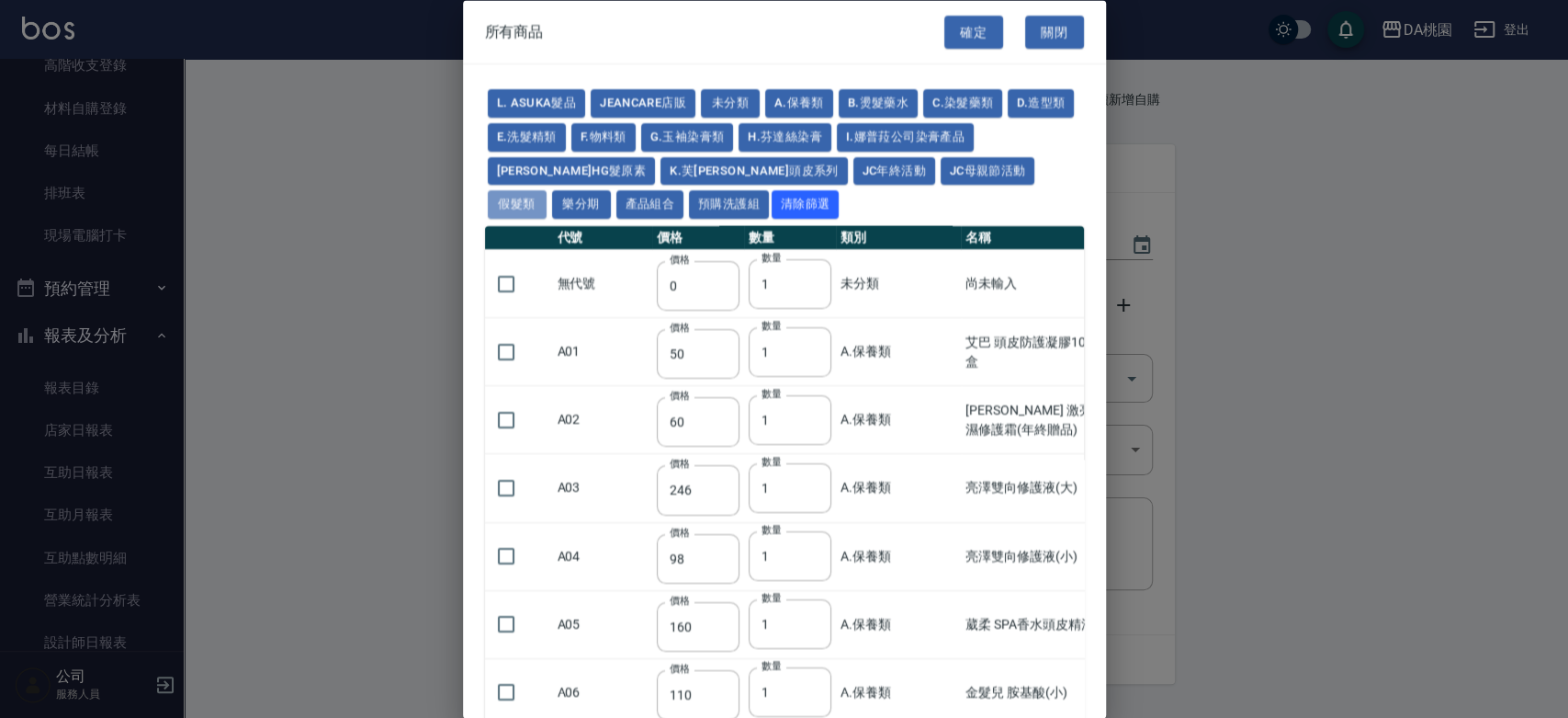
type input "1130"
type input "1230"
type input "1330"
type input "1780"
type input "1980"
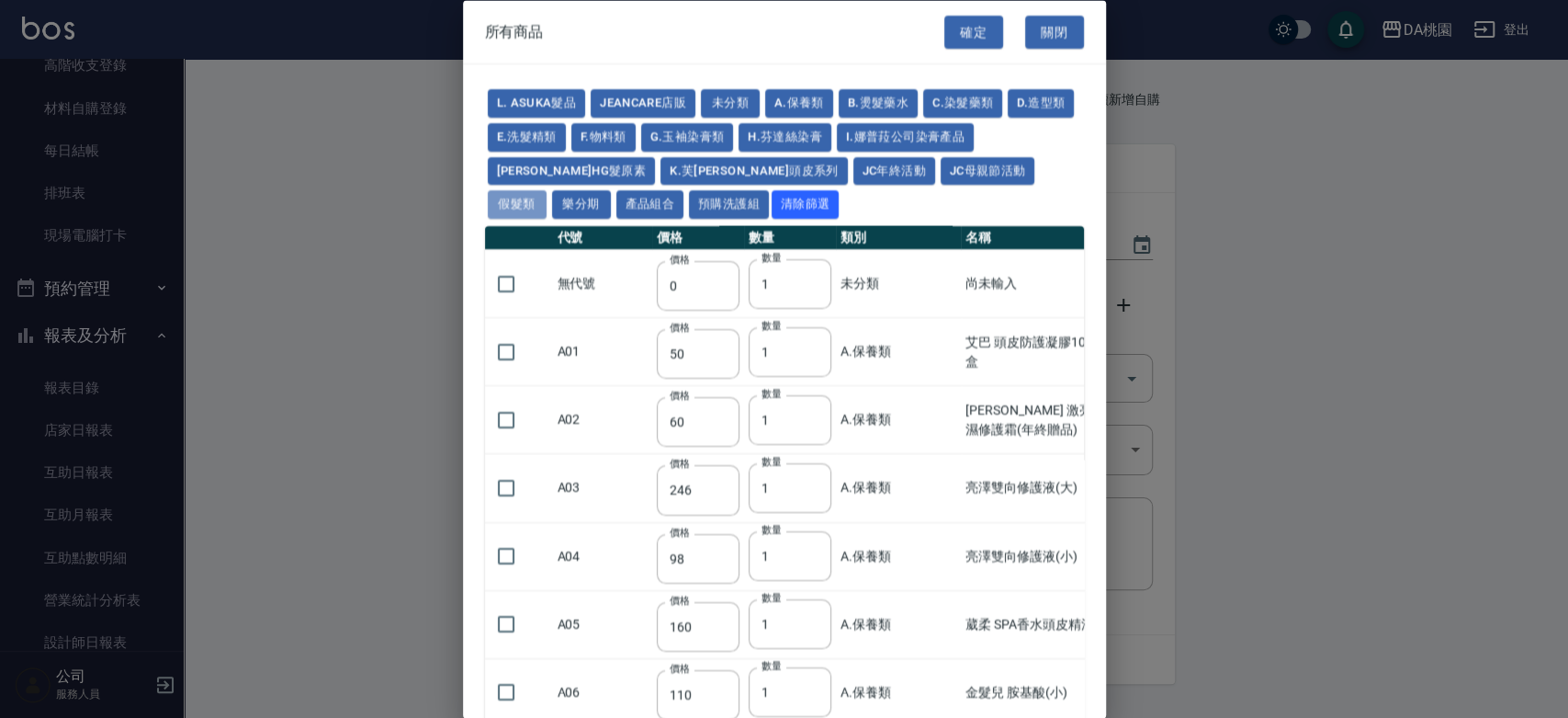
type input "2180"
type input "2380"
type input "2580"
type input "2780"
type input "2980"
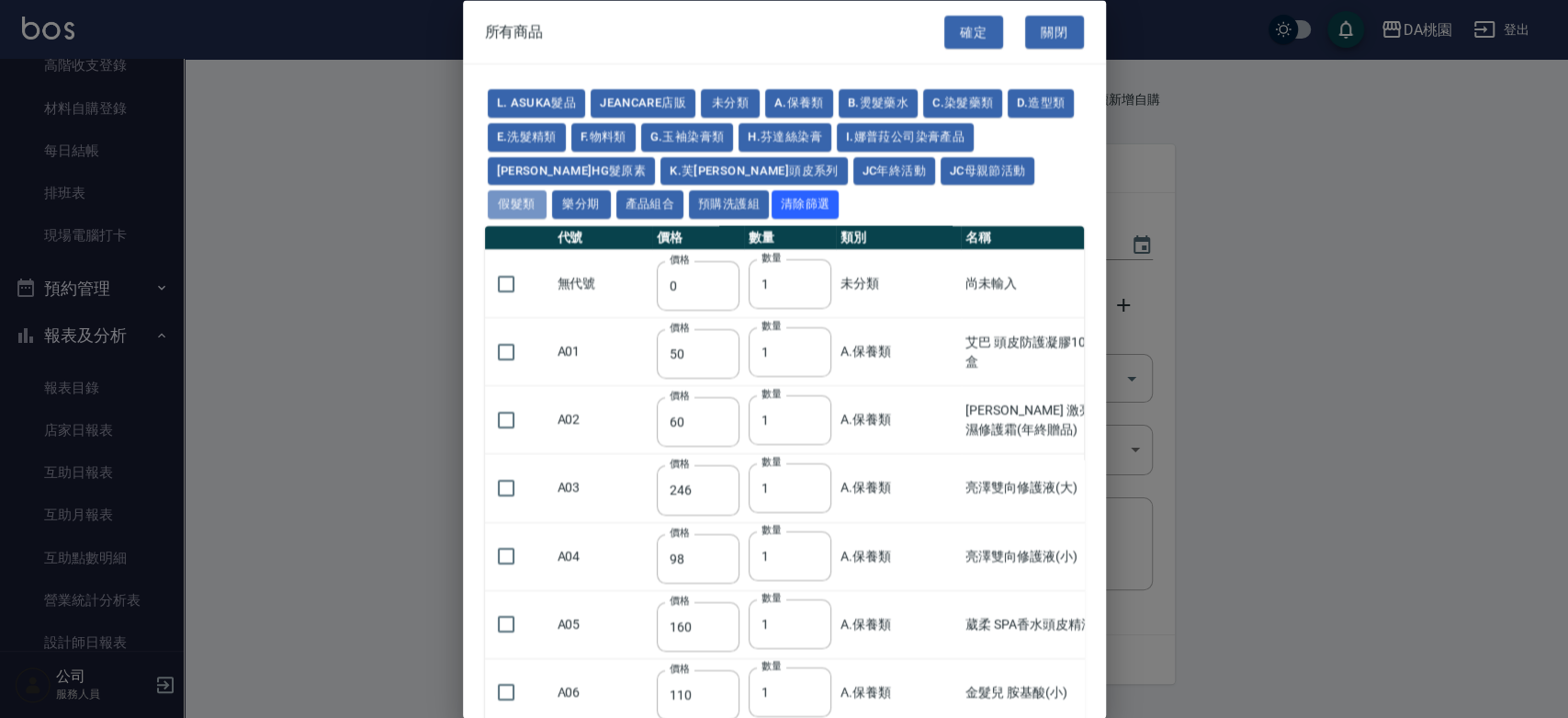
type input "1030"
type input "1080"
type input "1130"
type input "1230"
type input "1280"
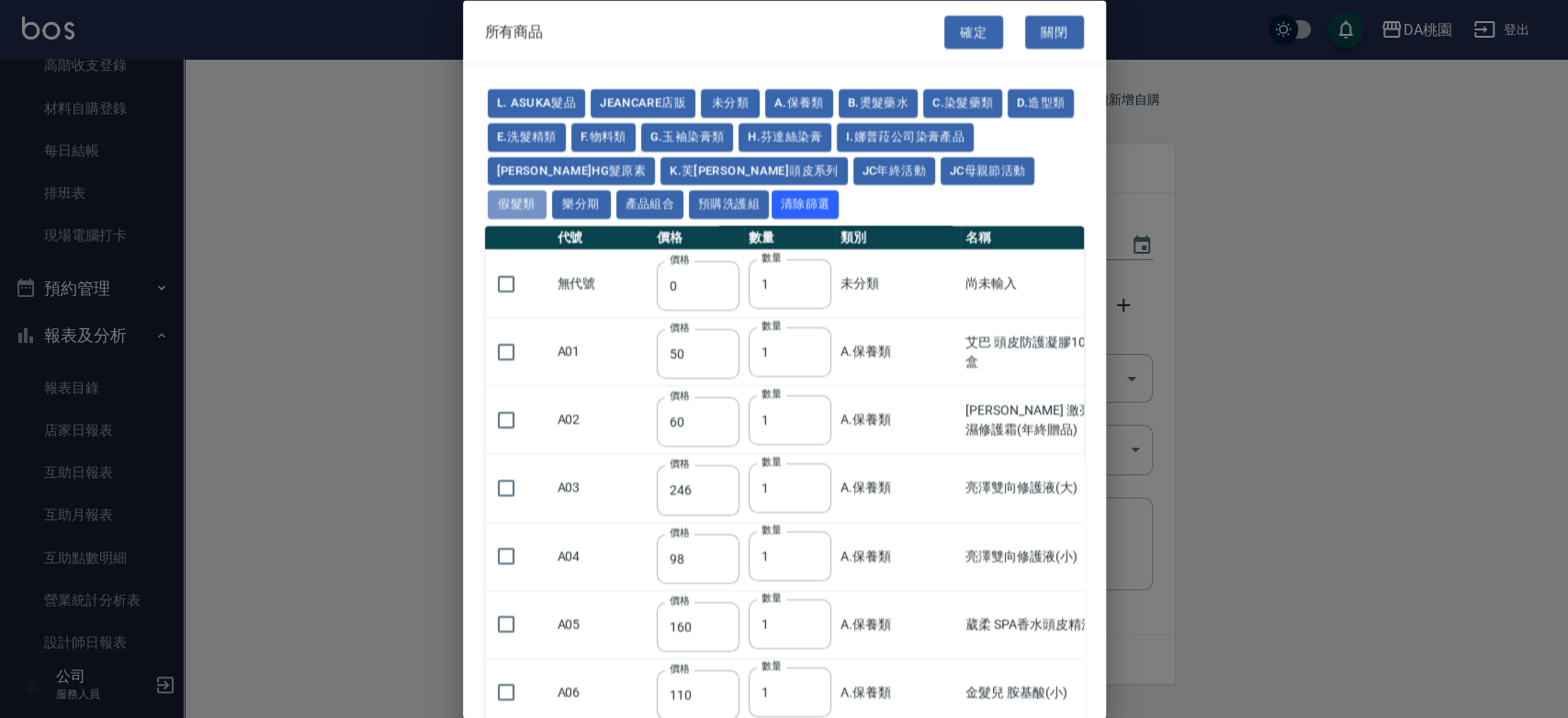
type input "1380"
type input "2180"
type input "2380"
type input "2580"
type input "2780"
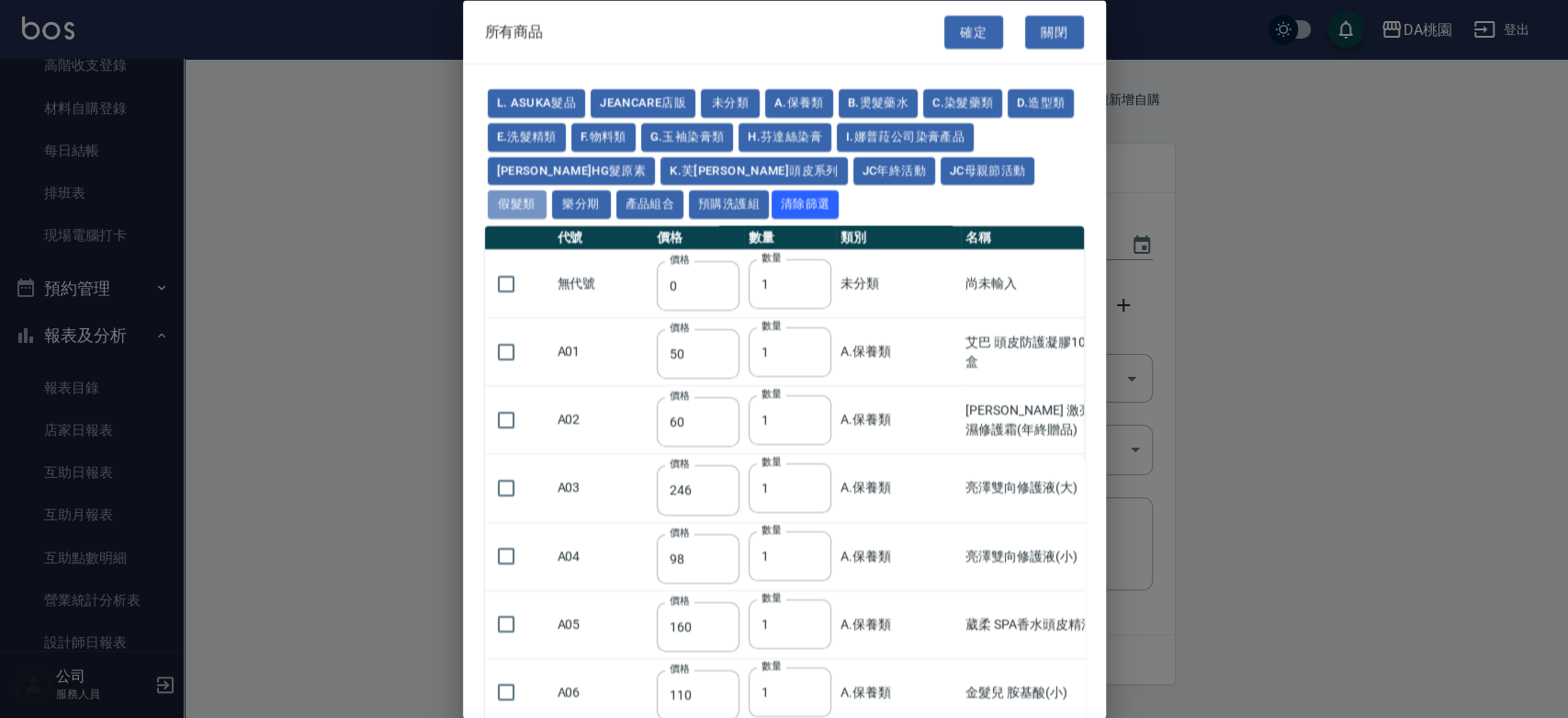
type input "2980"
type input "730"
type input "780"
type input "830"
type input "930"
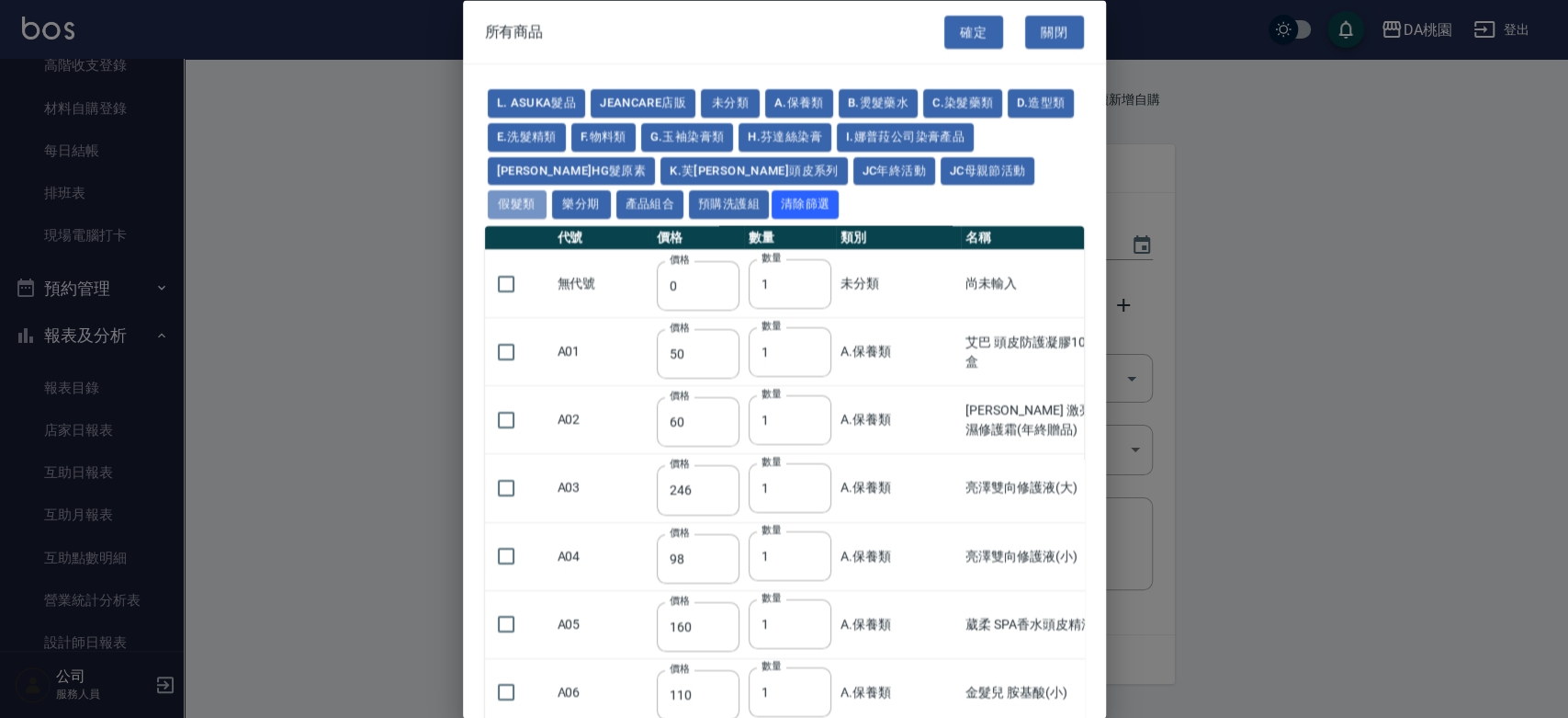
type input "980"
type input "560"
type input "775"
type input "580"
type input "2230"
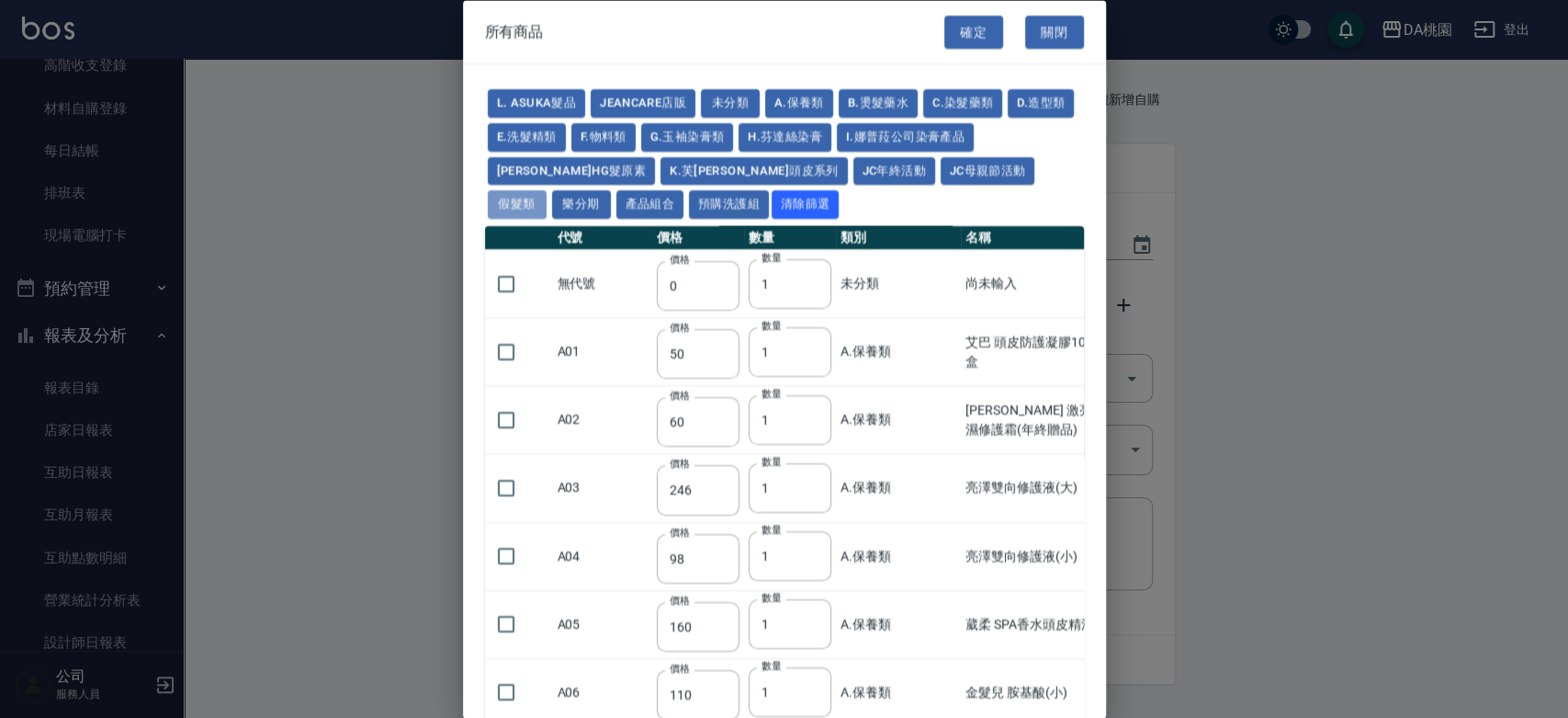
type input "1180"
type input "1030"
type input "1080"
type input "1130"
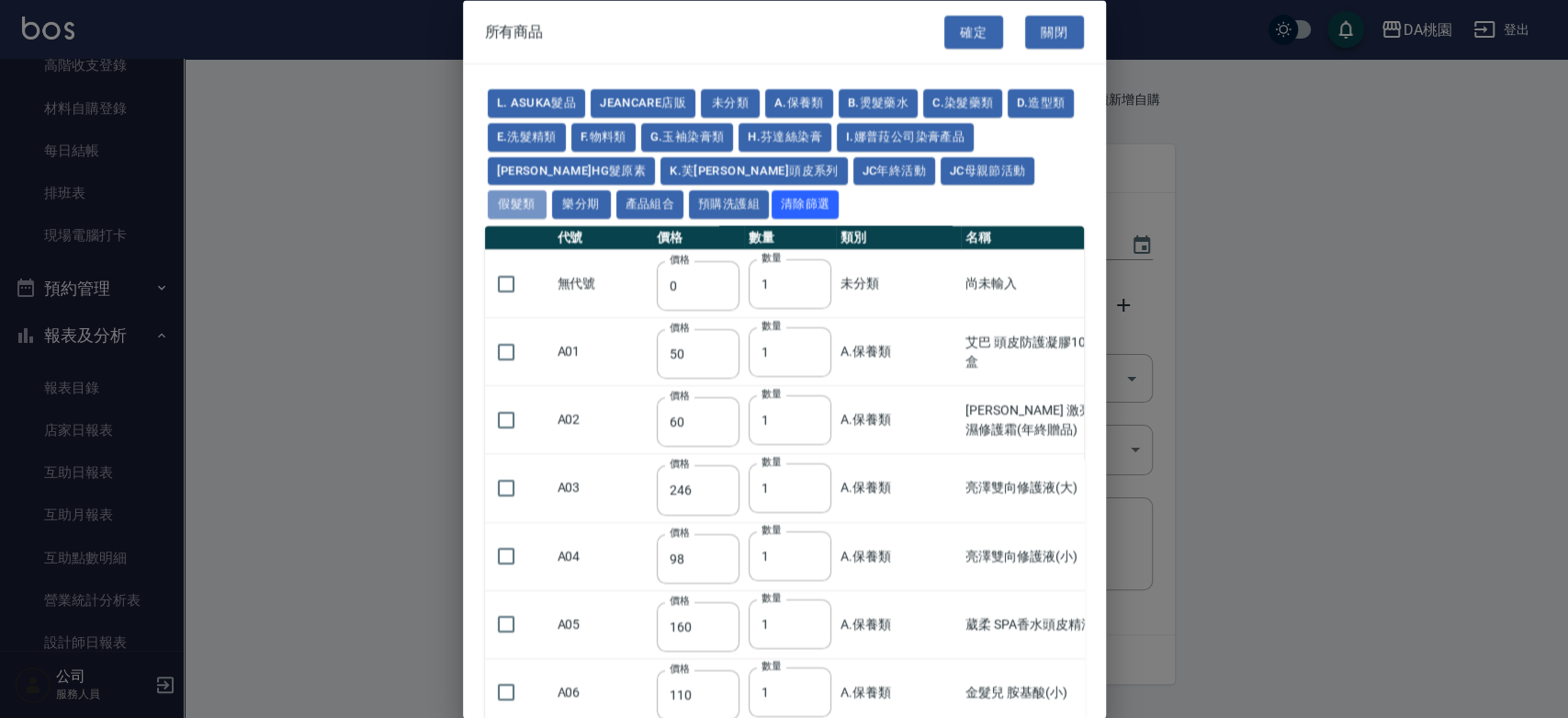
type input "1180"
type input "1230"
type input "2130"
type input "2330"
type input "2530"
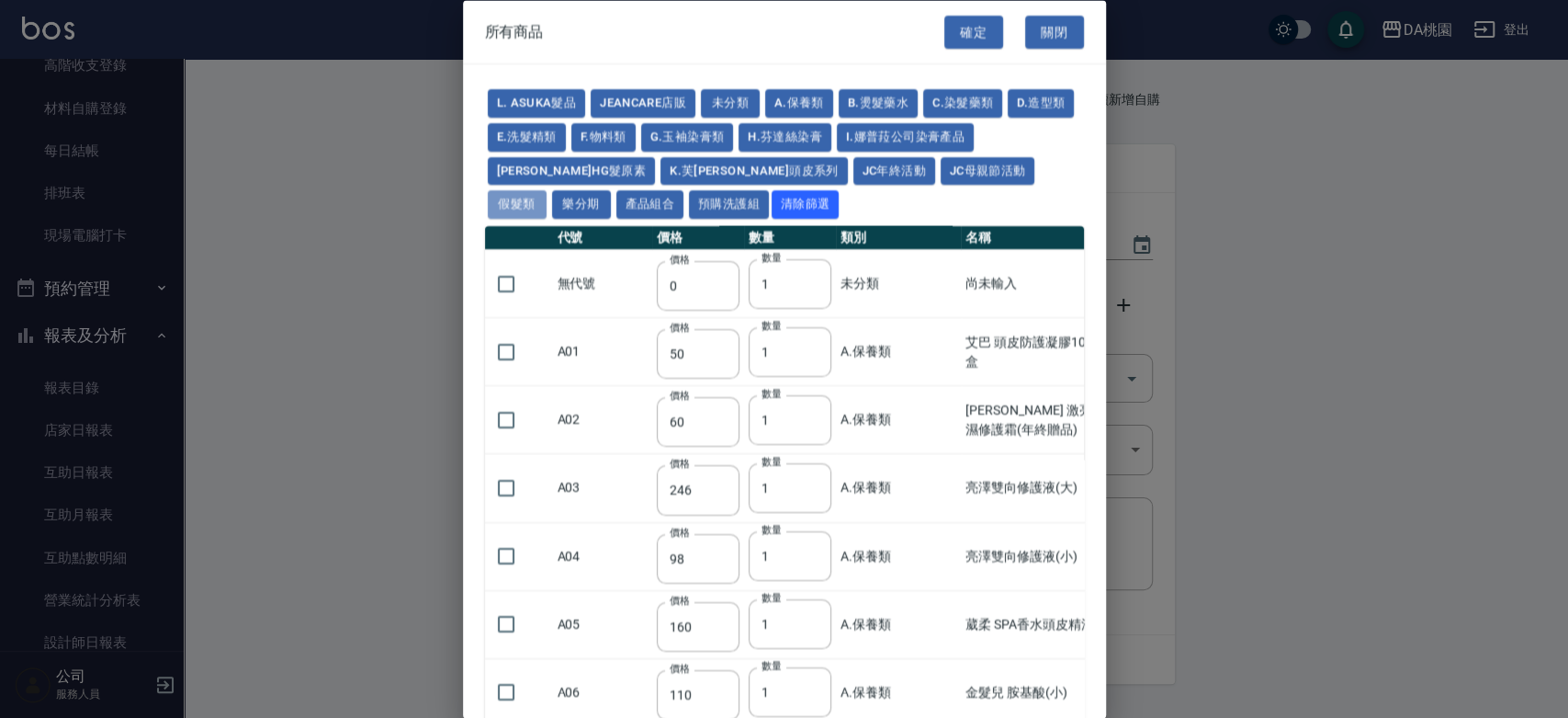
type input "930"
type input "170"
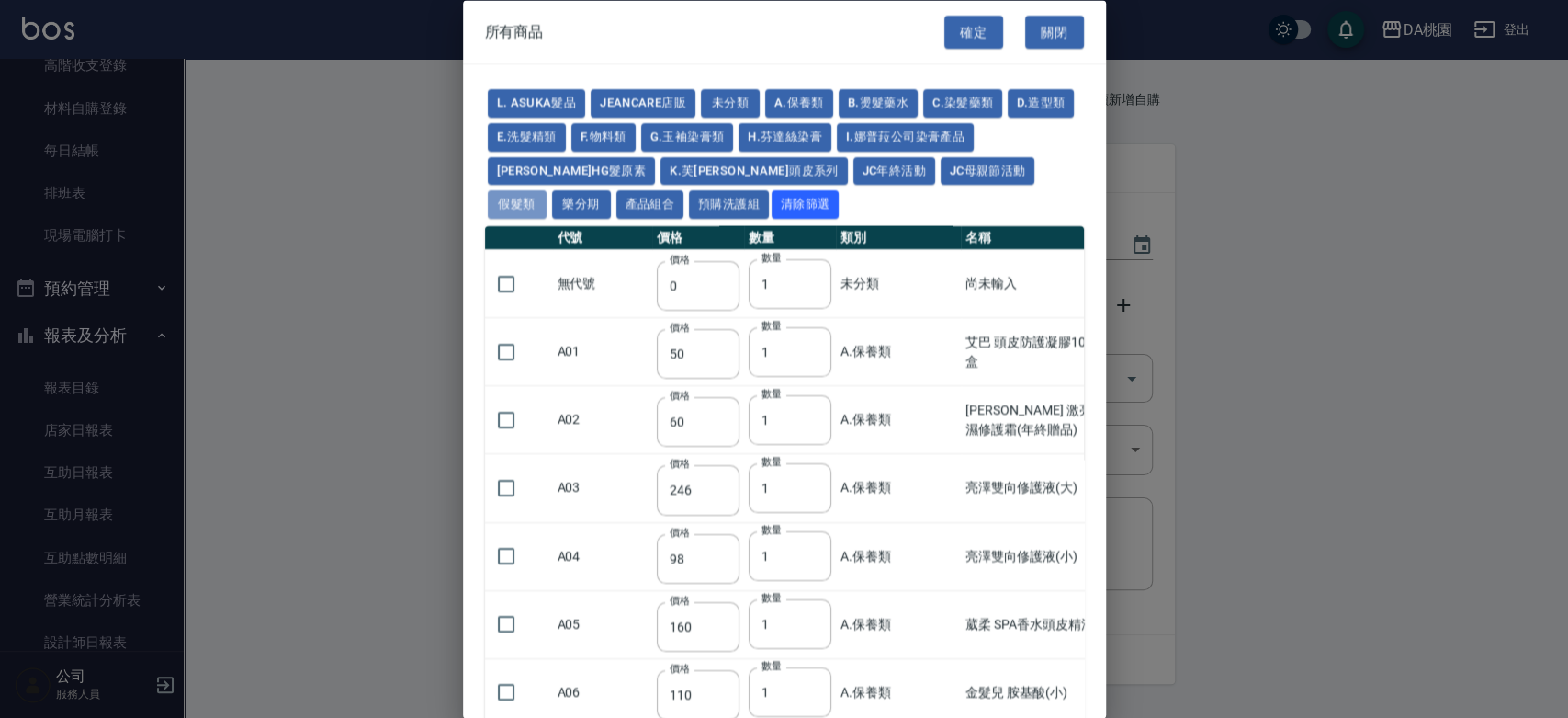
type input "1380"
type input "1530"
type input "1680"
type input "1830"
type input "1980"
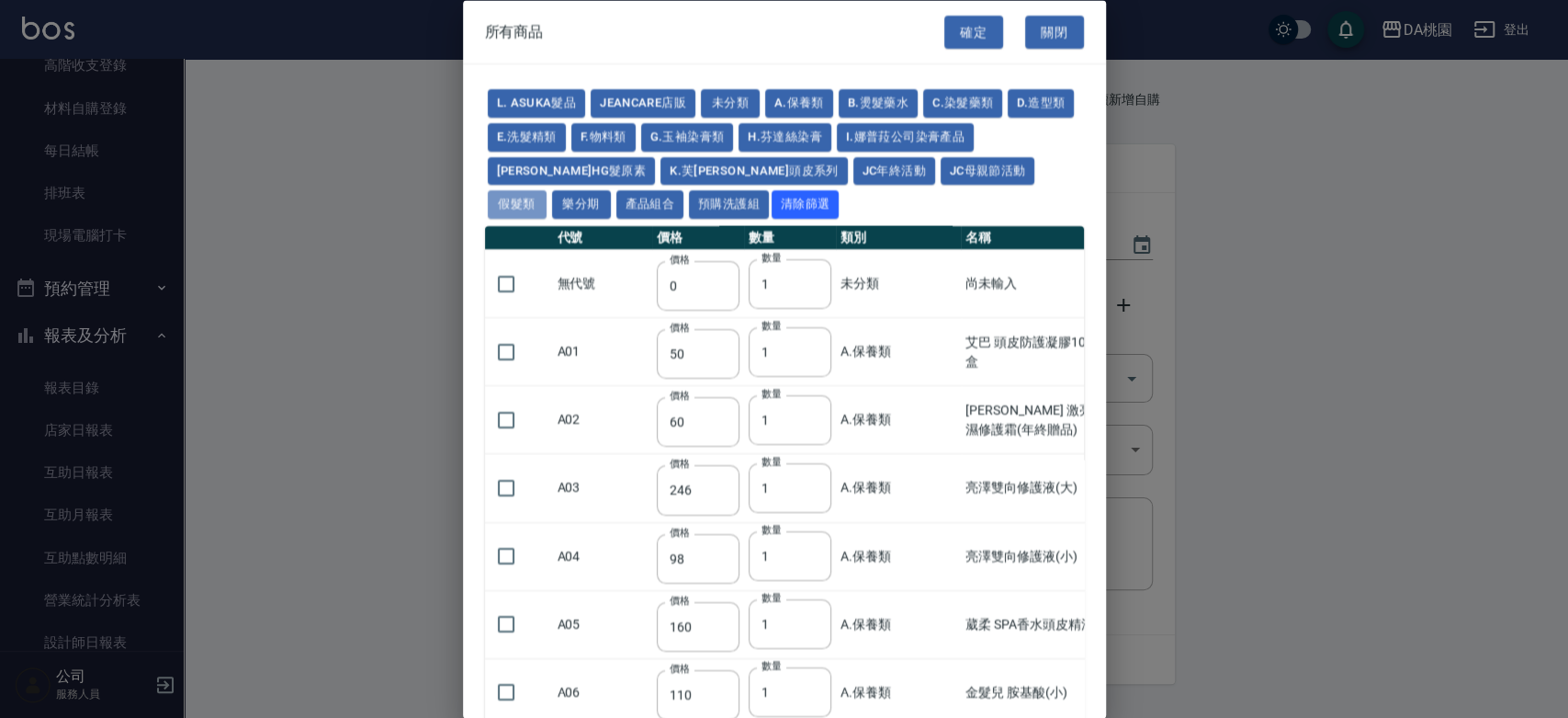
type input "2130"
type input "2780"
type input "1930"
type input "2730"
type input "2380"
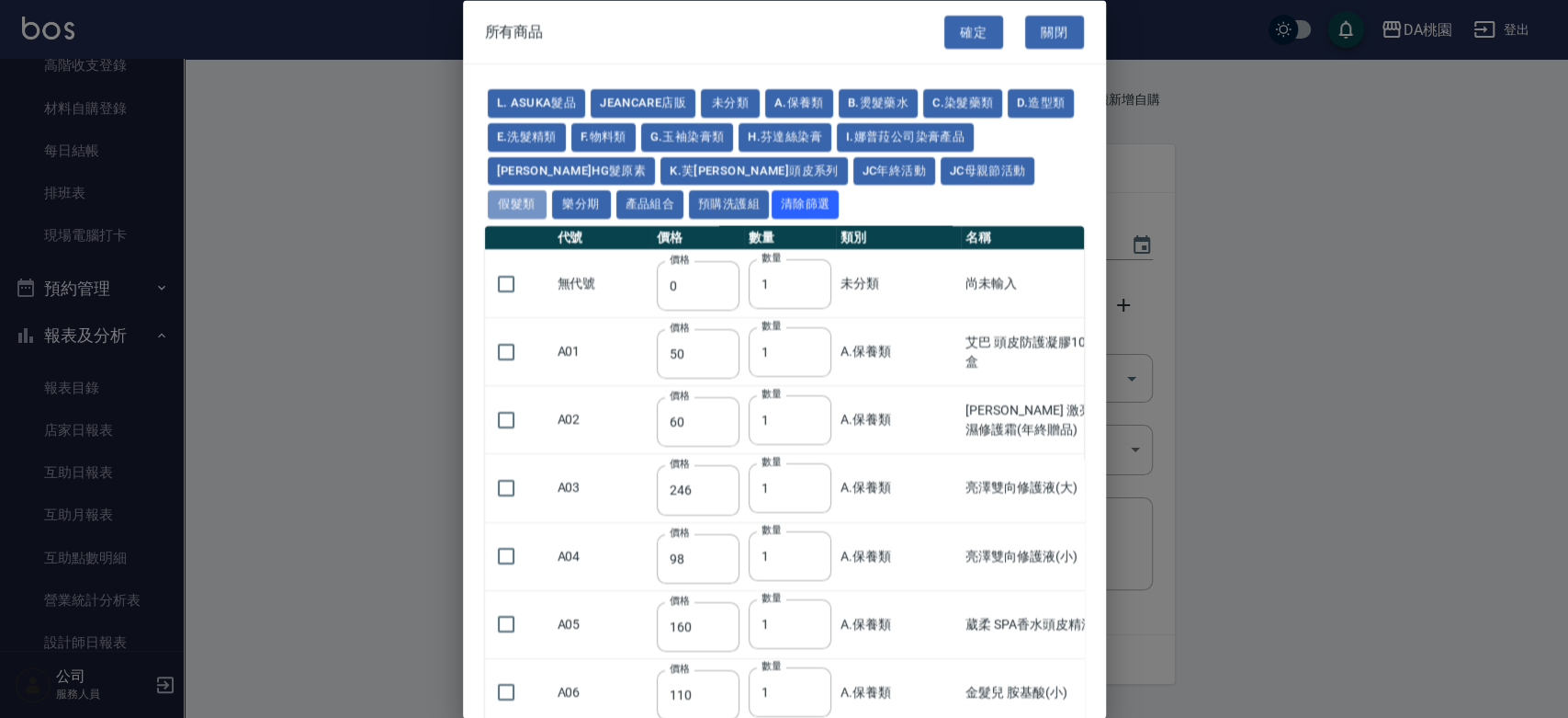
type input "2580"
type input "2780"
type input "2980"
type input "3180"
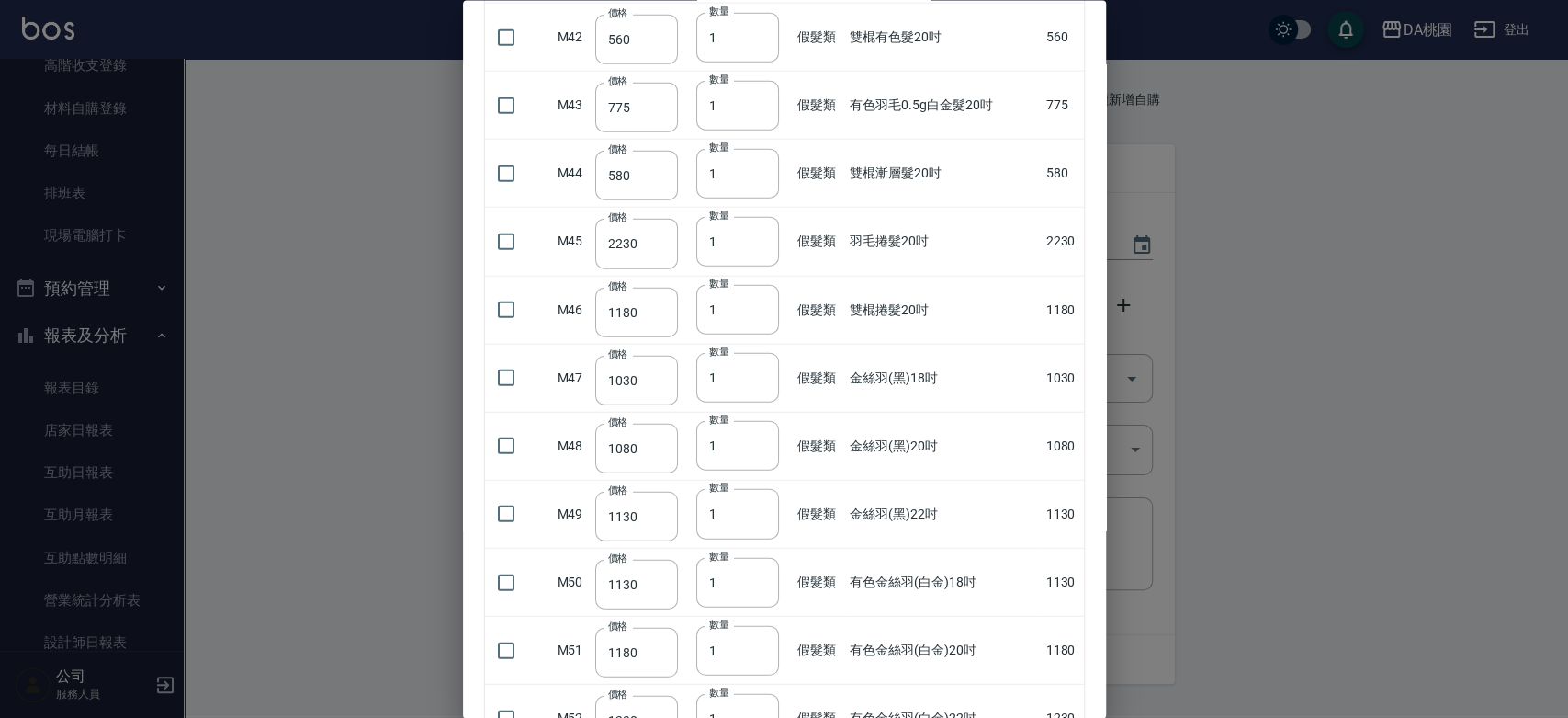
scroll to position [2961, 0]
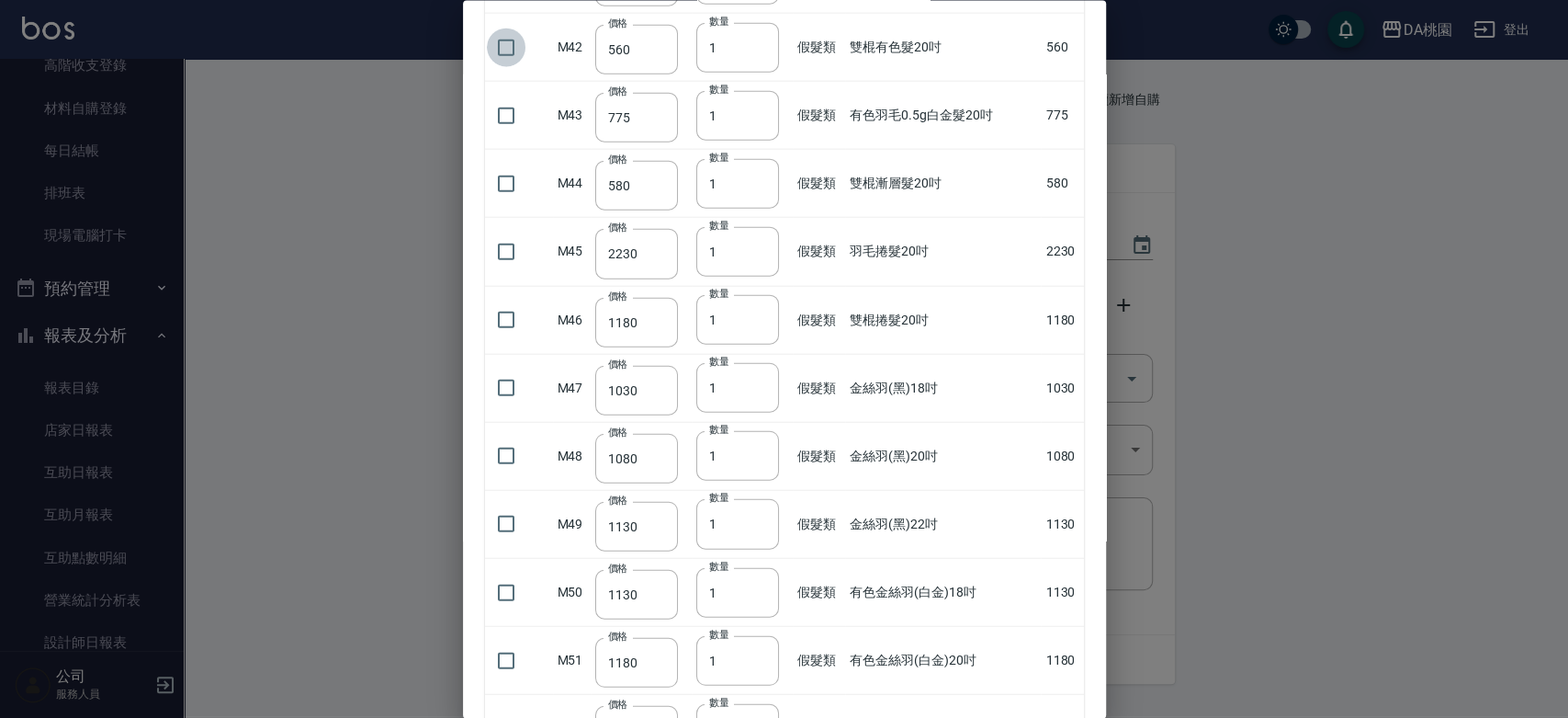
click at [511, 44] on input "checkbox" at bounding box center [506, 47] width 39 height 39
checkbox input "true"
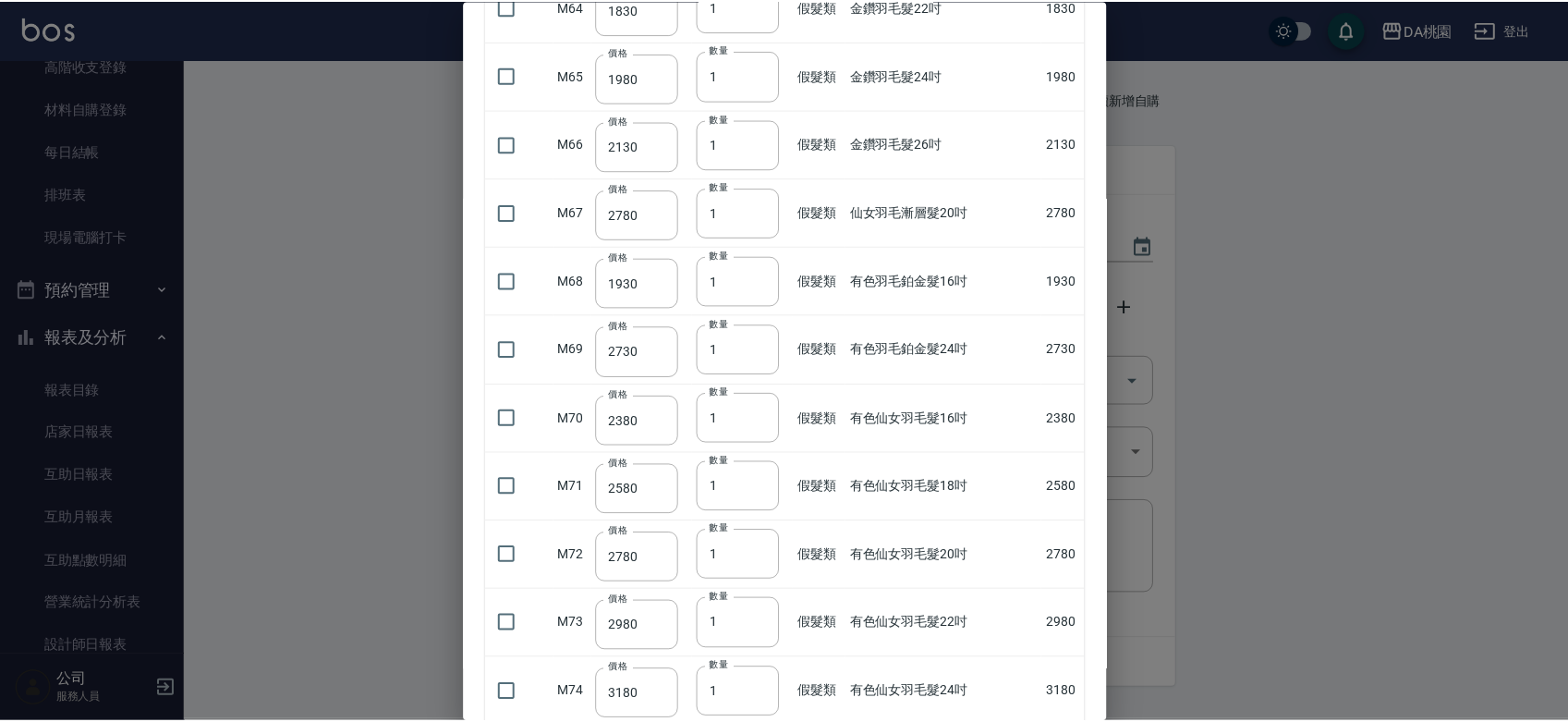
scroll to position [4636, 0]
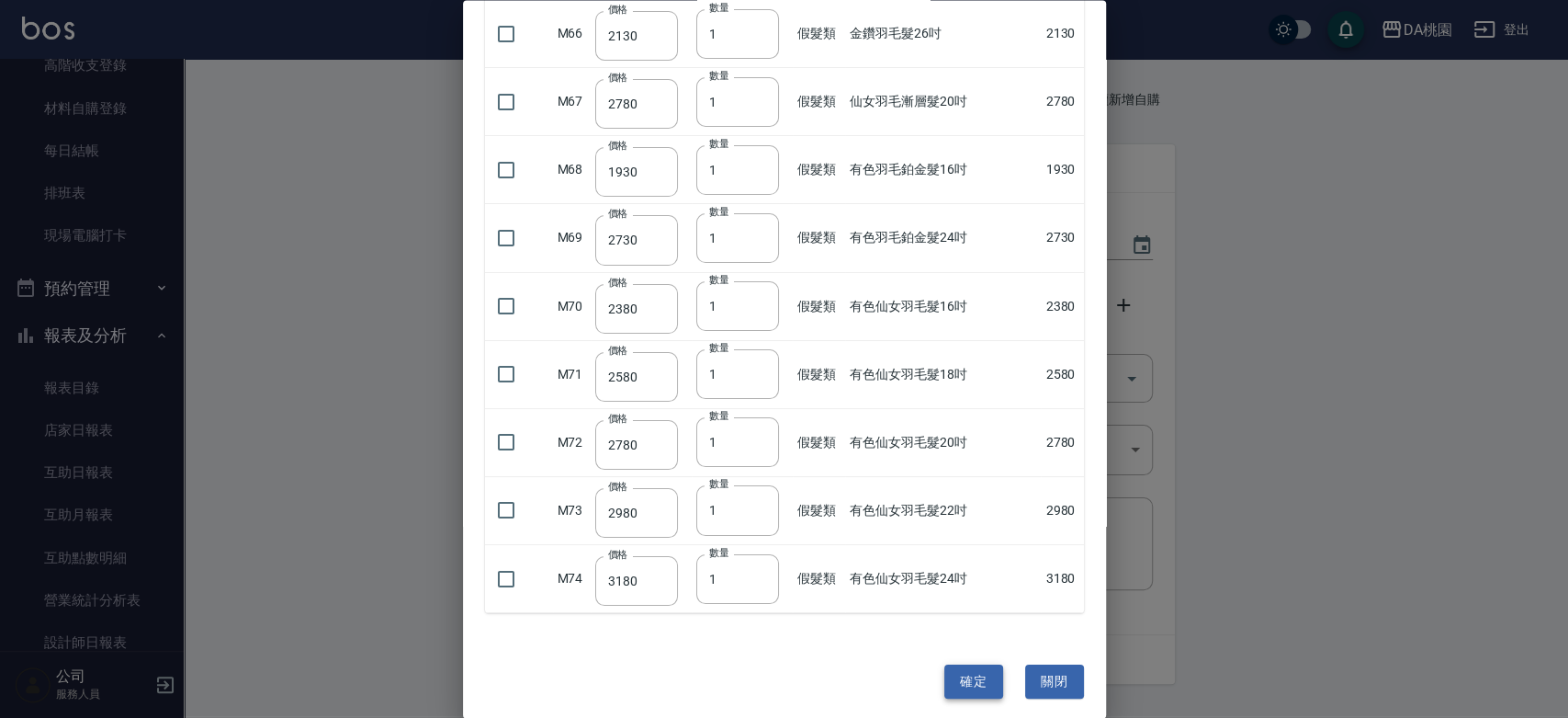
click at [962, 675] on button "確定" at bounding box center [973, 681] width 58 height 34
type input "雙棍有色髮20吋"
type input "560"
type input "1"
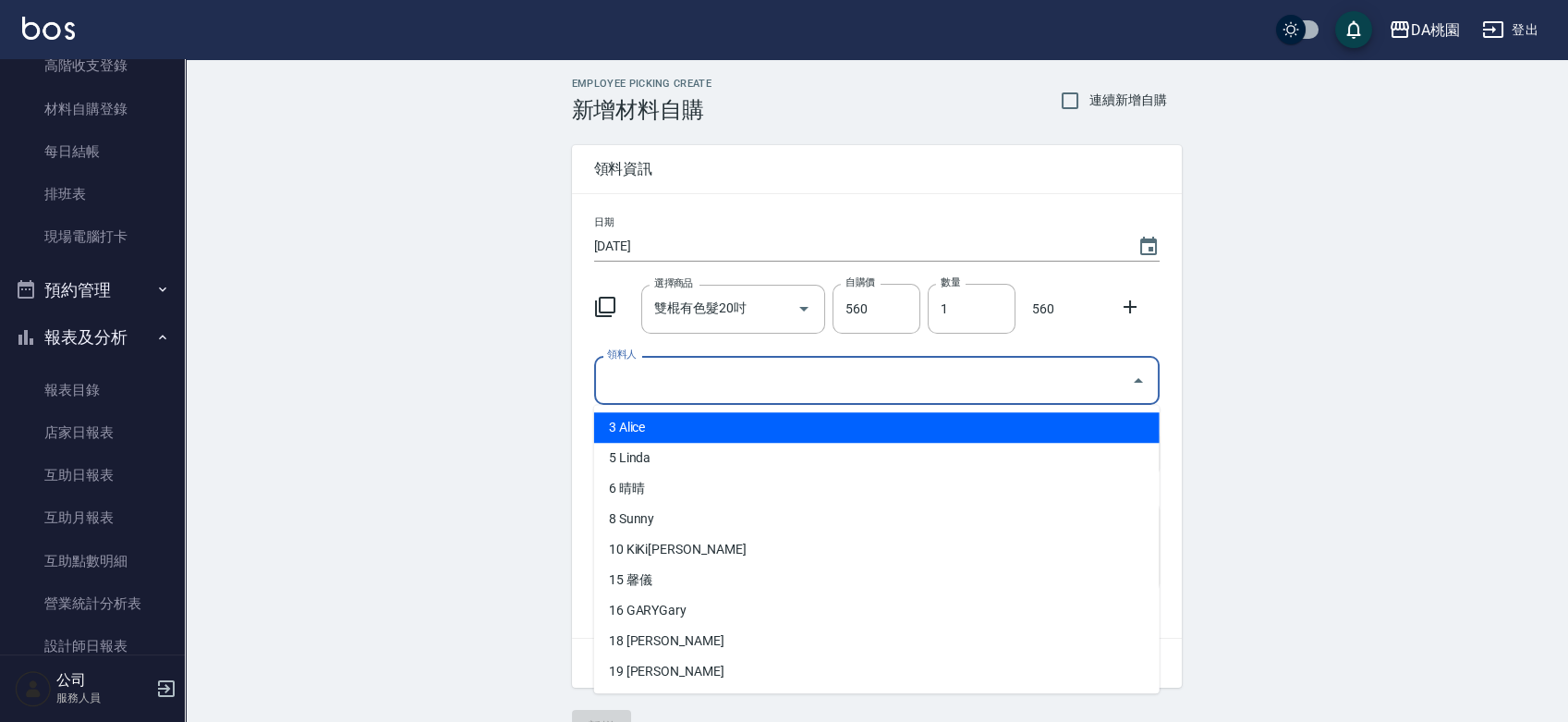
click at [713, 387] on input "領料人" at bounding box center [863, 380] width 521 height 33
click at [698, 423] on li "3 Alice" at bounding box center [877, 427] width 566 height 31
type input "Alice"
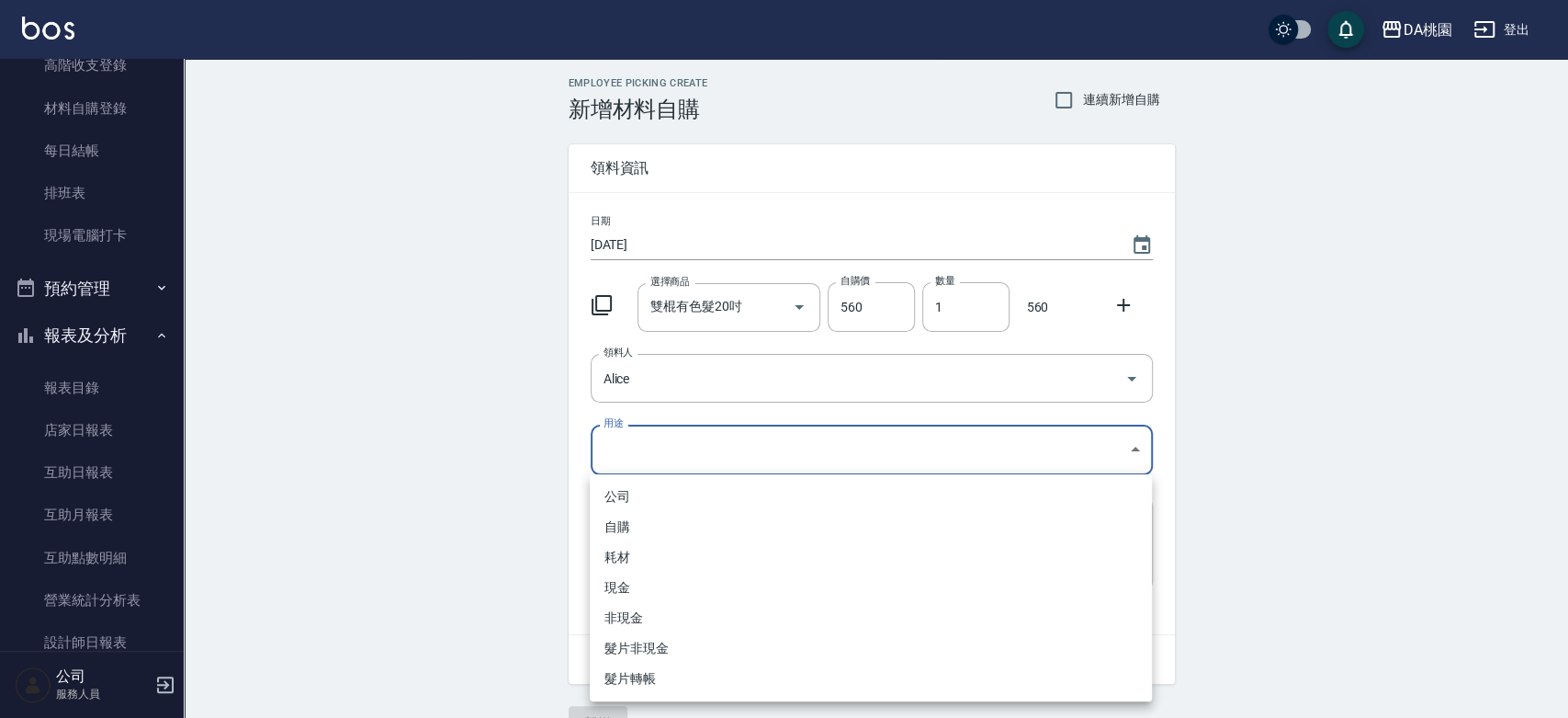
click at [686, 450] on body "DA桃園 登出 櫃檯作業 打帳單 帳單列表 現金收支登錄 高階收支登錄 材料自購登錄 每日結帳 排班表 現場電腦打卡 預約管理 預約管理 單日預約紀錄 單週預…" at bounding box center [784, 378] width 1568 height 757
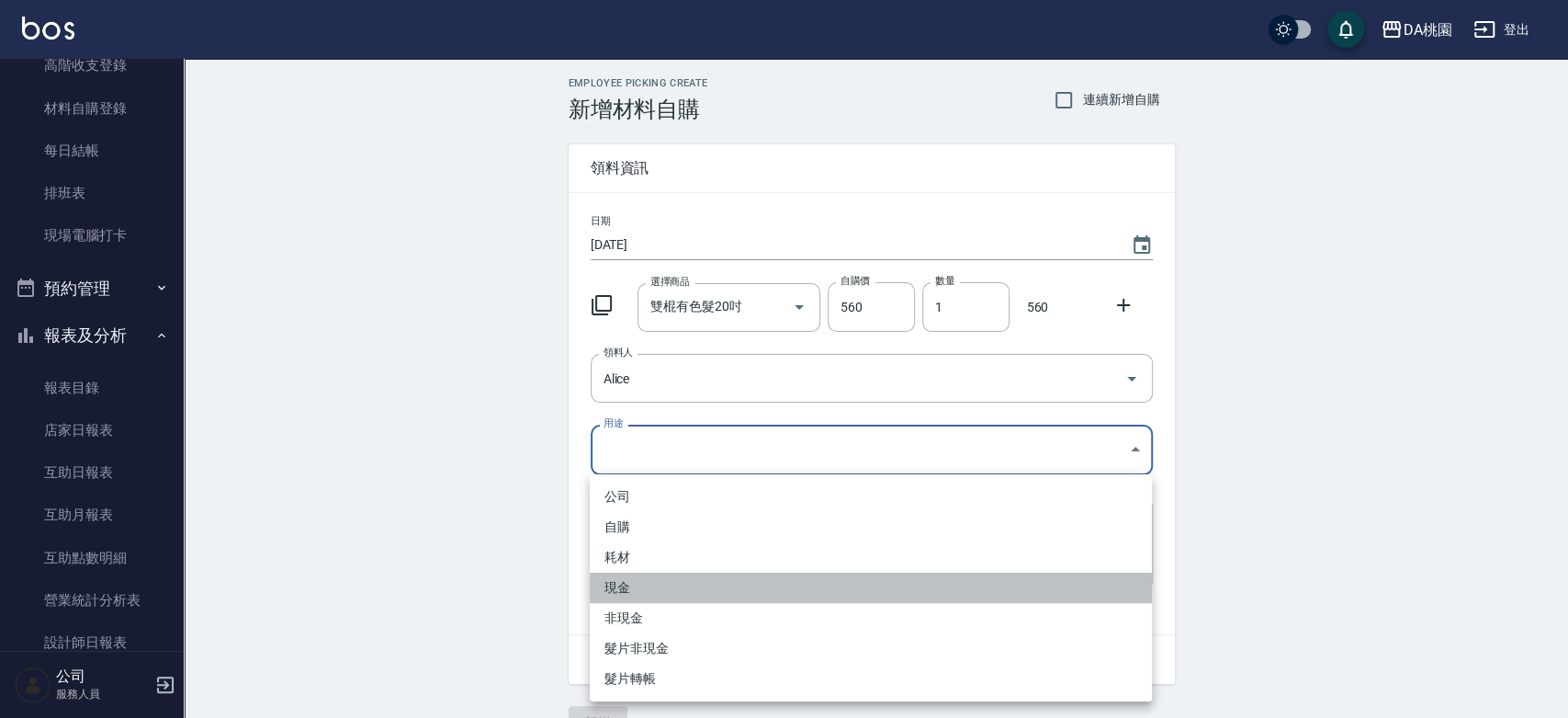
click at [636, 581] on li "現金" at bounding box center [871, 587] width 563 height 31
type input "現金"
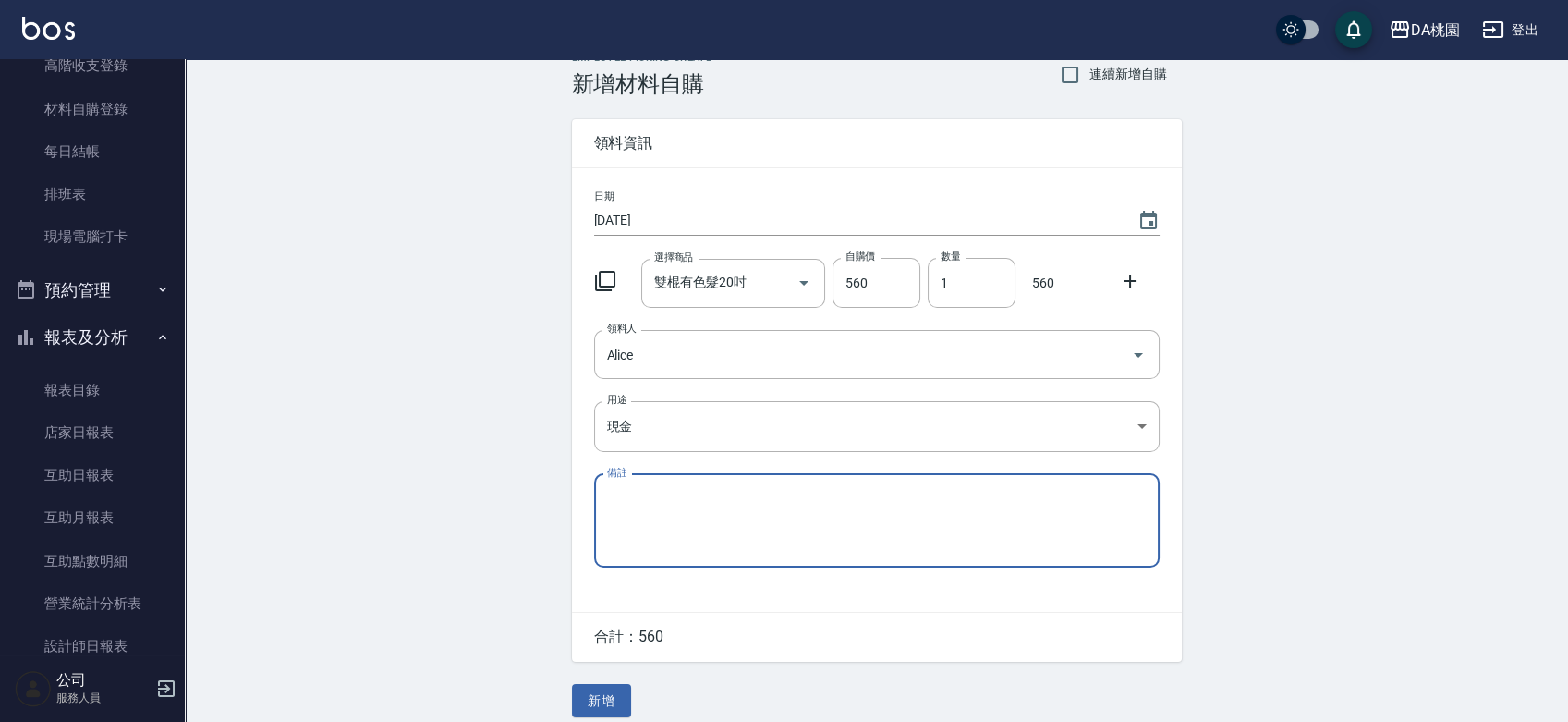
scroll to position [41, 0]
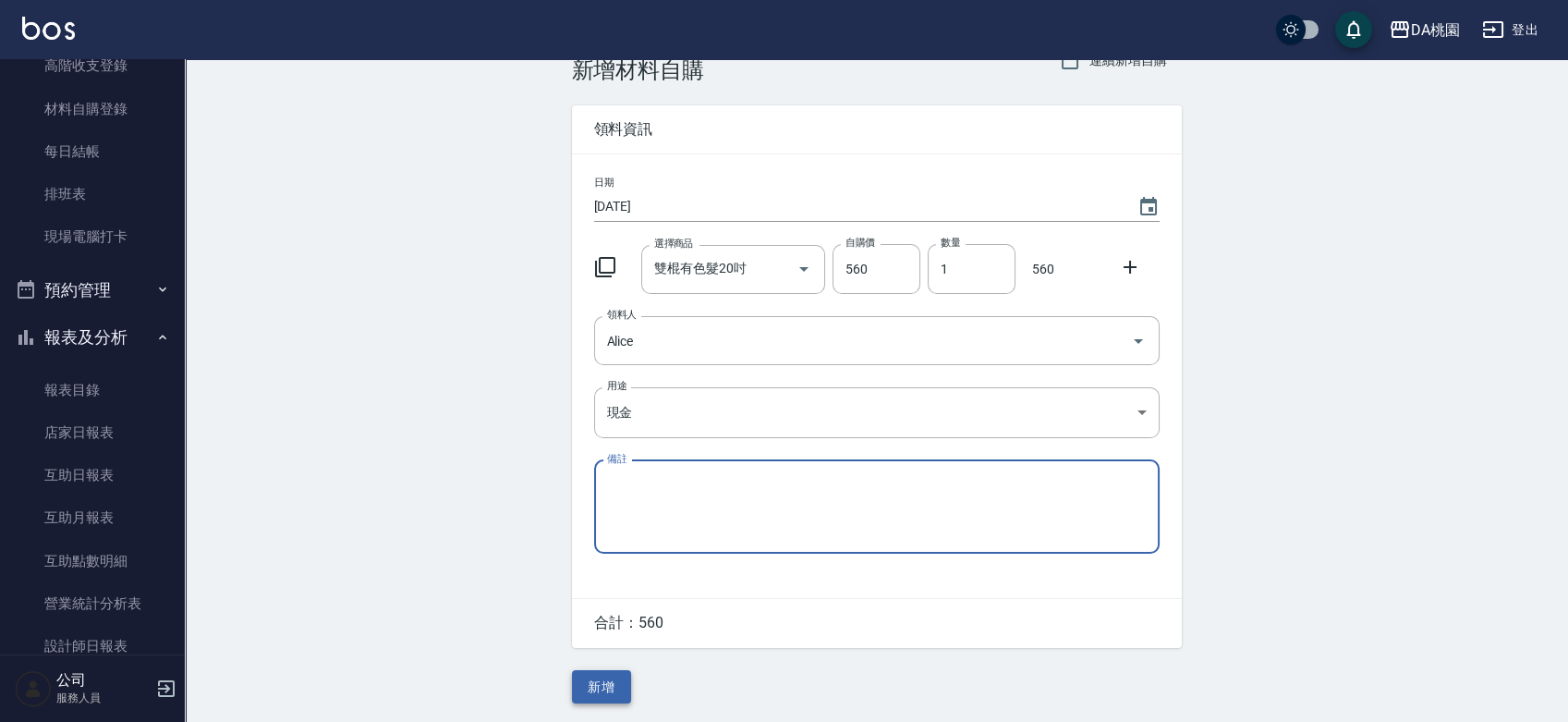
click at [597, 683] on button "新增" at bounding box center [601, 687] width 59 height 35
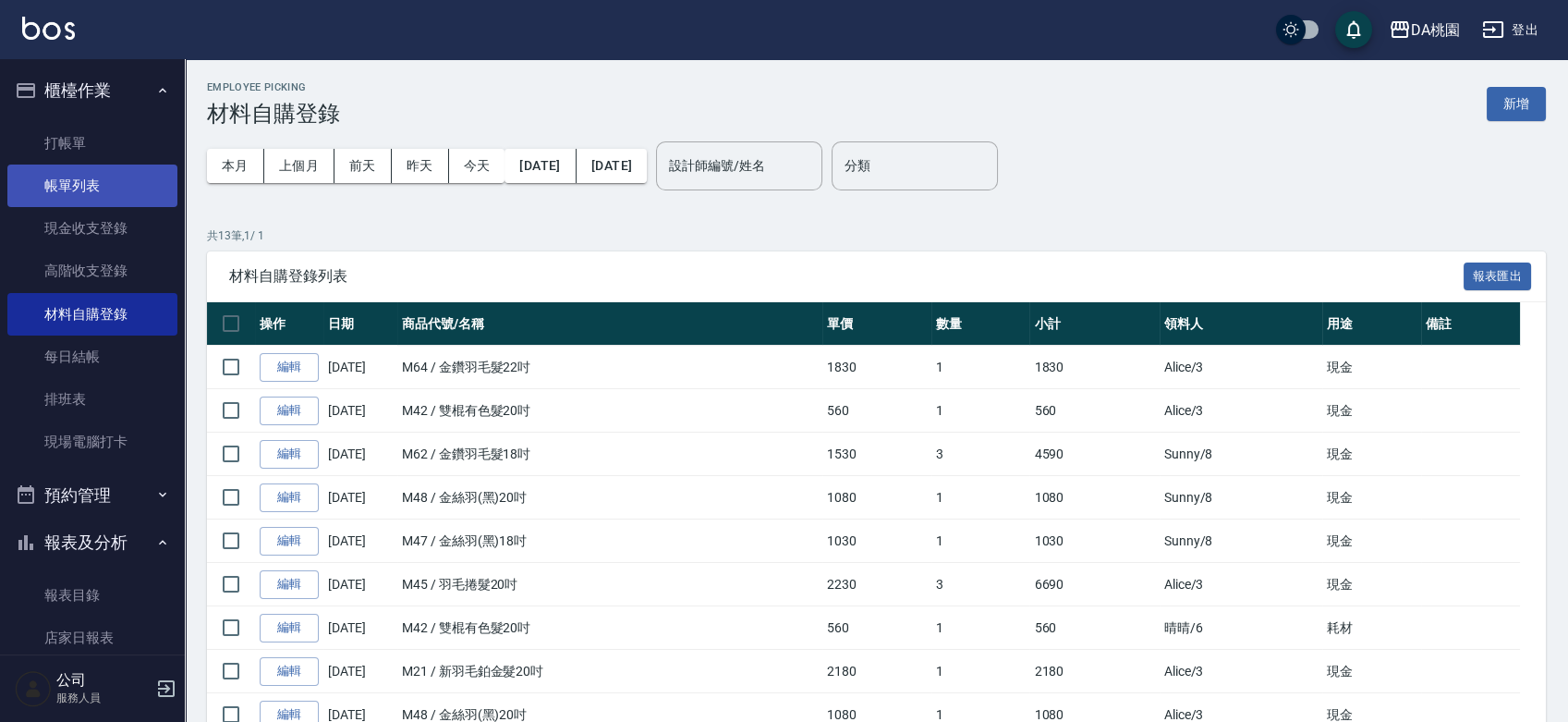
click at [79, 184] on link "帳單列表" at bounding box center [92, 186] width 170 height 43
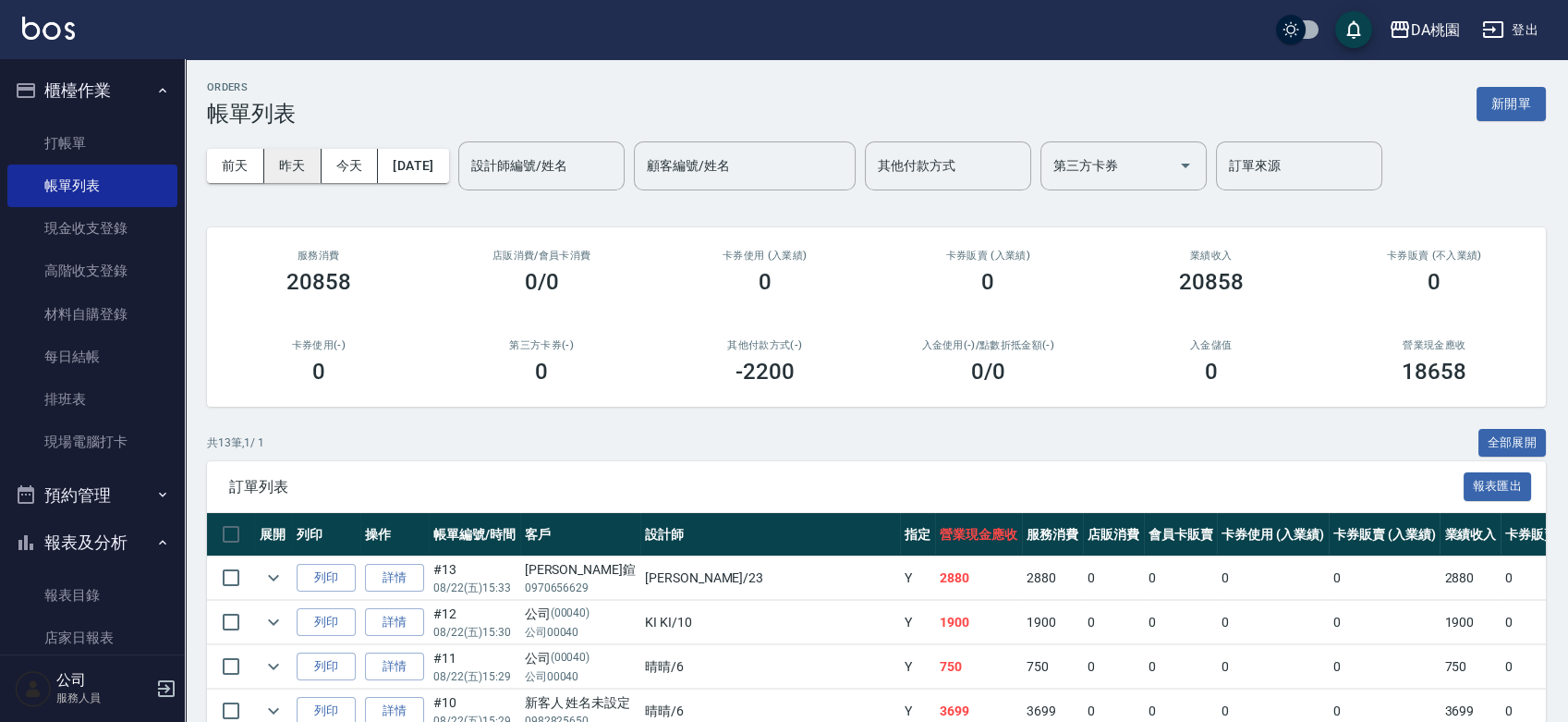
click at [283, 175] on button "昨天" at bounding box center [292, 165] width 57 height 35
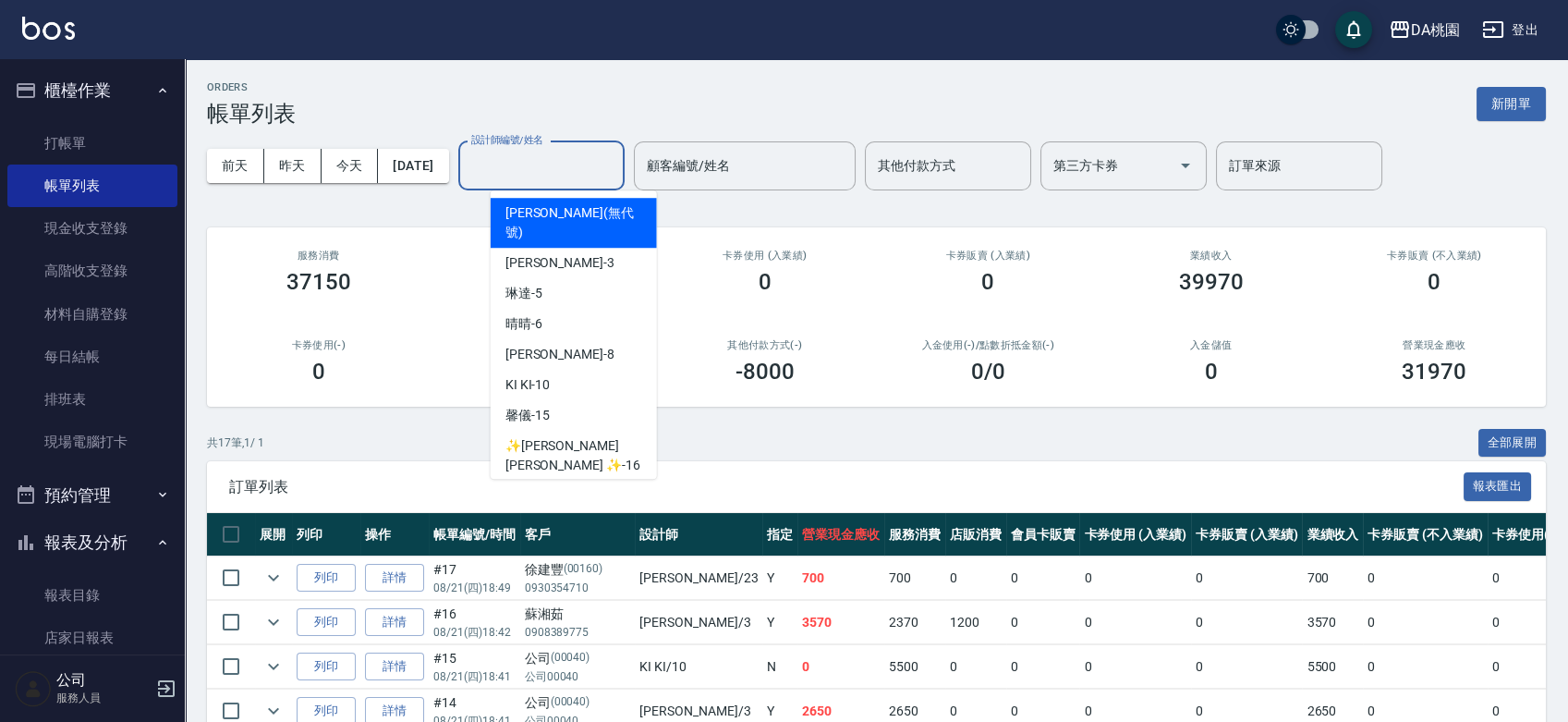
click at [544, 174] on input "設計師編號/姓名" at bounding box center [542, 165] width 149 height 33
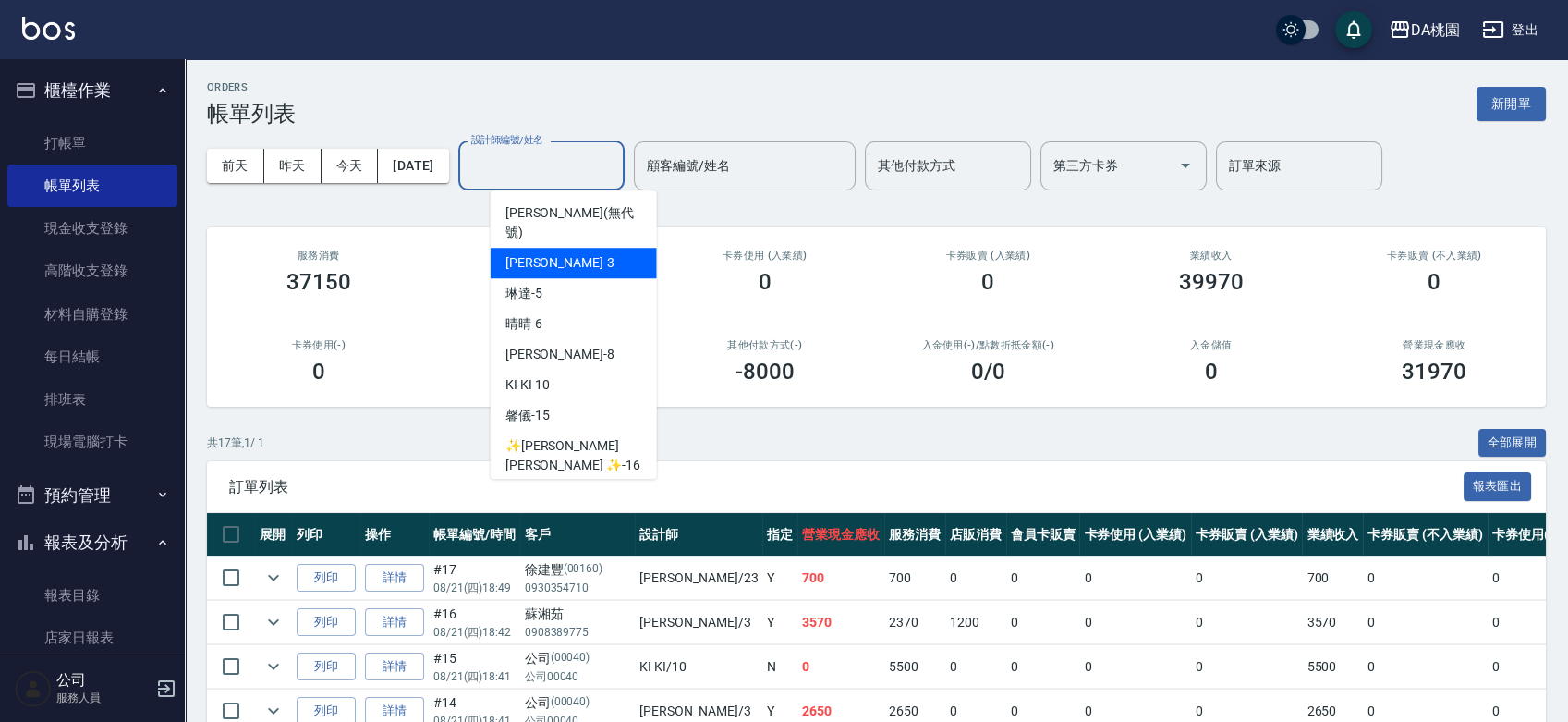
click at [569, 248] on div "愛莉絲 -3" at bounding box center [573, 262] width 166 height 31
type input "愛莉絲-3"
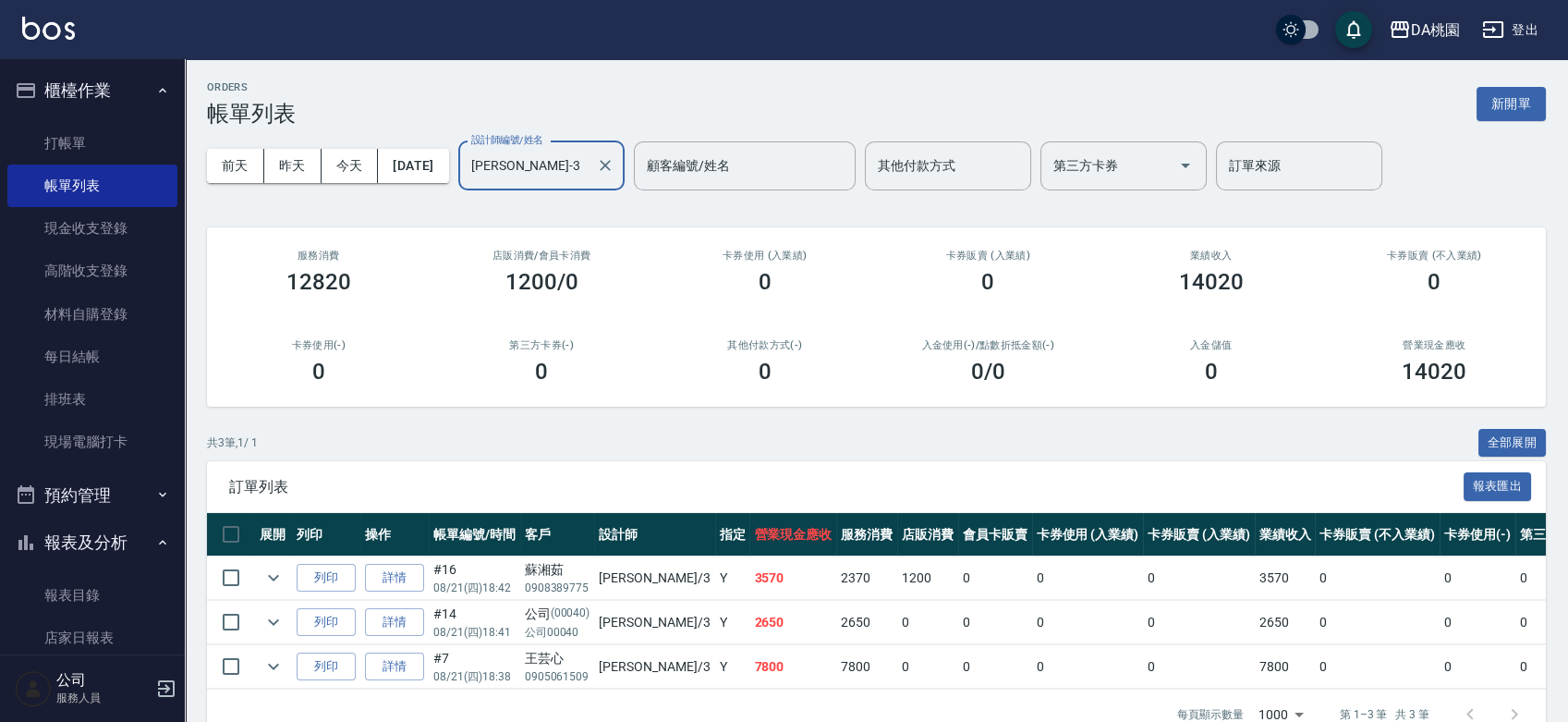
scroll to position [53, 0]
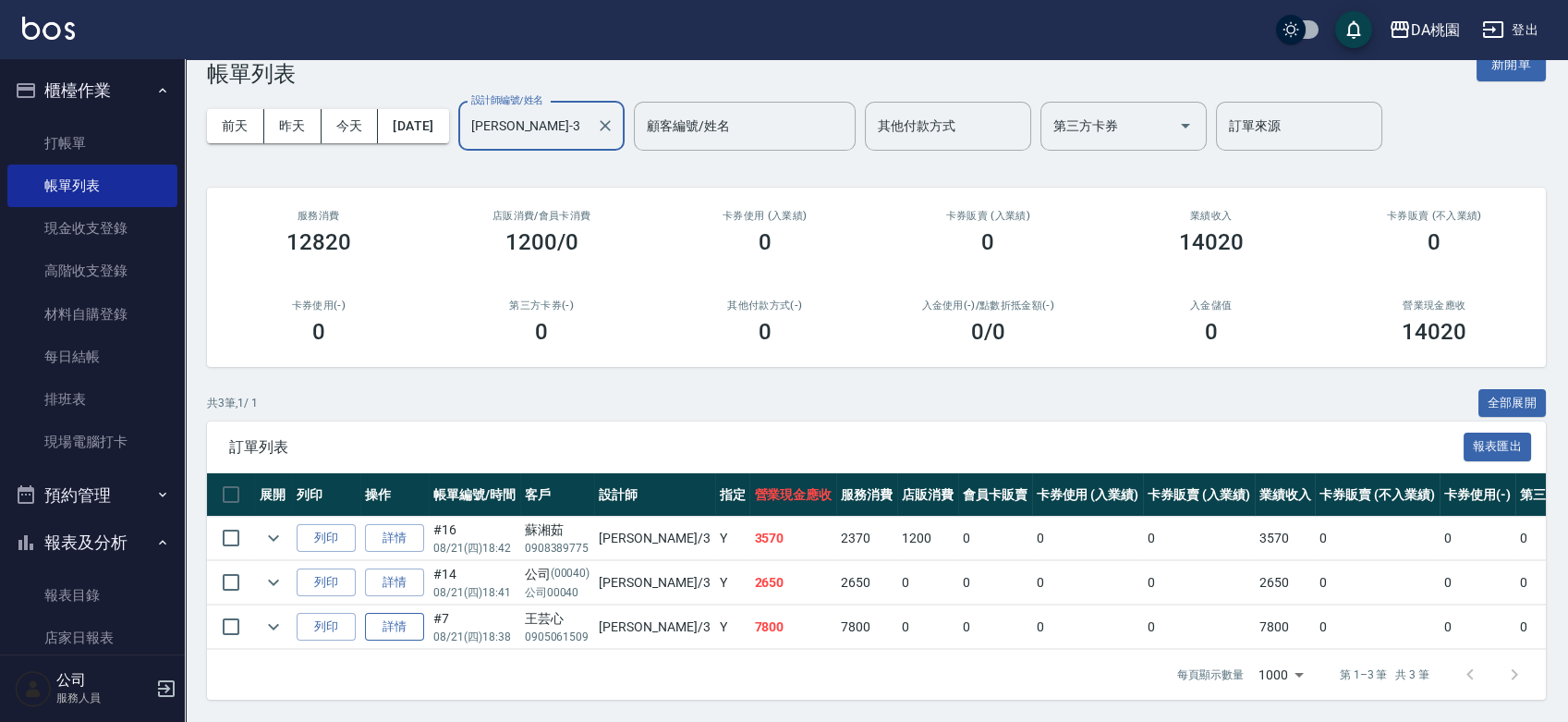
click at [391, 613] on link "詳情" at bounding box center [394, 627] width 59 height 29
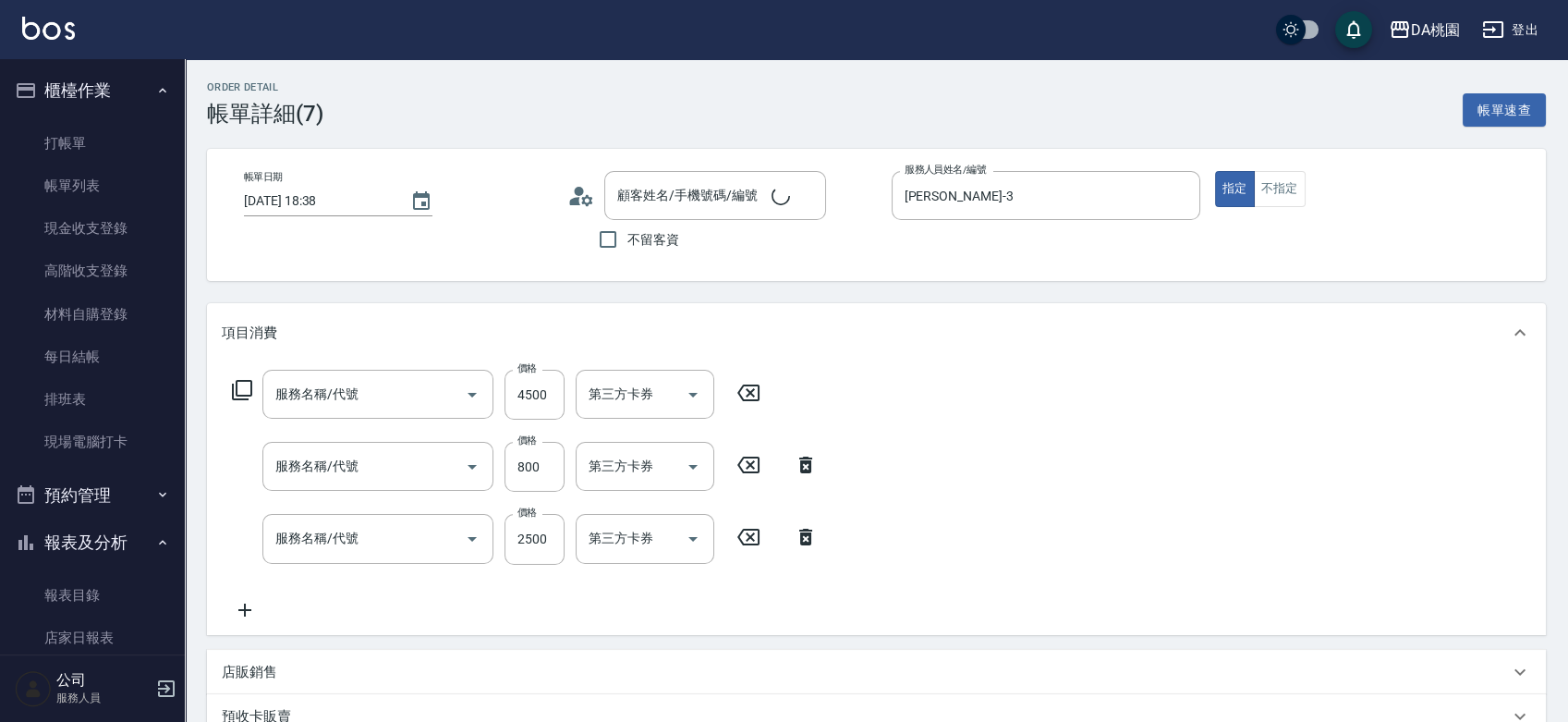
type input "2025/08/21 18:38"
type input "愛莉絲-3"
type input "780"
type input "接髮調整(103)"
type input "炫色護髮(互助)(605)"
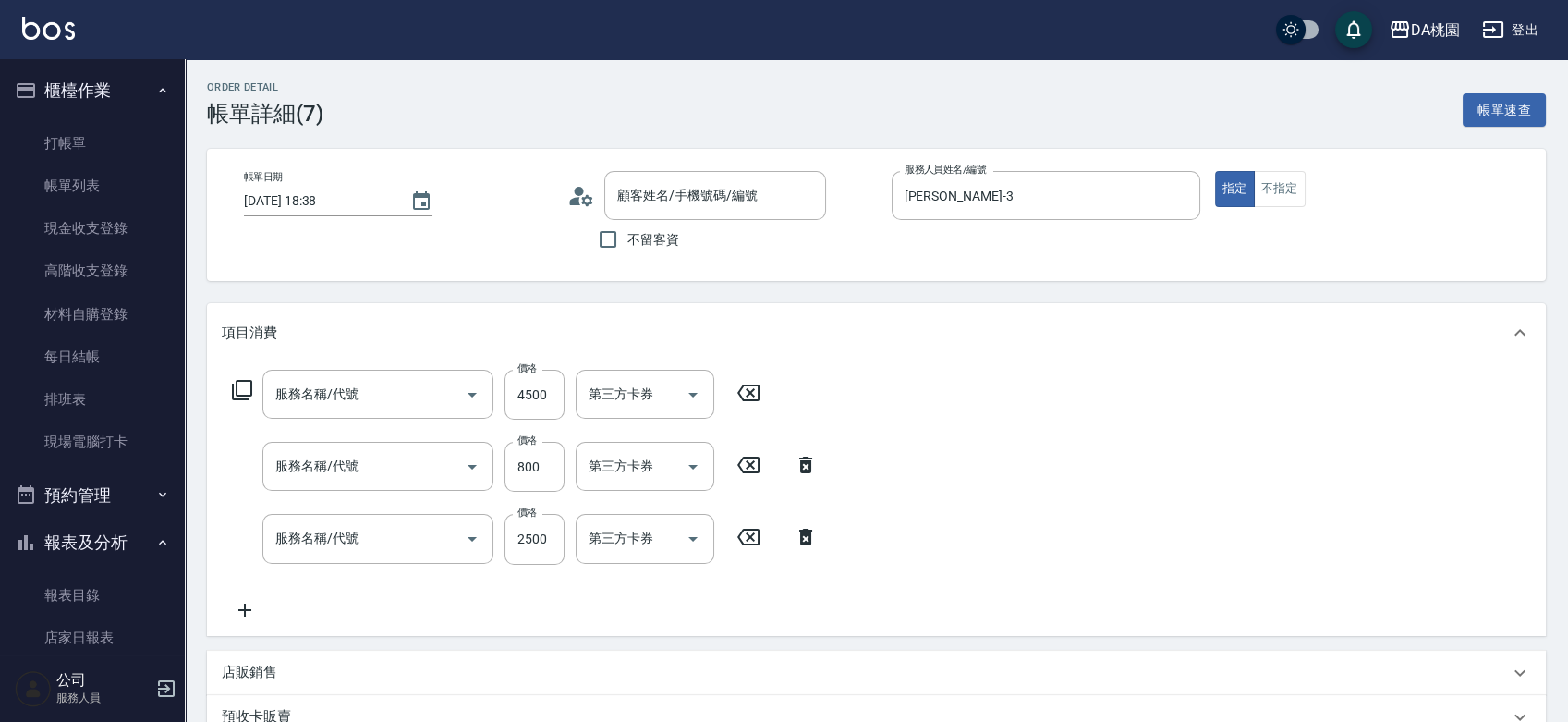
type input "染髮(互助)(401)"
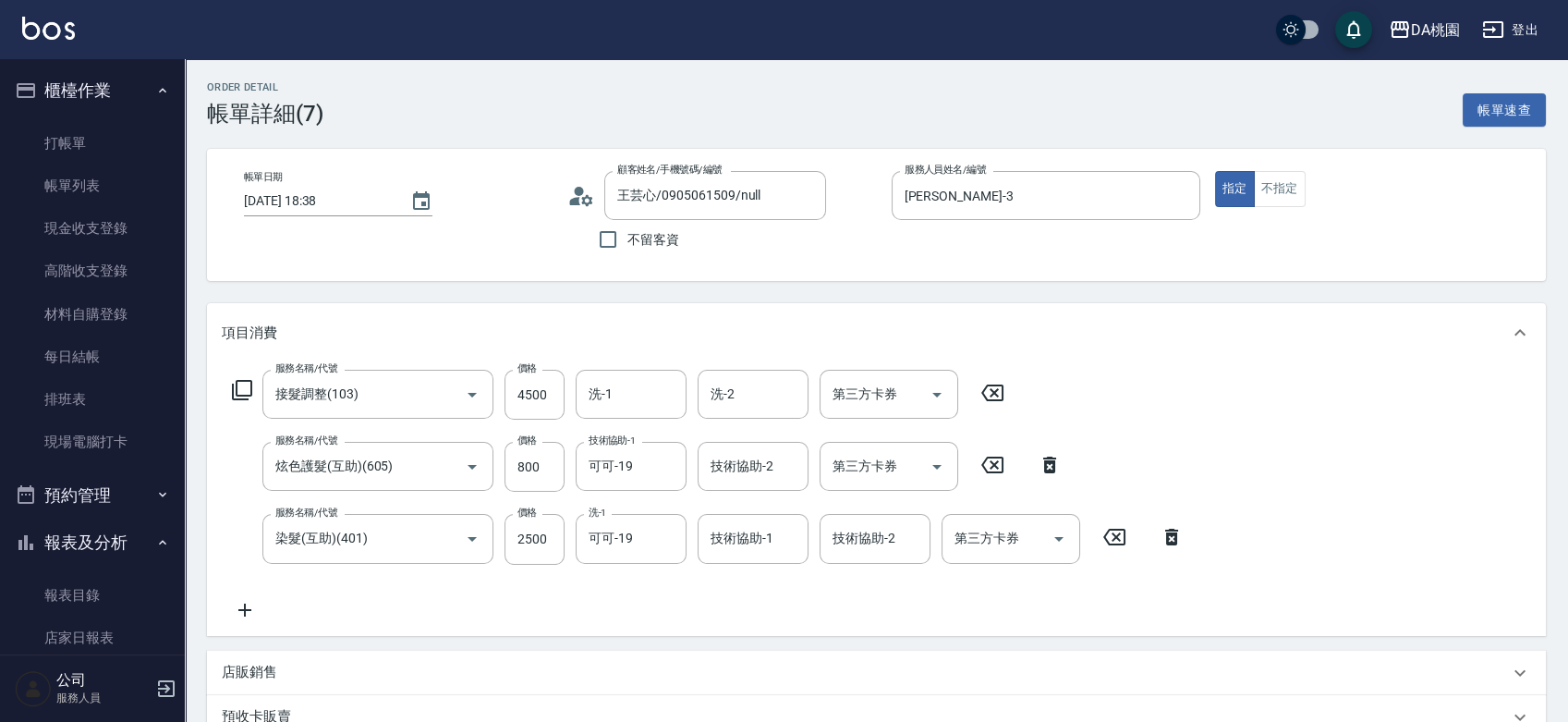
type input "王芸心/0905061509/null"
click at [1177, 538] on icon at bounding box center [1172, 537] width 13 height 17
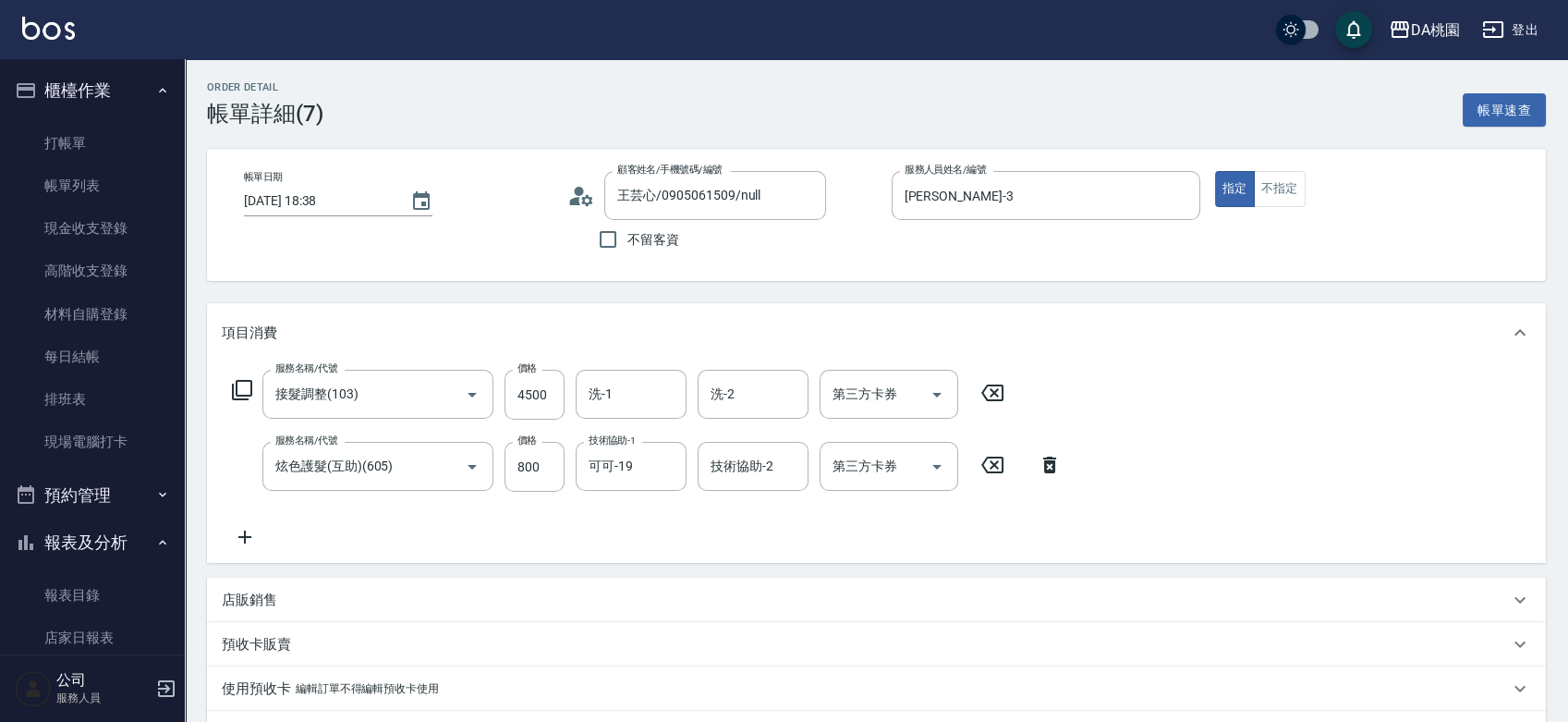
click at [243, 389] on icon at bounding box center [242, 390] width 22 height 22
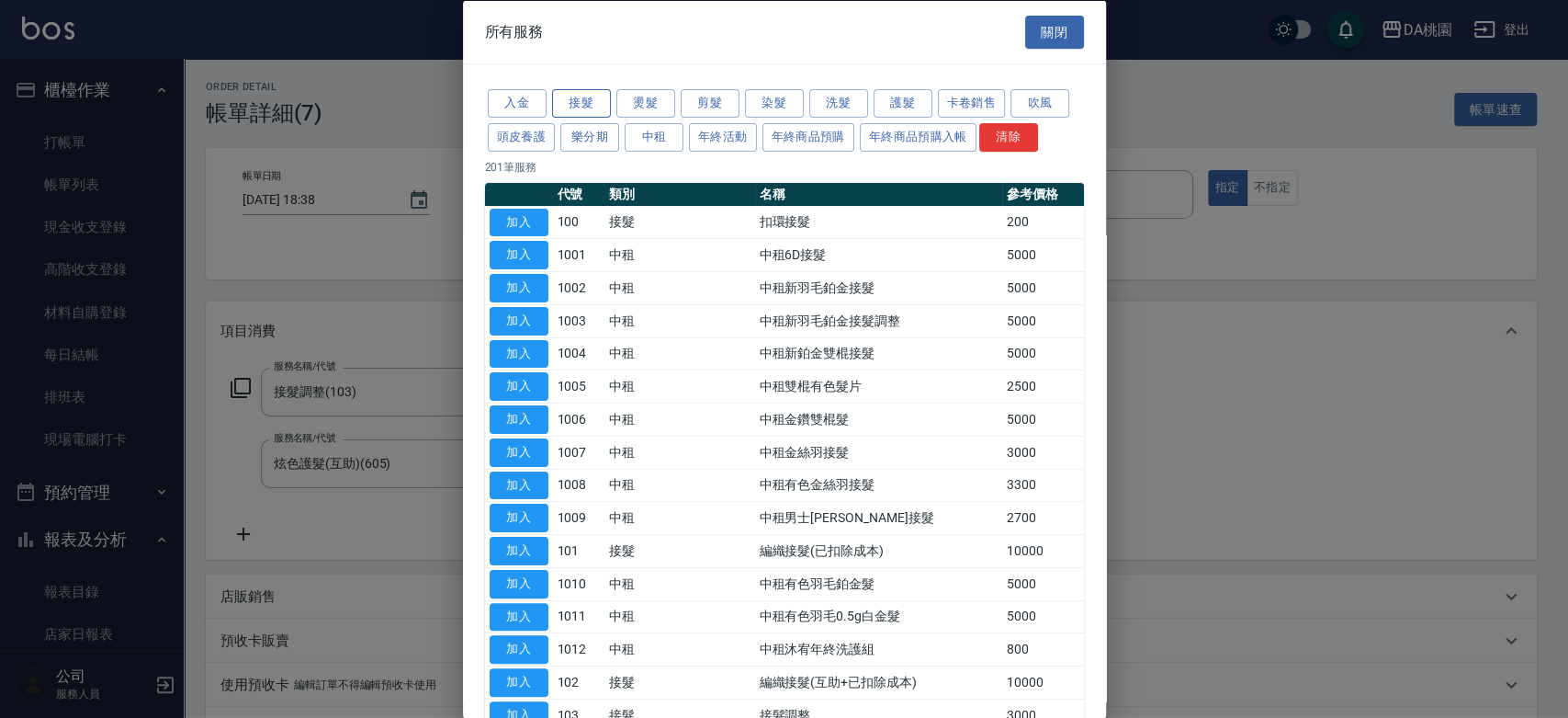
click at [588, 108] on button "接髮" at bounding box center [581, 103] width 58 height 29
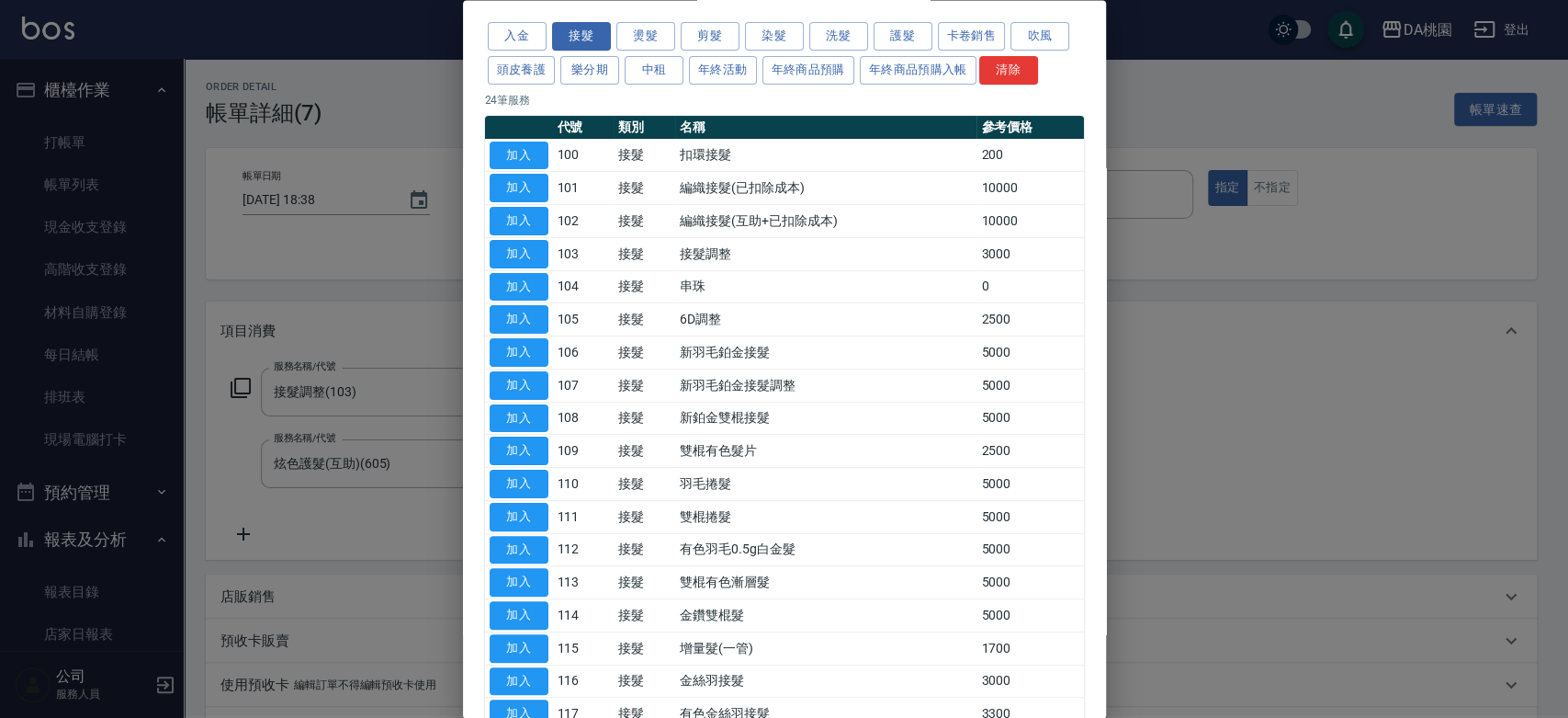
scroll to position [102, 0]
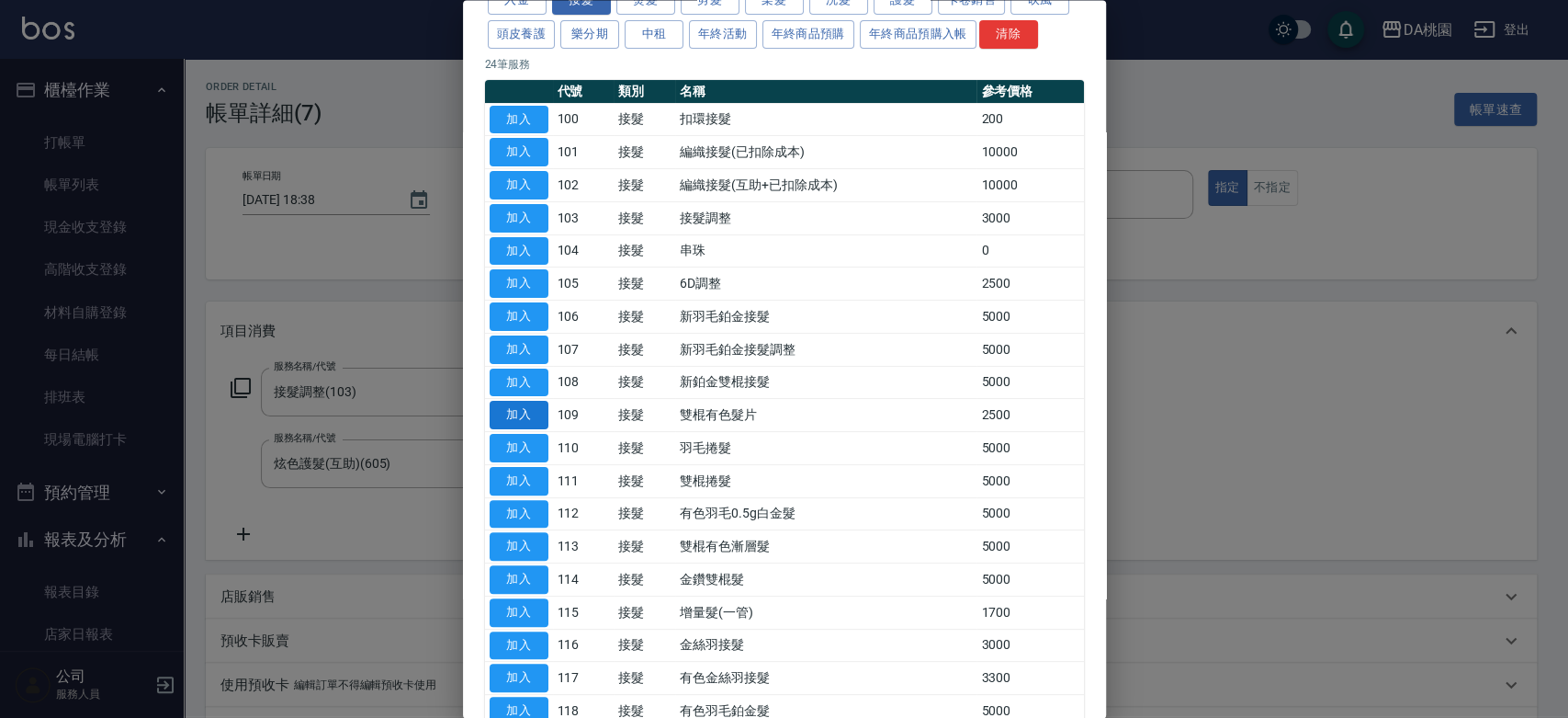
click at [531, 414] on button "加入" at bounding box center [518, 415] width 58 height 29
type input "780"
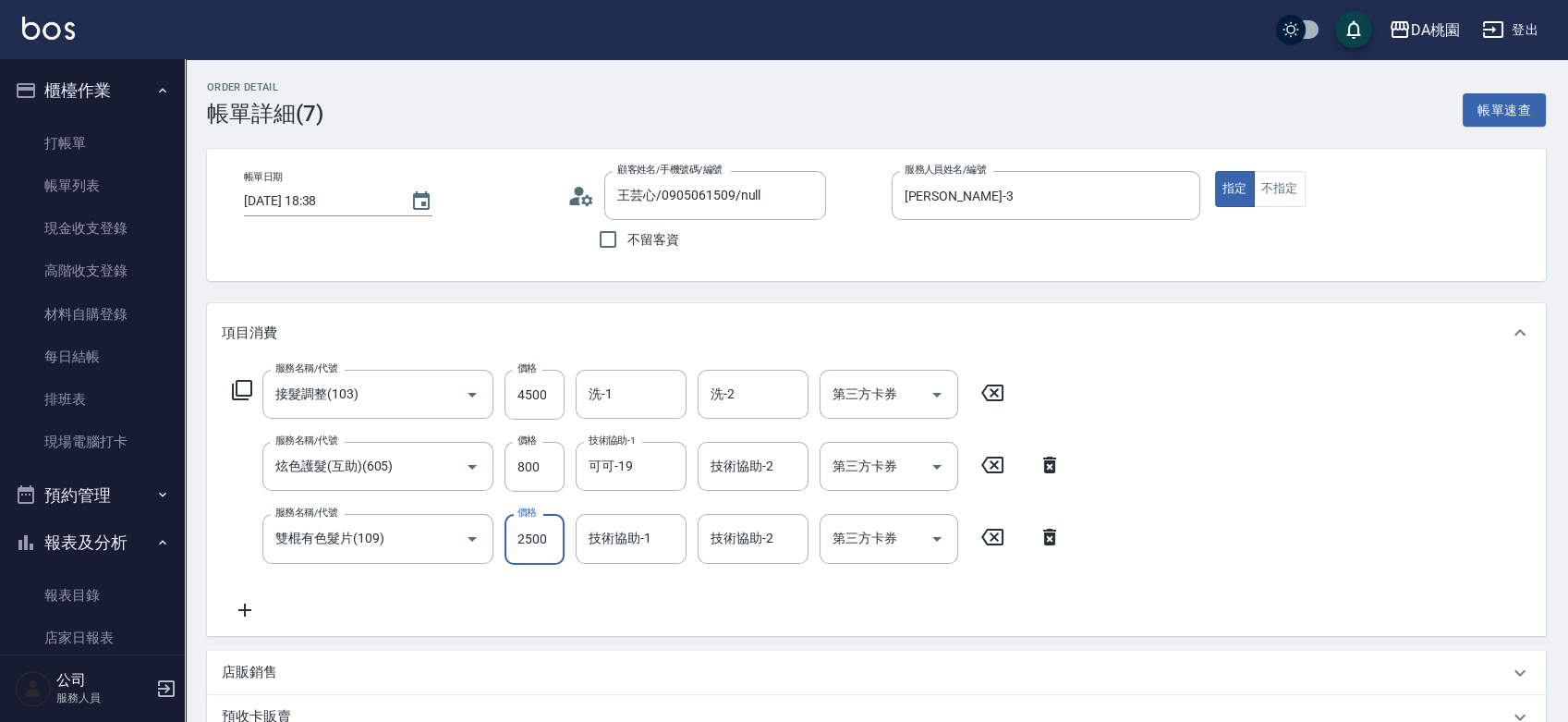
click at [537, 544] on input "2500" at bounding box center [534, 538] width 60 height 50
type input "0"
type input "530"
type input "194"
type input "540"
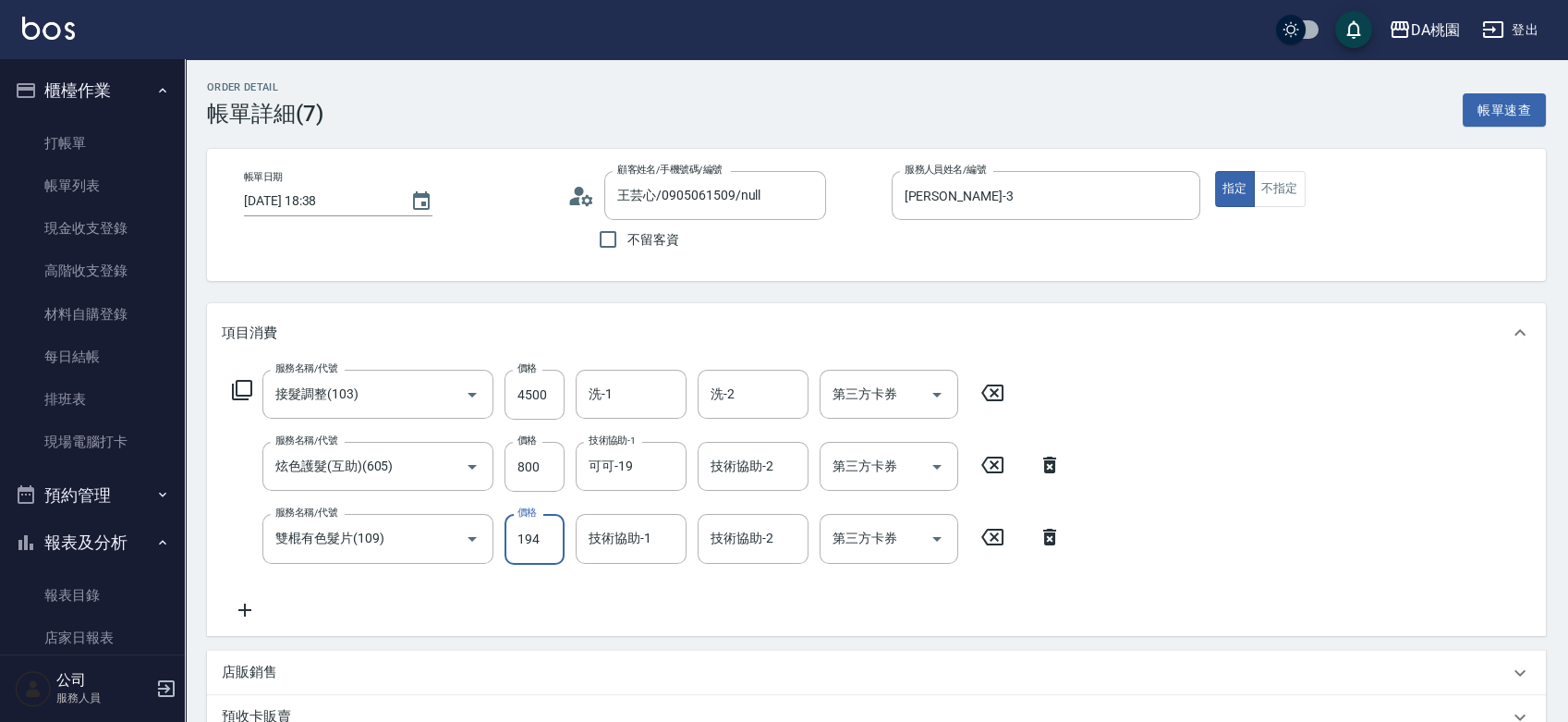
type input "1940"
type input "720"
type input "1940"
click at [1051, 463] on icon at bounding box center [1050, 465] width 13 height 17
type input "640"
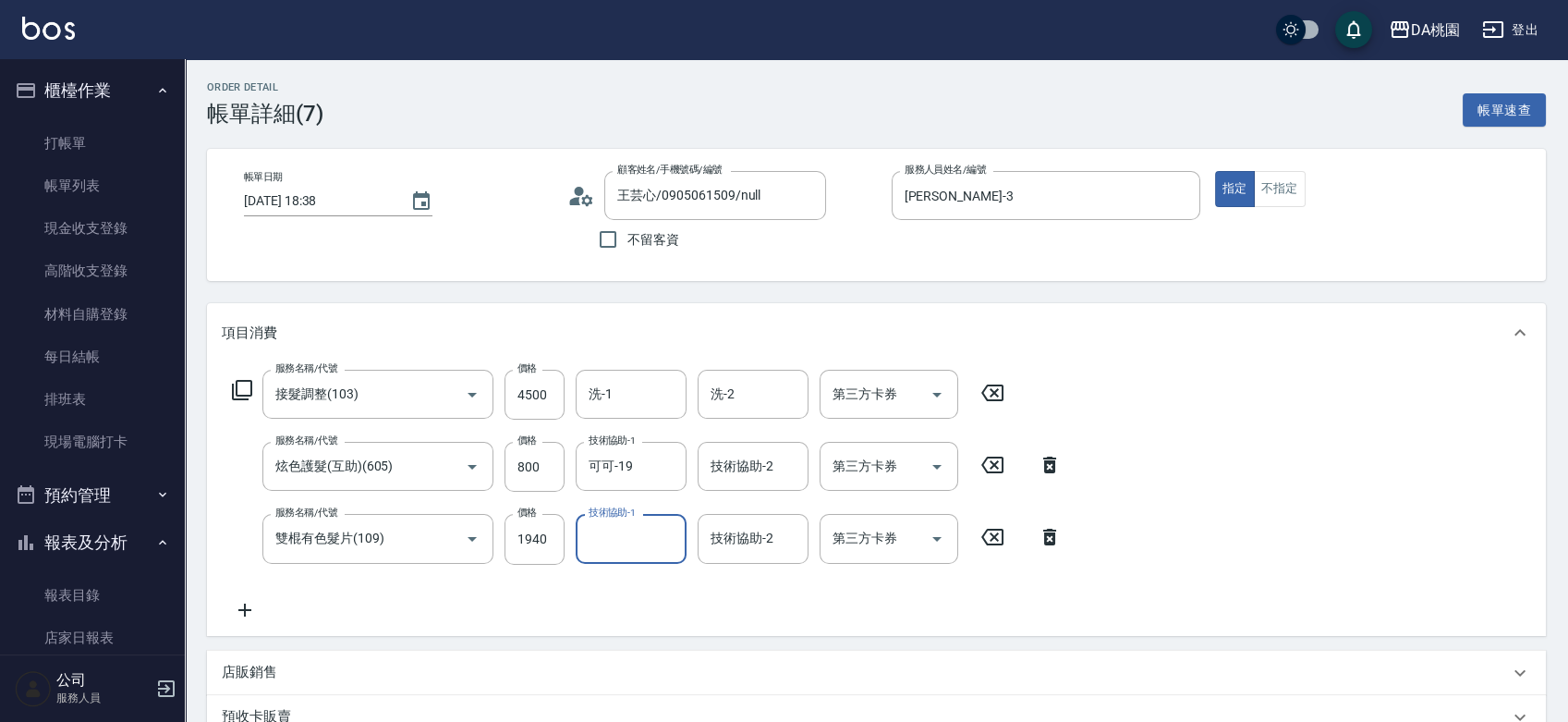
type input "雙棍有色髮片(109)"
type input "1940"
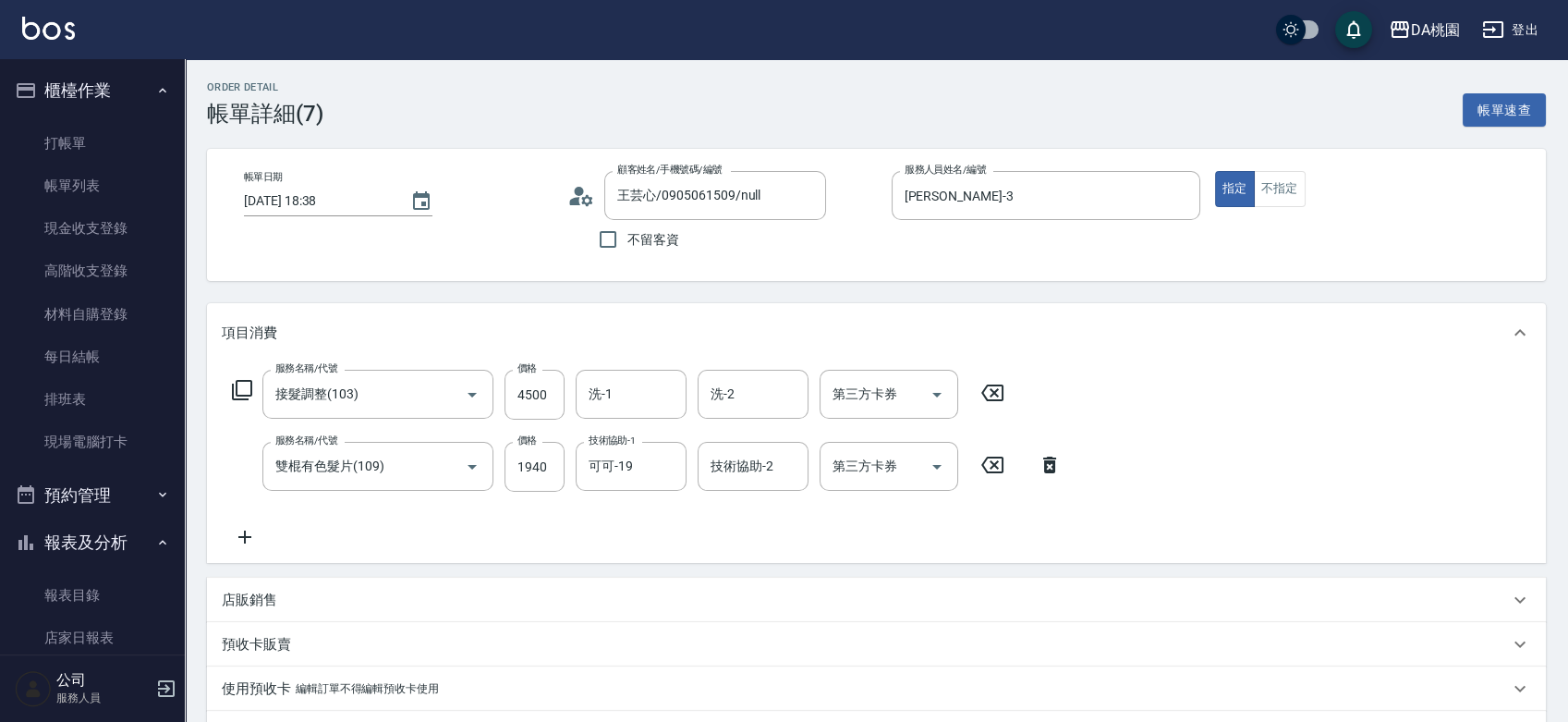
click at [247, 387] on icon at bounding box center [242, 390] width 22 height 22
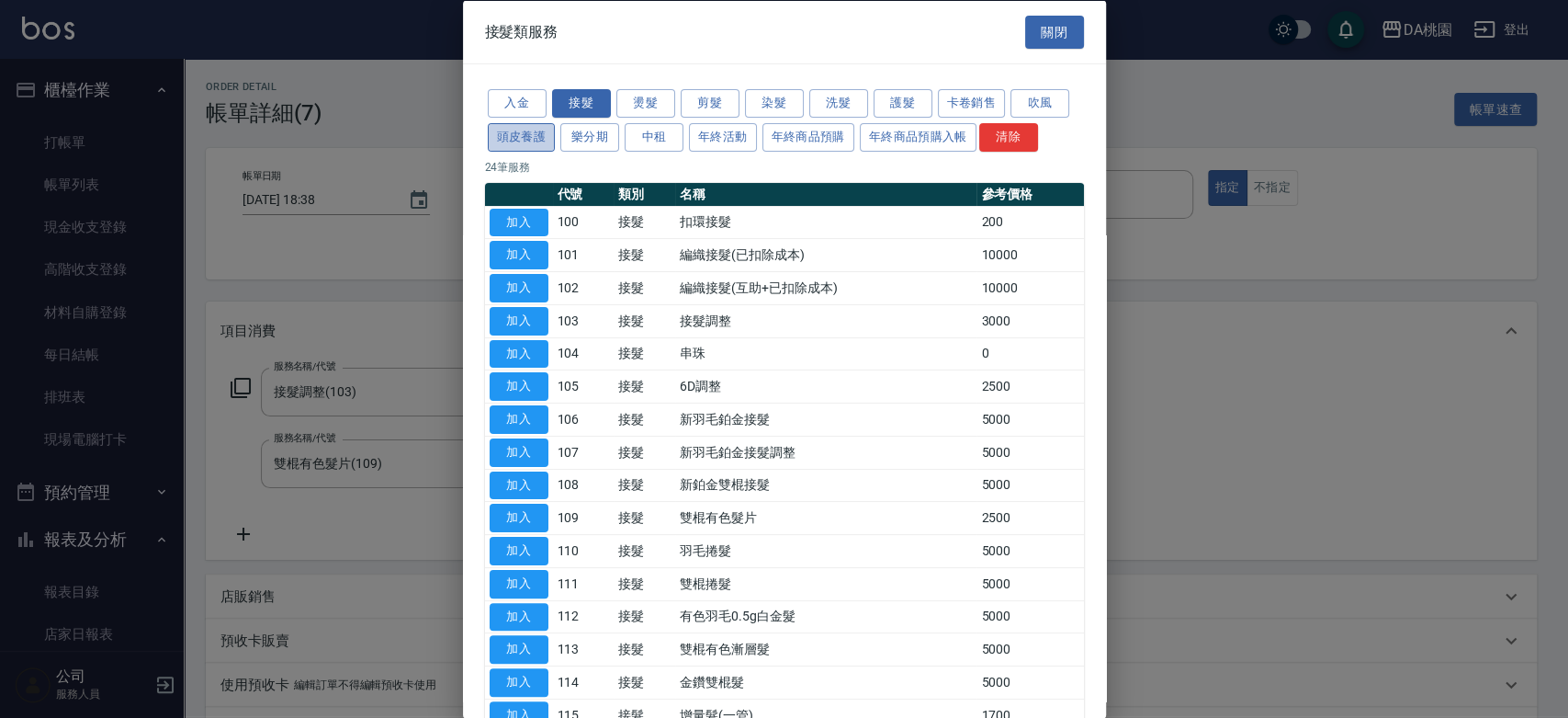
click at [519, 137] on button "頭皮養護" at bounding box center [521, 137] width 68 height 29
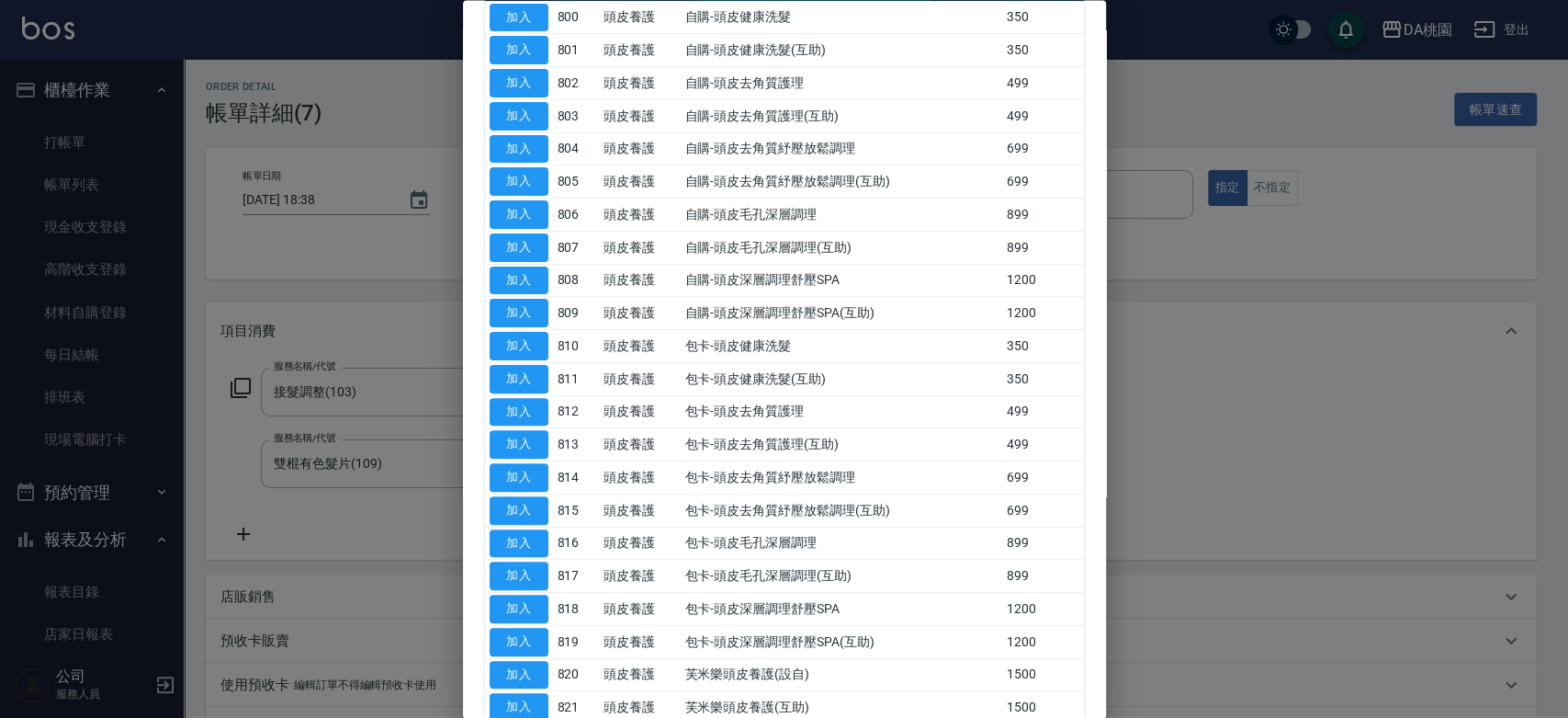
scroll to position [0, 0]
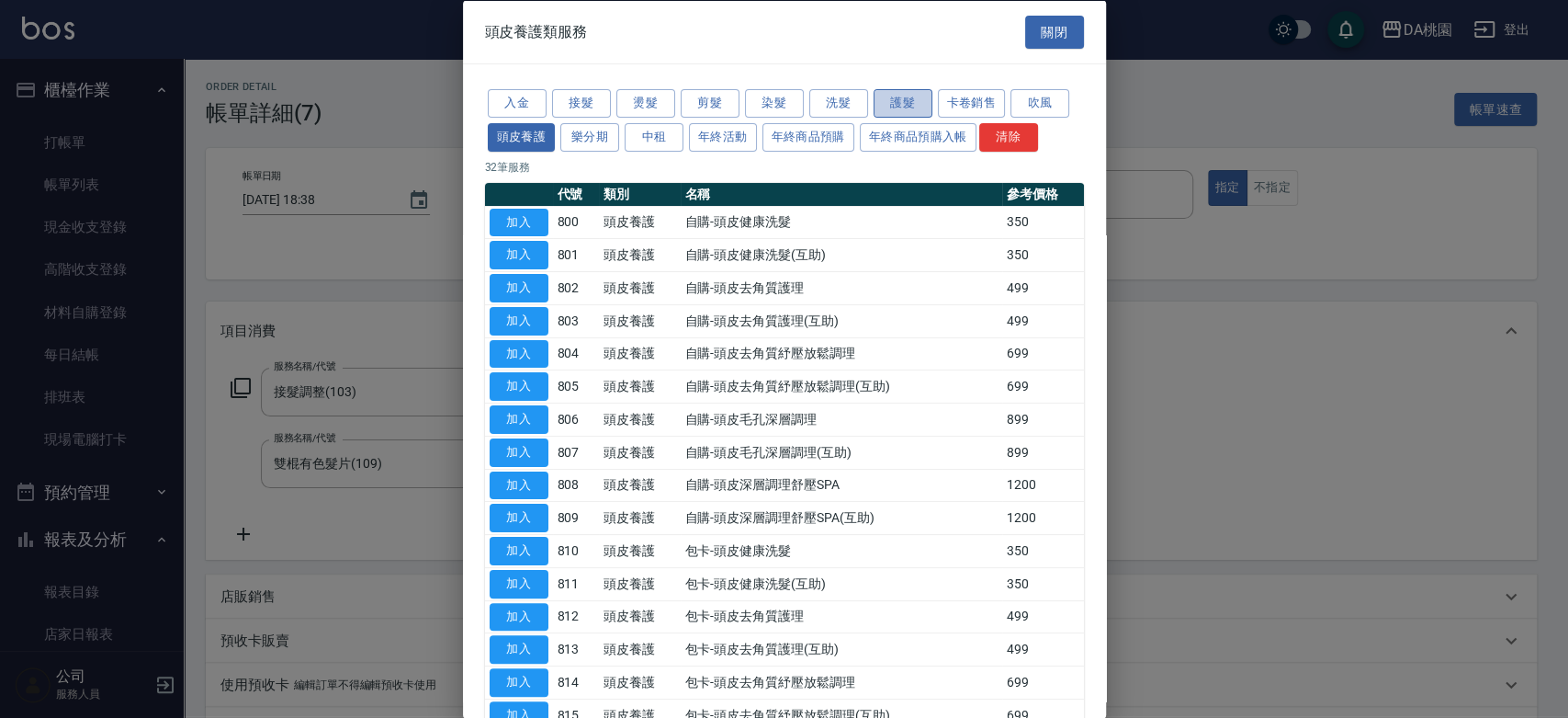
click at [919, 106] on button "護髮" at bounding box center [902, 103] width 58 height 29
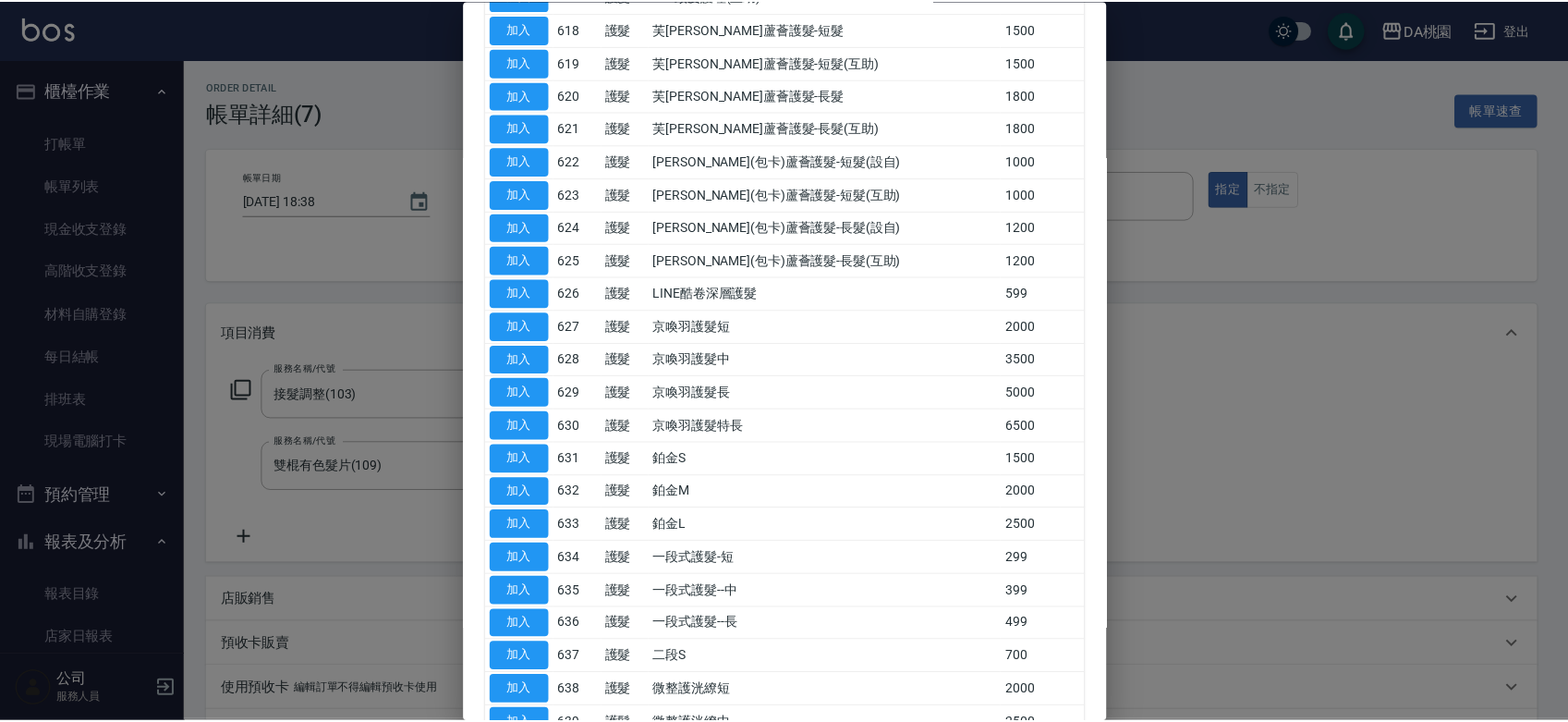
scroll to position [686, 0]
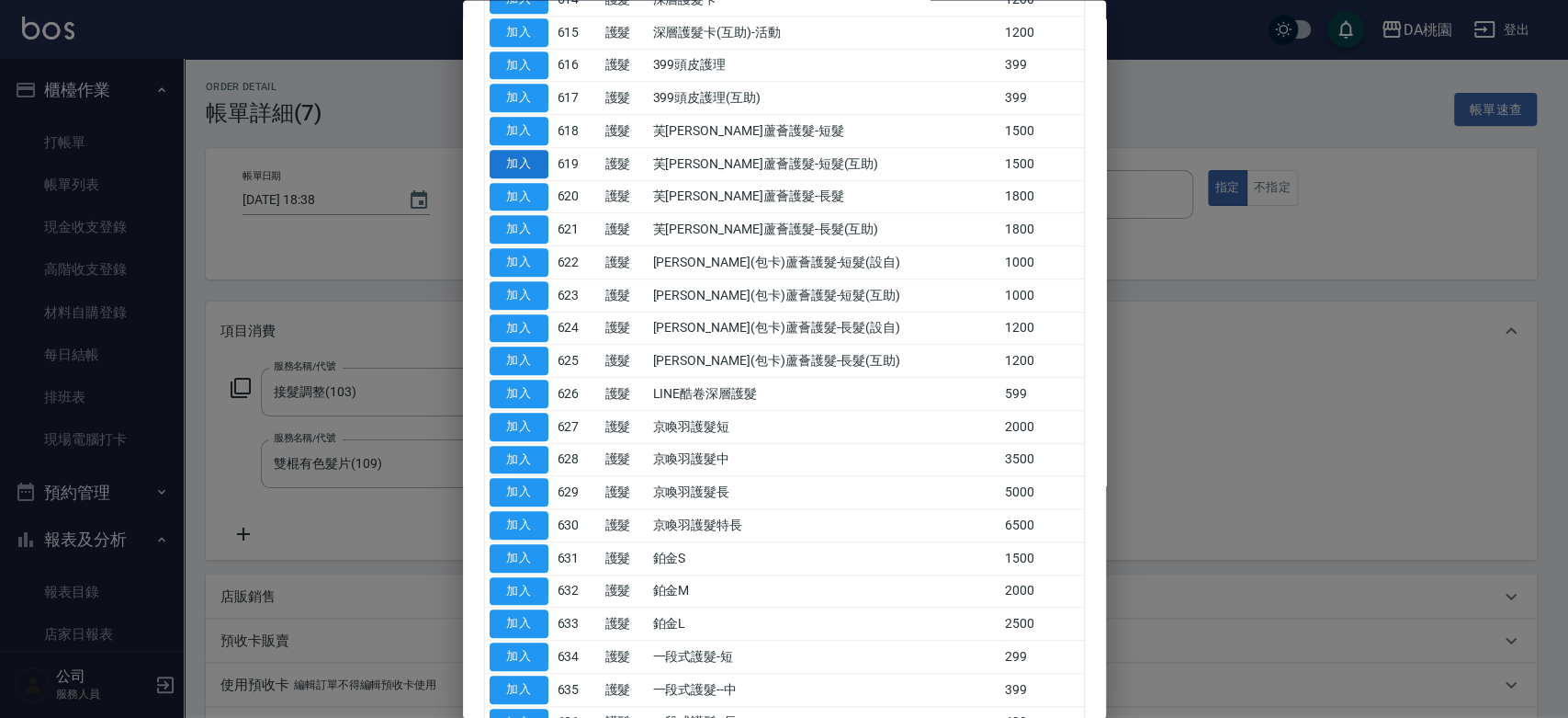
click at [538, 163] on button "加入" at bounding box center [518, 163] width 58 height 29
type input "790"
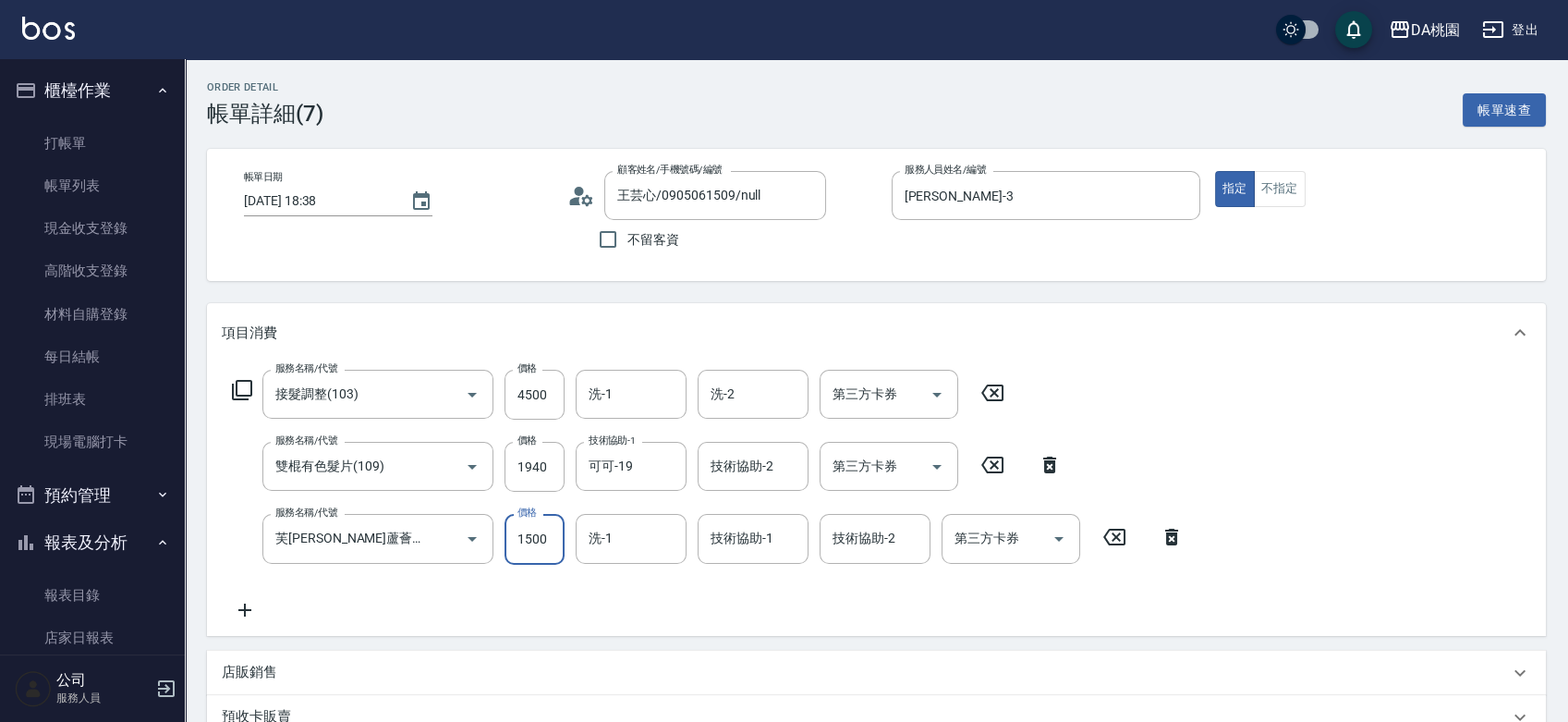
click at [542, 547] on input "1500" at bounding box center [534, 538] width 60 height 50
type input "8"
type input "640"
type input "80"
type input "720"
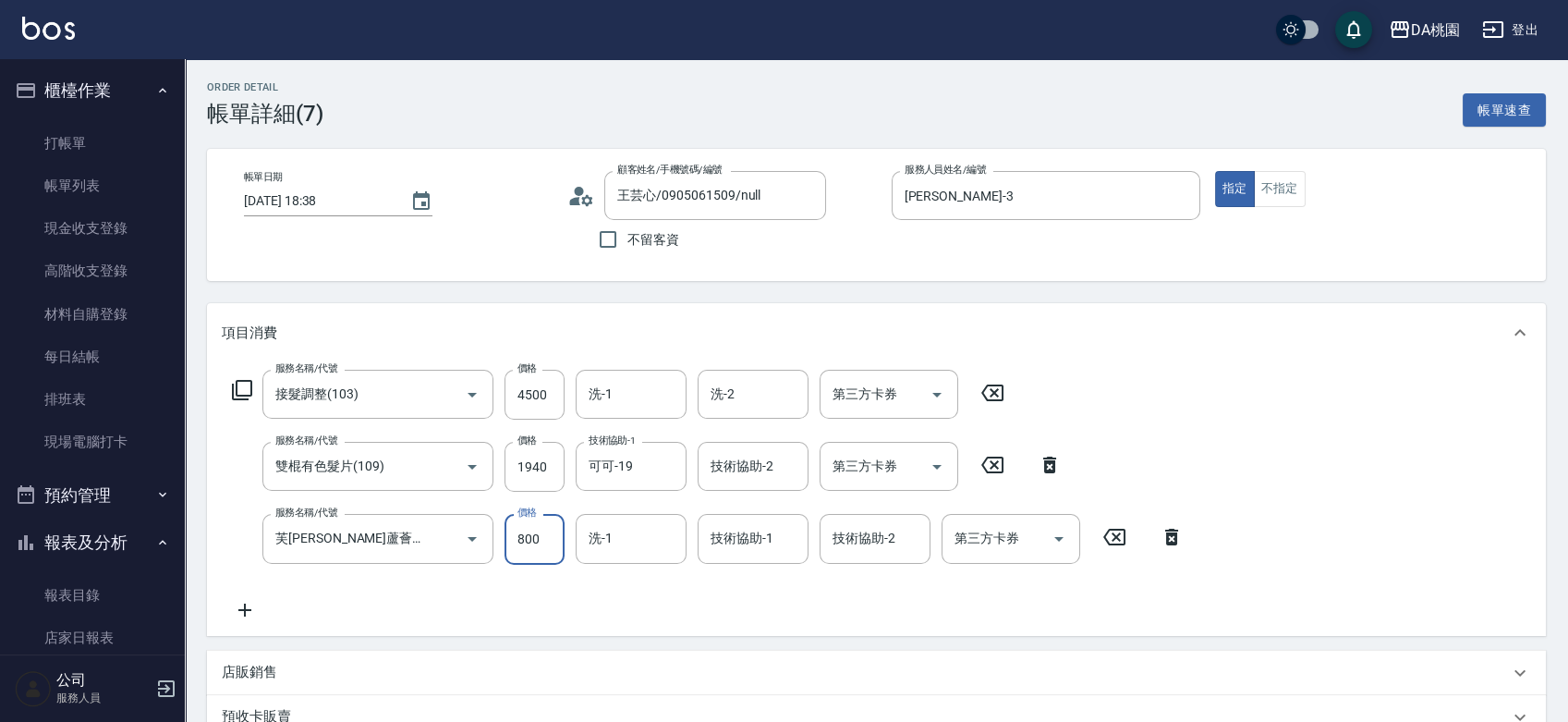
type input "800"
type input "可可-19"
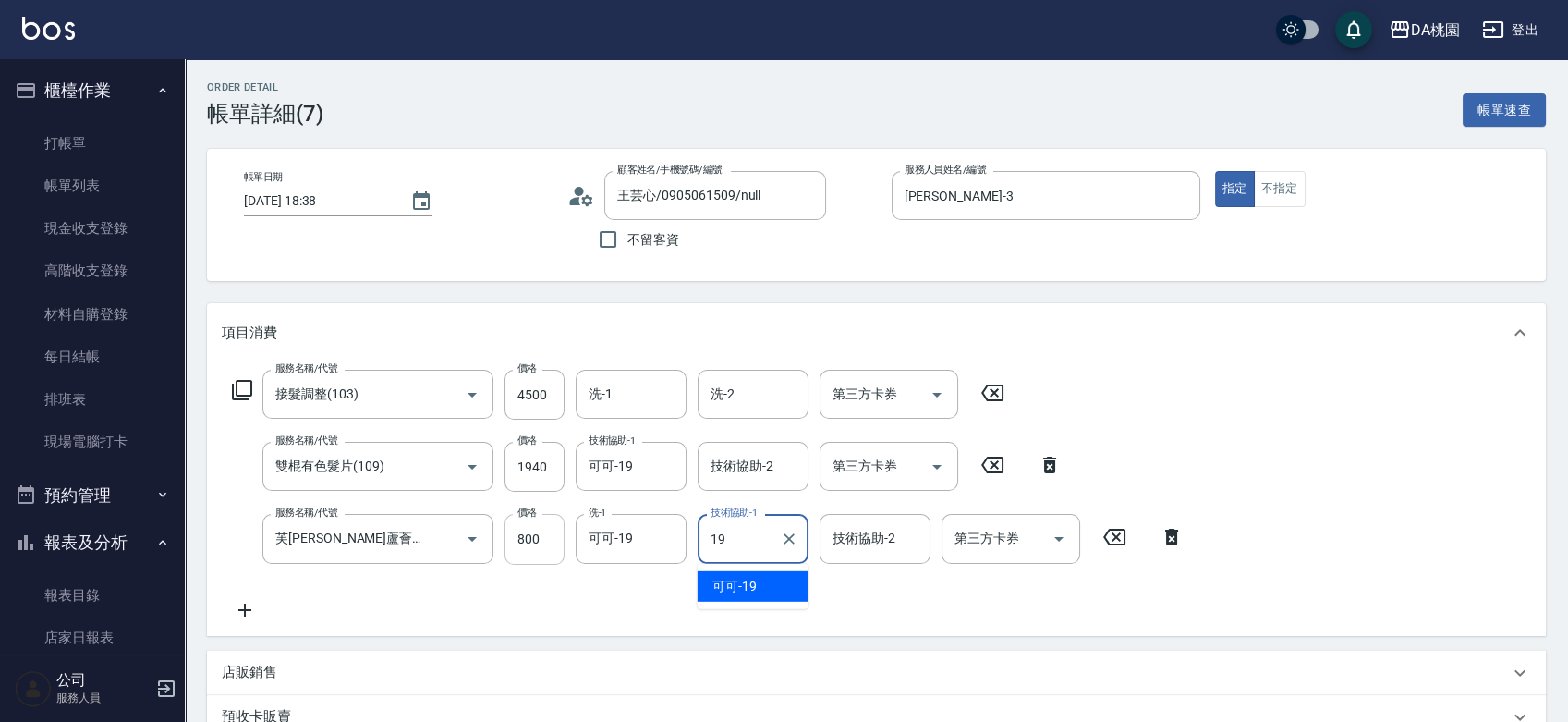
type input "可可-19"
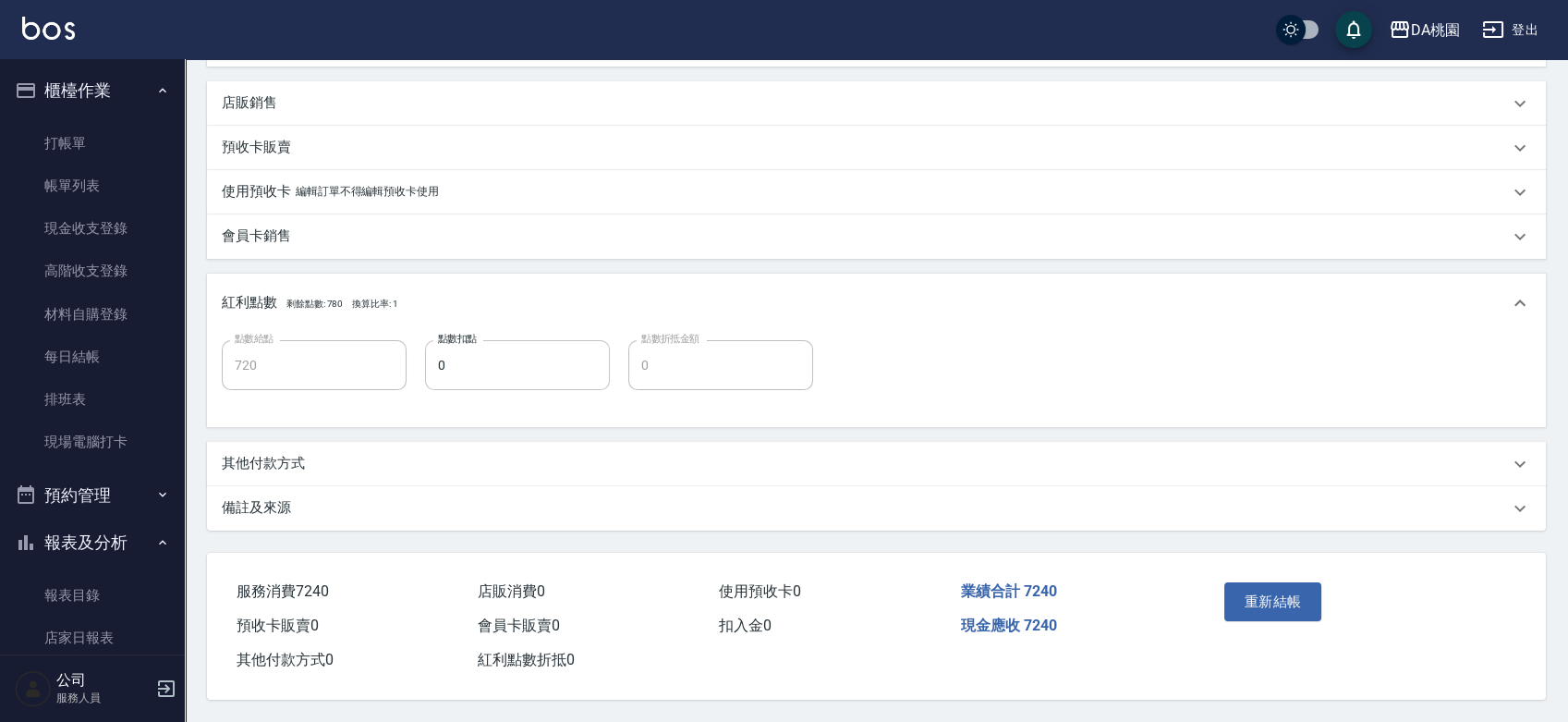
scroll to position [573, 0]
click at [1275, 598] on button "重新結帳" at bounding box center [1273, 602] width 98 height 39
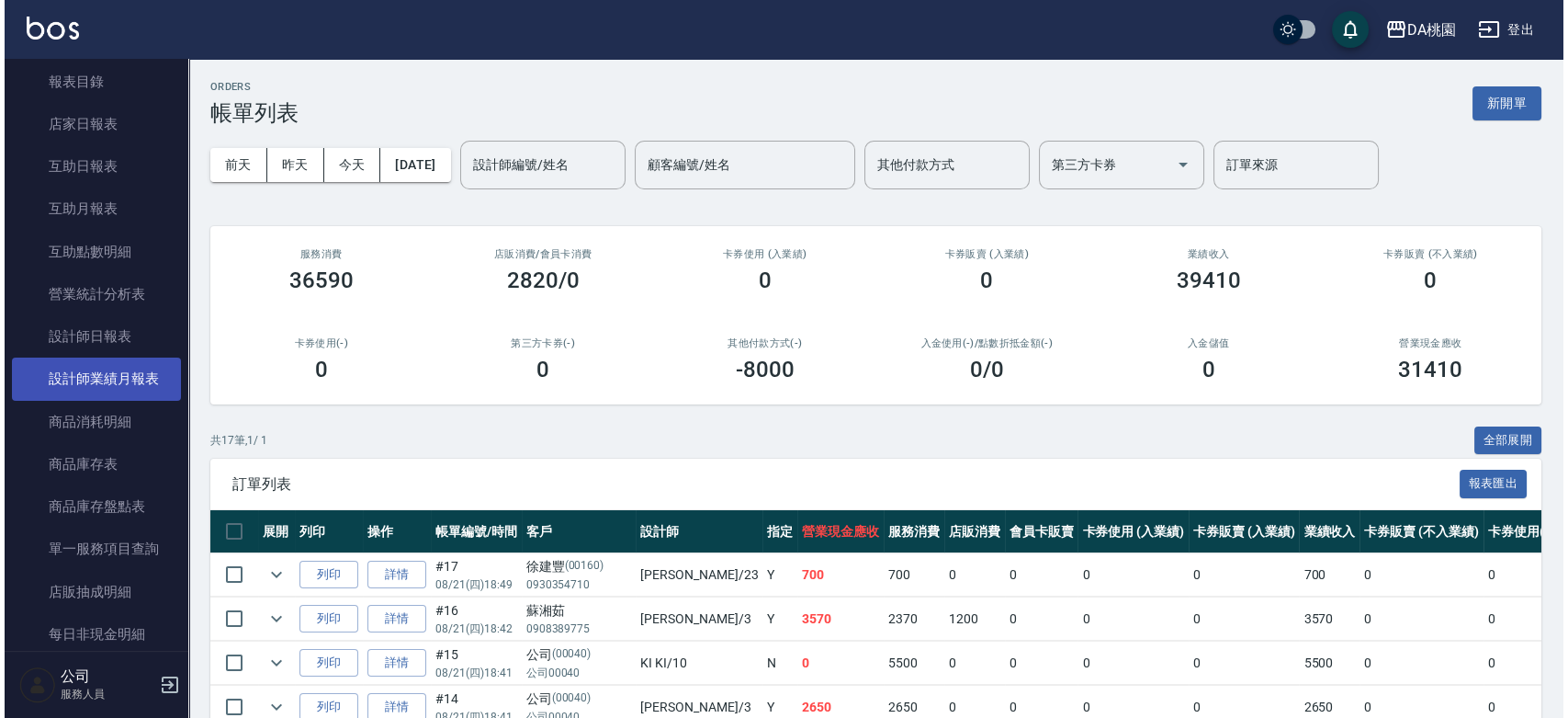
scroll to position [408, 0]
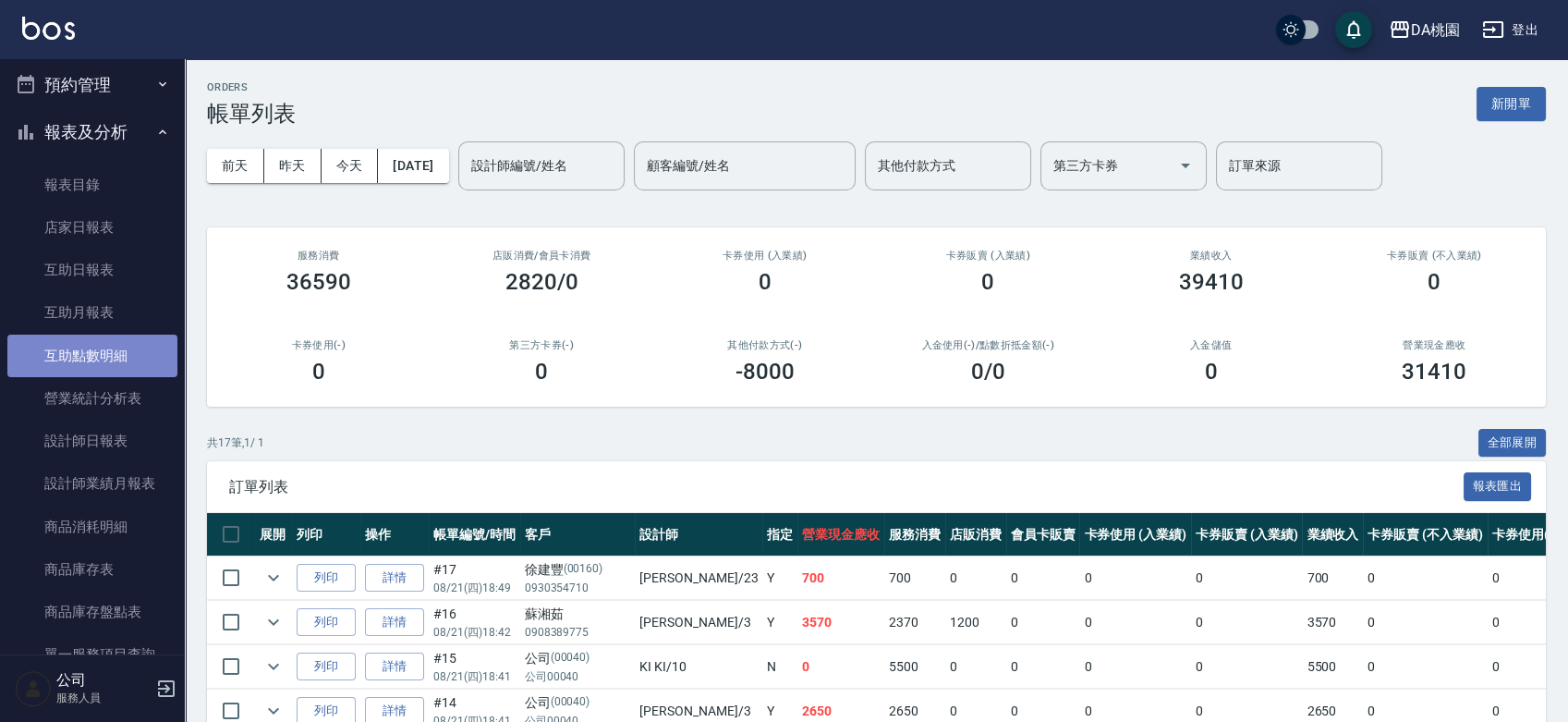
click at [96, 364] on link "互助點數明細" at bounding box center [92, 356] width 170 height 43
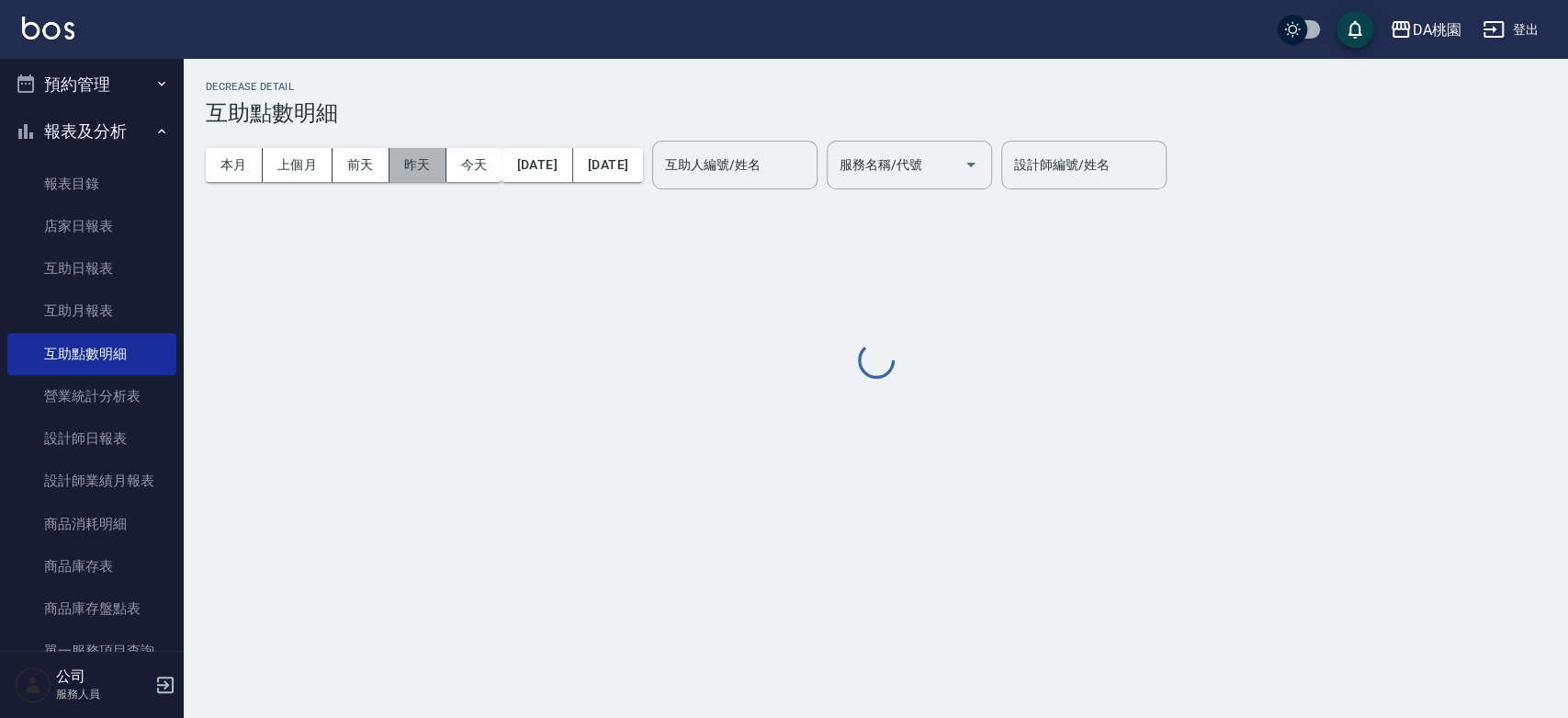
click at [420, 152] on button "昨天" at bounding box center [418, 164] width 57 height 34
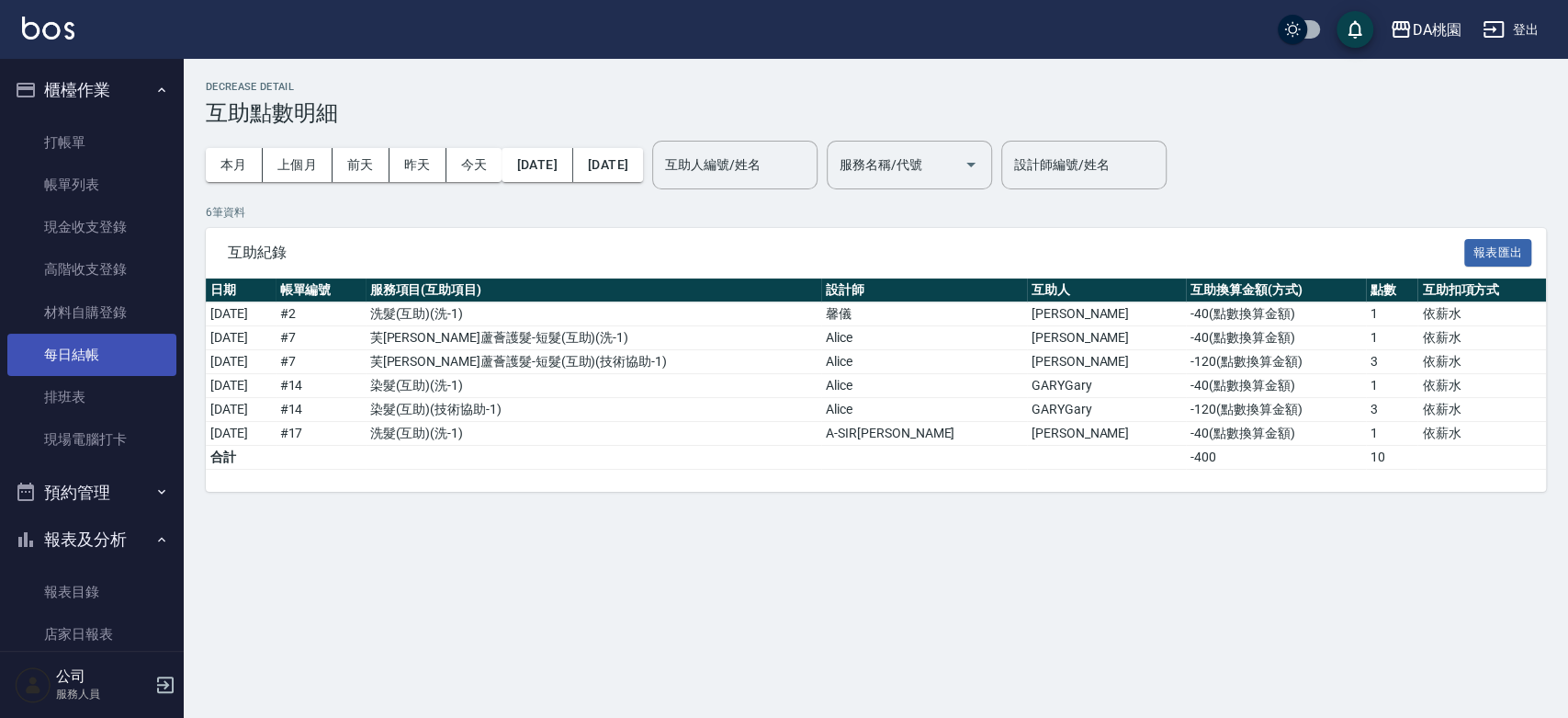
click at [66, 352] on link "每日結帳" at bounding box center [92, 355] width 169 height 43
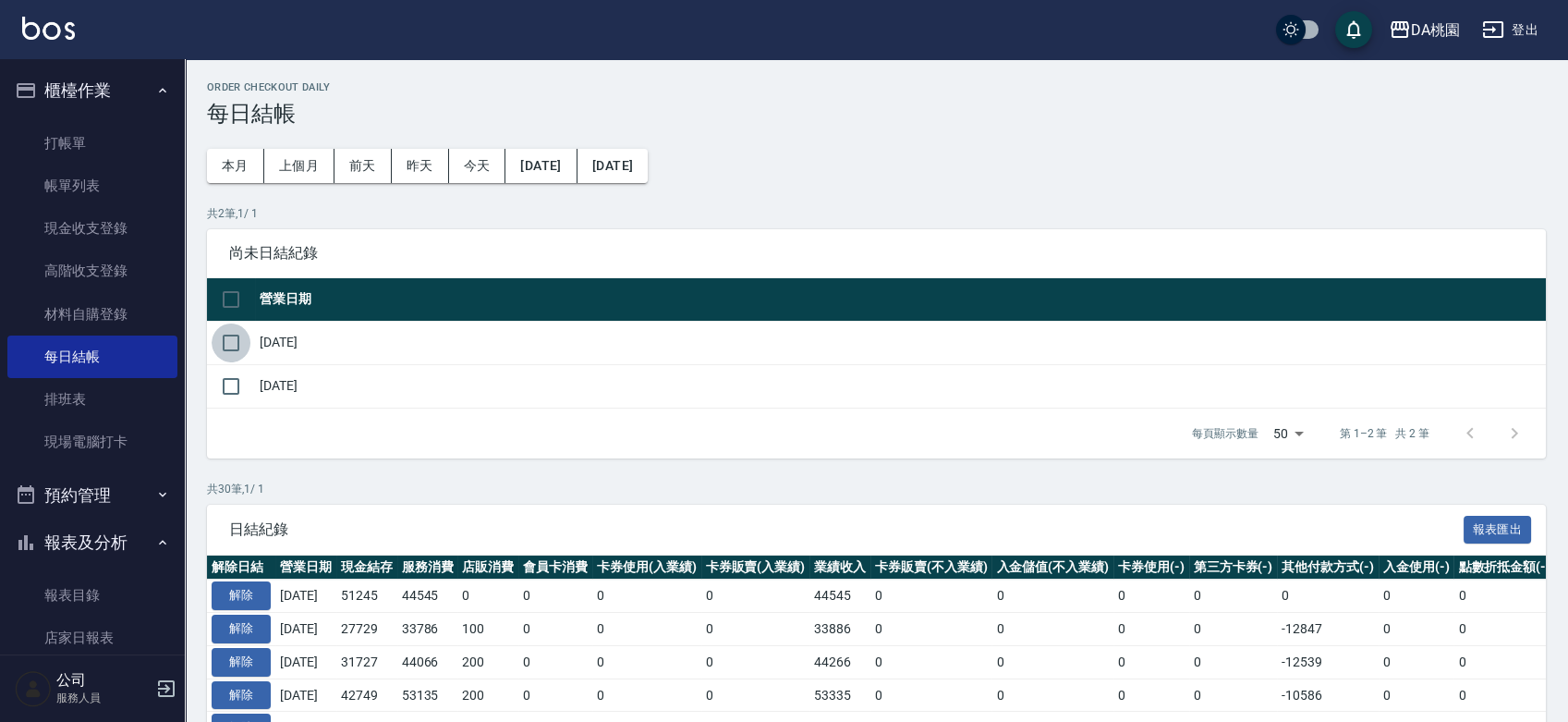
click at [228, 341] on input "checkbox" at bounding box center [232, 343] width 39 height 39
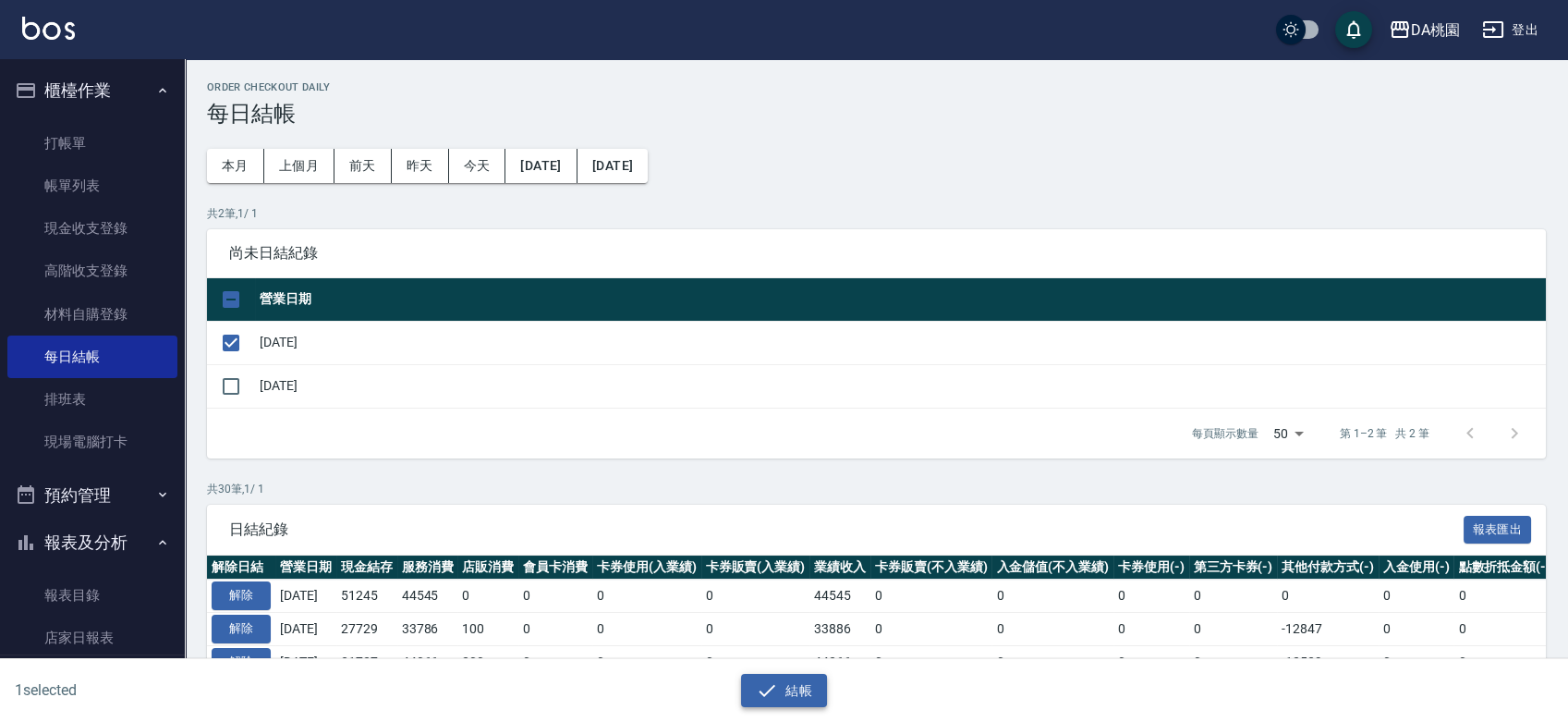
click at [778, 688] on button "結帳" at bounding box center [784, 690] width 86 height 35
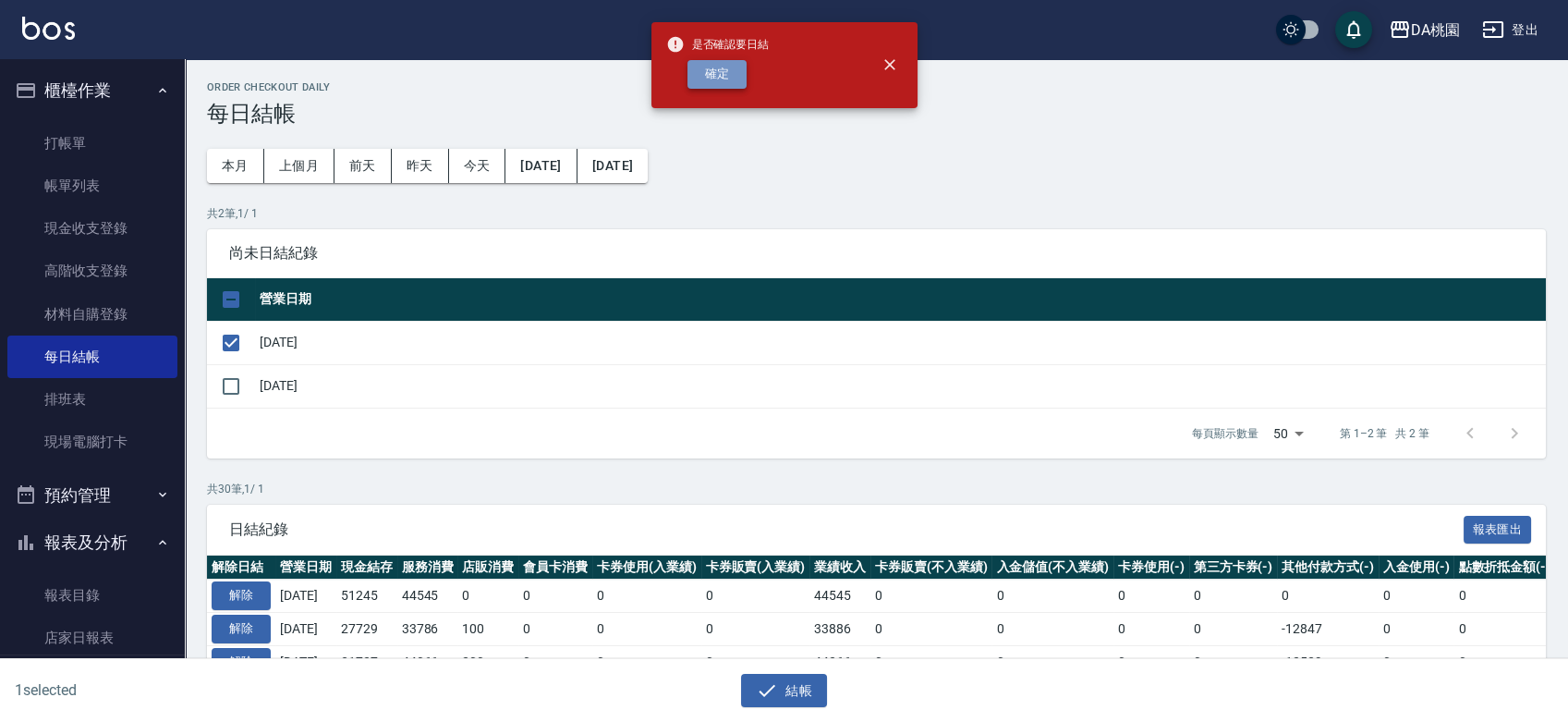
click at [734, 78] on button "確定" at bounding box center [716, 74] width 59 height 29
checkbox input "false"
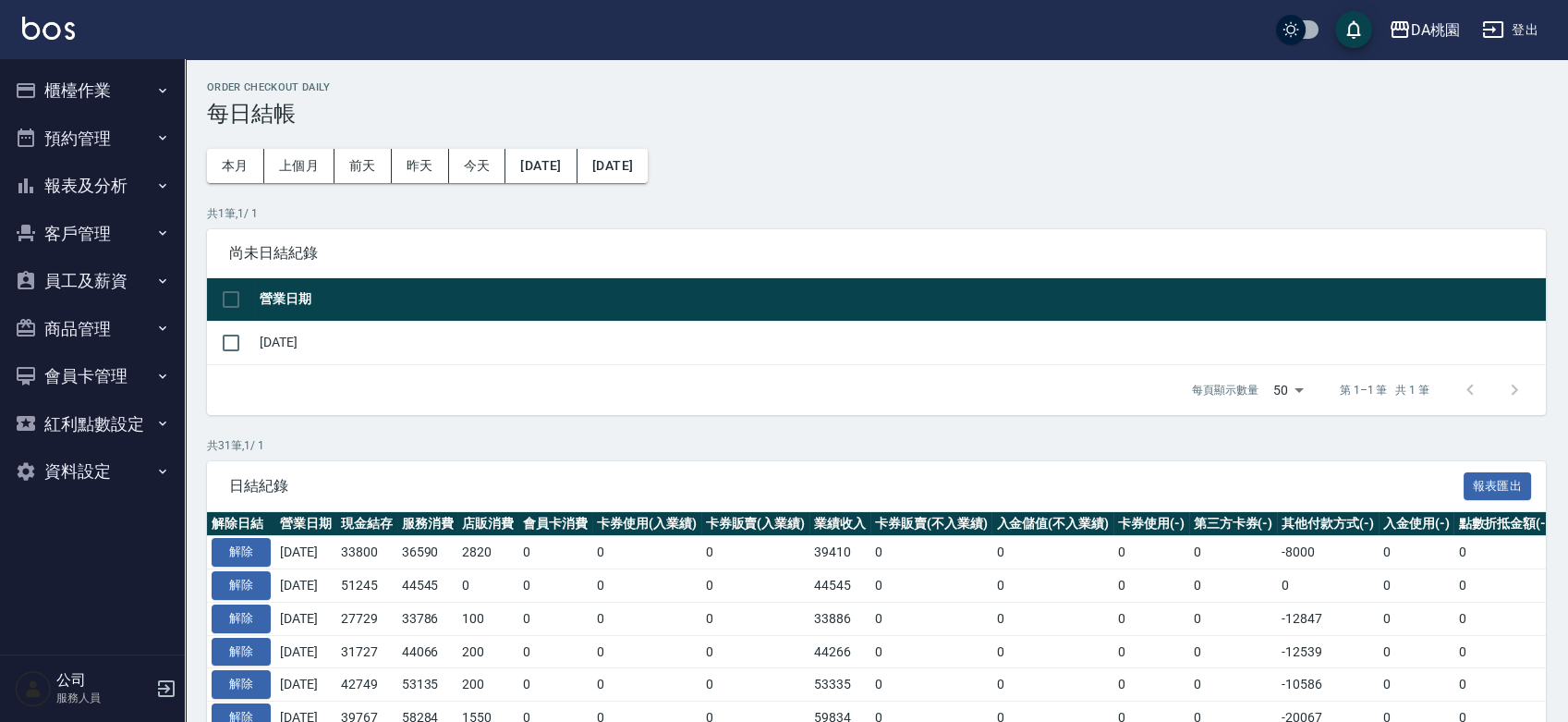
click at [120, 171] on button "報表及分析" at bounding box center [92, 185] width 170 height 48
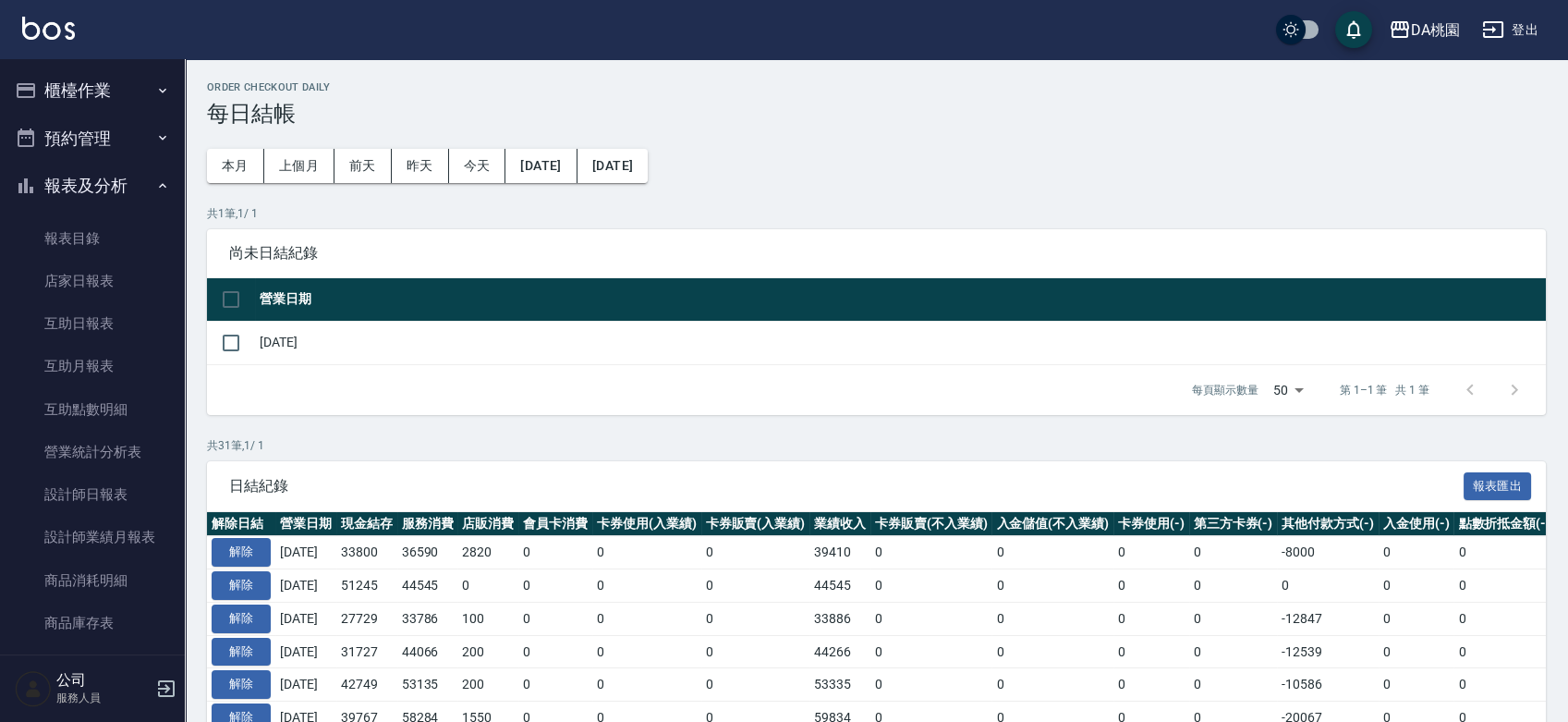
click at [142, 81] on button "櫃檯作業" at bounding box center [92, 90] width 170 height 48
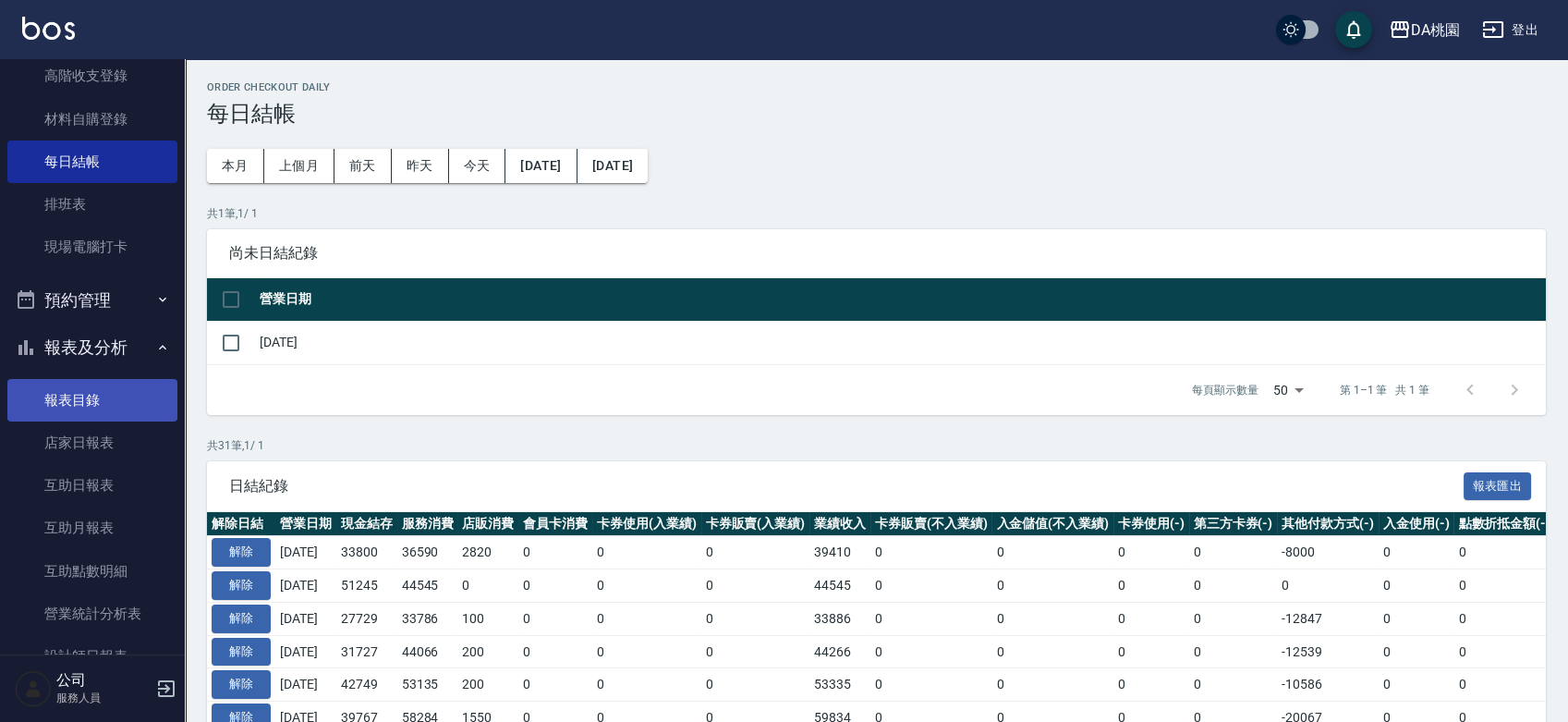
scroll to position [205, 0]
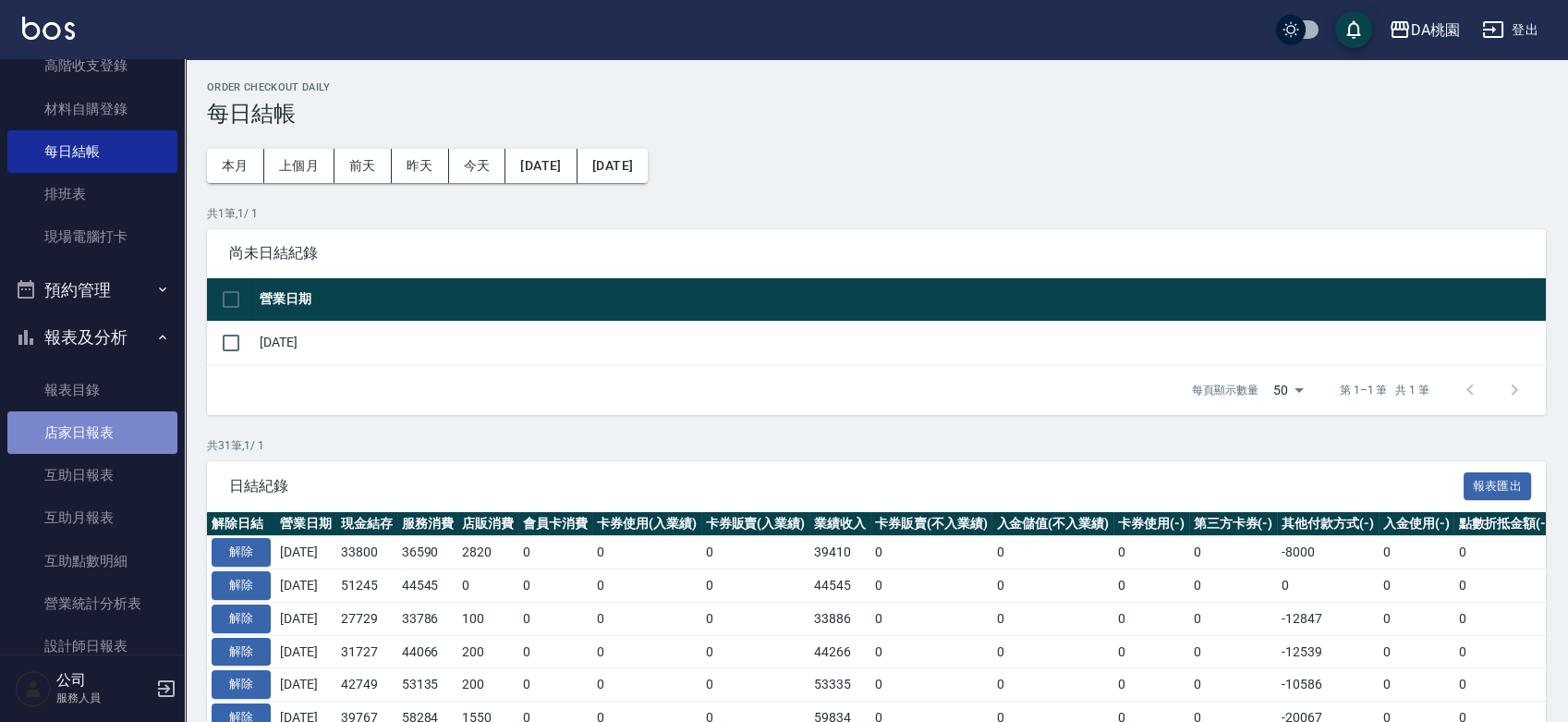
click at [102, 439] on link "店家日報表" at bounding box center [92, 432] width 170 height 43
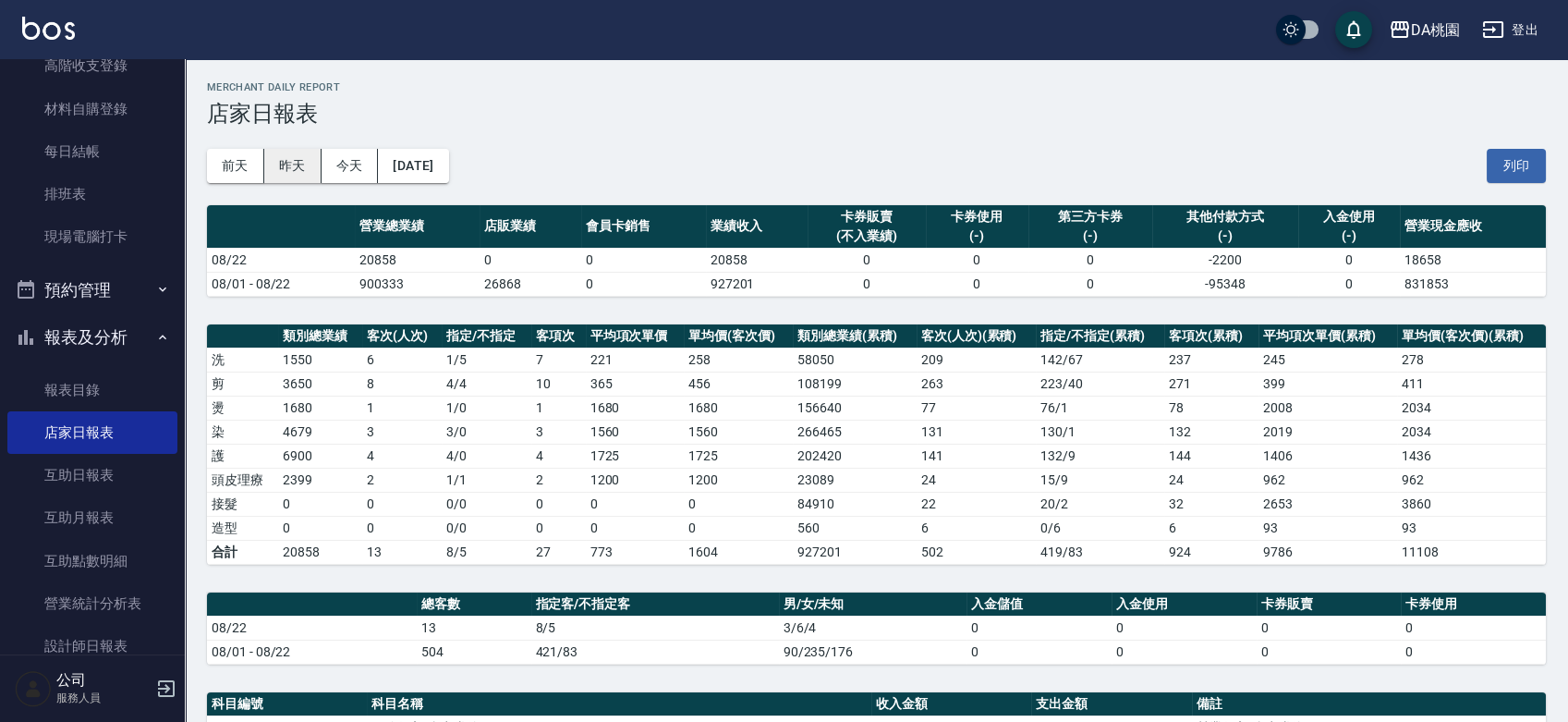
click at [290, 163] on button "昨天" at bounding box center [292, 165] width 57 height 35
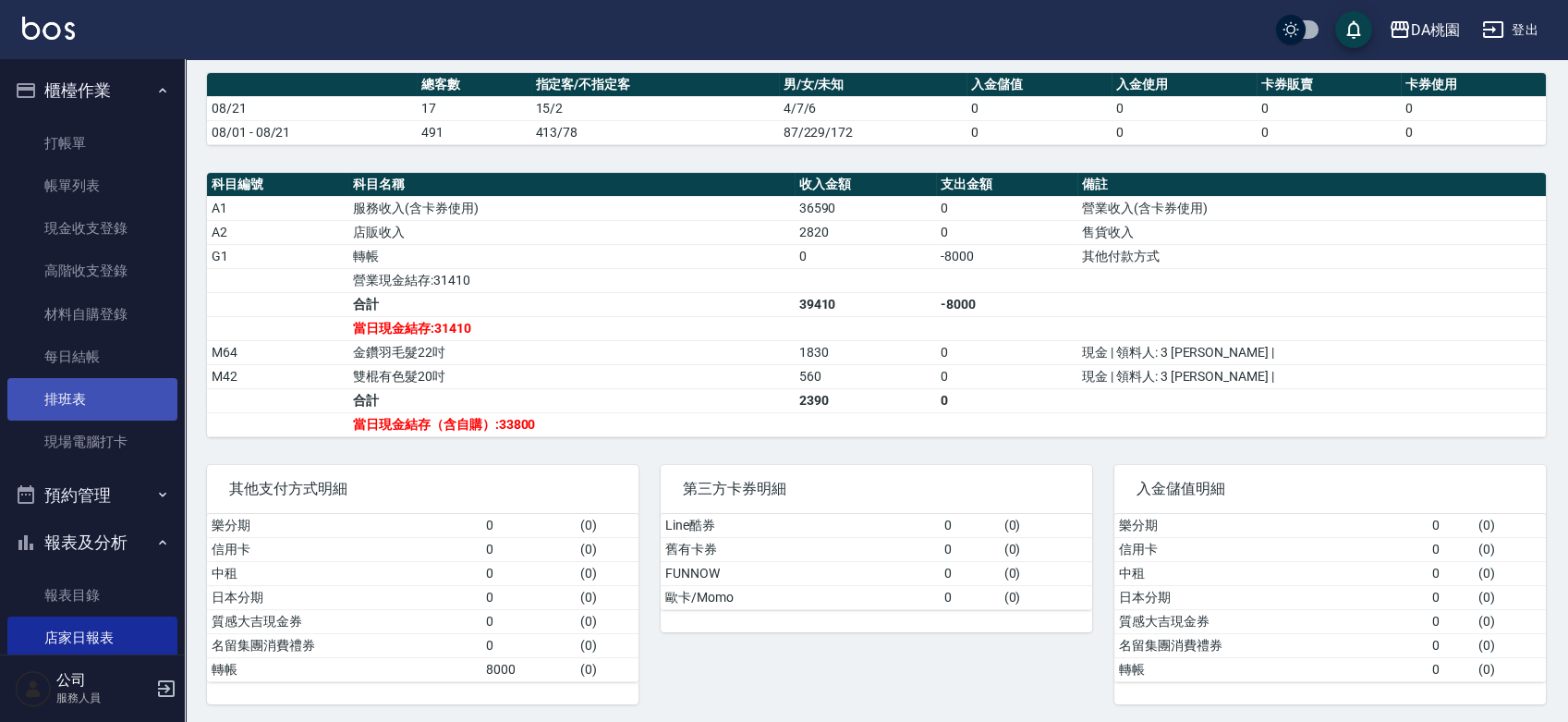
click at [87, 396] on link "排班表" at bounding box center [92, 400] width 170 height 43
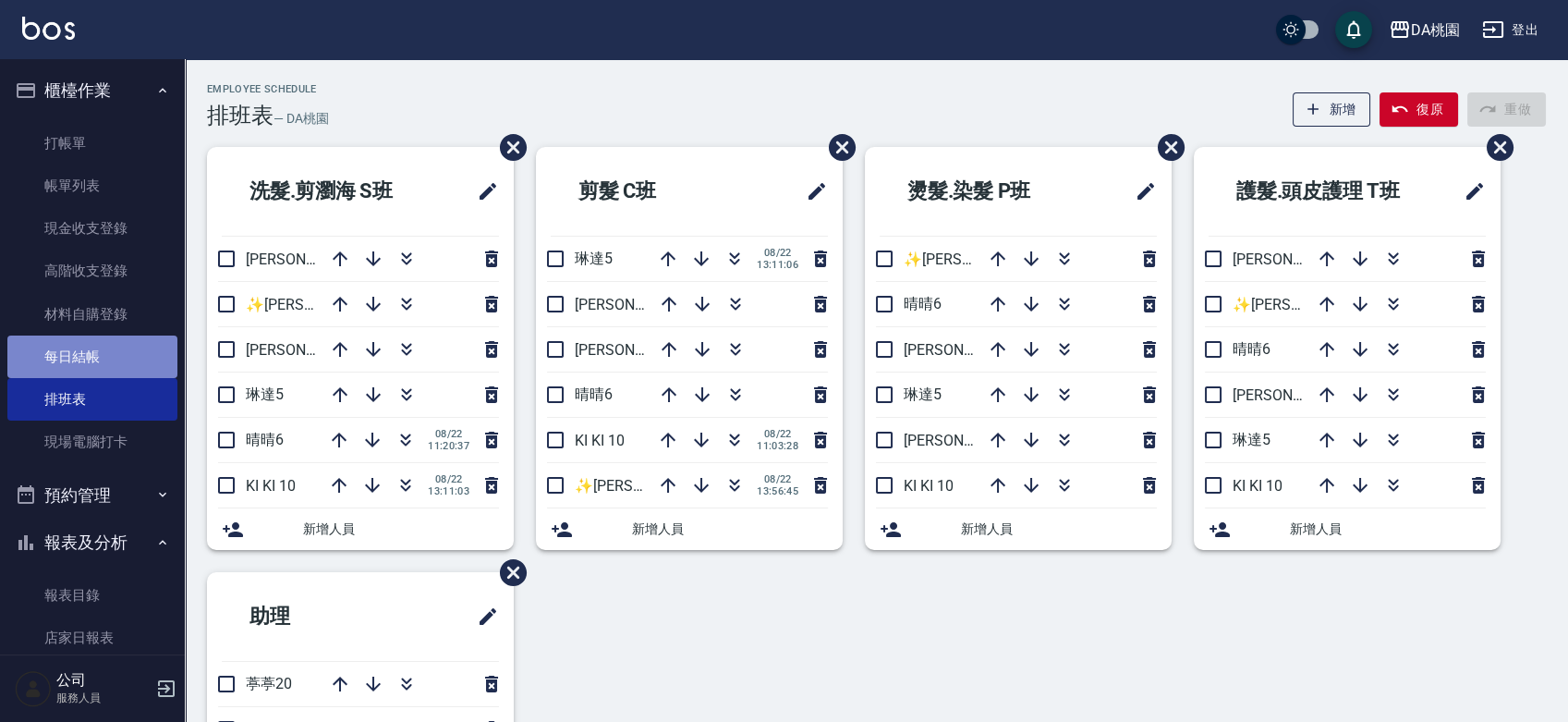
click at [96, 362] on link "每日結帳" at bounding box center [92, 357] width 170 height 43
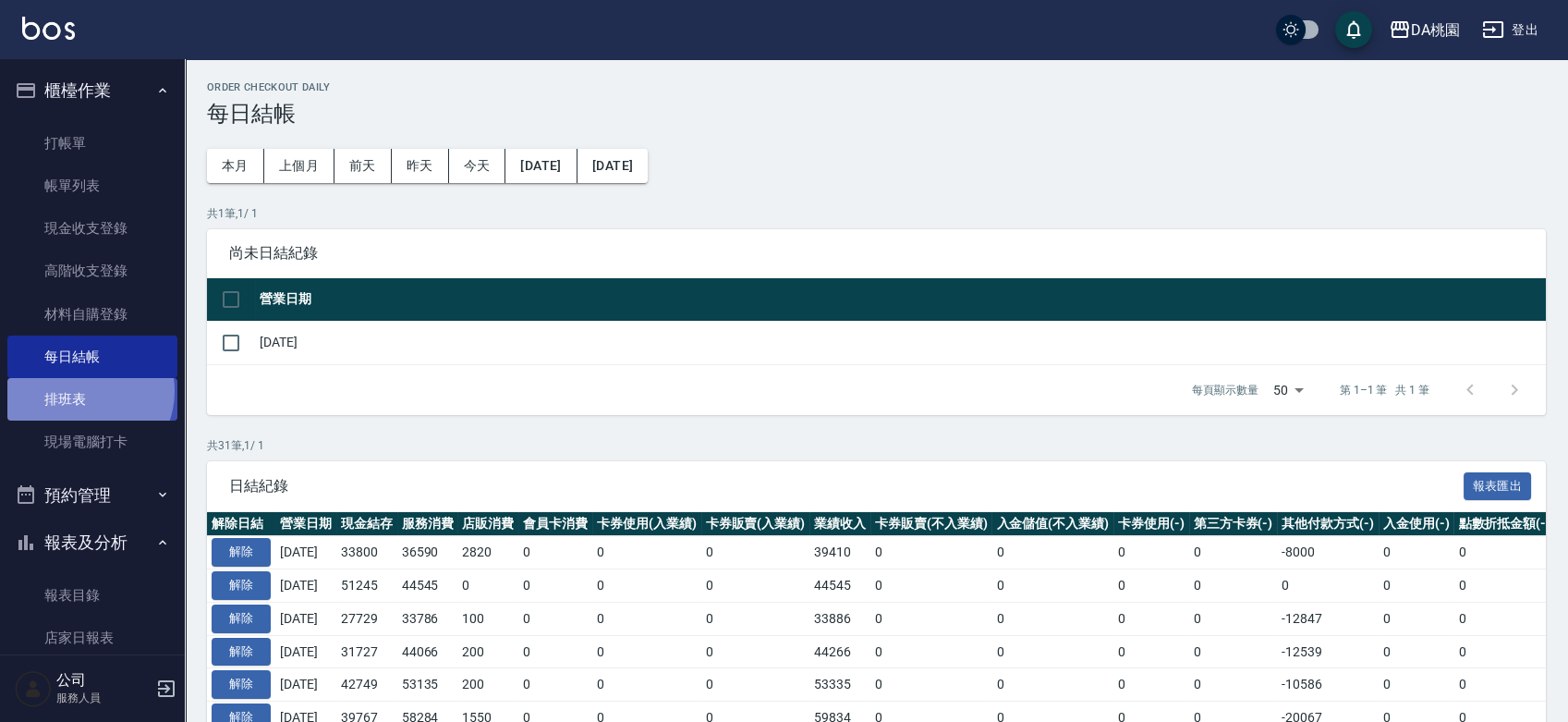
click at [84, 391] on link "排班表" at bounding box center [92, 400] width 170 height 43
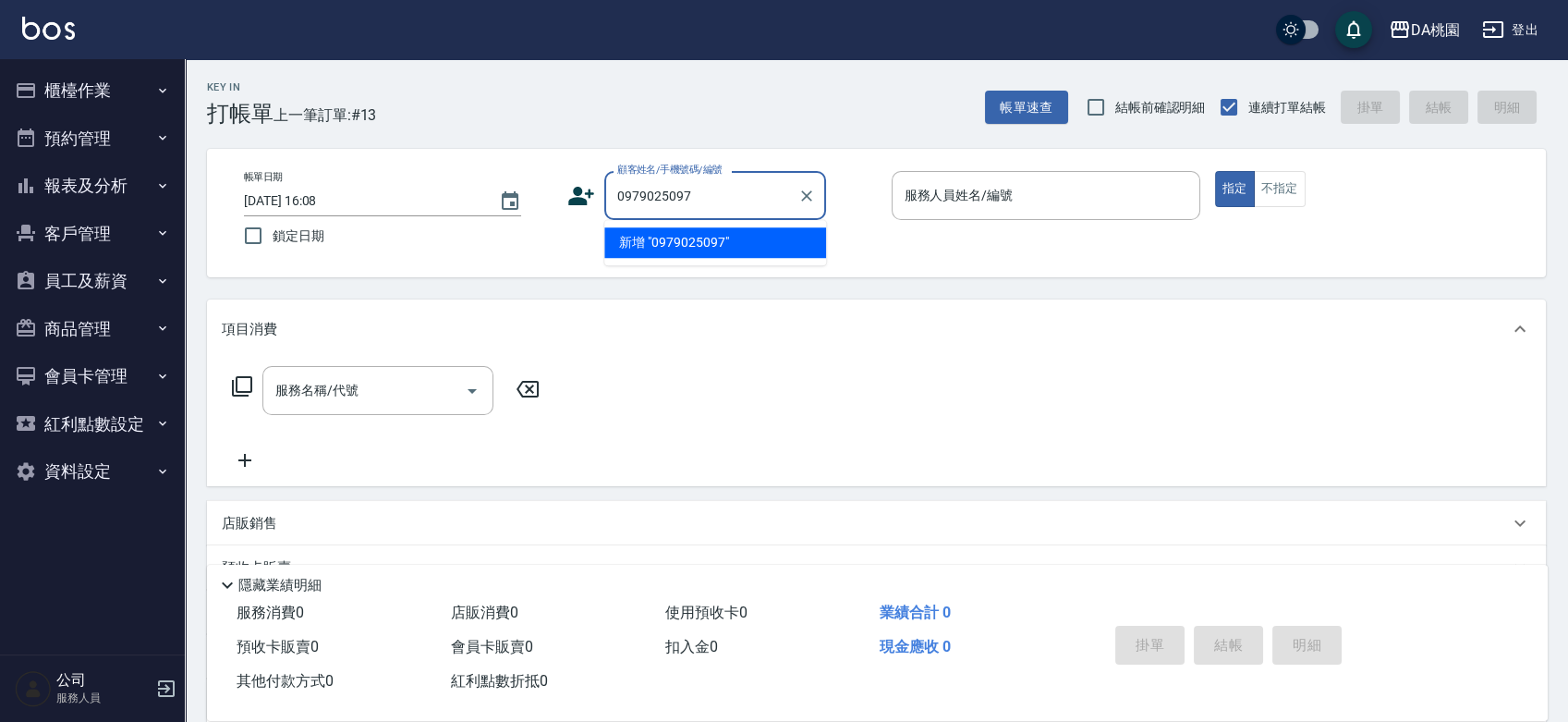
type input "0979025097"
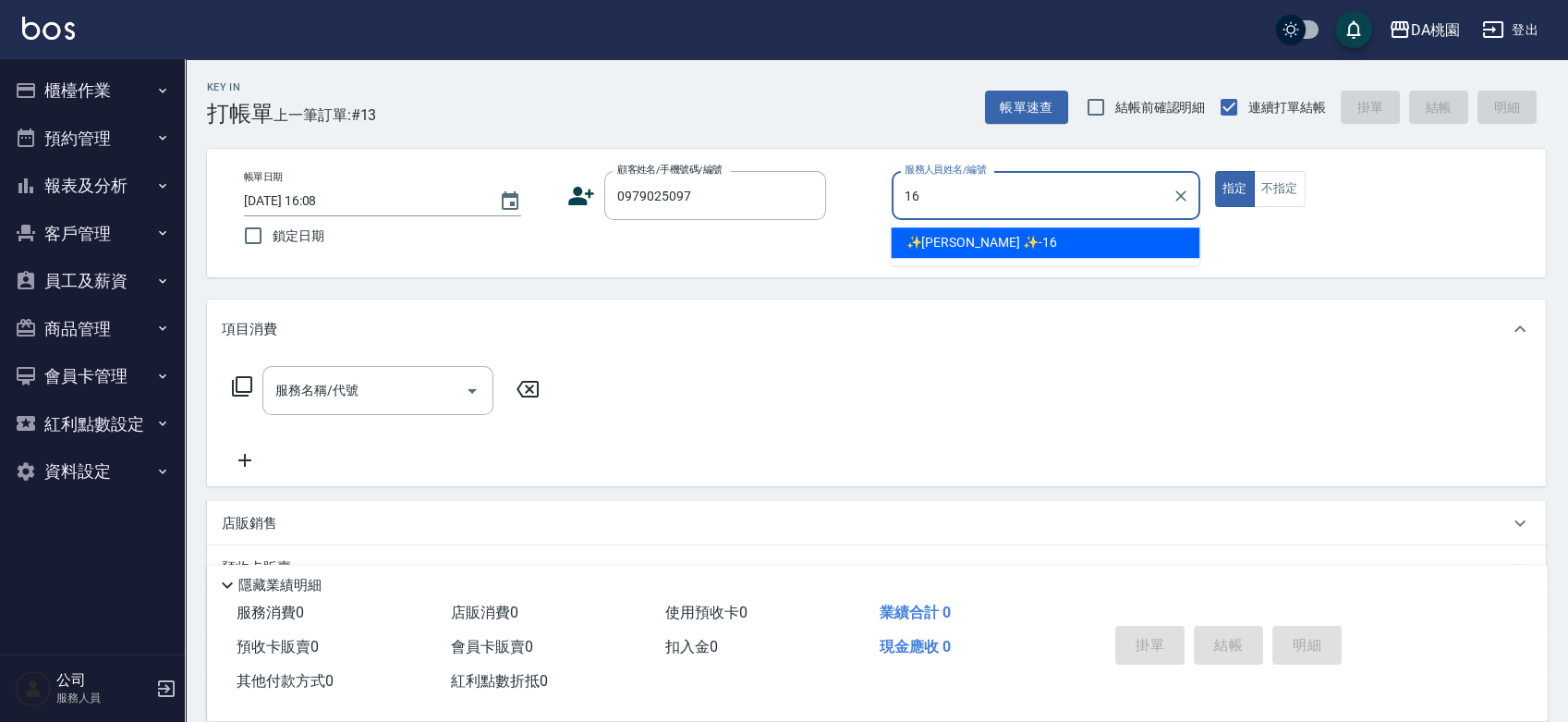
type input "✨[PERSON_NAME] ✨-16"
type button "true"
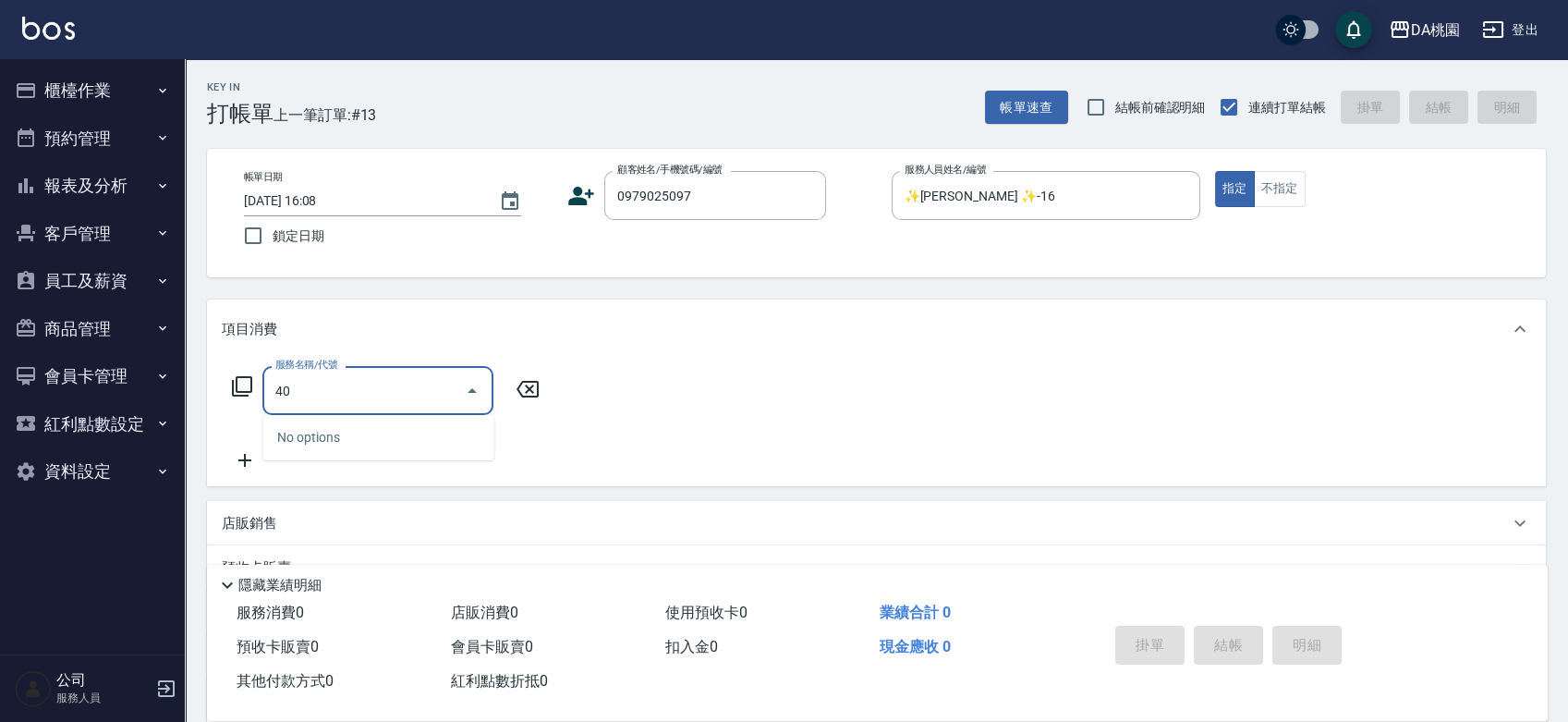
type input "401"
type input "150"
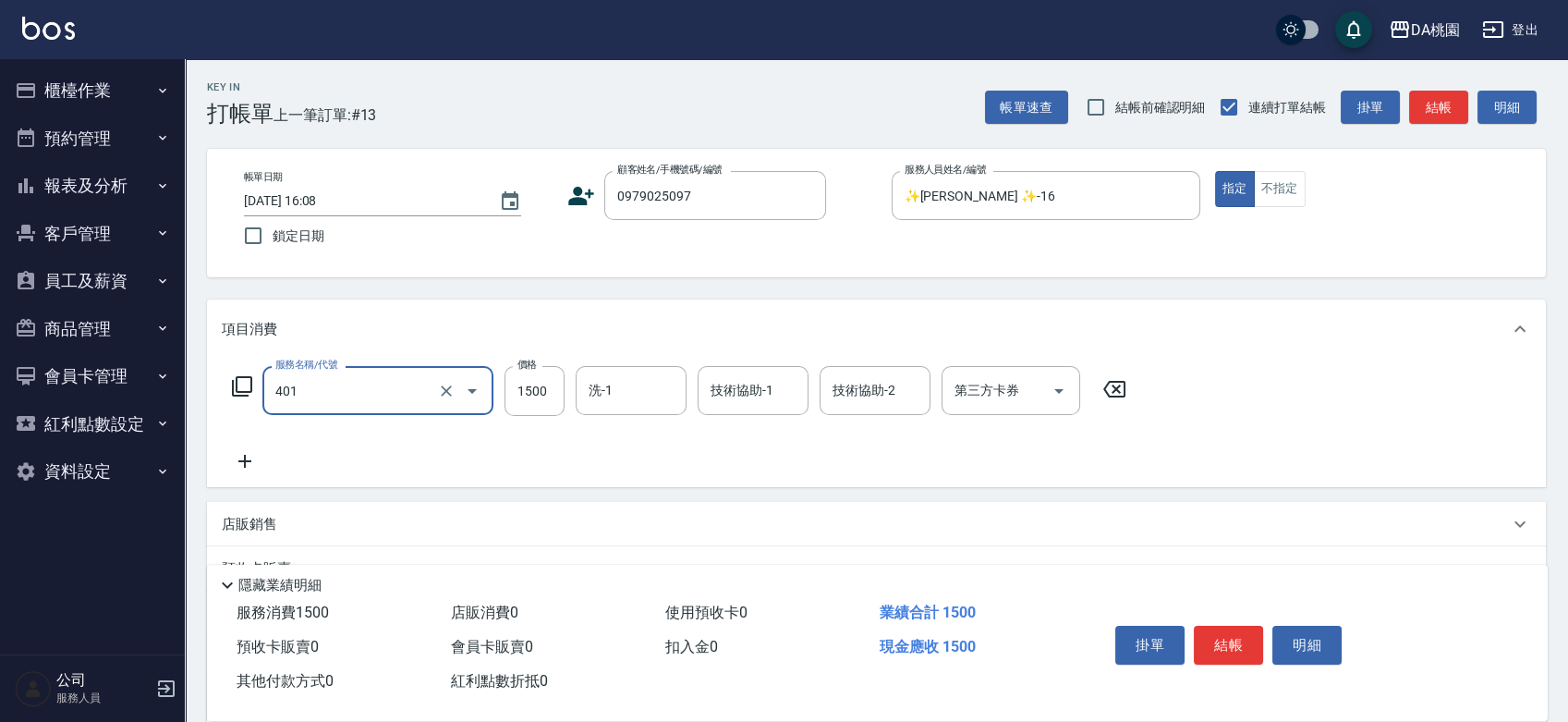
type input "染髮(互助)(401)"
type input "2"
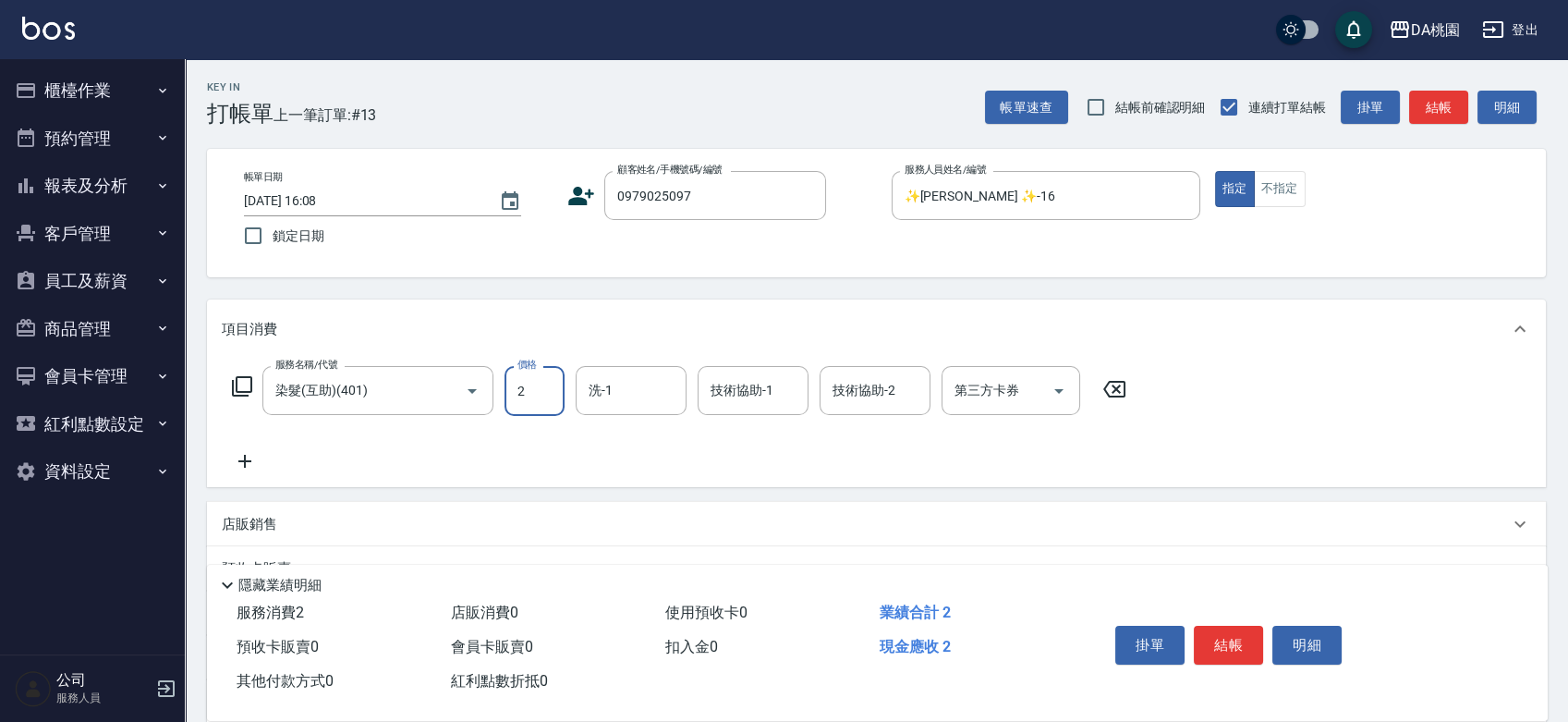
type input "0"
type input "248"
type input "240"
type input "2480"
type input "小妤-18"
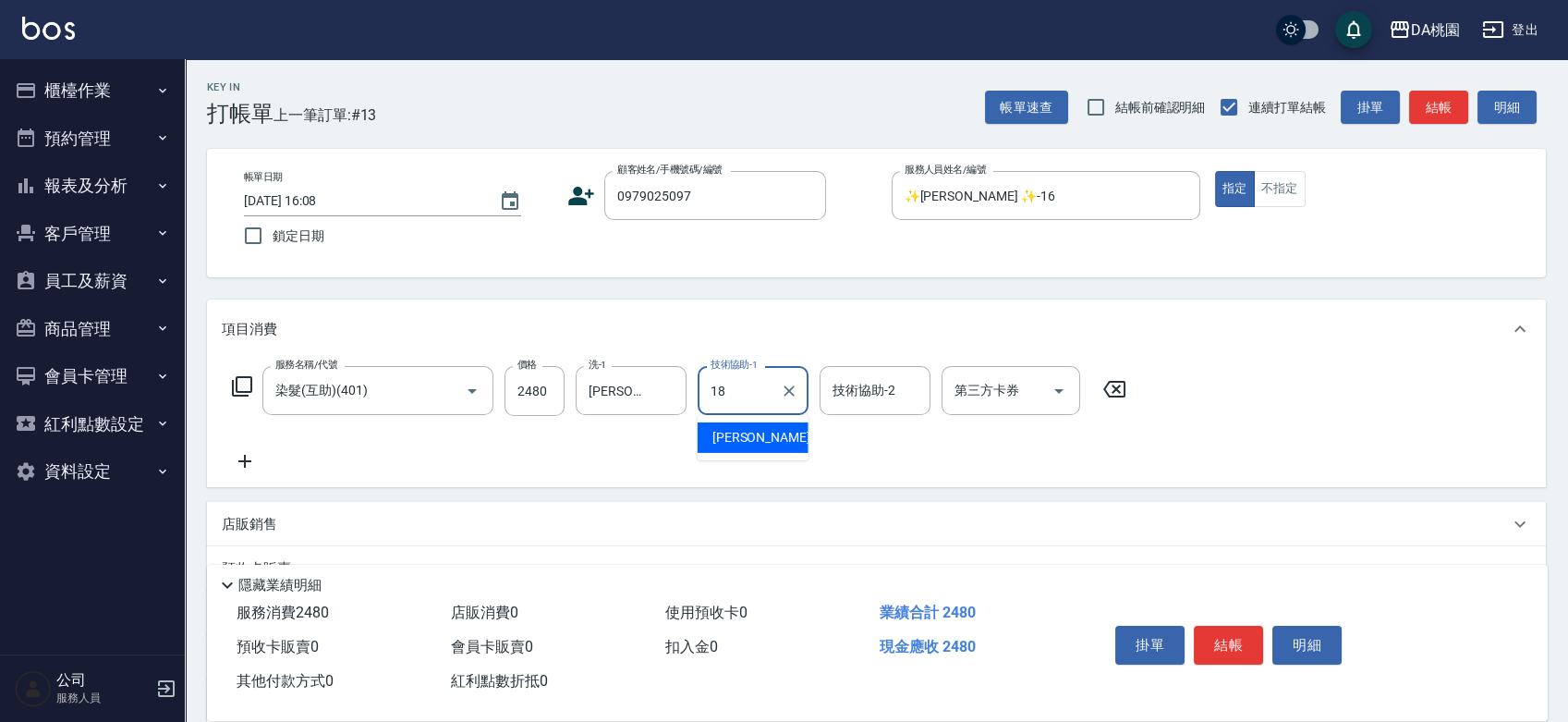
type input "小妤-18"
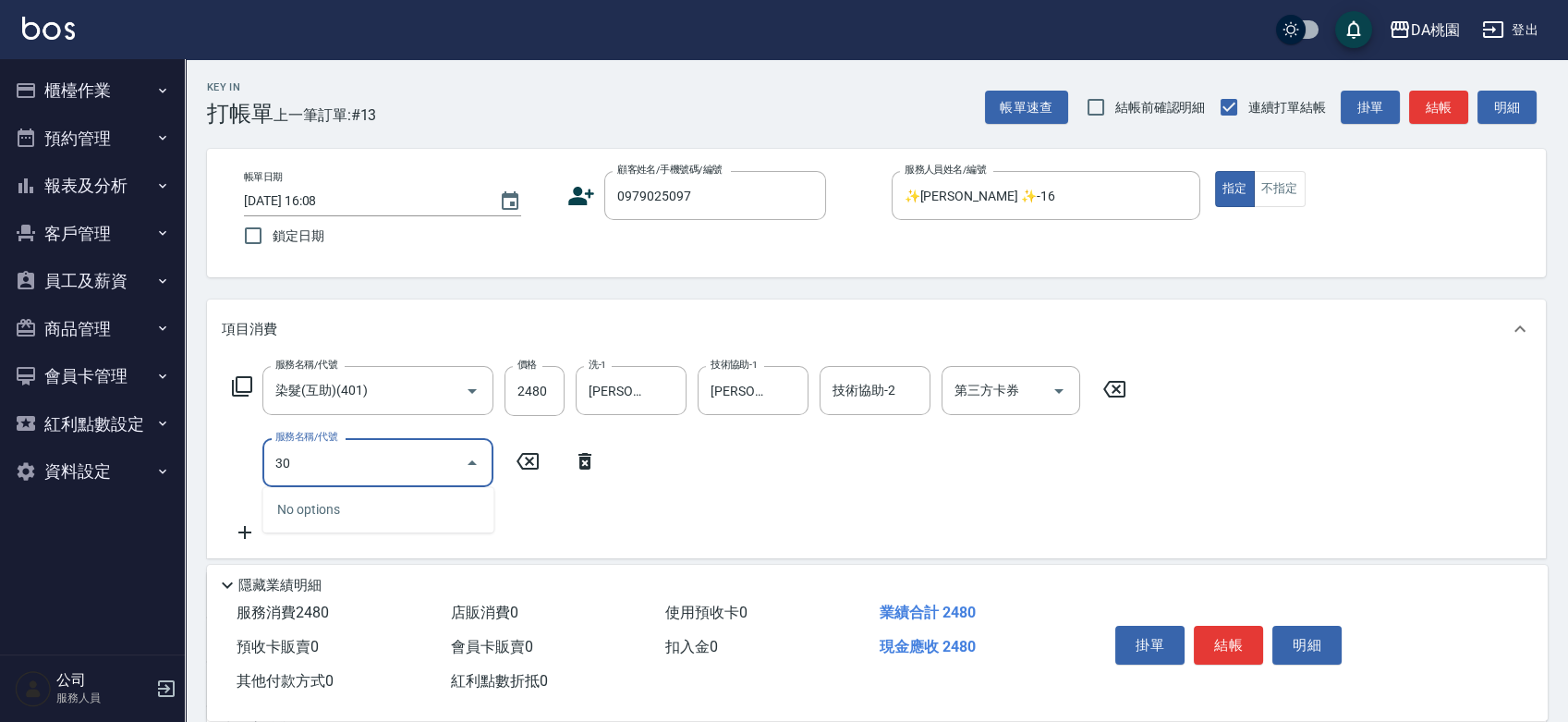
type input "3"
type input "609"
type input "360"
type input "鱗脂質護髮(互助)(609)"
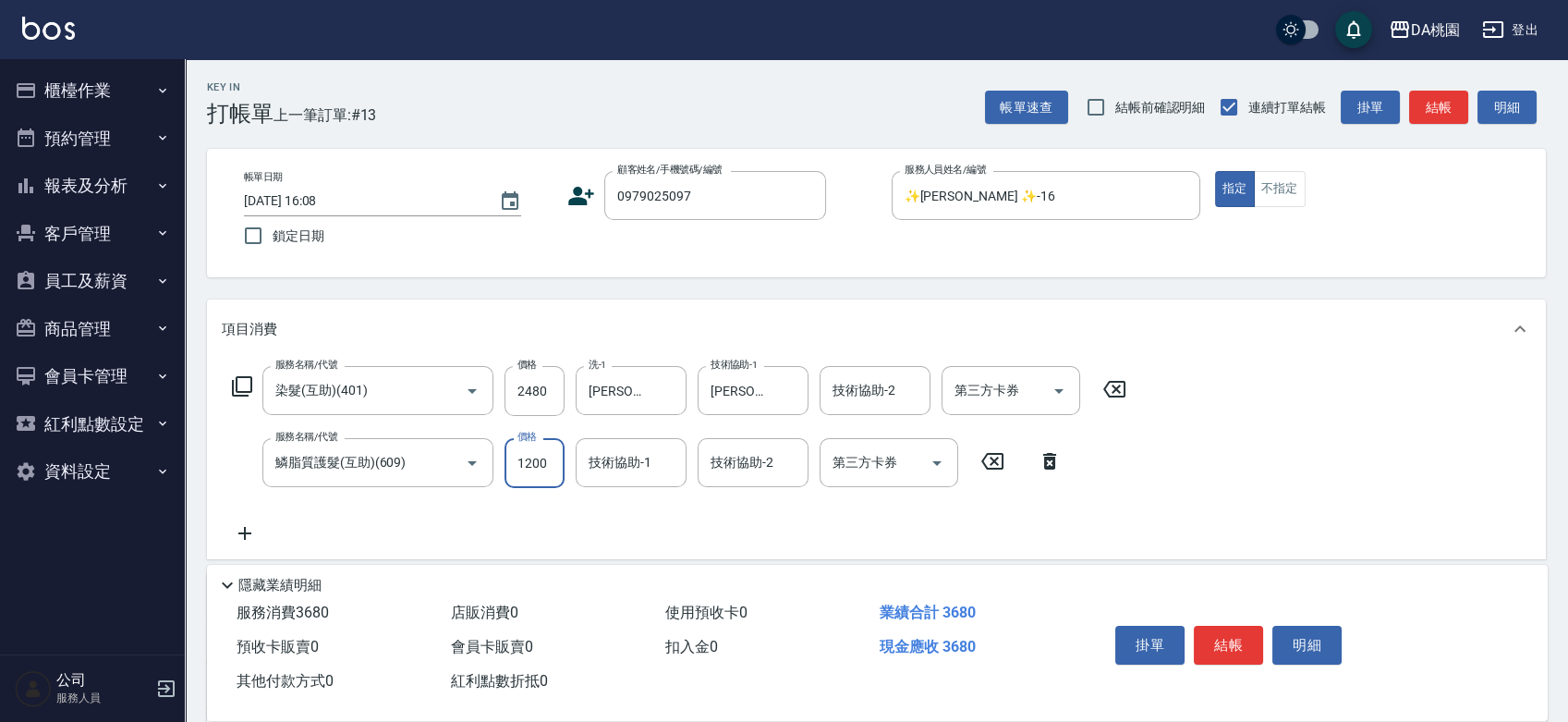
type input "1"
type input "240"
type input "150"
type input "390"
type input "1500"
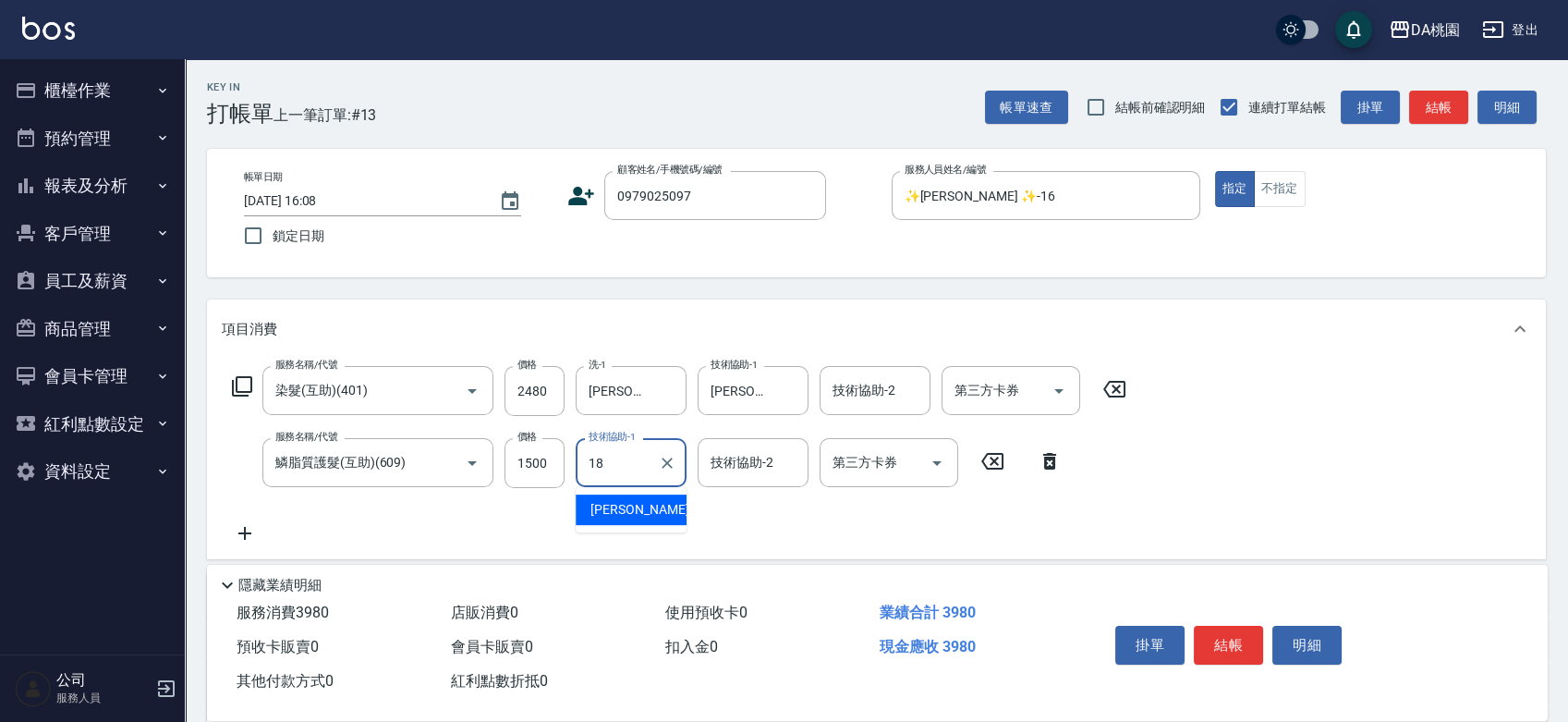
type input "小妤-18"
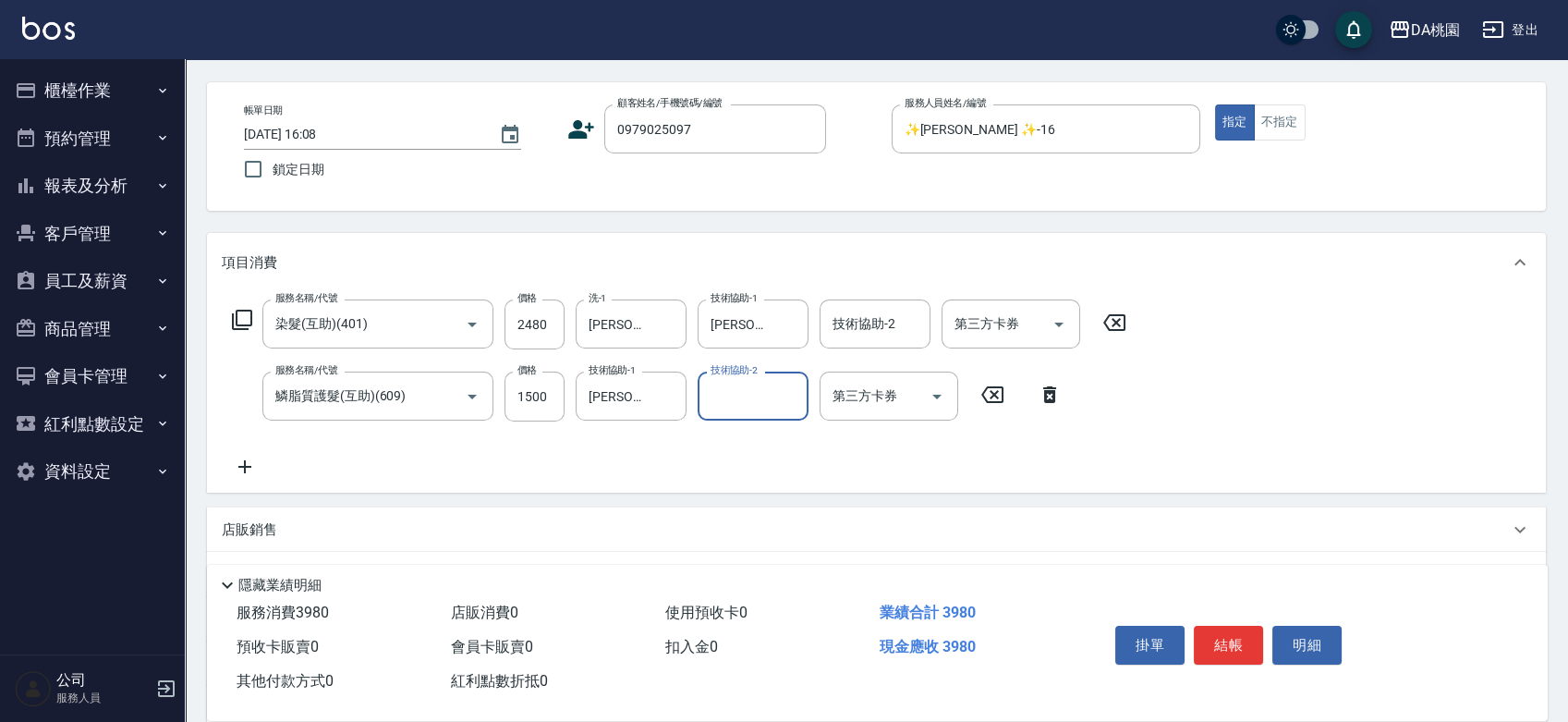
scroll to position [103, 0]
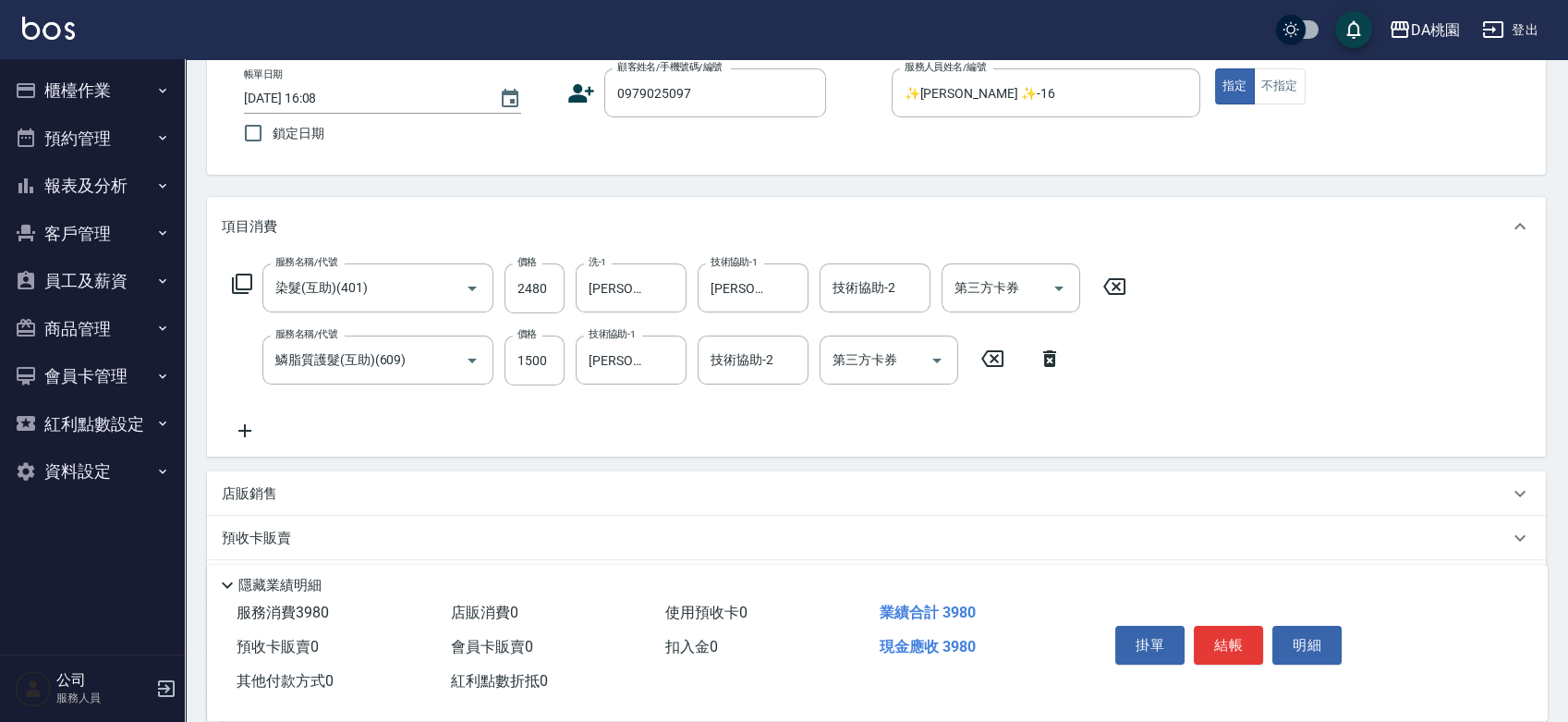
click at [903, 484] on div "店販銷售" at bounding box center [877, 493] width 1339 height 44
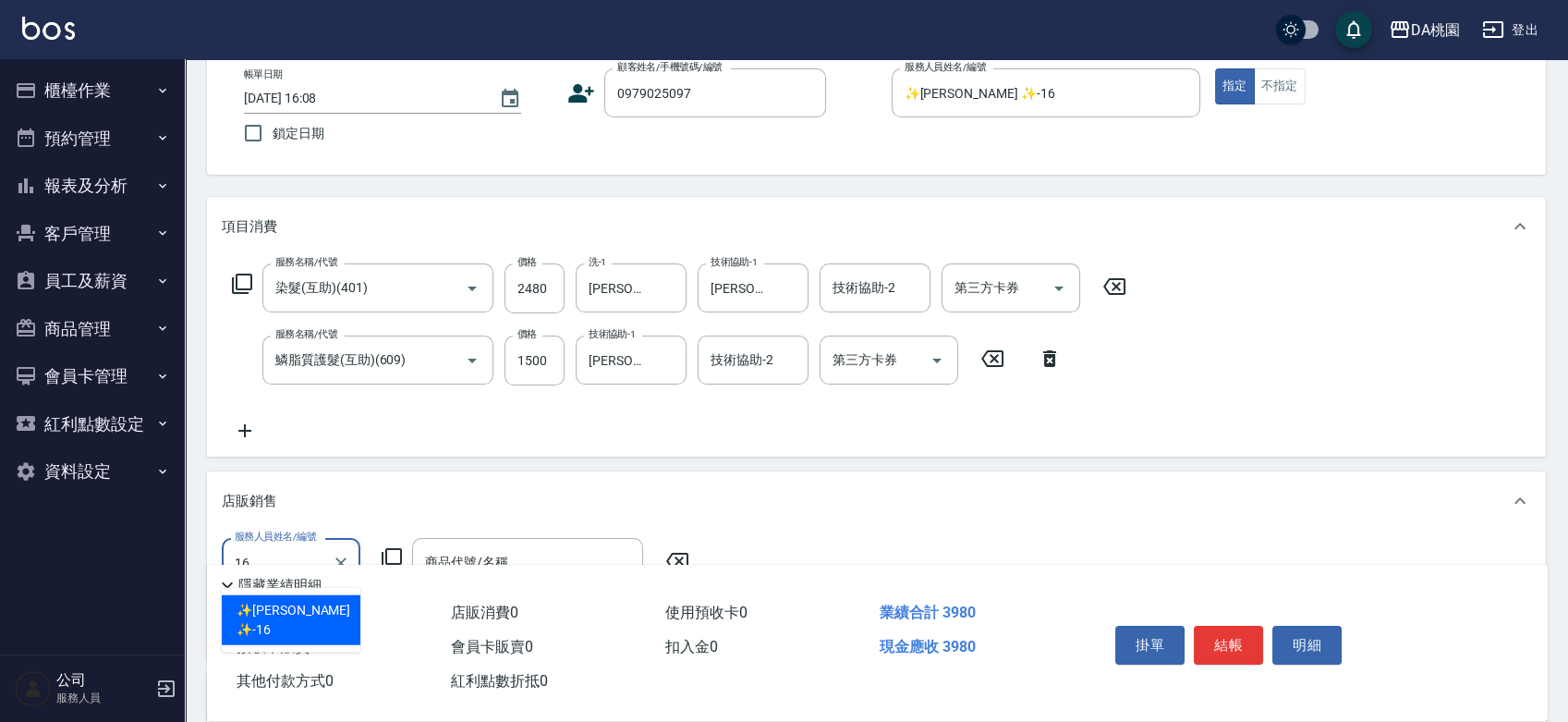
type input "✨GARY蓋瑞 ✨-16"
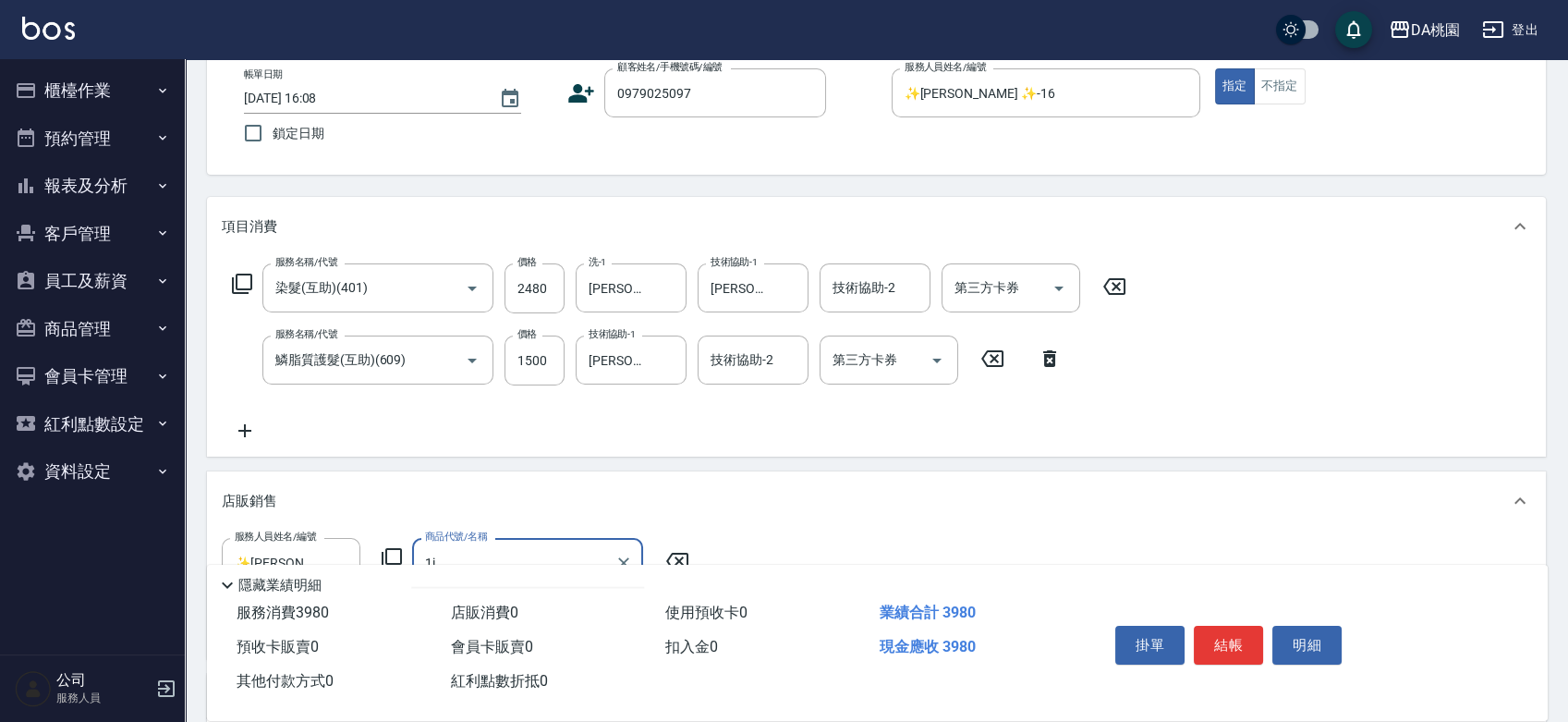
type input "1"
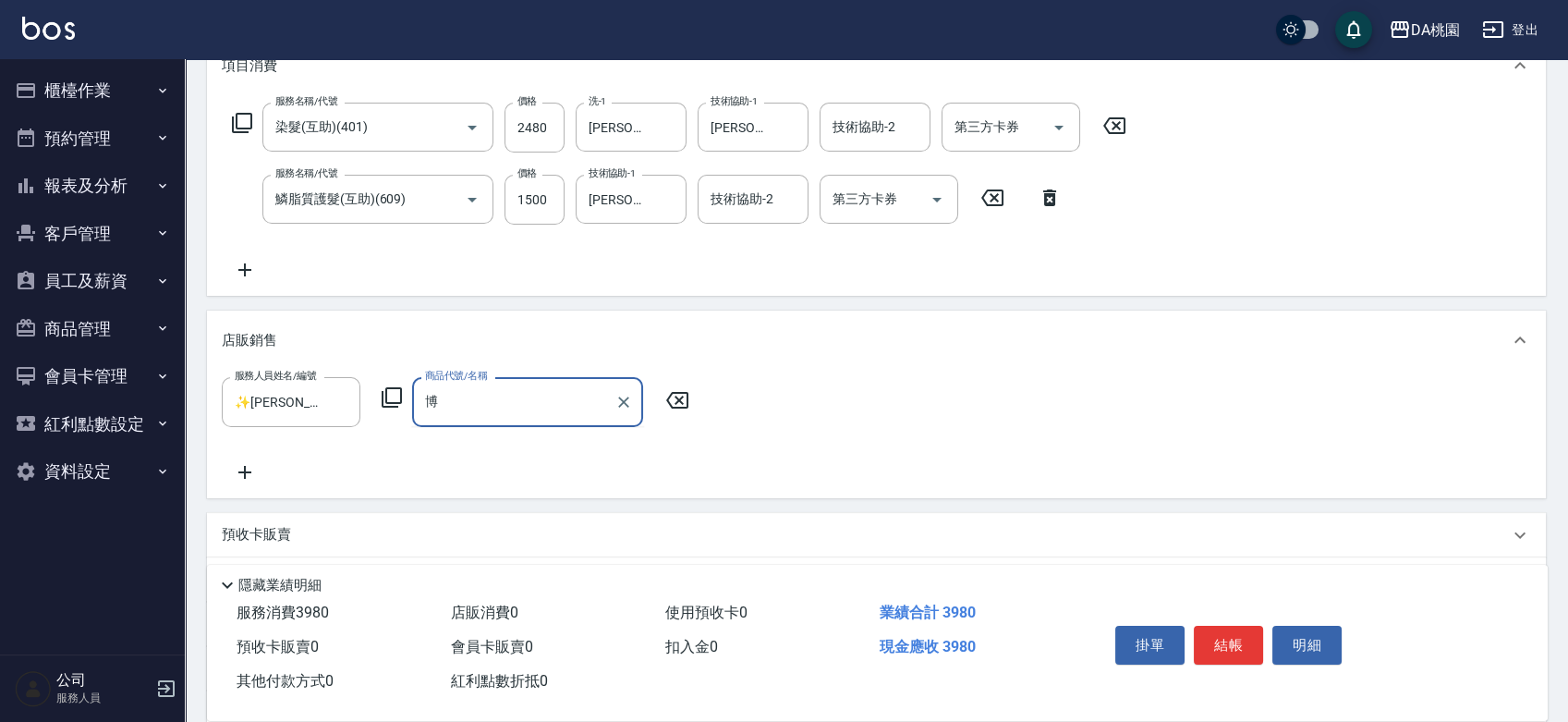
scroll to position [308, 0]
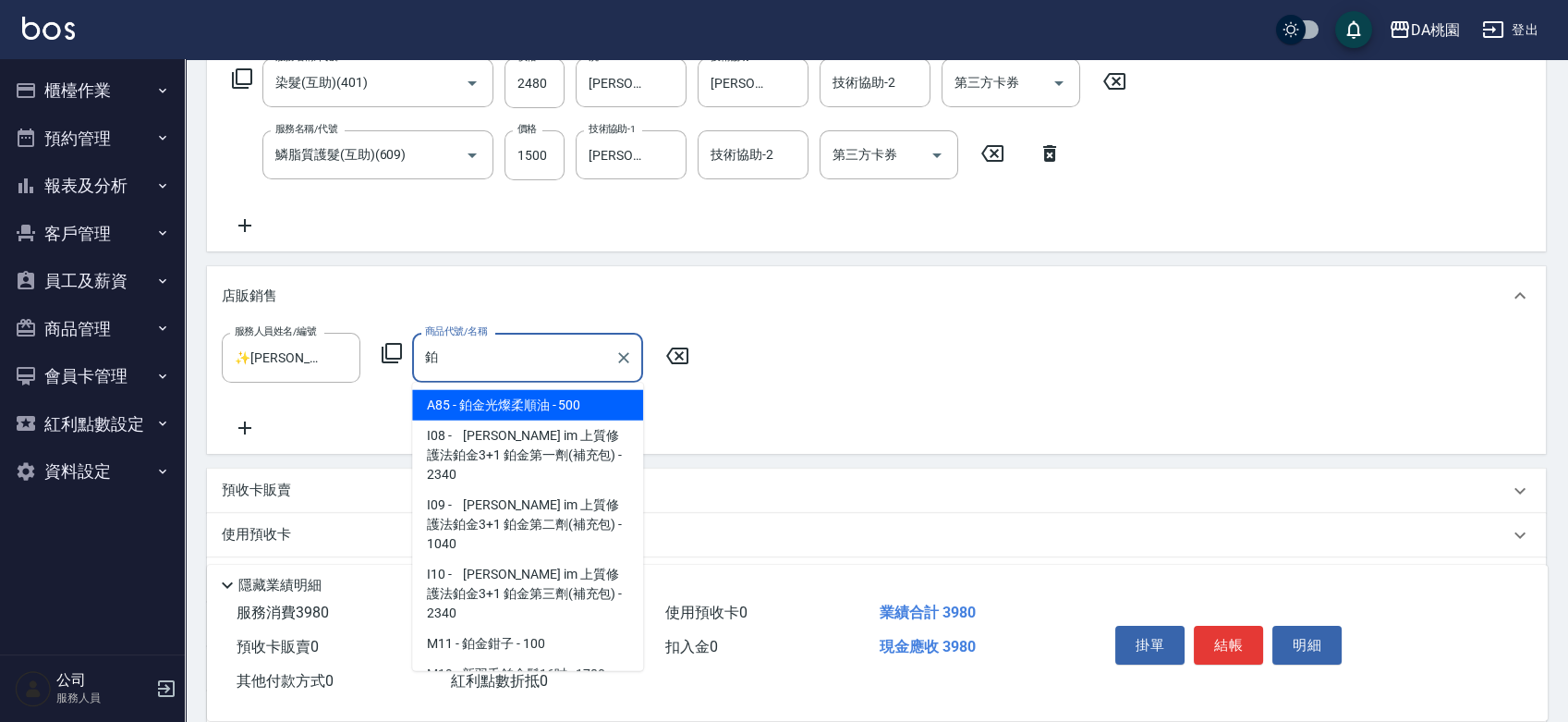
type input "鉑金光燦柔順油"
type input "440"
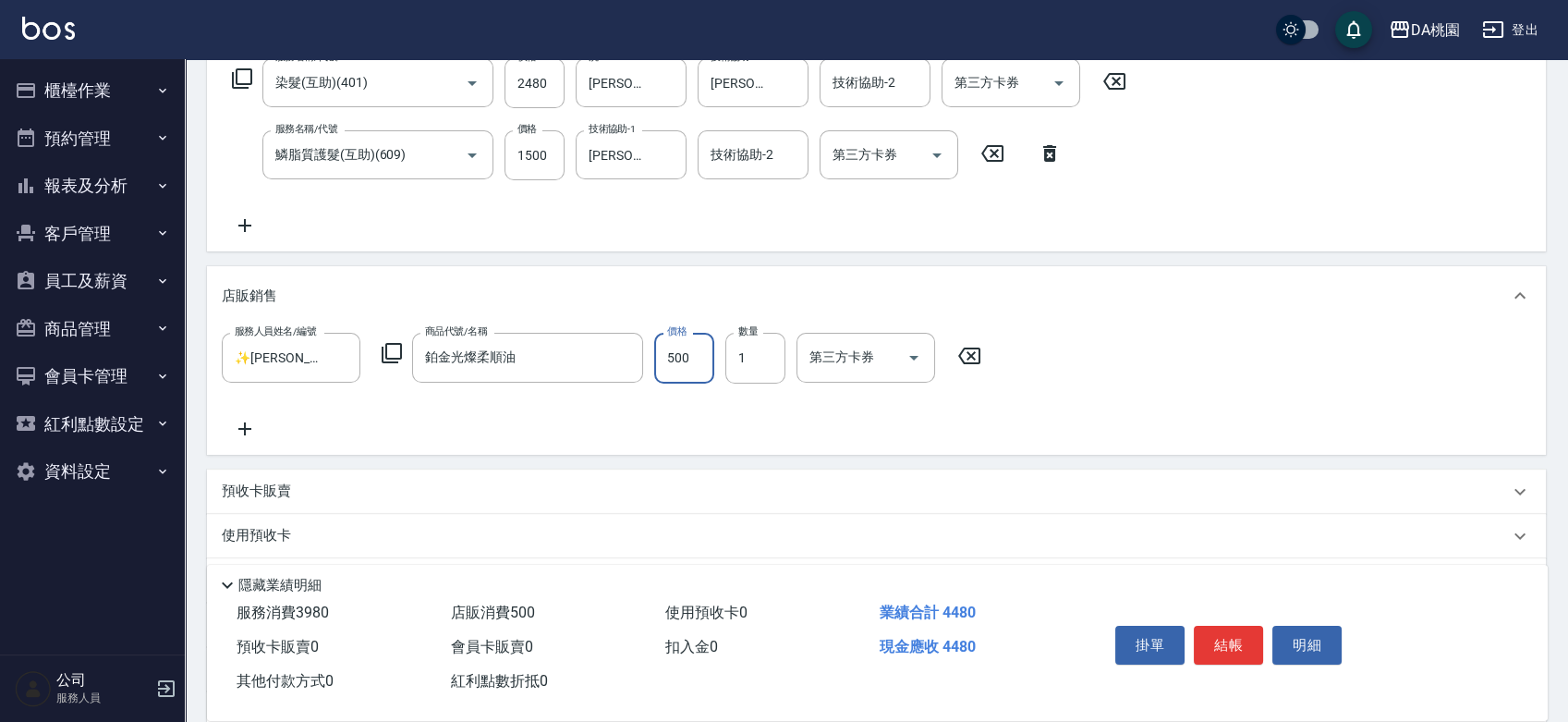
type input "1"
type input "390"
type input "100"
type input "400"
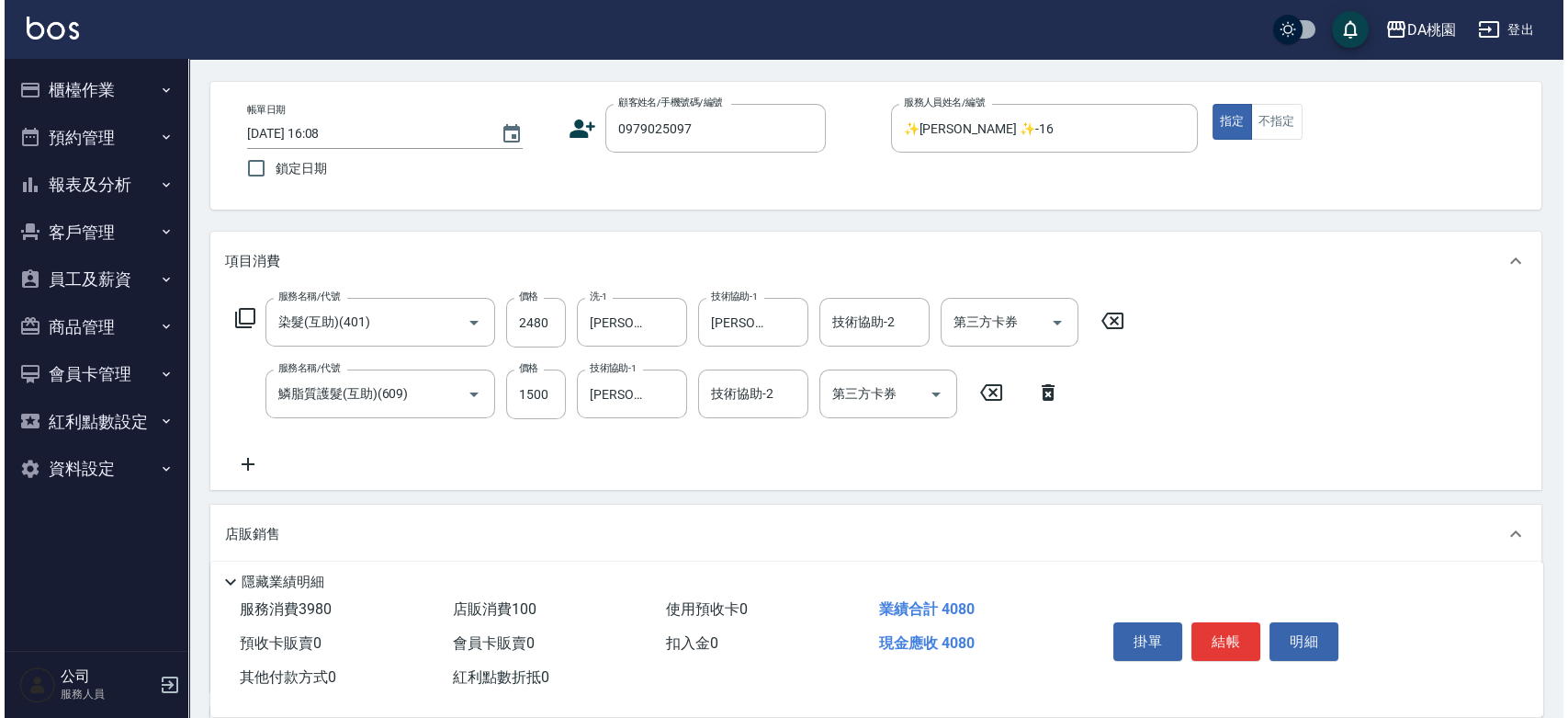
scroll to position [0, 0]
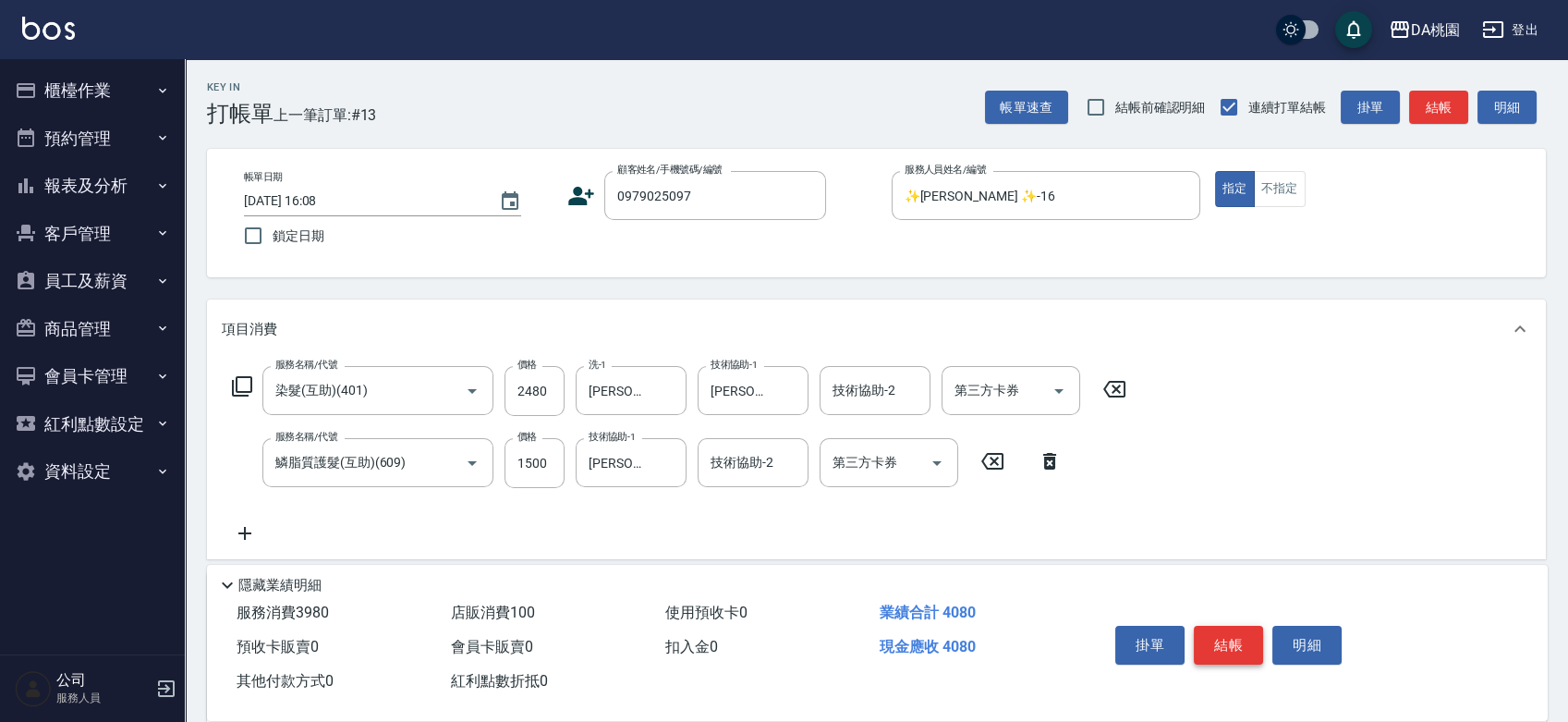
type input "100"
click at [1222, 629] on button "結帳" at bounding box center [1228, 645] width 69 height 39
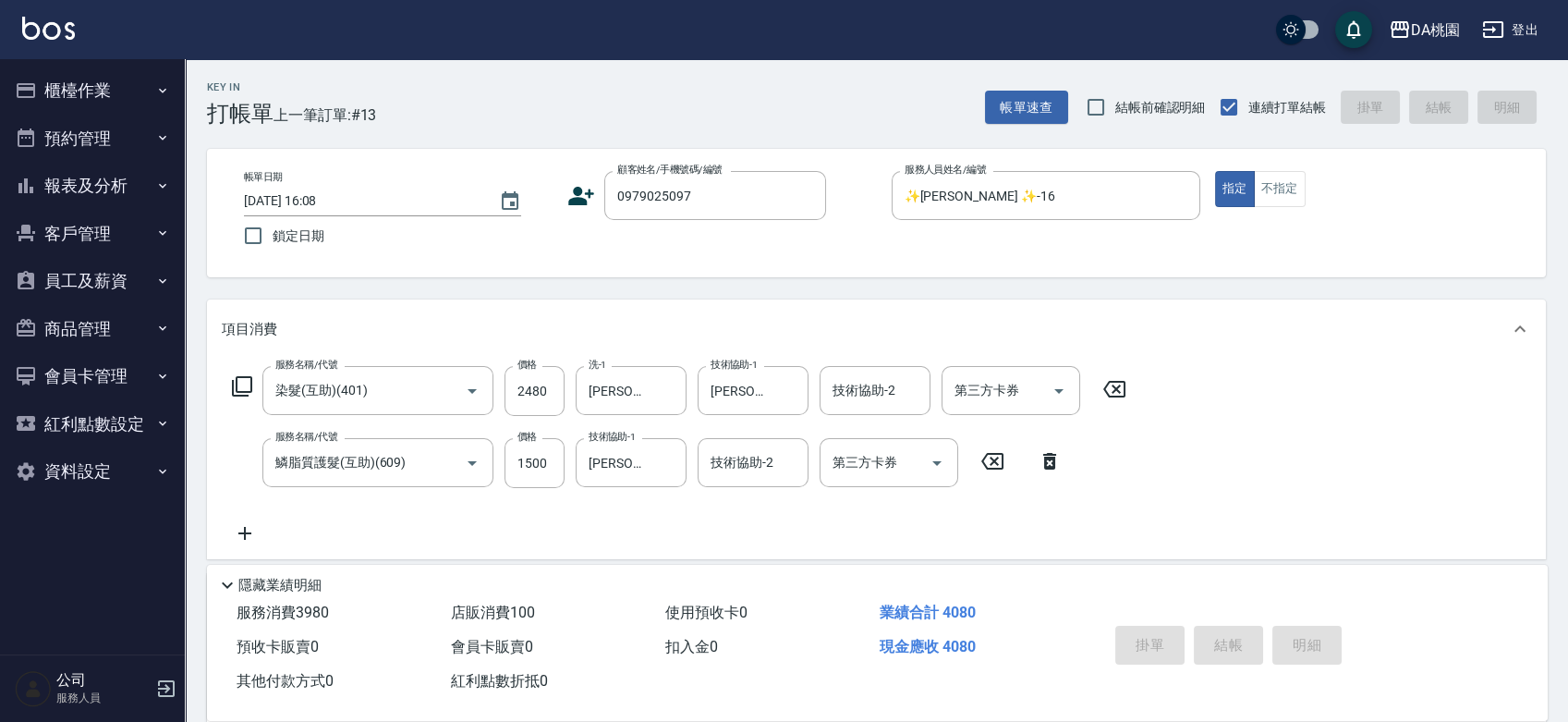
type input "2025/08/22 16:09"
type input "0"
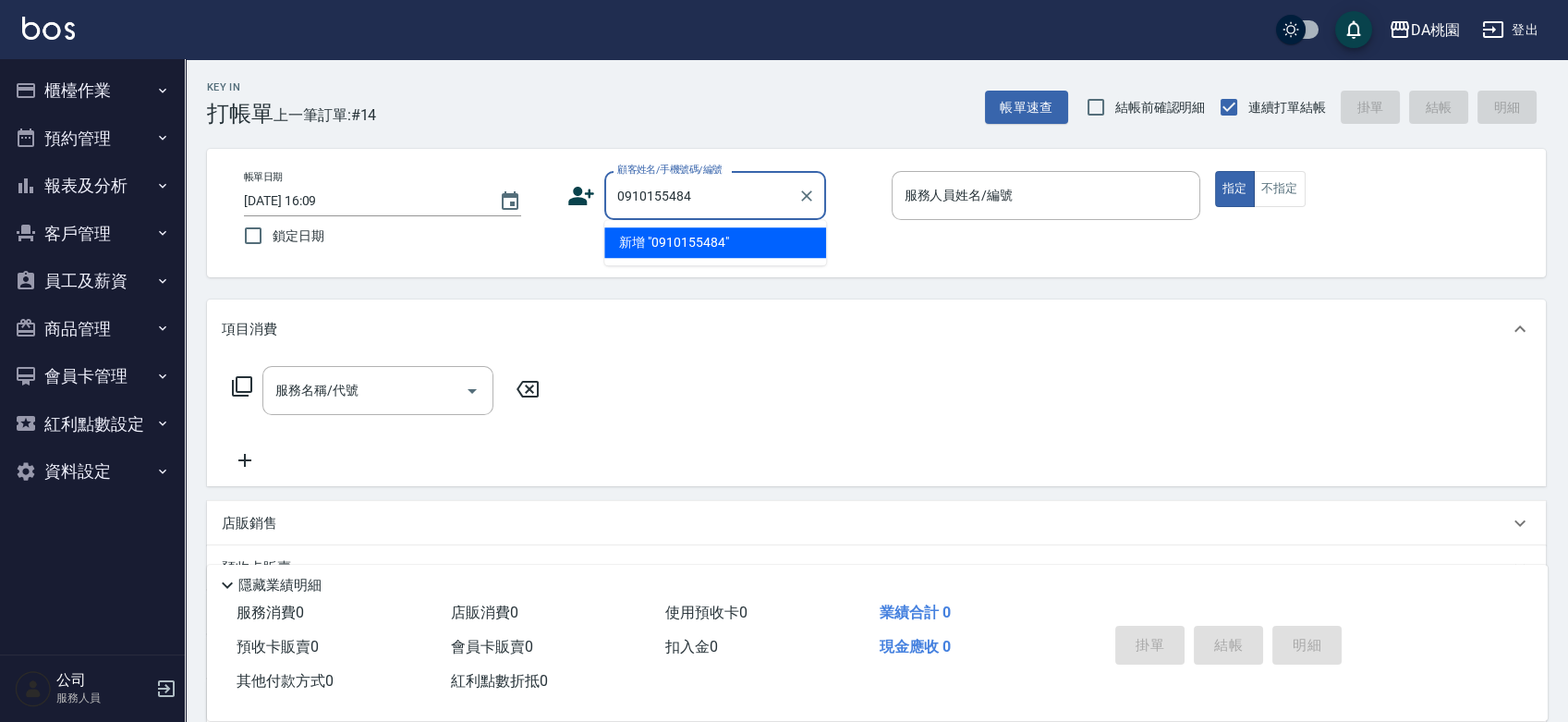
type input "0910155484"
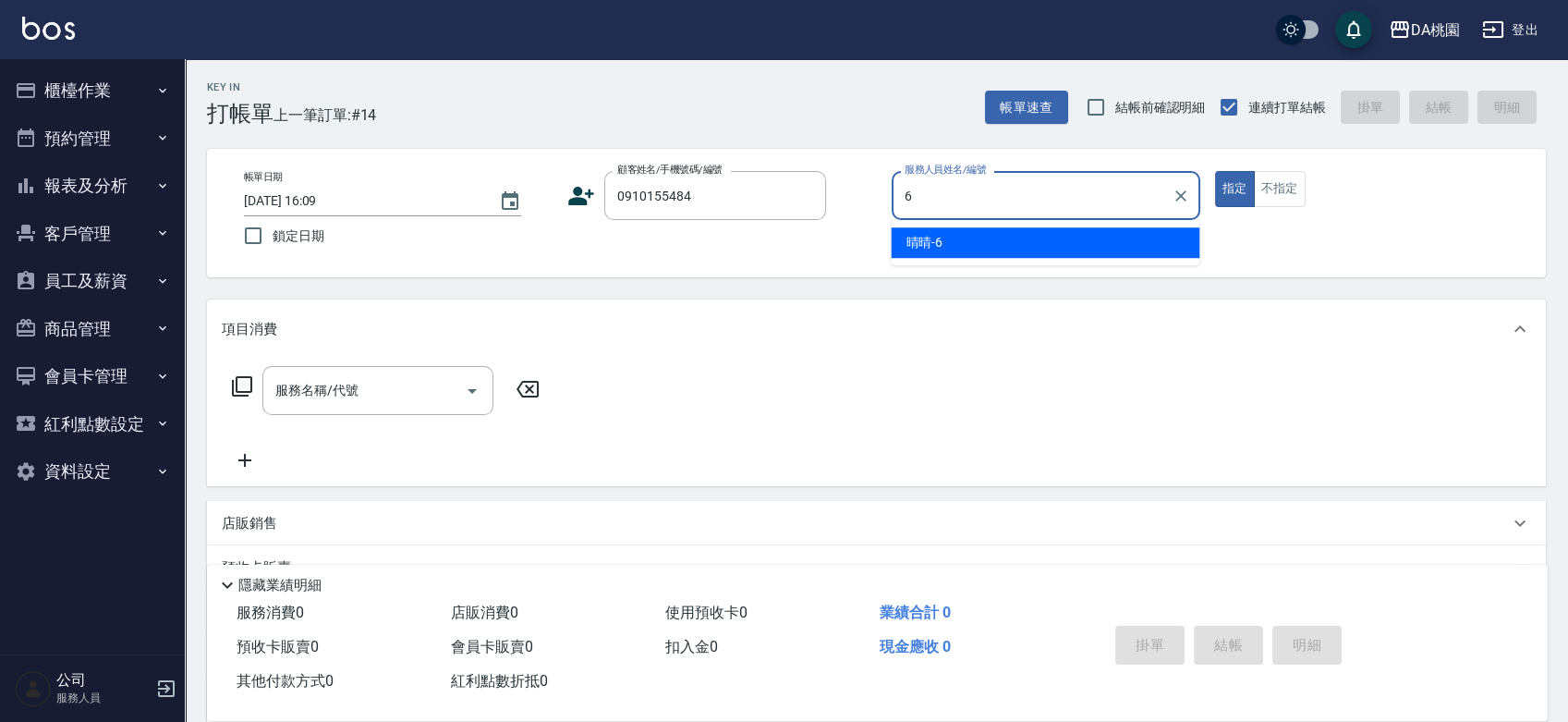
type input "晴晴-6"
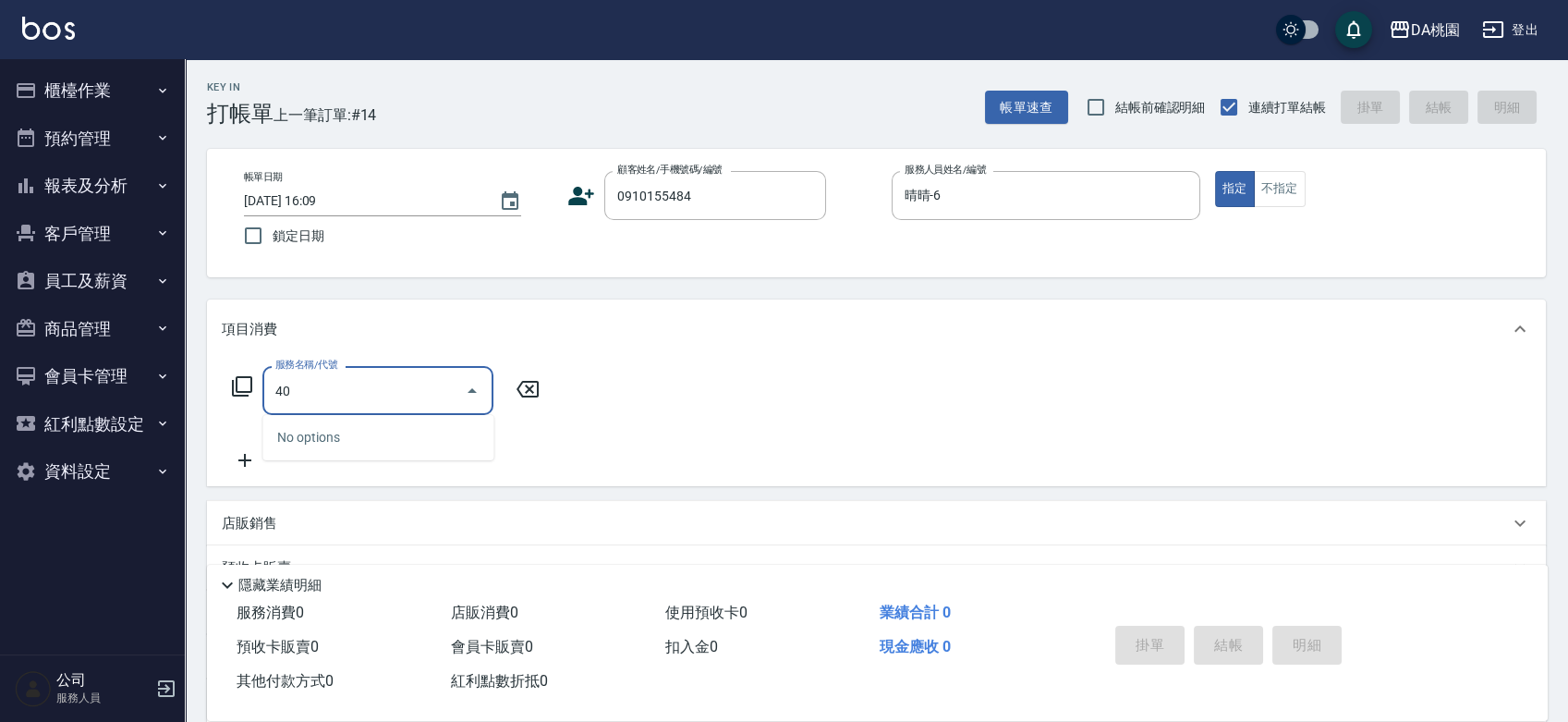
type input "400"
type input "150"
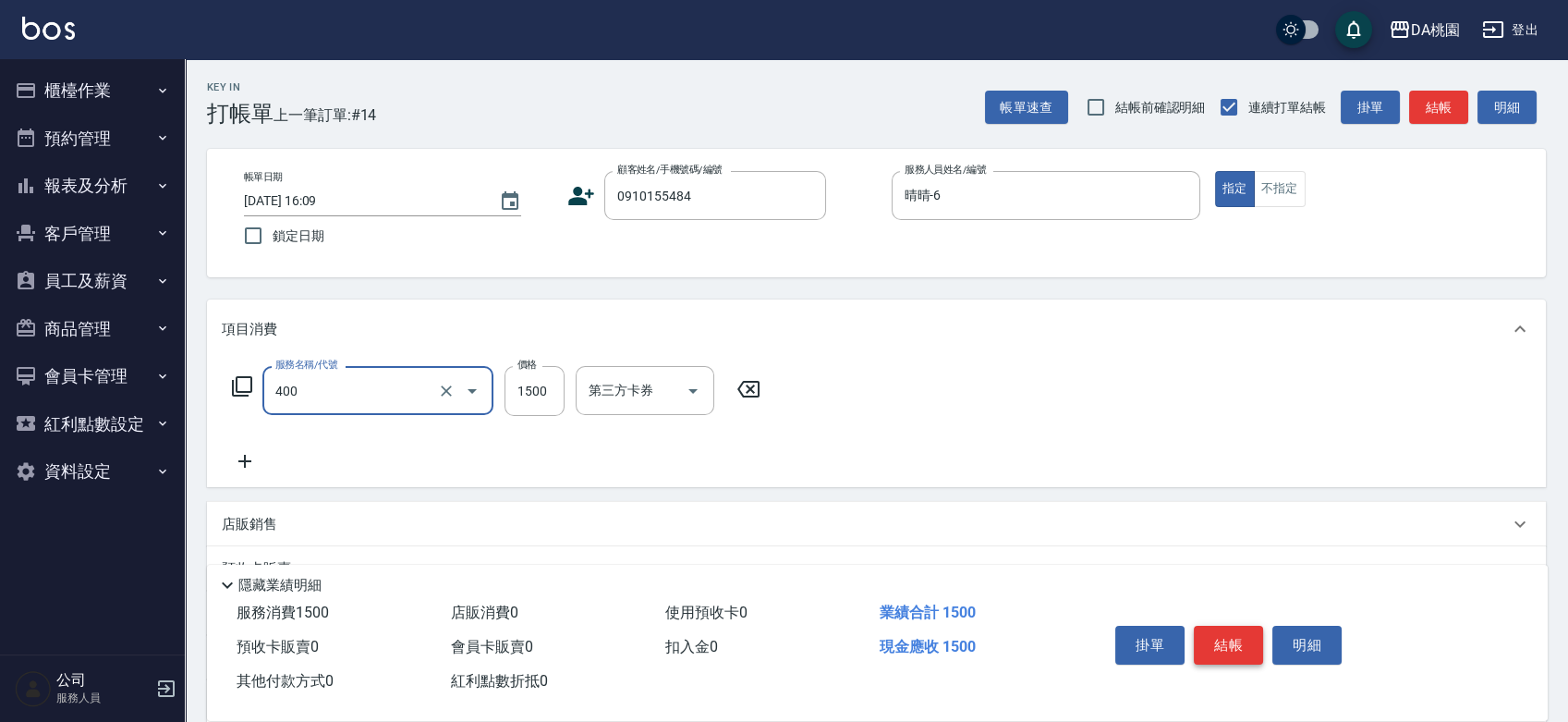
type input "染髮(400)"
type input "0"
type input "169"
type input "10"
type input "1699"
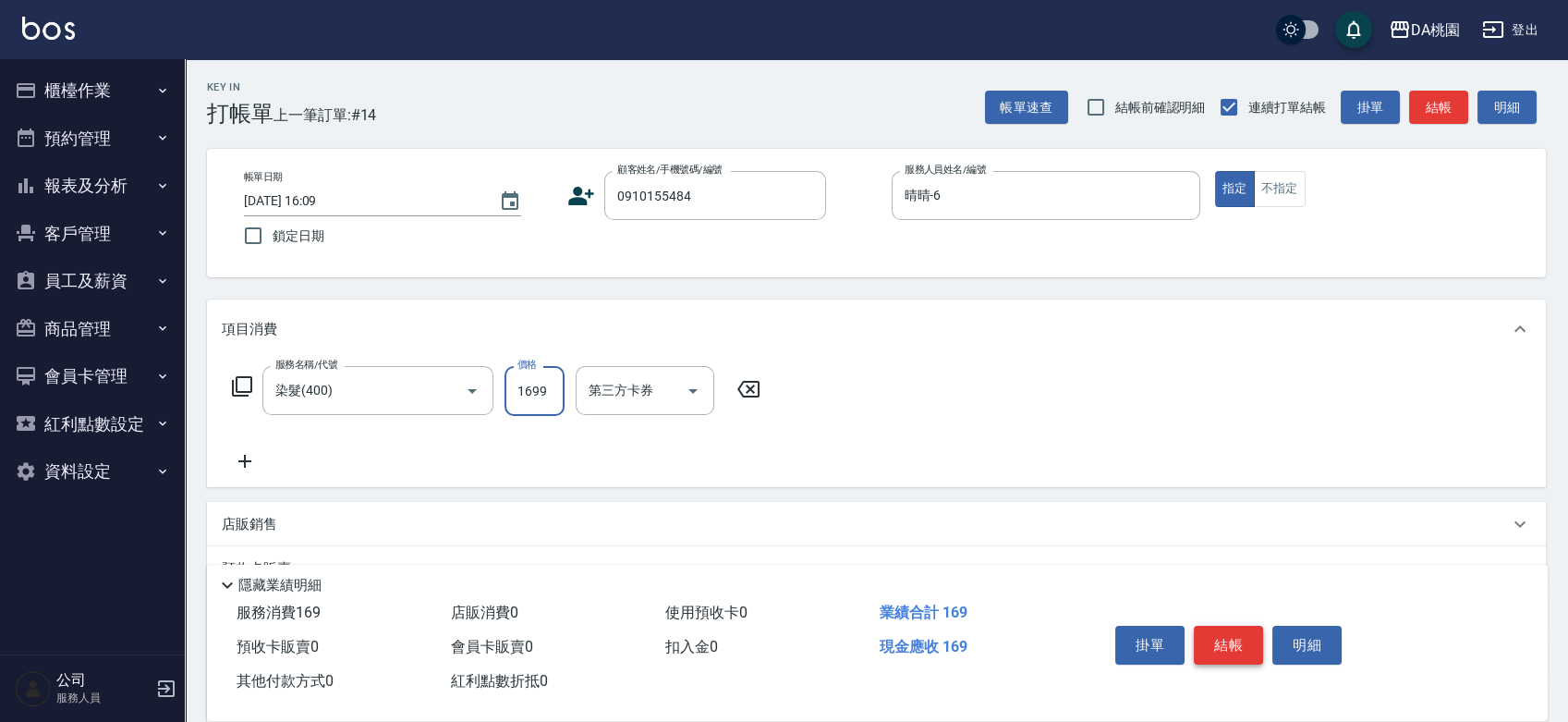
type input "160"
type input "1699"
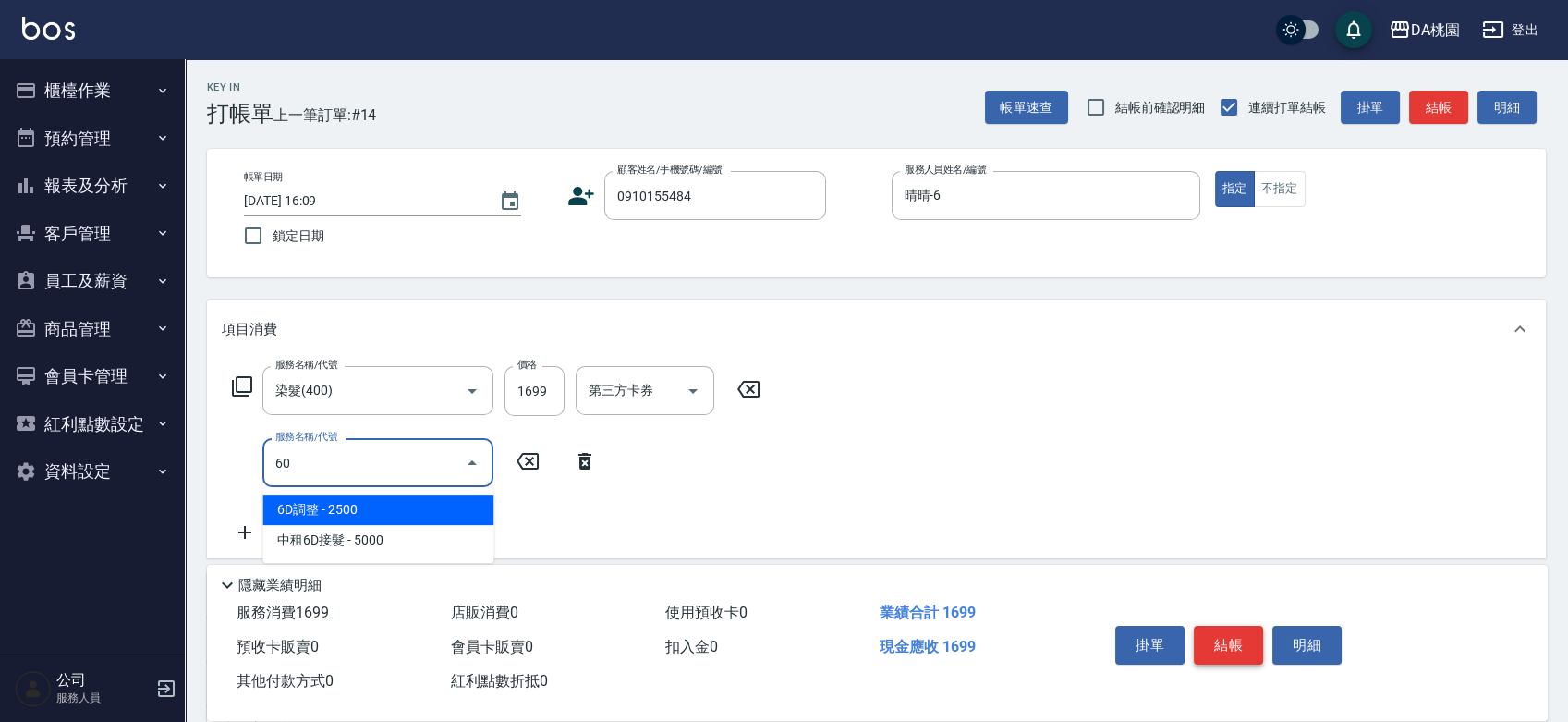
type input "600"
type input "200"
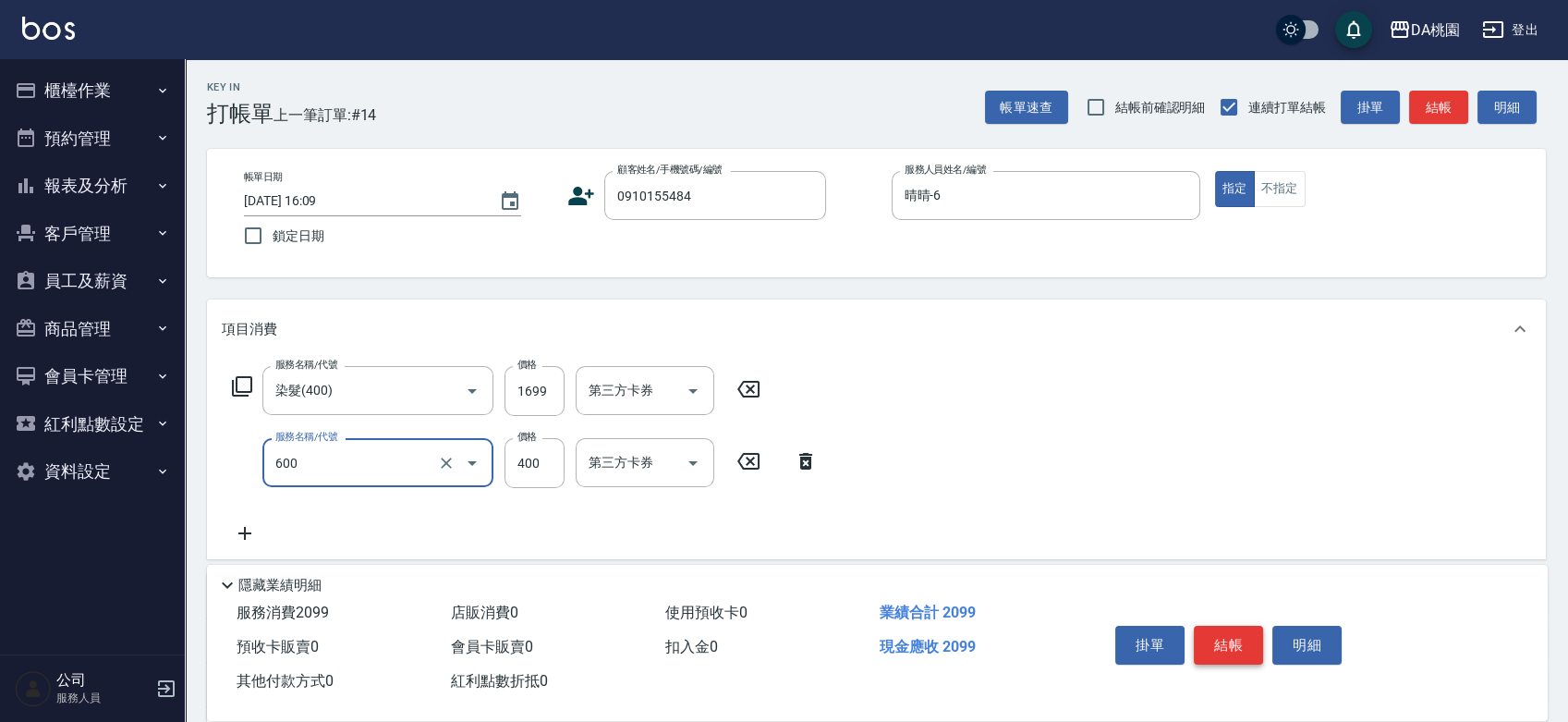
type input "基礎護髮(600)"
type input "170"
type input "30"
type input "190"
type input "300"
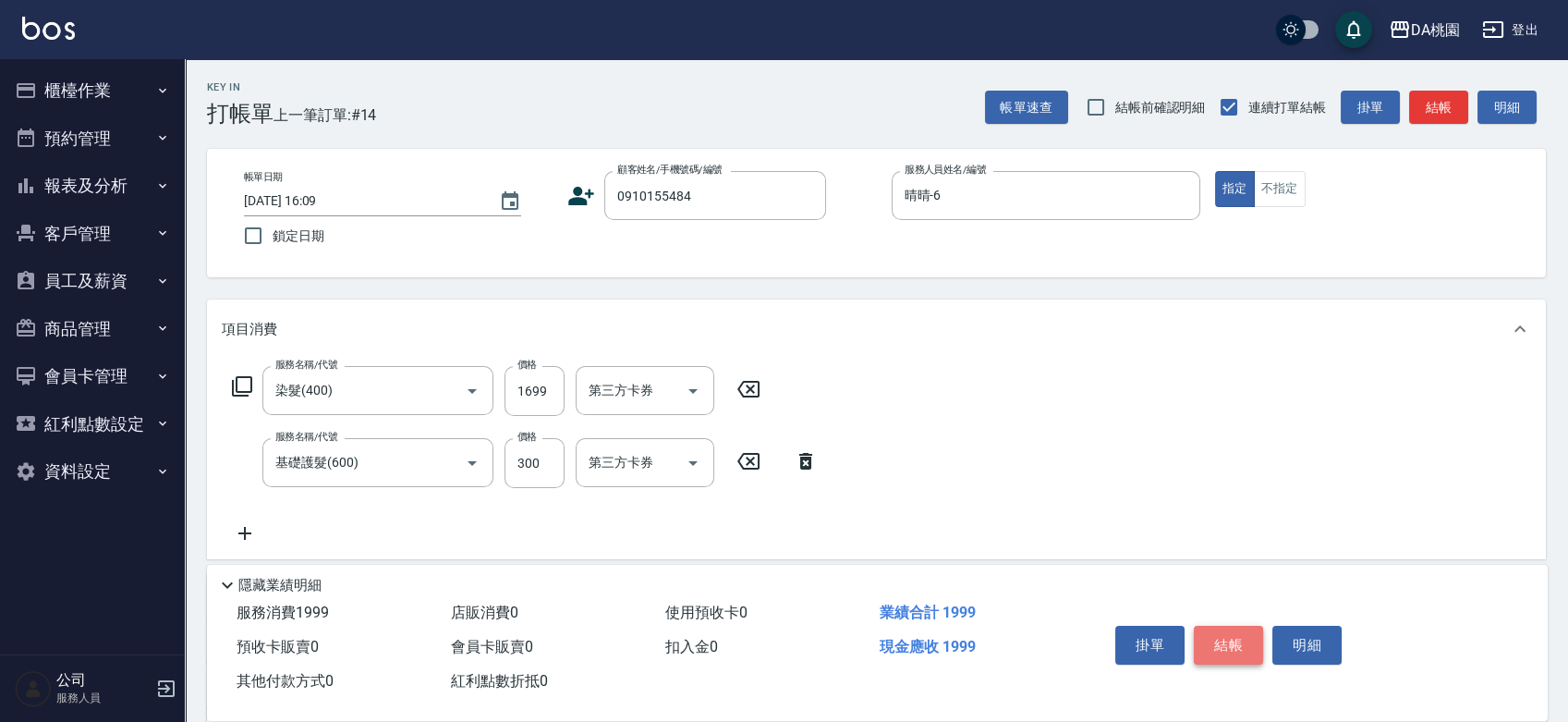
click at [1242, 630] on button "結帳" at bounding box center [1228, 645] width 69 height 39
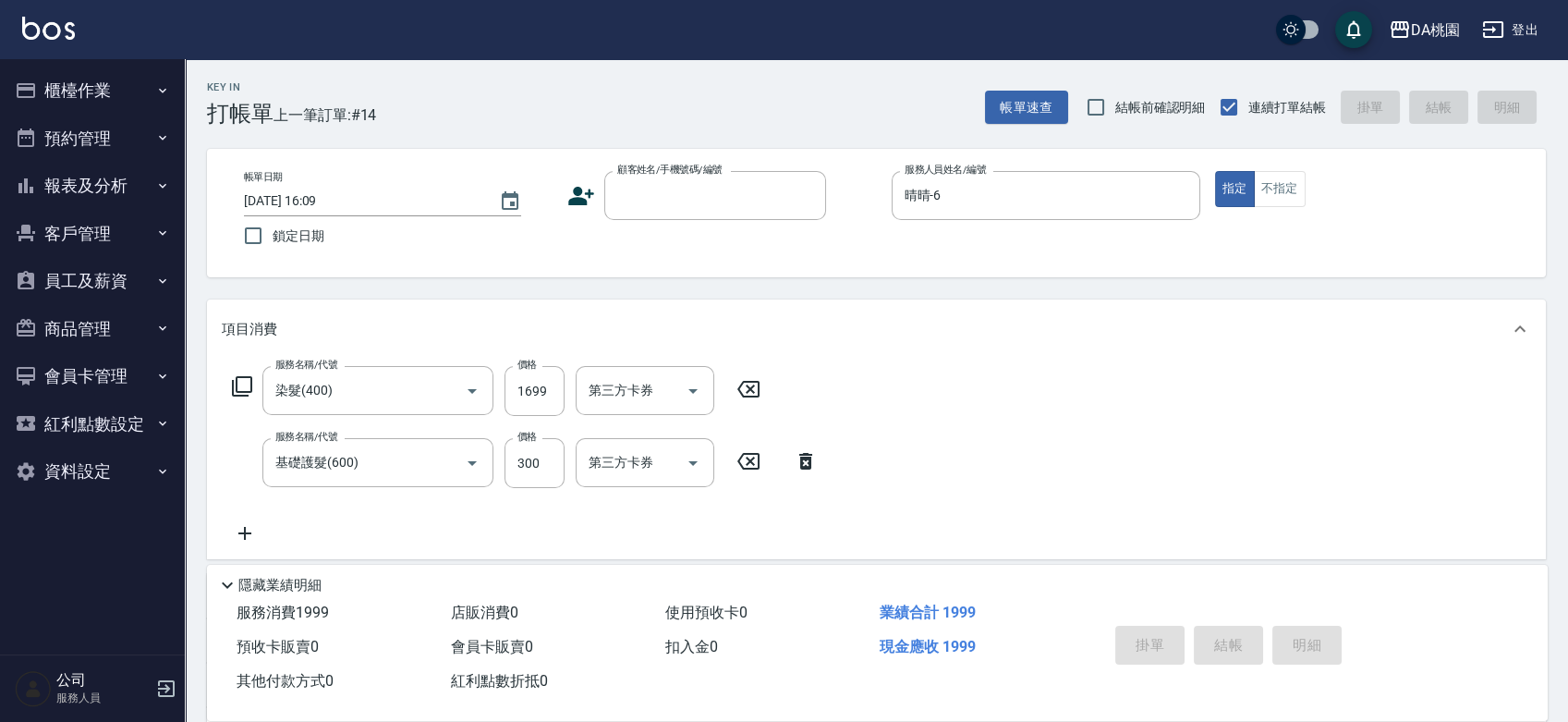
type input "0"
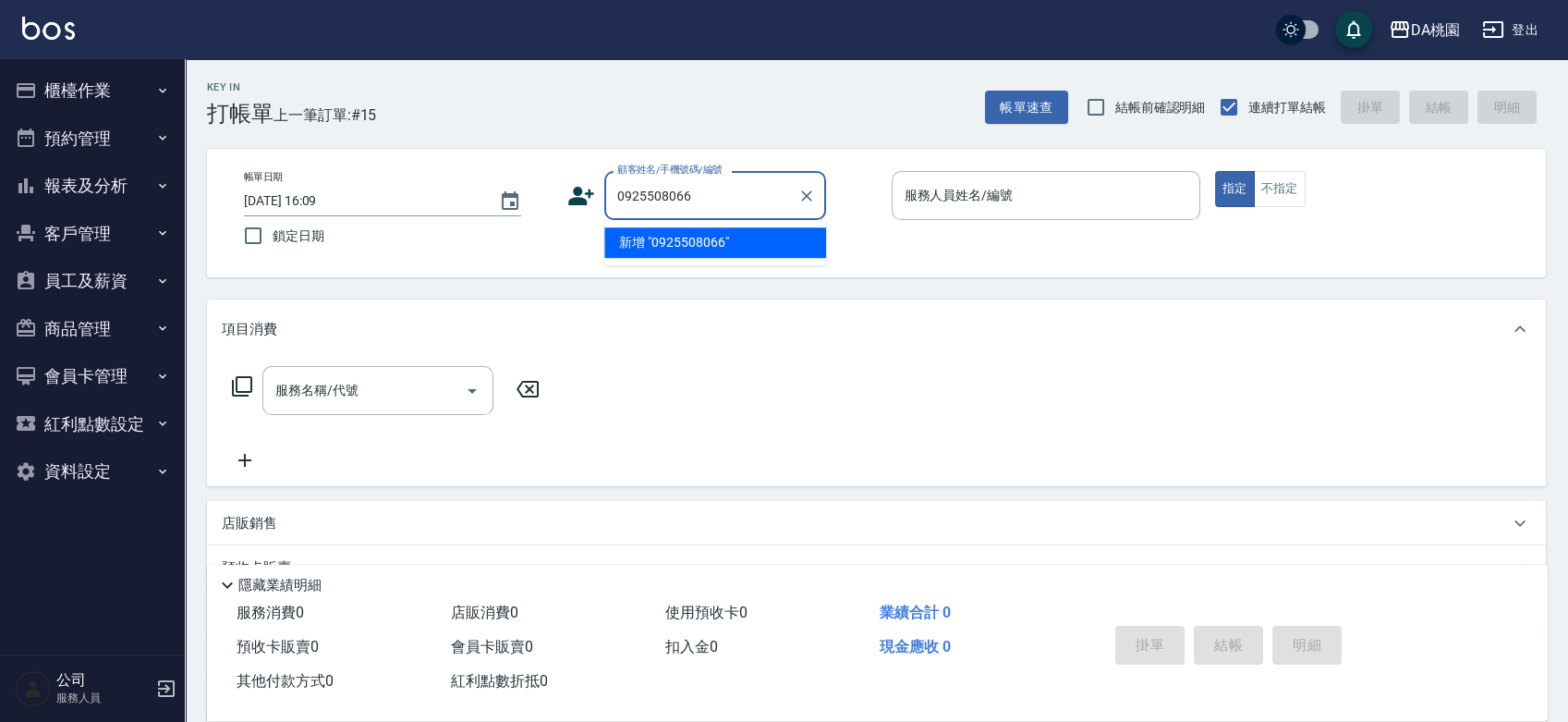
type input "0925508066"
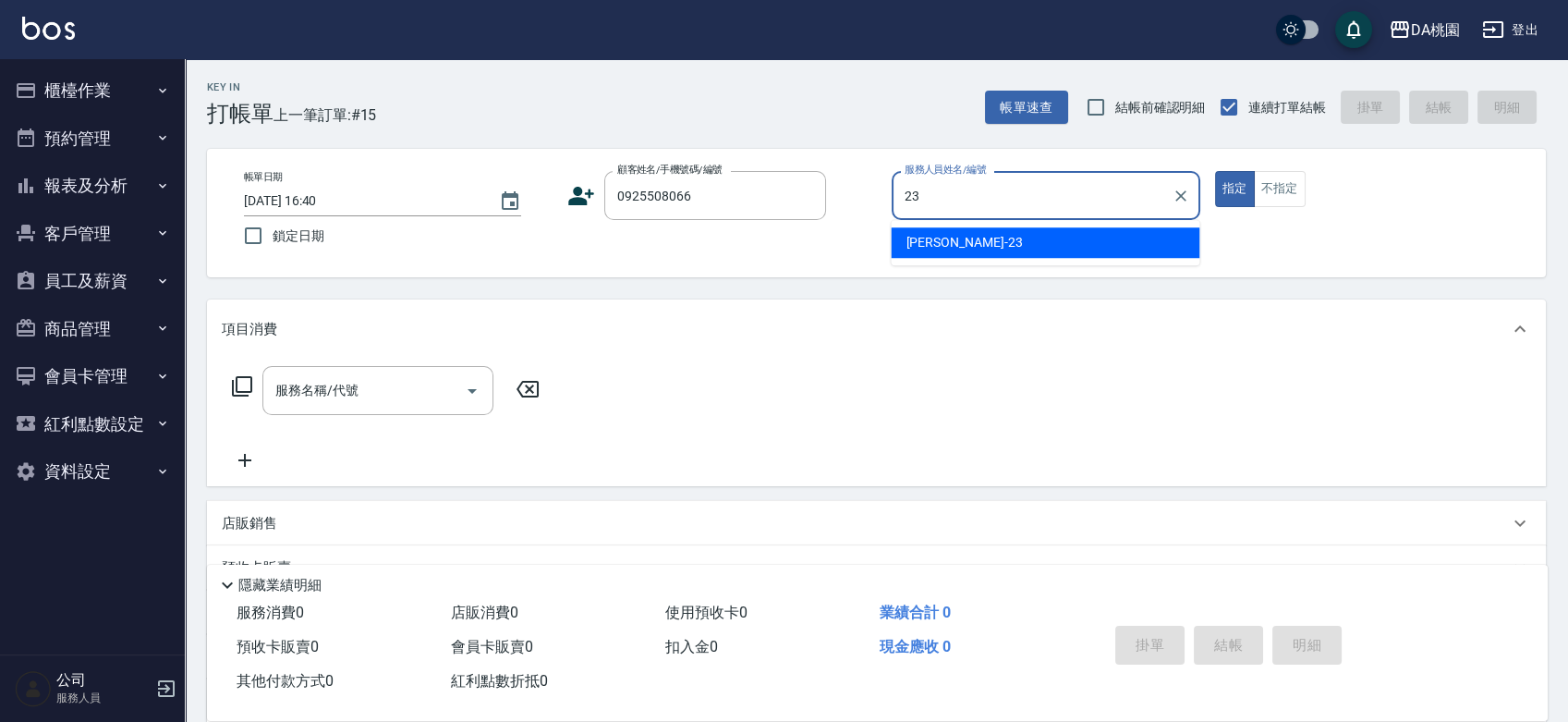
type input "亞瑟 -23"
type button "true"
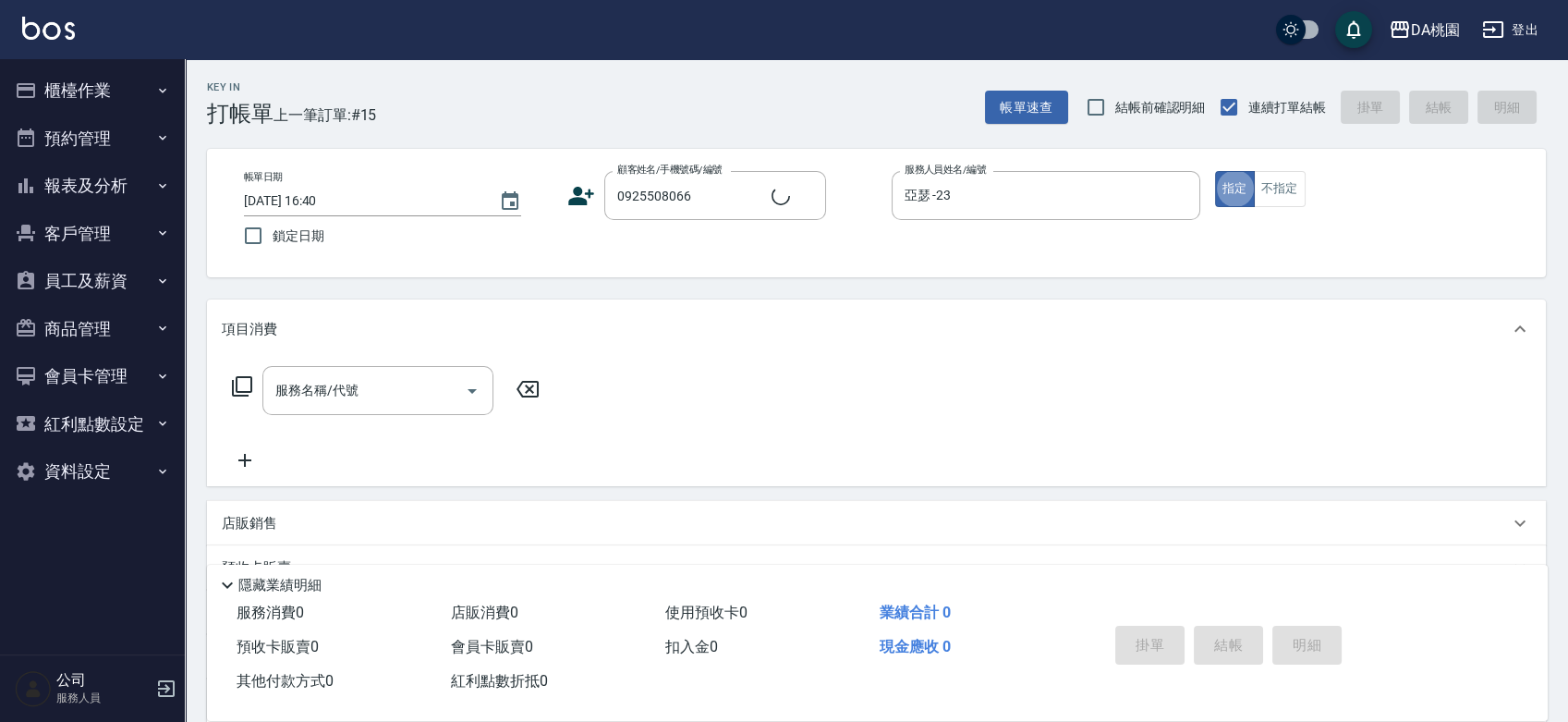
type input "[PERSON_NAME]/0925508066/00857"
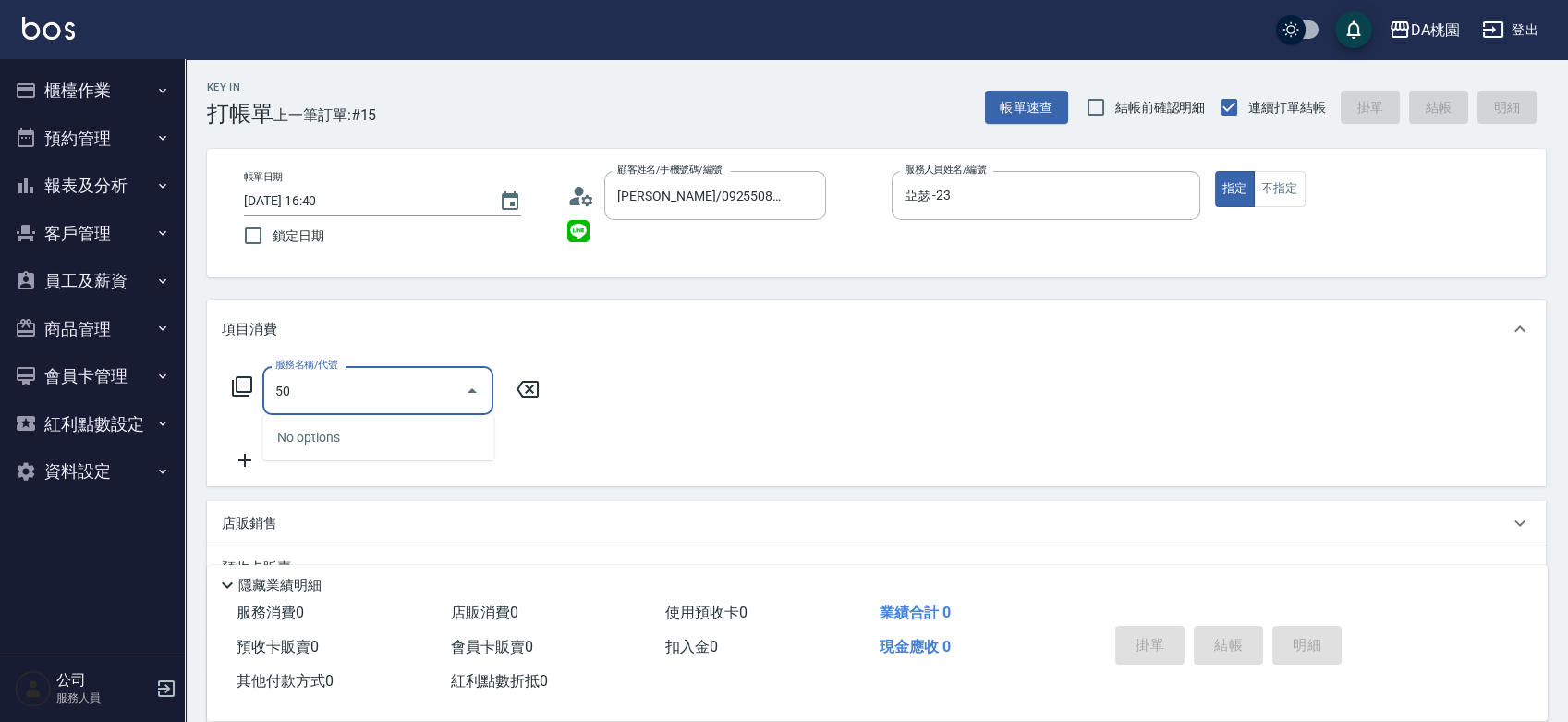
type input "500"
type input "20"
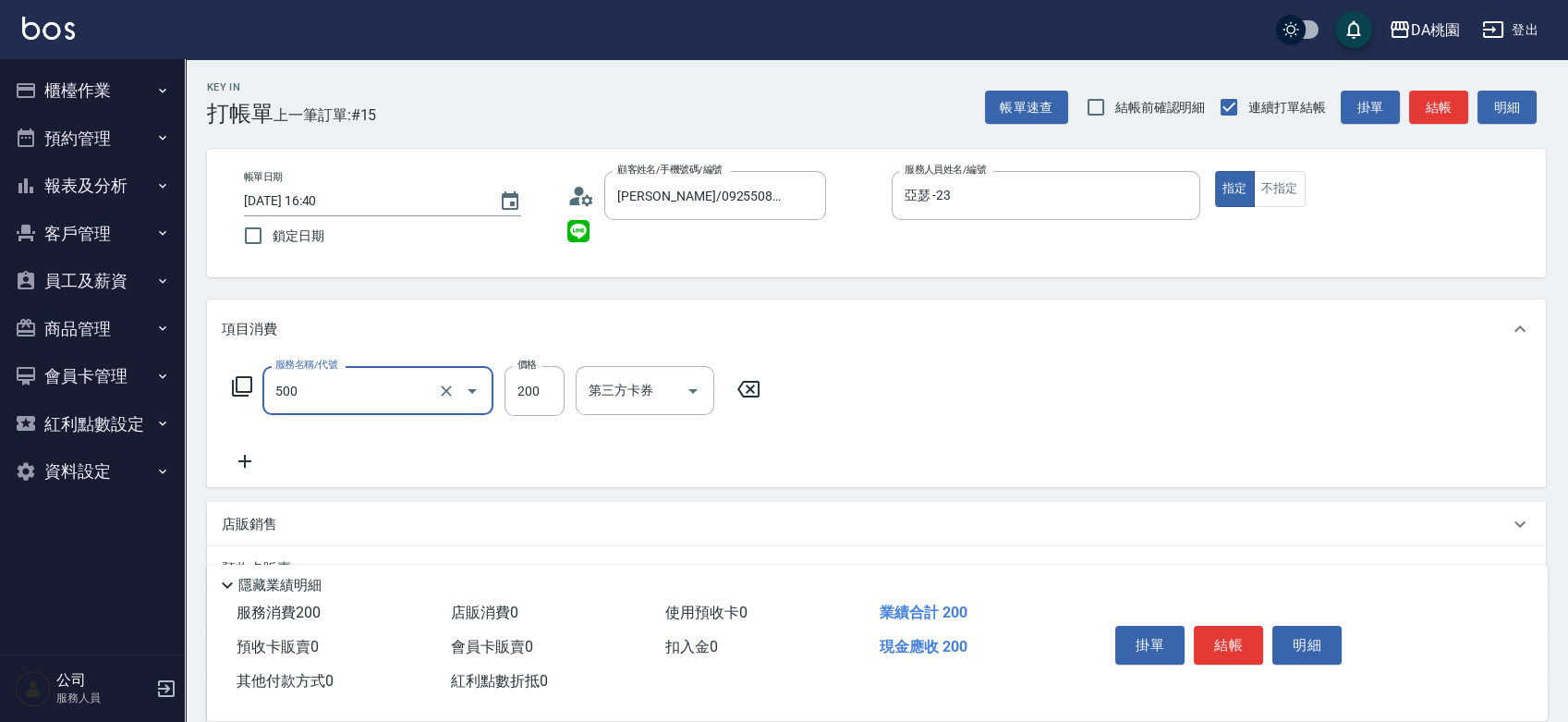
type input "洗髮(500)"
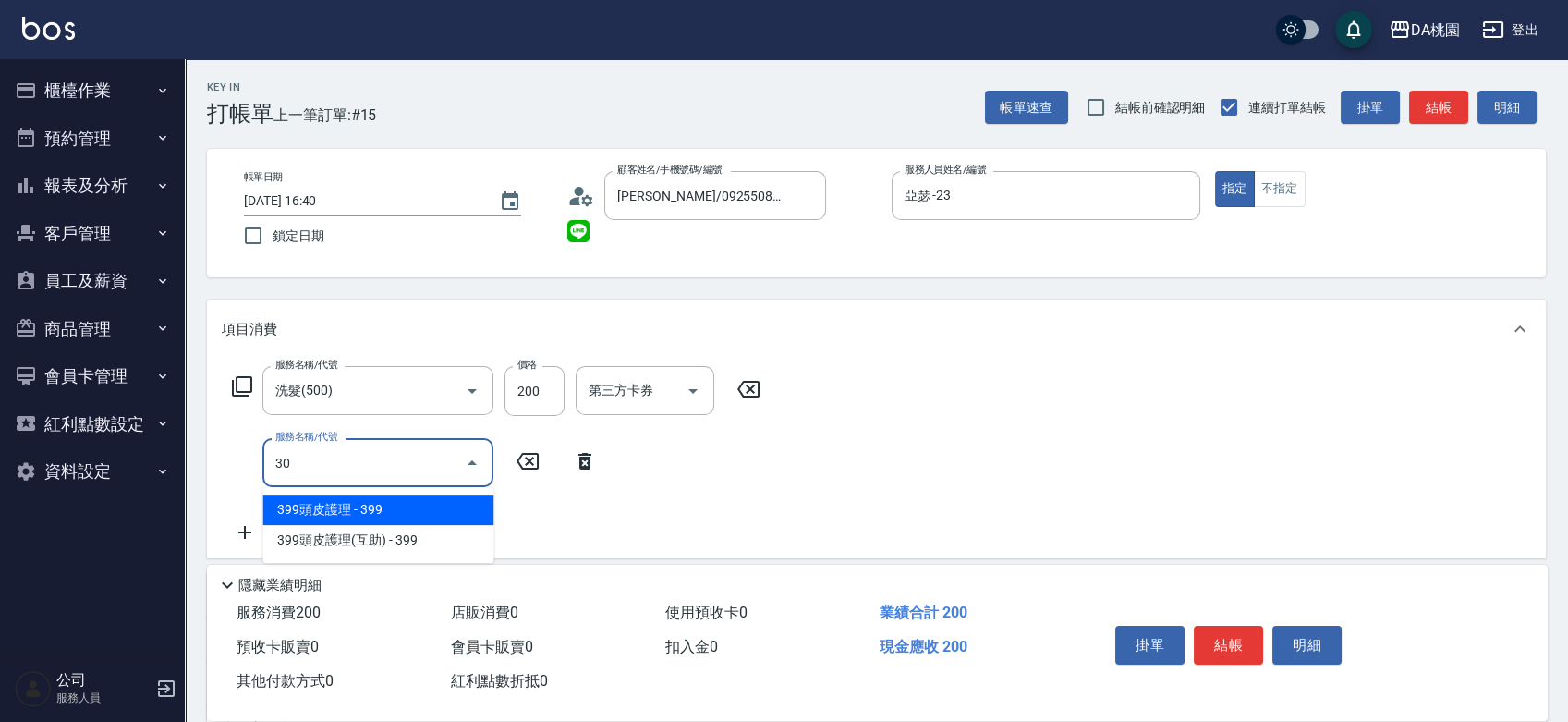
type input "303"
type input "50"
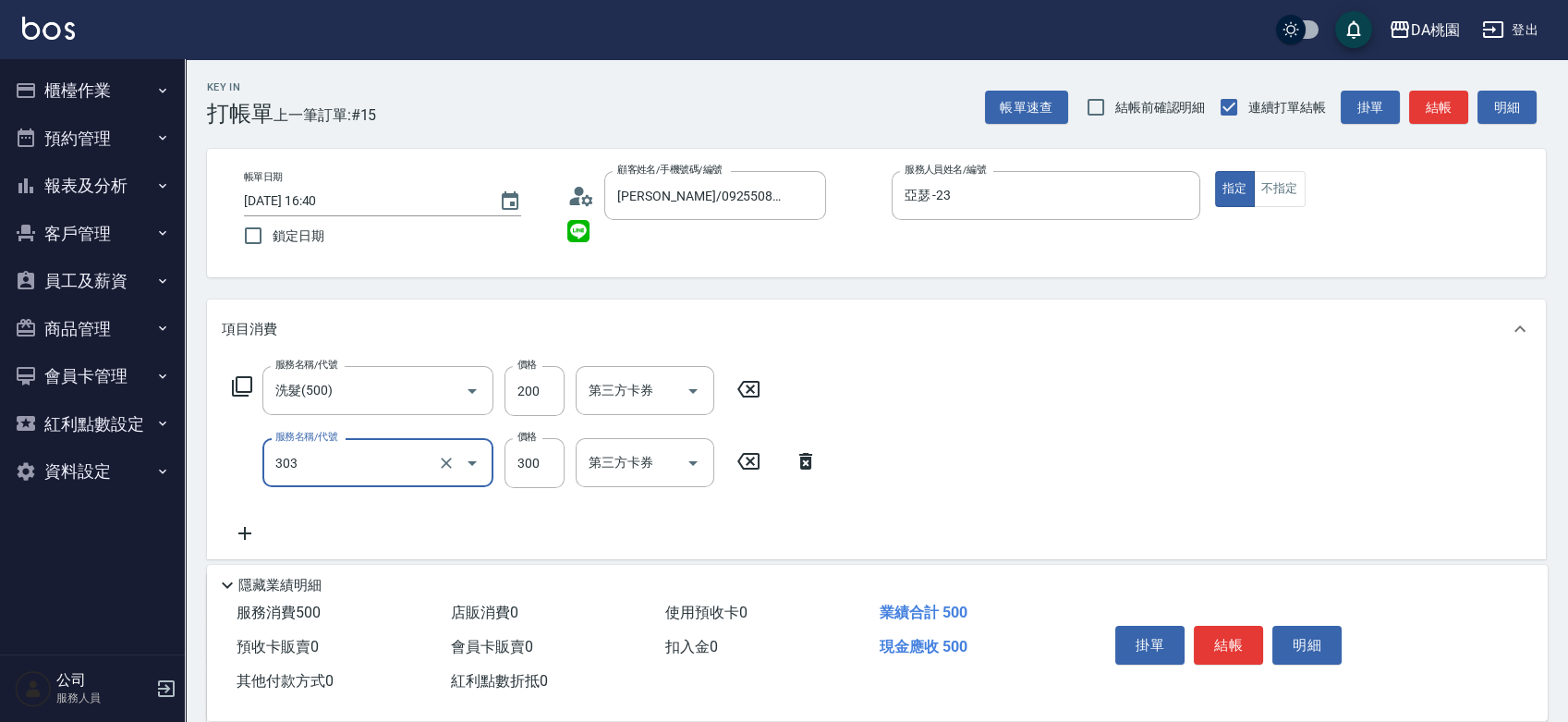
type input "A級剪髮(303)"
type input "5"
type input "20"
type input "500"
type input "70"
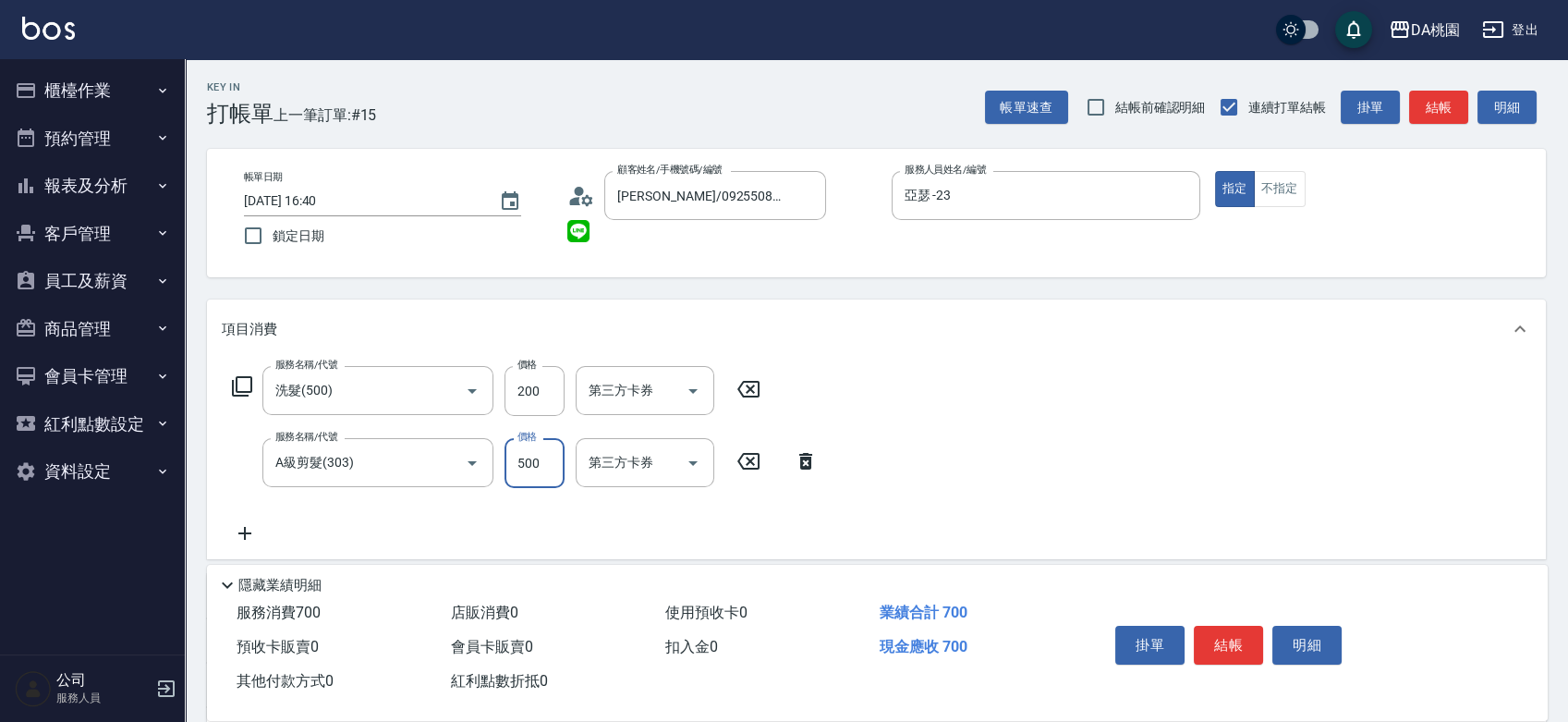
type input "500"
click at [1212, 634] on button "結帳" at bounding box center [1228, 645] width 69 height 39
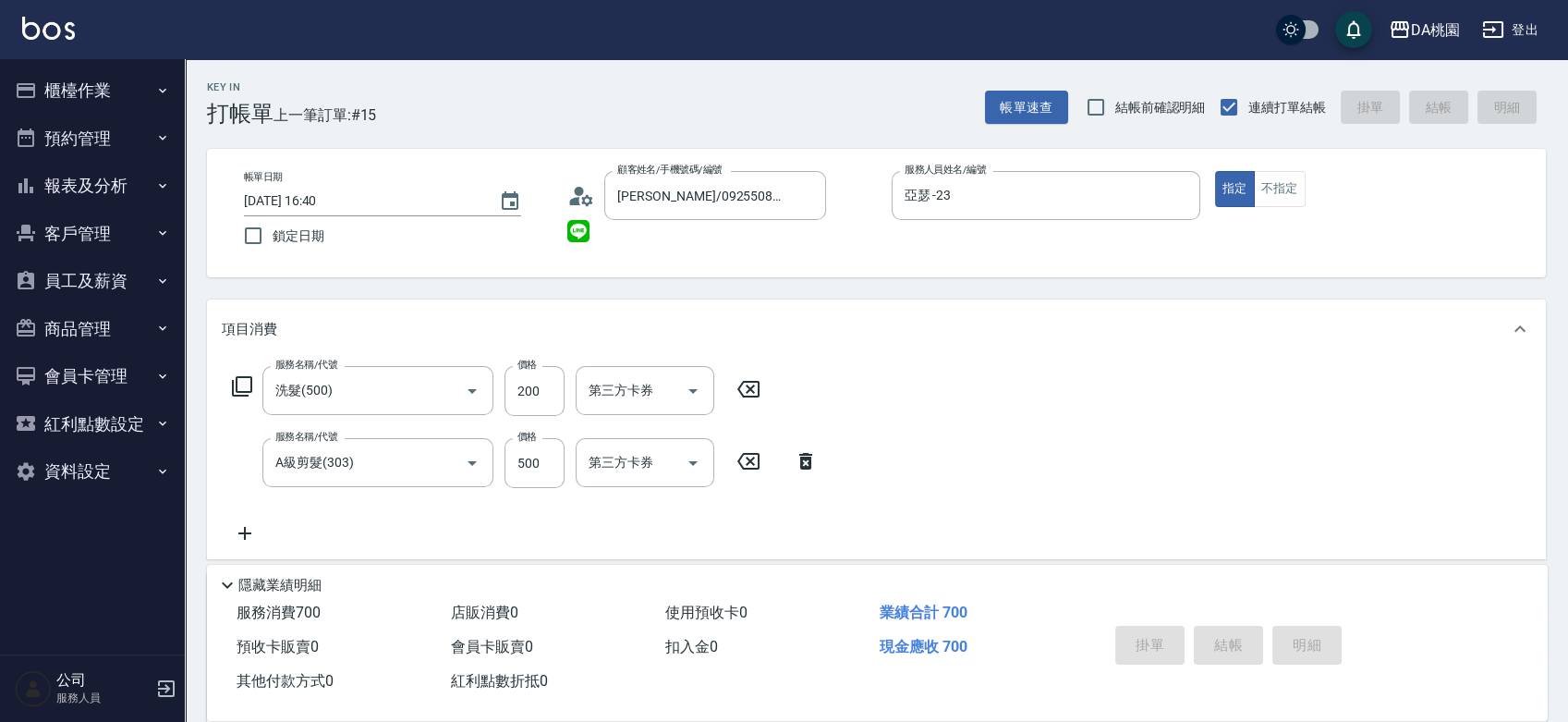
type input "0"
